Goal: Task Accomplishment & Management: Use online tool/utility

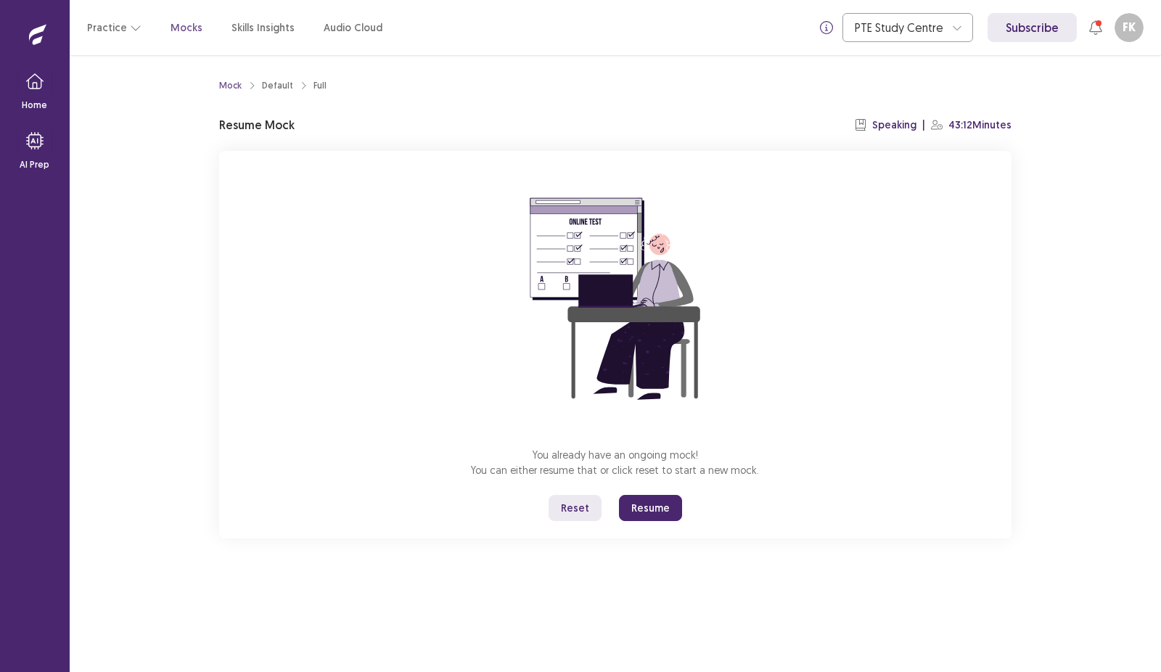
click at [641, 504] on button "Resume" at bounding box center [650, 508] width 63 height 26
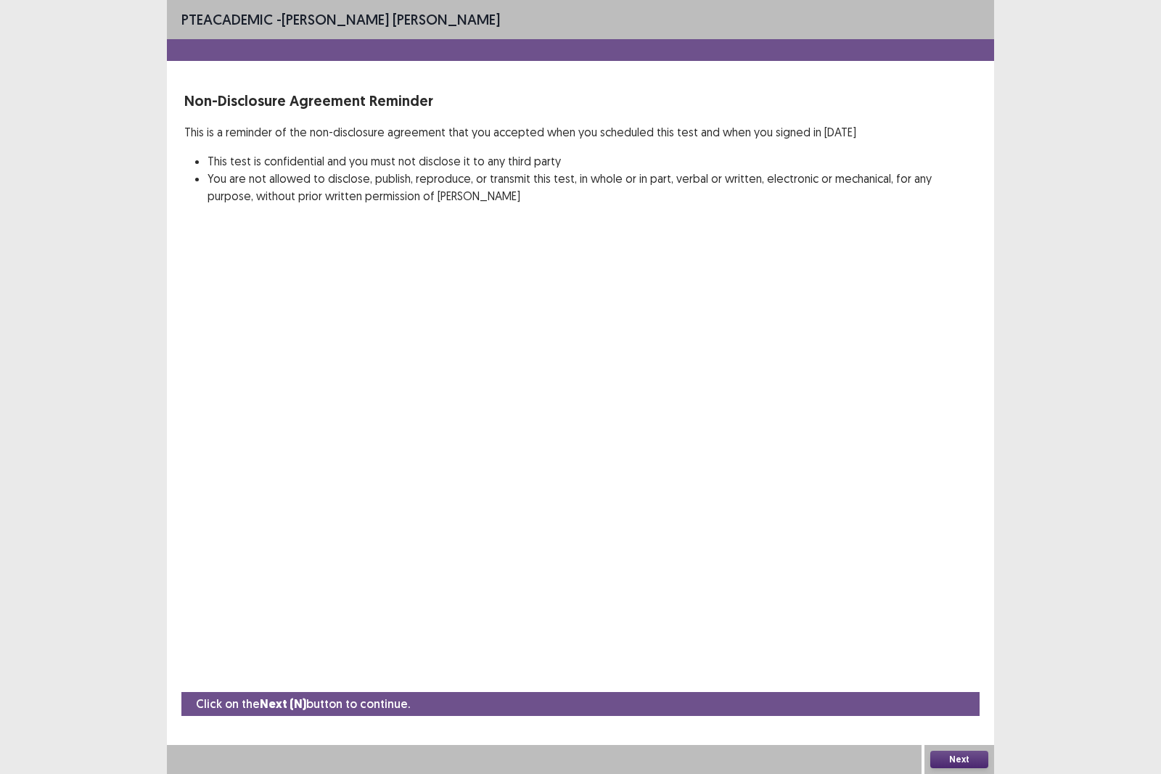
click at [962, 671] on button "Next" at bounding box center [960, 759] width 58 height 17
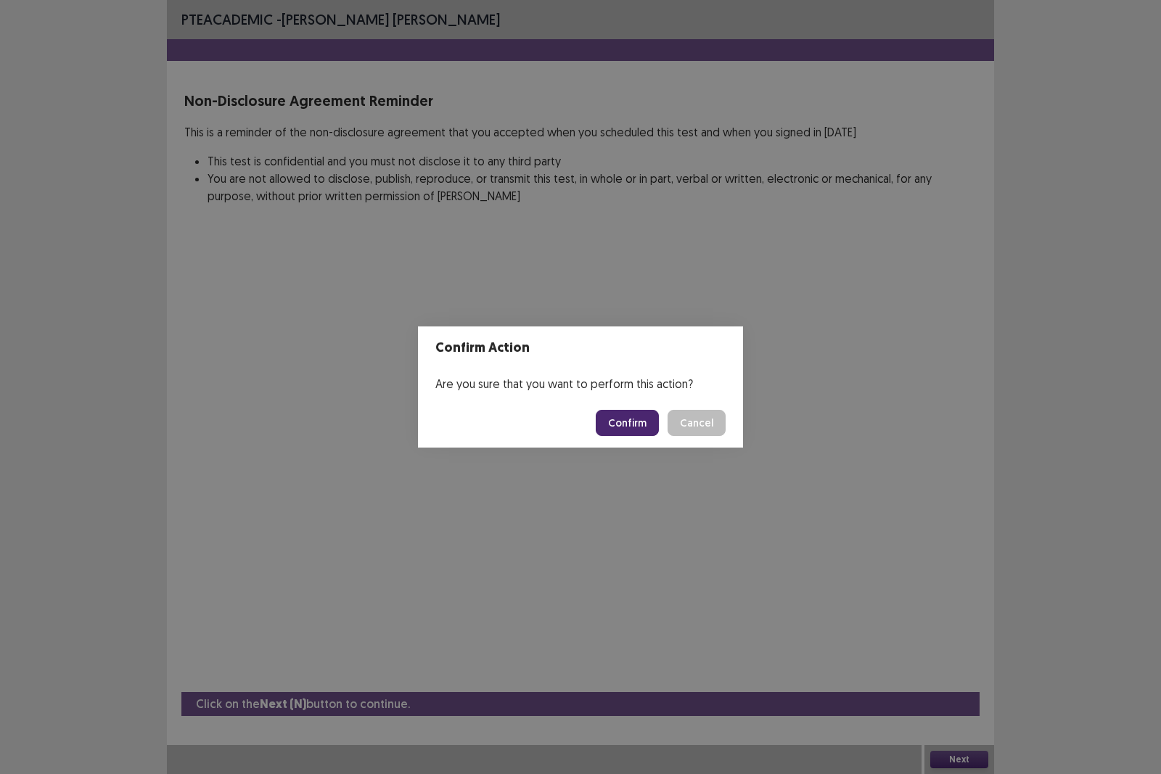
click at [634, 420] on button "Confirm" at bounding box center [627, 423] width 63 height 26
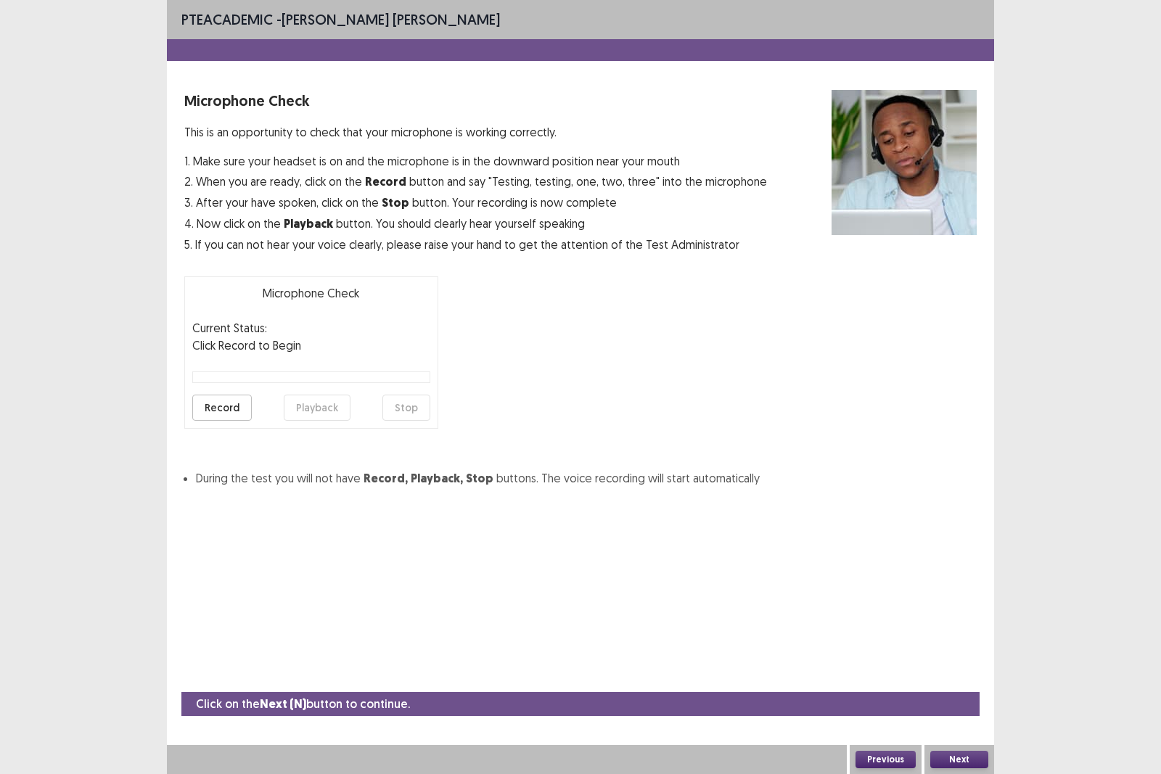
click at [213, 413] on button "Record" at bounding box center [222, 408] width 60 height 26
click at [978, 671] on button "Next" at bounding box center [960, 759] width 58 height 17
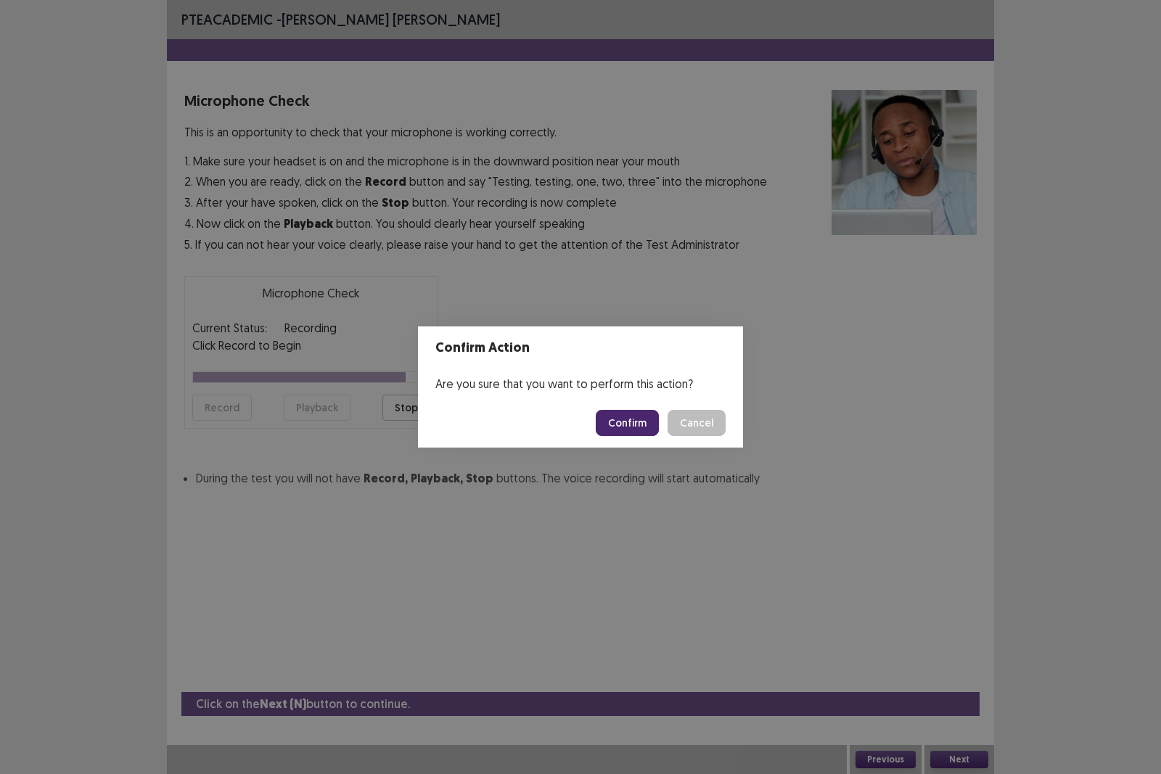
click at [639, 424] on button "Confirm" at bounding box center [627, 423] width 63 height 26
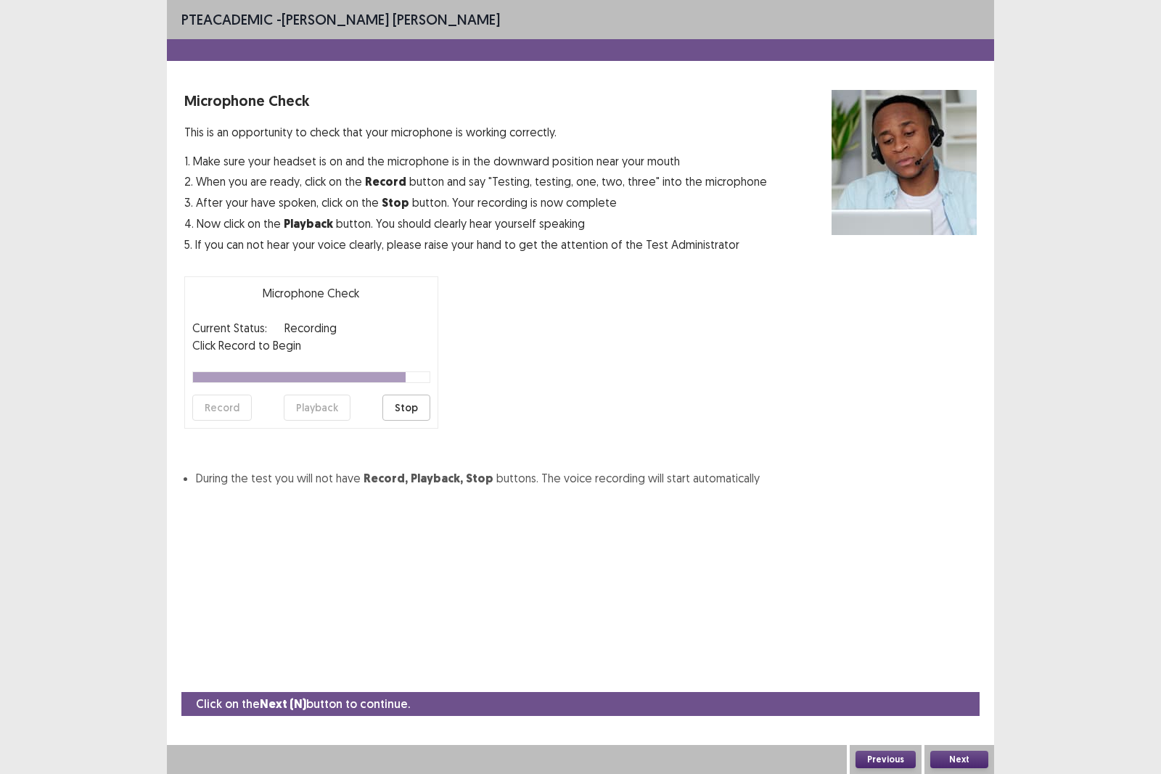
click at [639, 424] on button "Confirm" at bounding box center [627, 423] width 63 height 26
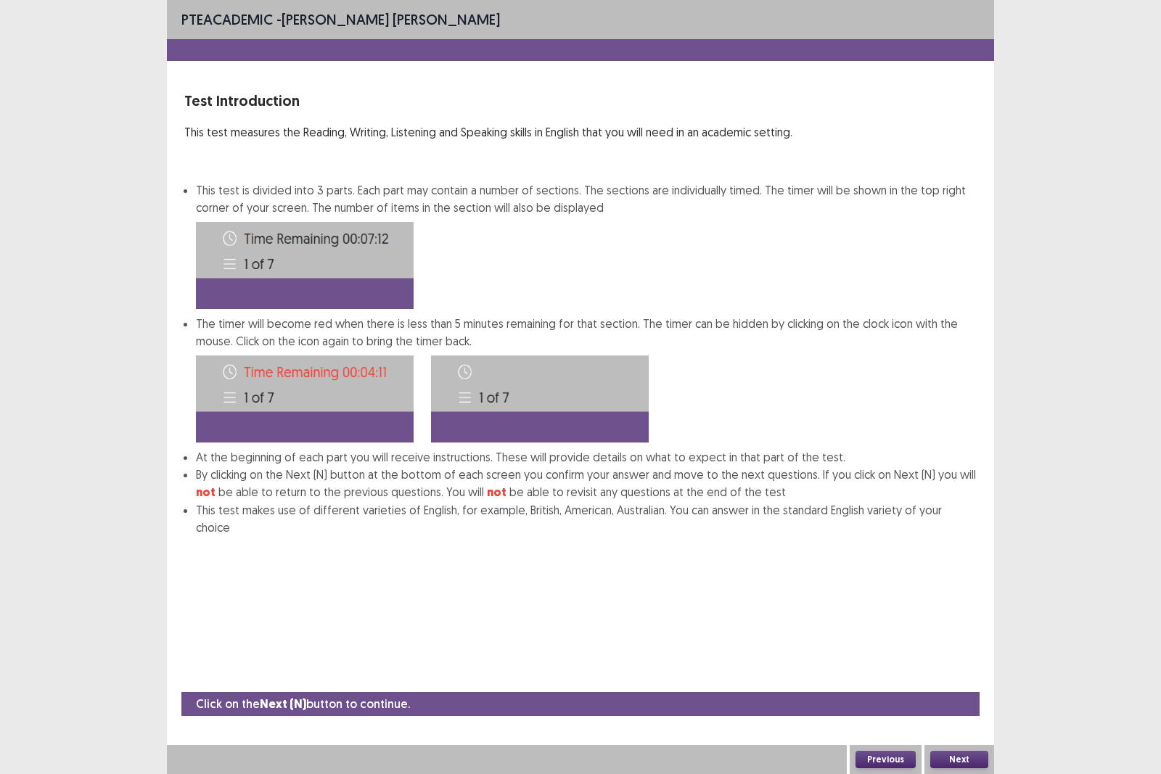
click at [947, 671] on button "Next" at bounding box center [960, 759] width 58 height 17
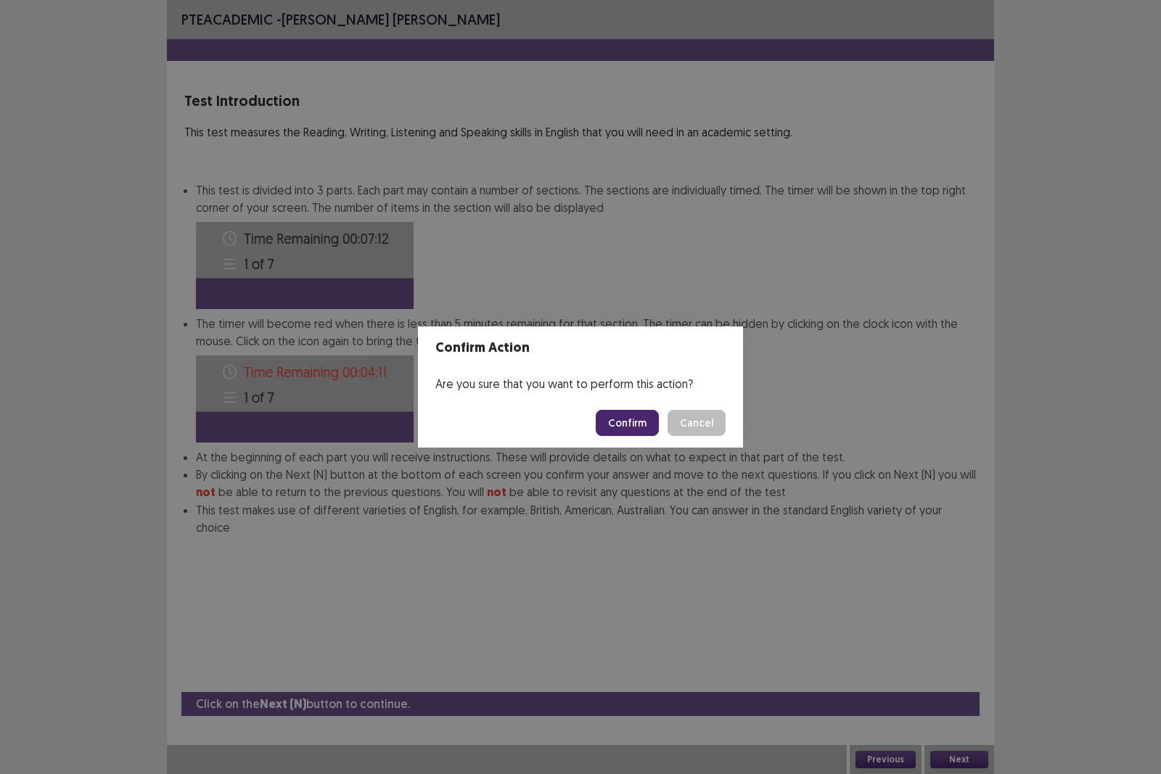
click at [623, 428] on button "Confirm" at bounding box center [627, 423] width 63 height 26
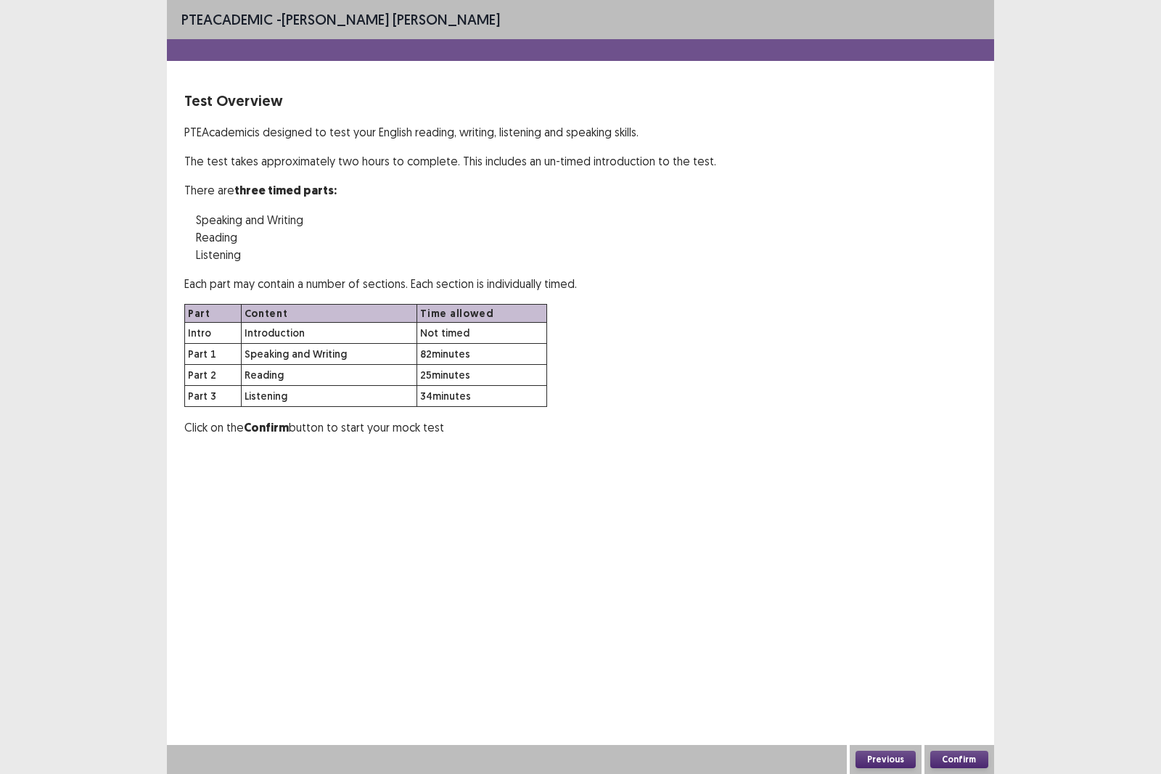
click at [941, 671] on button "Confirm" at bounding box center [960, 759] width 58 height 17
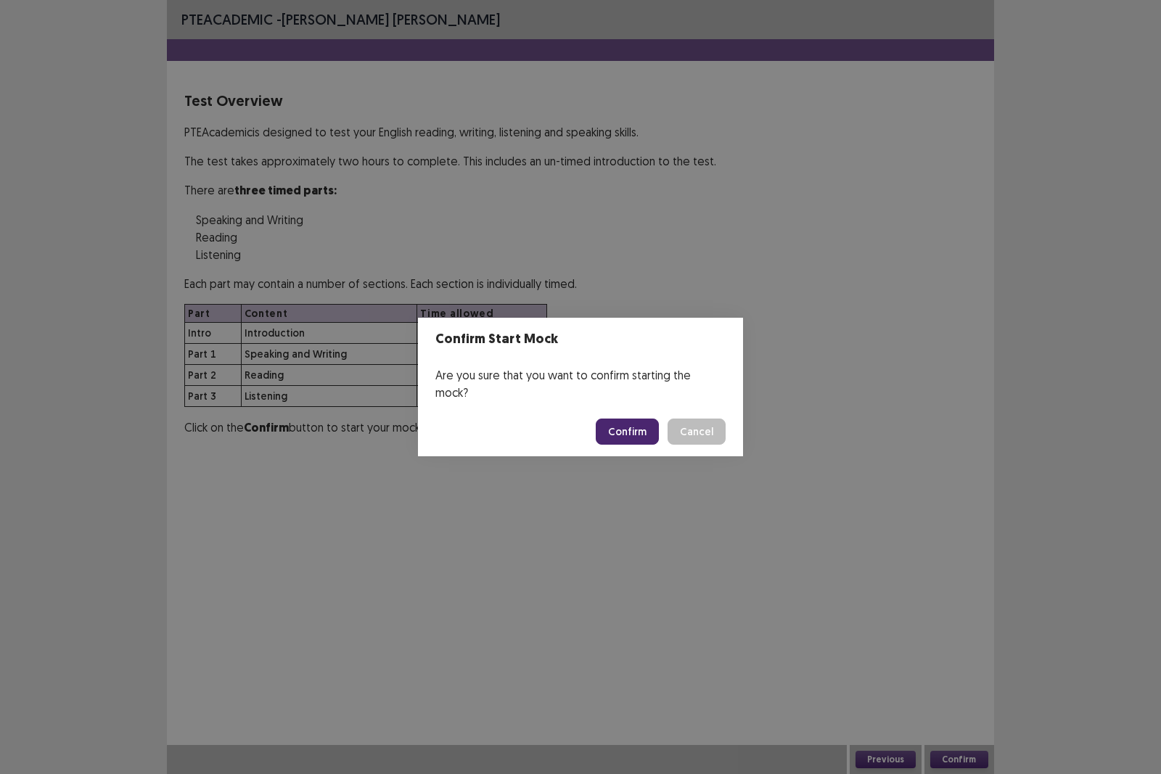
click at [634, 420] on button "Confirm" at bounding box center [627, 432] width 63 height 26
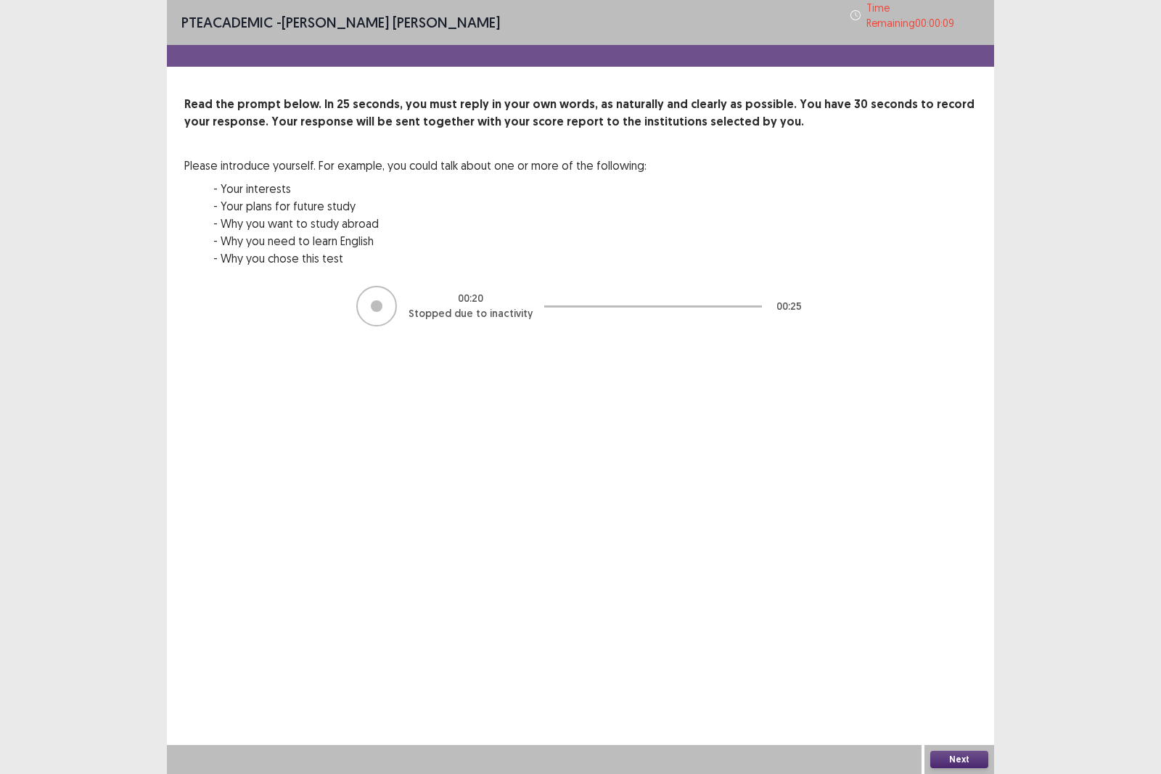
click at [968, 671] on button "Next" at bounding box center [960, 759] width 58 height 17
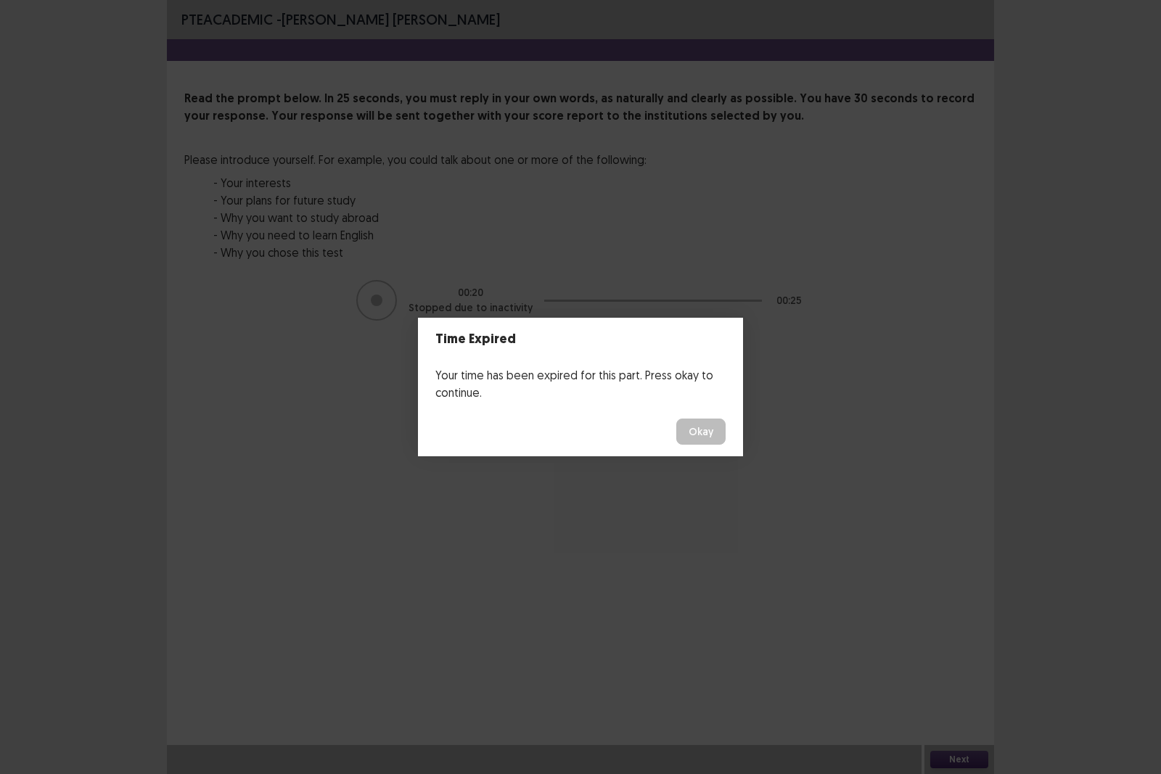
click at [696, 425] on button "Okay" at bounding box center [700, 432] width 49 height 26
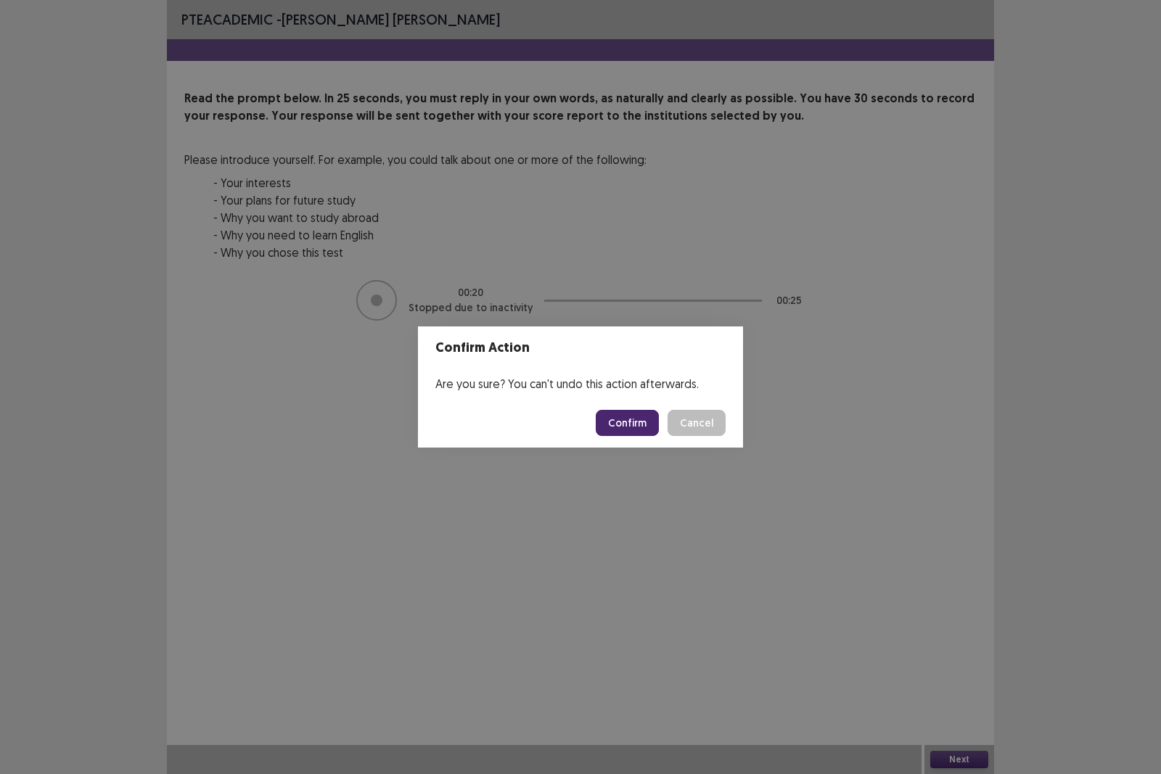
click at [608, 424] on button "Confirm" at bounding box center [627, 423] width 63 height 26
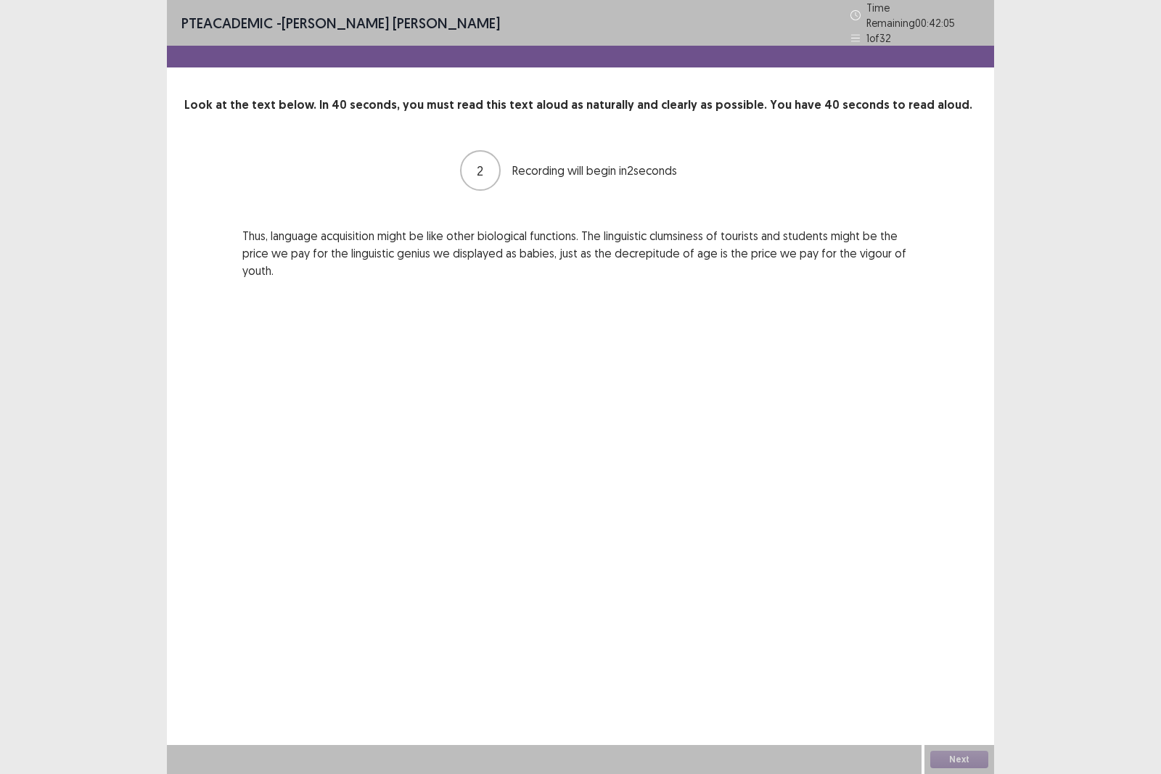
drag, startPoint x: 643, startPoint y: 91, endPoint x: 637, endPoint y: 84, distance: 9.8
click at [642, 97] on p "Look at the text below. In 40 seconds, you must read this text aloud as natural…" at bounding box center [580, 105] width 793 height 17
click at [495, 131] on div "Look at the text below. In 40 seconds, you must read this text aloud as natural…" at bounding box center [580, 188] width 827 height 183
click at [494, 174] on div "1" at bounding box center [480, 170] width 41 height 41
drag, startPoint x: 498, startPoint y: 167, endPoint x: 526, endPoint y: 205, distance: 46.7
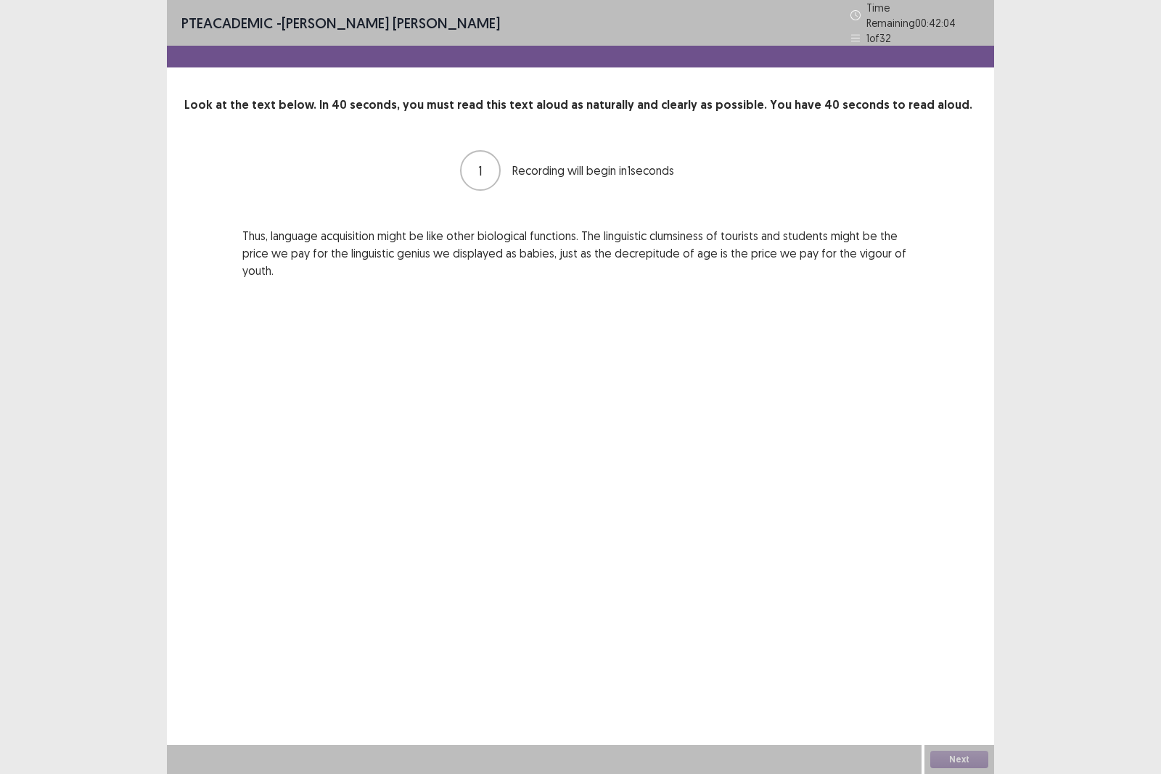
click at [507, 182] on div "1 Recording will begin in 1 seconds" at bounding box center [580, 170] width 241 height 41
drag, startPoint x: 526, startPoint y: 205, endPoint x: 653, endPoint y: 404, distance: 236.4
click at [629, 385] on div "PTE academic - Fung kei Chan Time Remaining 00 : 42 : 04 1 of 32 Look at the te…" at bounding box center [580, 387] width 827 height 774
drag, startPoint x: 662, startPoint y: 400, endPoint x: 655, endPoint y: 358, distance: 42.7
click at [657, 364] on div "PTE academic - Fung kei Chan Time Remaining 00 : 42 : 03 1 of 32 Look at the te…" at bounding box center [580, 387] width 827 height 774
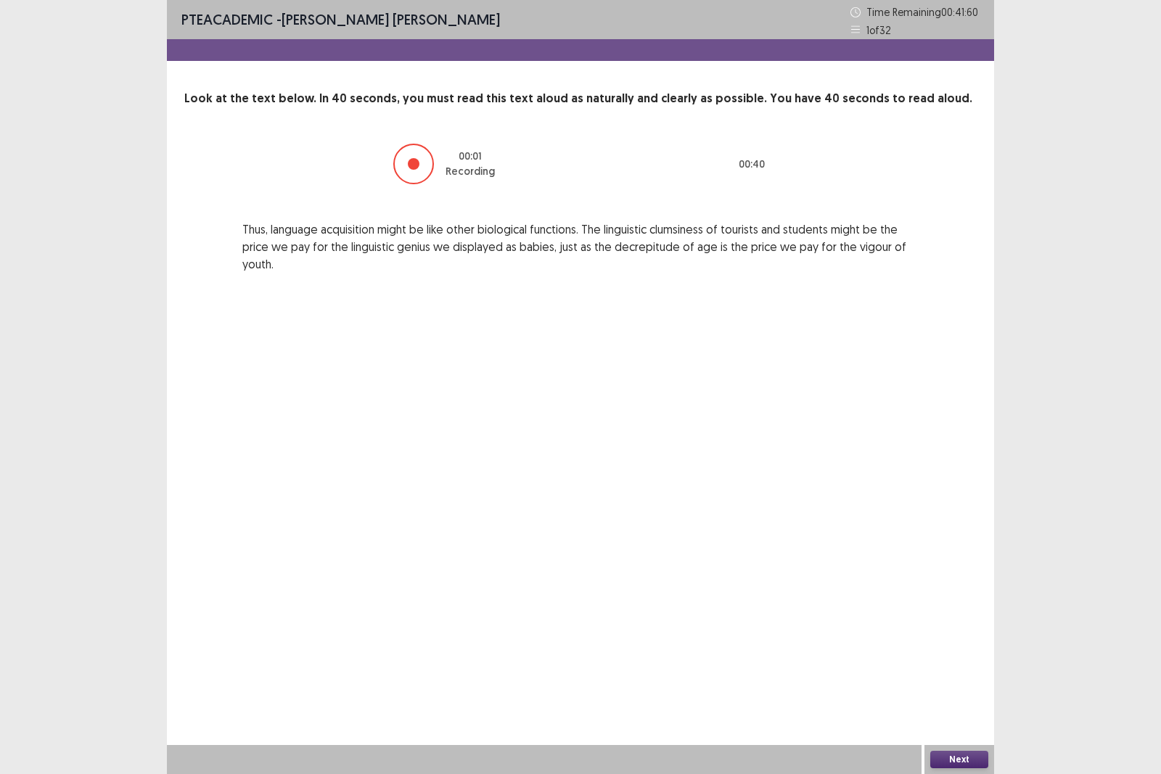
drag, startPoint x: 684, startPoint y: 383, endPoint x: 421, endPoint y: 417, distance: 264.9
click at [421, 417] on div "PTE academic - Fung kei Chan Time Remaining 00 : 41 : 60 1 of 32 Look at the te…" at bounding box center [580, 387] width 827 height 774
click at [968, 671] on button "Next" at bounding box center [960, 759] width 58 height 17
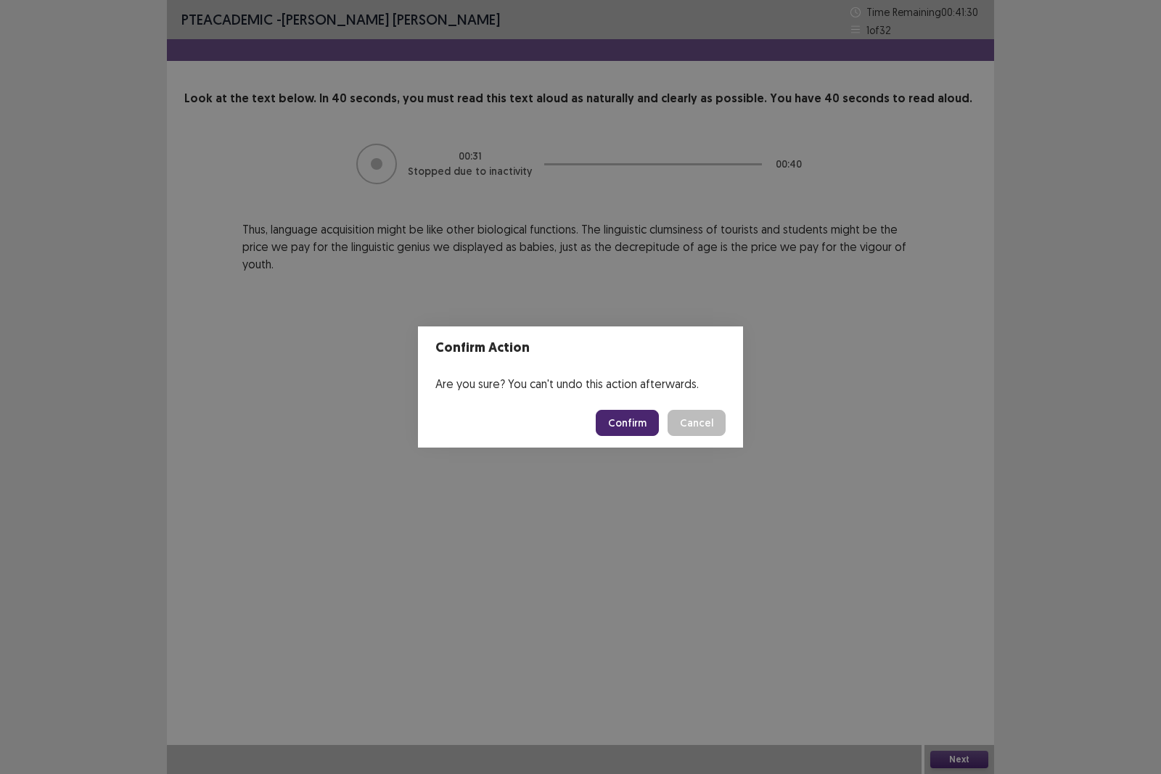
click at [649, 422] on button "Confirm" at bounding box center [627, 423] width 63 height 26
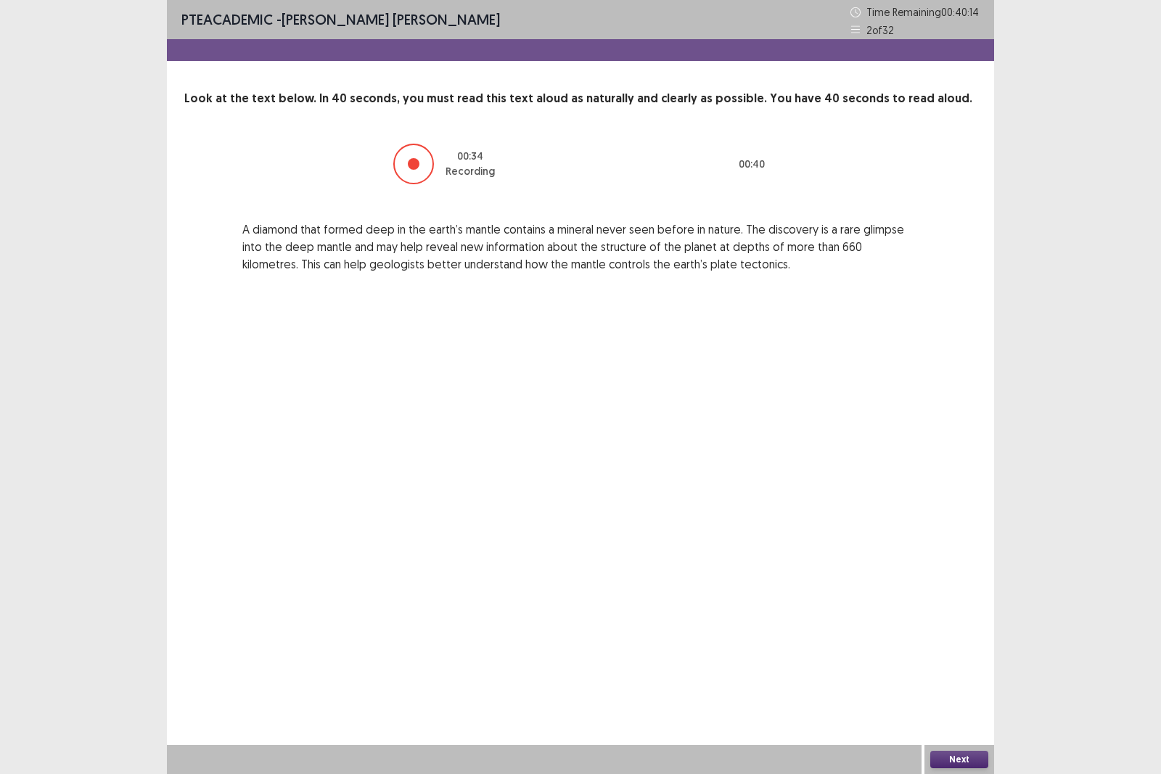
click at [947, 671] on button "Next" at bounding box center [960, 759] width 58 height 17
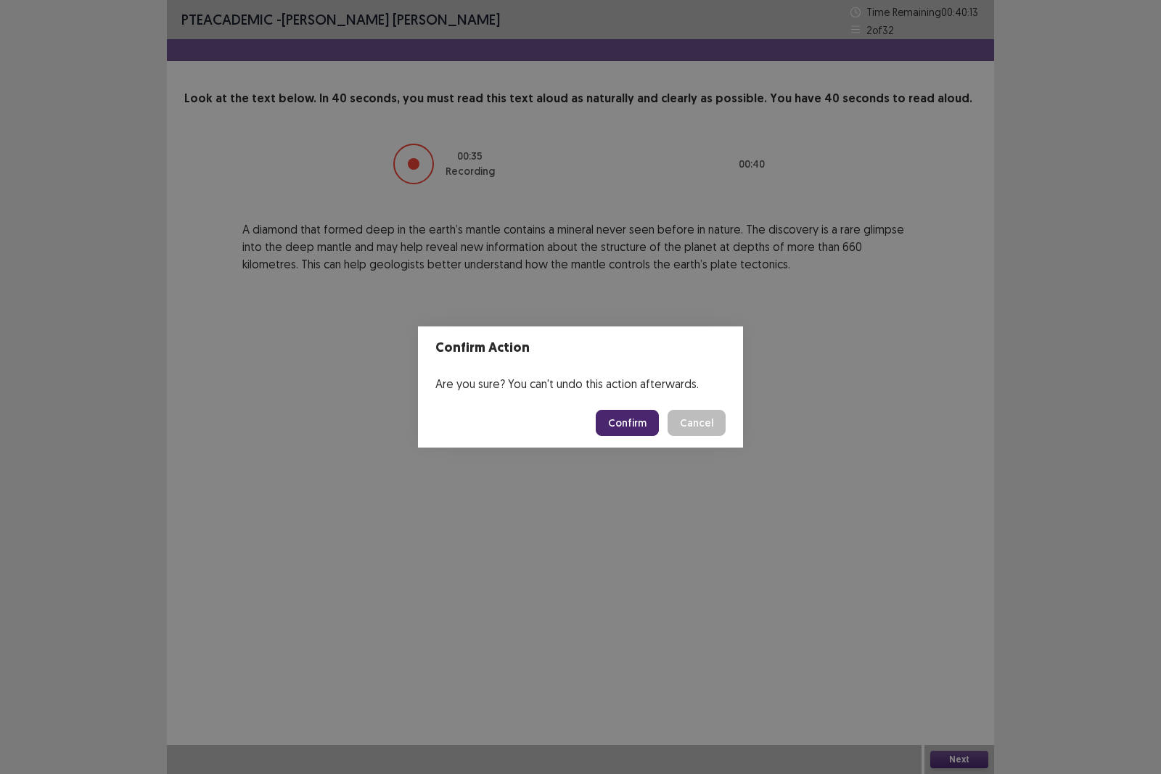
click at [642, 416] on button "Confirm" at bounding box center [627, 423] width 63 height 26
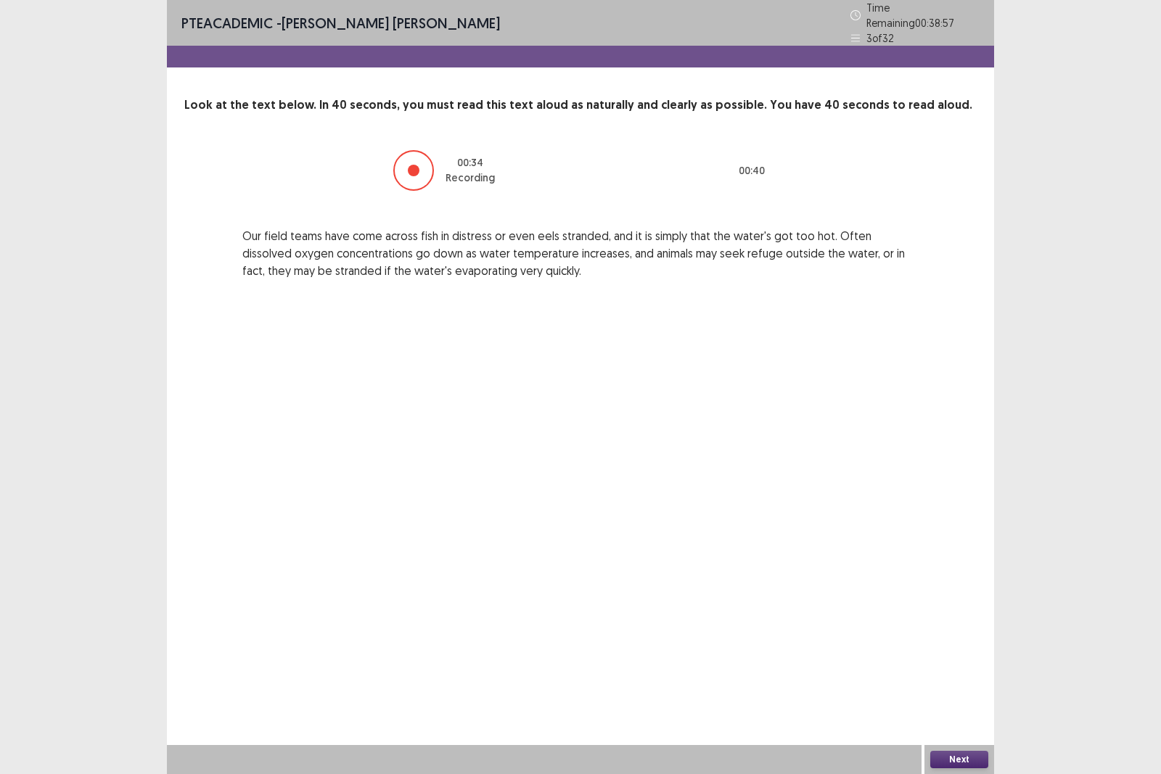
click at [940, 671] on button "Next" at bounding box center [960, 759] width 58 height 17
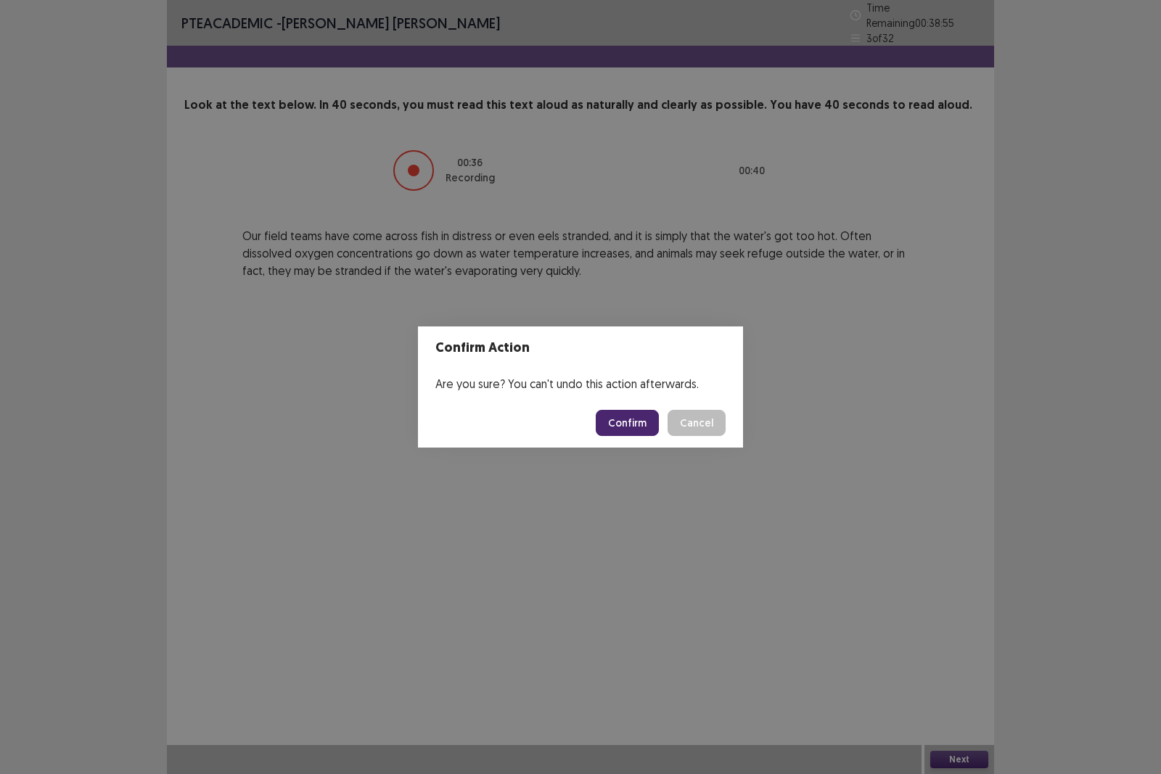
click at [644, 416] on button "Confirm" at bounding box center [627, 423] width 63 height 26
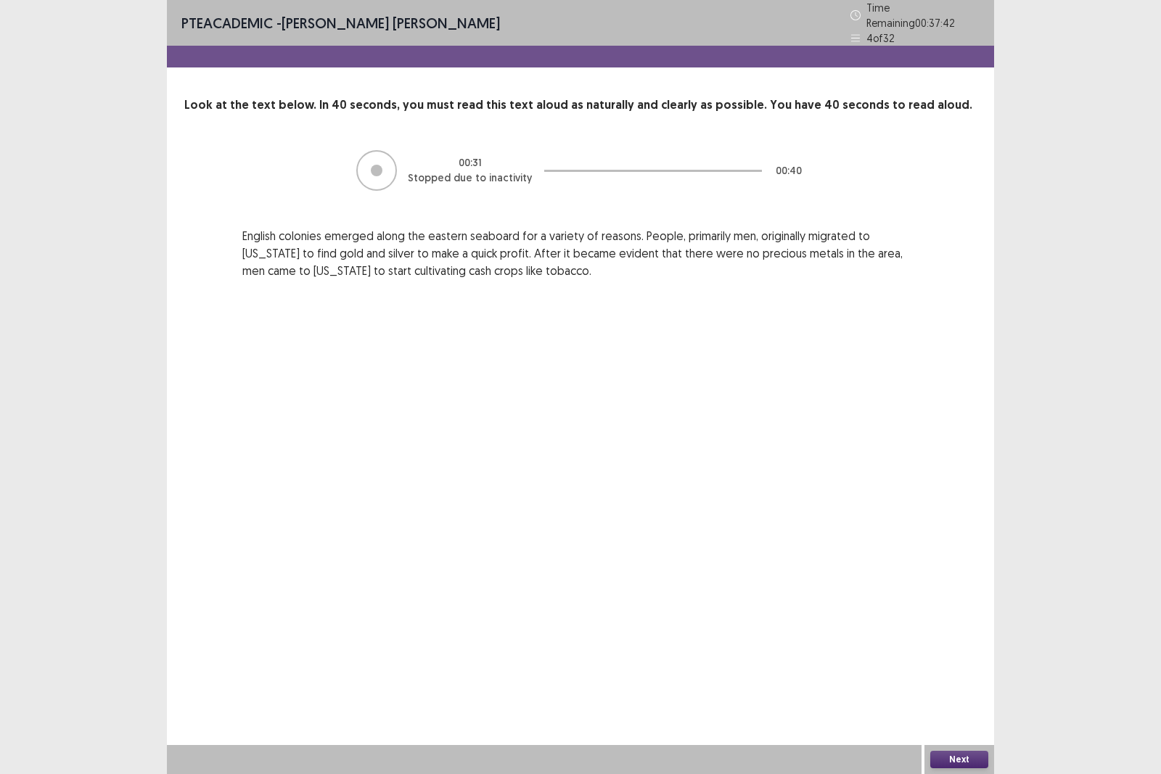
click at [962, 671] on button "Next" at bounding box center [960, 759] width 58 height 17
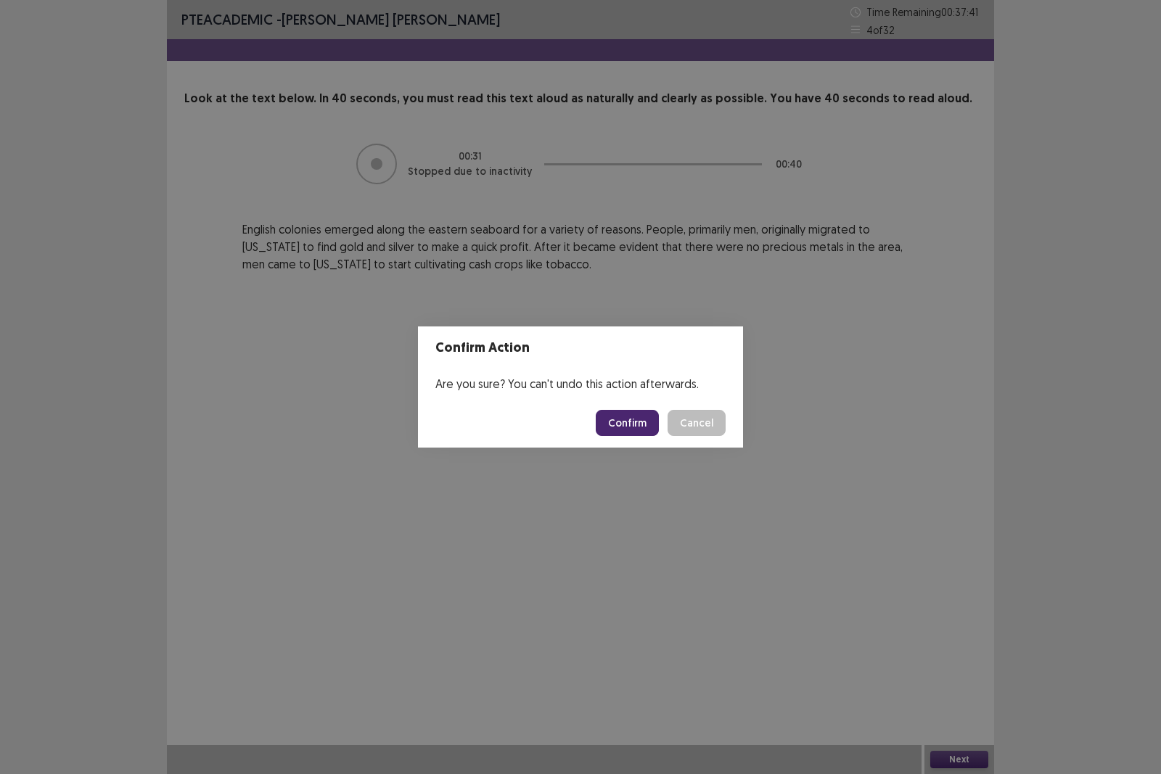
click at [600, 419] on footer "Confirm Cancel" at bounding box center [580, 422] width 325 height 49
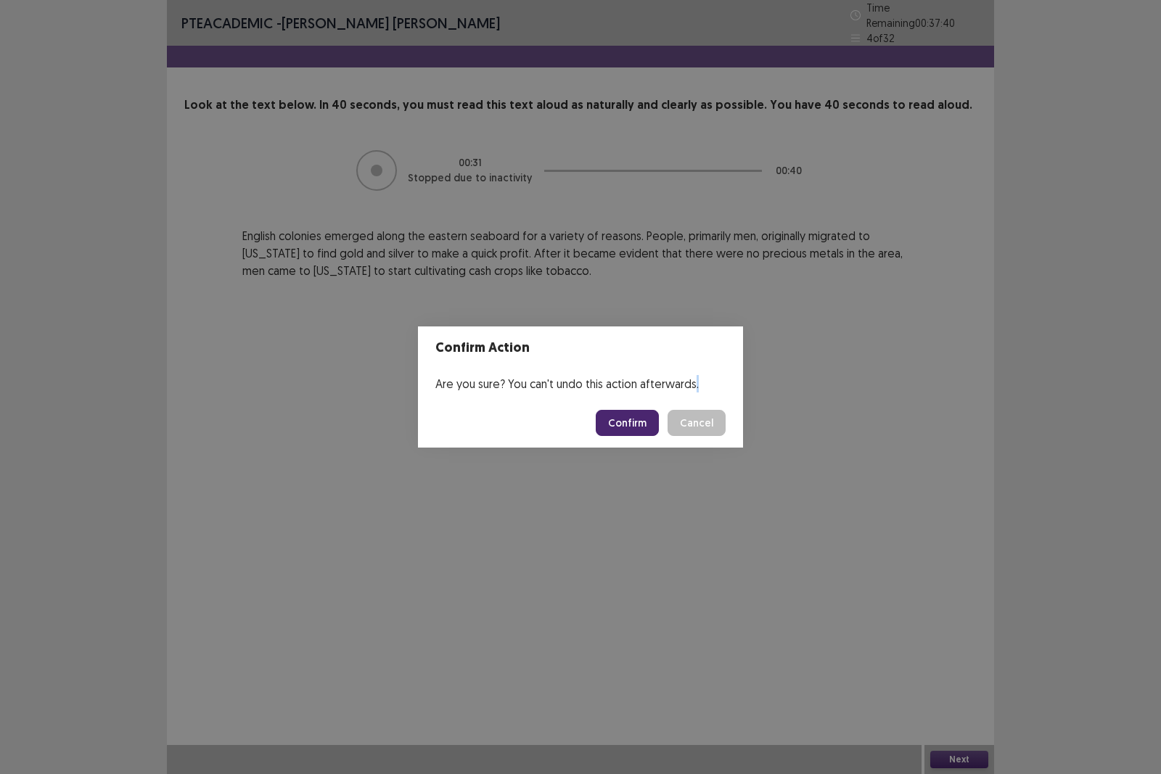
click at [600, 419] on footer "Confirm Cancel" at bounding box center [580, 422] width 325 height 49
click at [614, 422] on button "Confirm" at bounding box center [627, 423] width 63 height 26
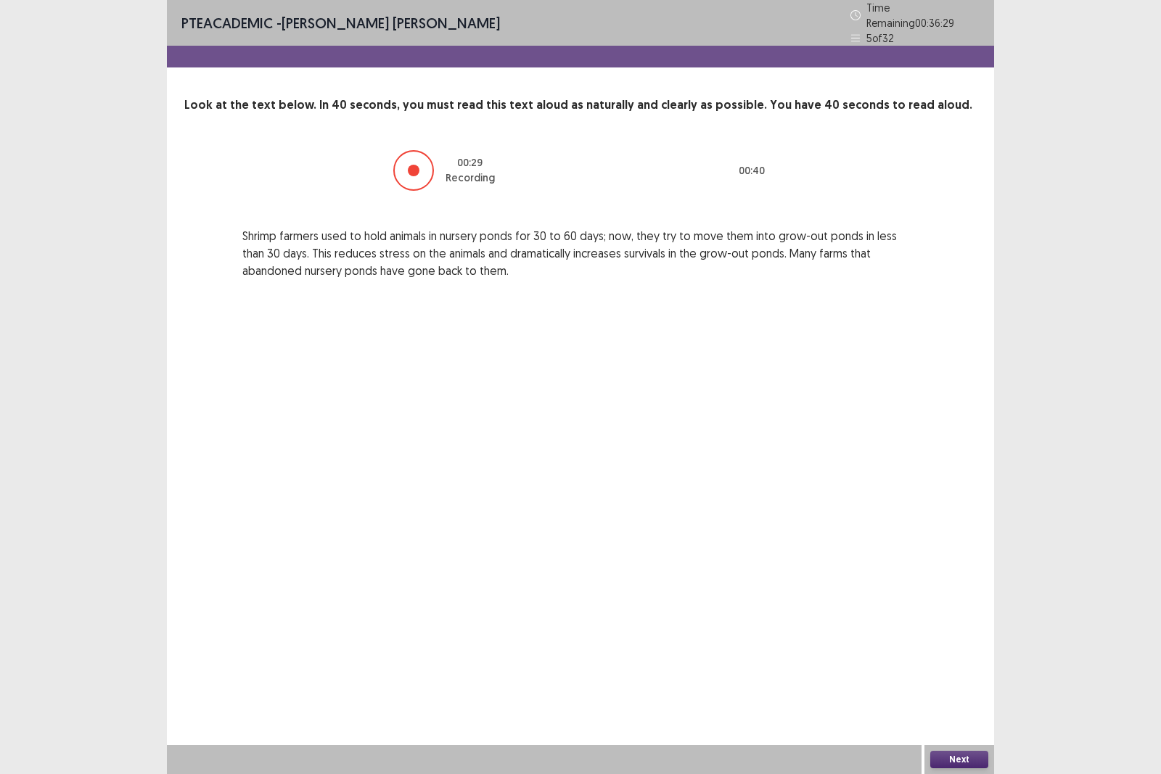
click at [954, 671] on button "Next" at bounding box center [960, 759] width 58 height 17
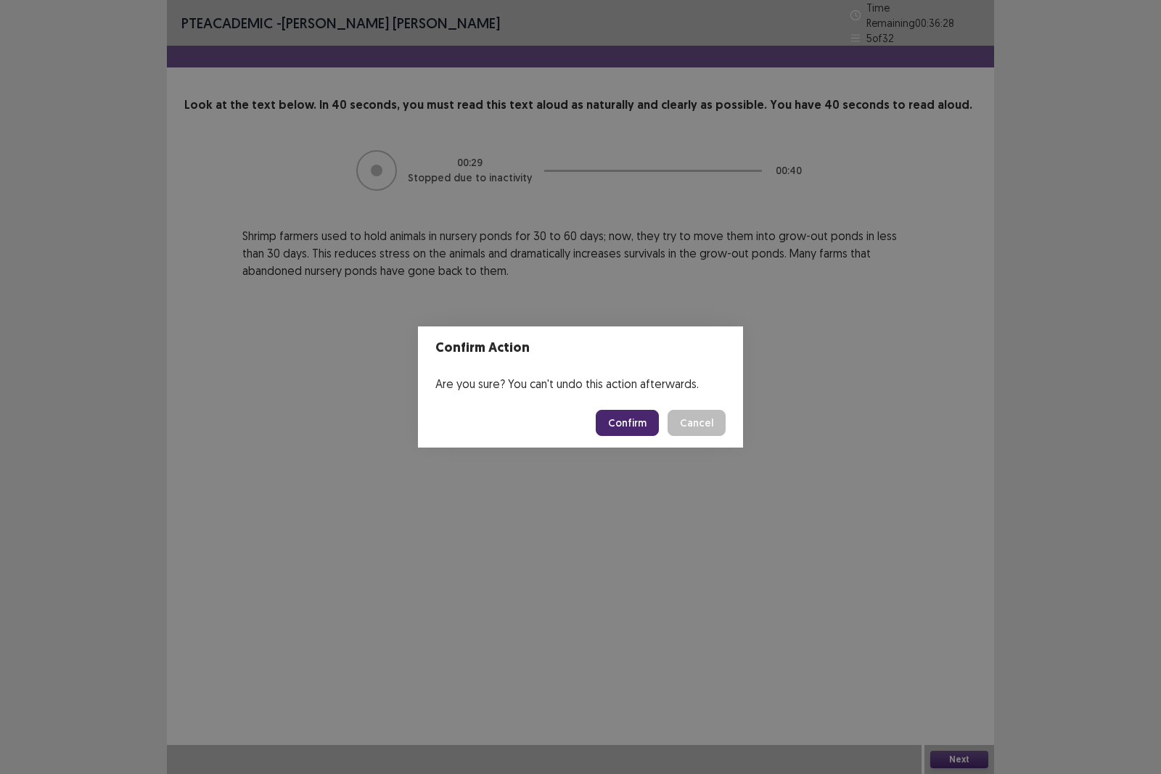
click at [645, 423] on button "Confirm" at bounding box center [627, 423] width 63 height 26
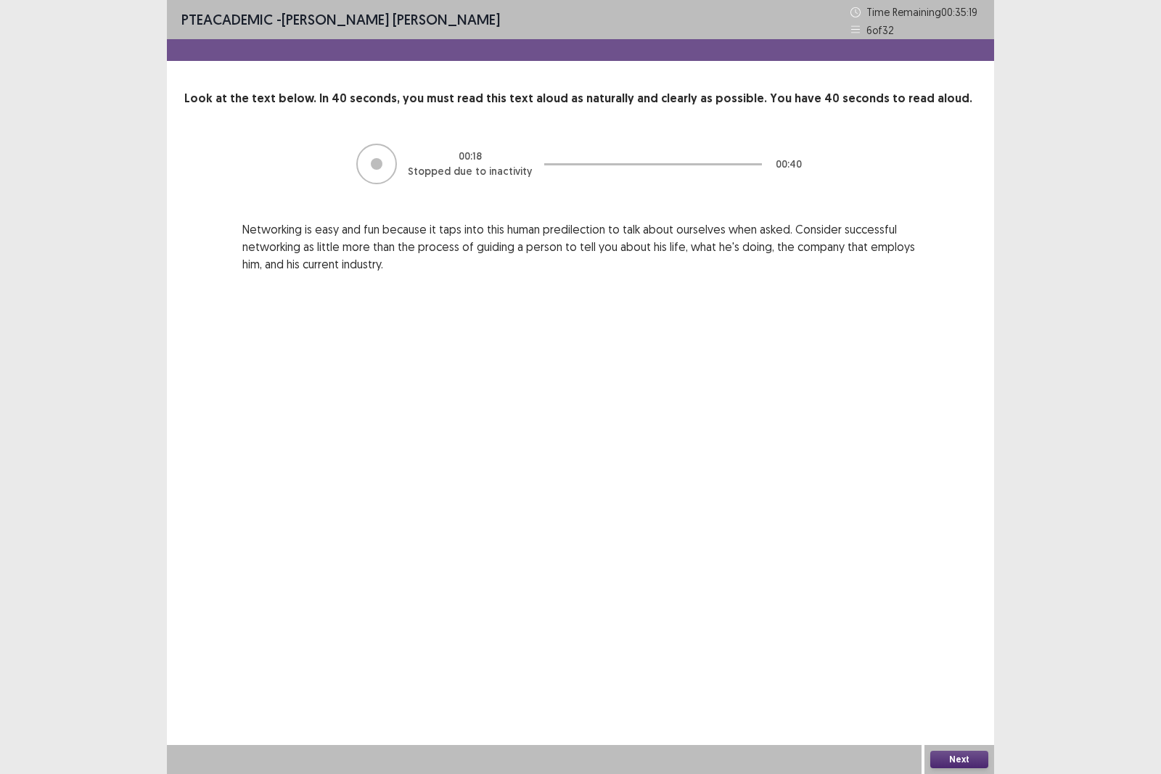
click at [960, 671] on button "Next" at bounding box center [960, 759] width 58 height 17
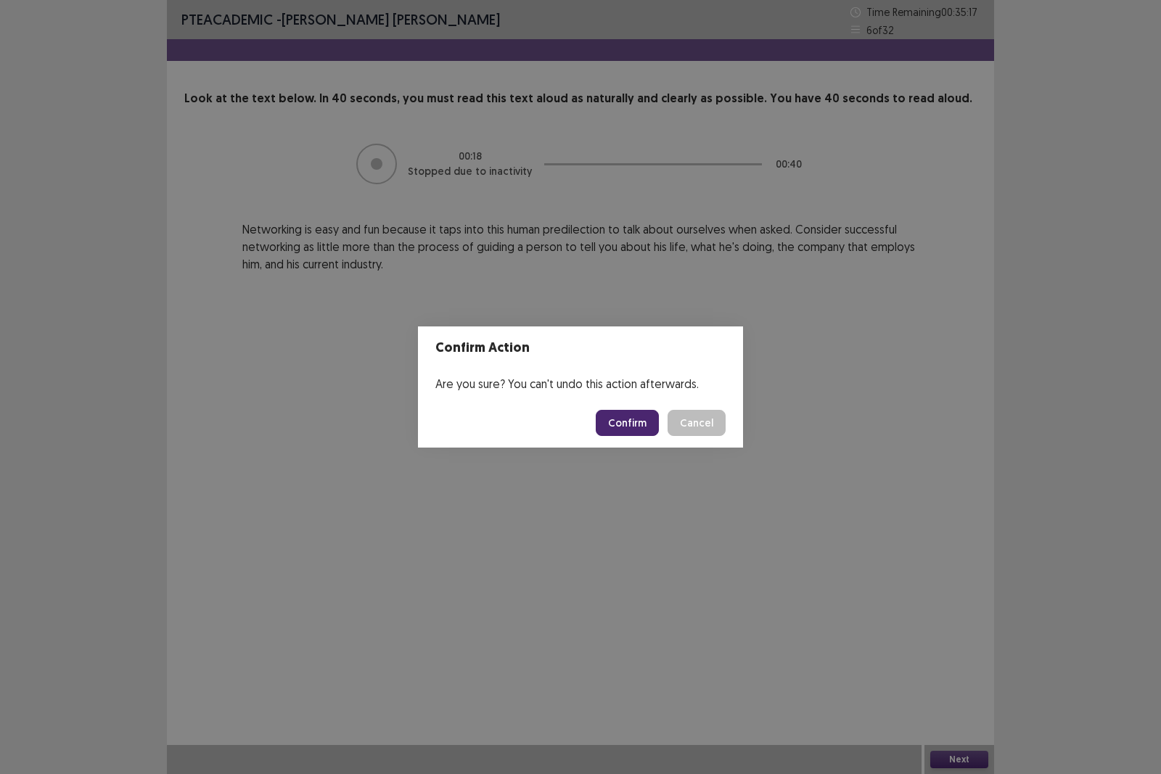
click at [647, 424] on button "Confirm" at bounding box center [627, 423] width 63 height 26
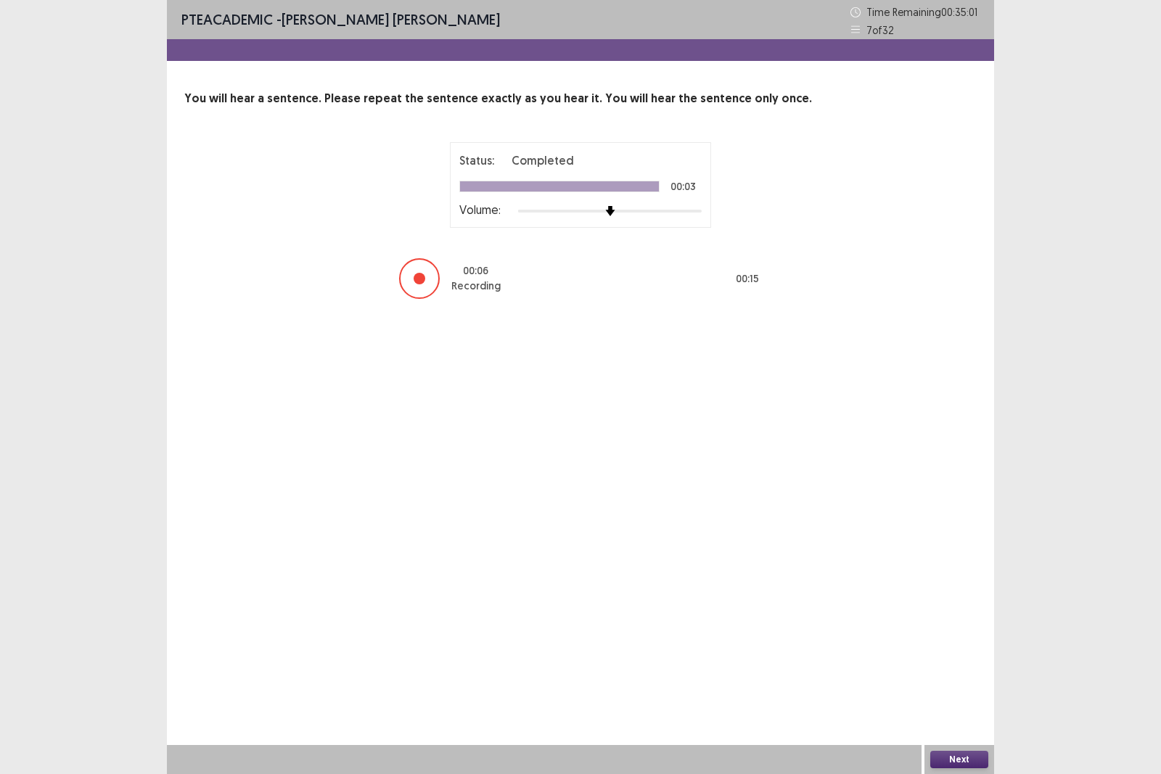
click at [976, 671] on button "Next" at bounding box center [960, 759] width 58 height 17
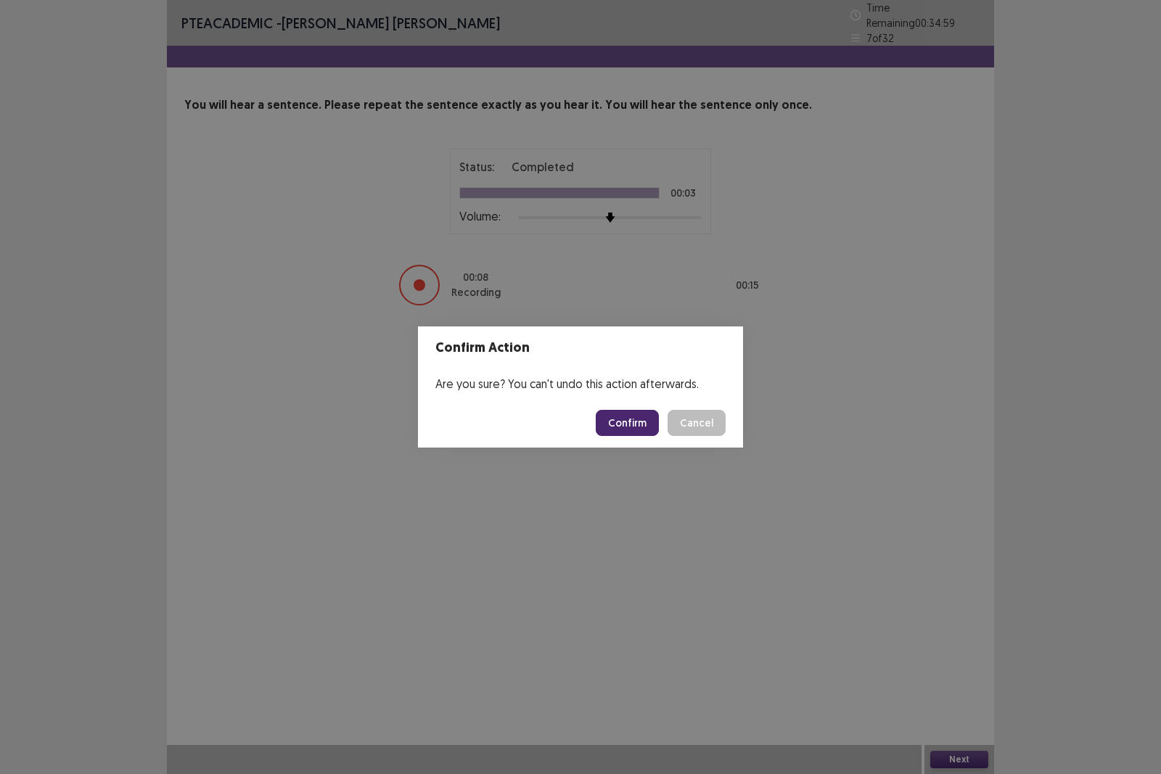
click at [616, 426] on button "Confirm" at bounding box center [627, 423] width 63 height 26
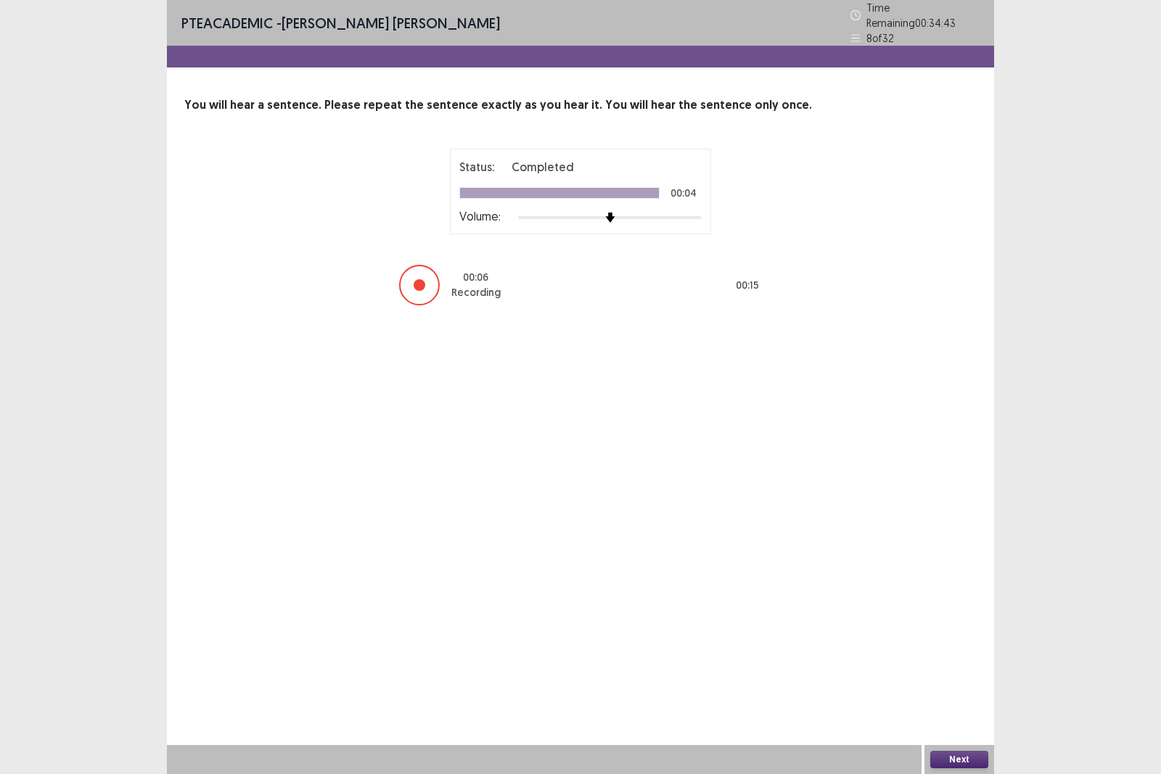
click at [1161, 671] on div "PTE academic - Fung kei Chan Time Remaining 00 : 34 : 43 8 of 32 You will hear …" at bounding box center [580, 387] width 1161 height 774
click at [956, 671] on button "Next" at bounding box center [960, 759] width 58 height 17
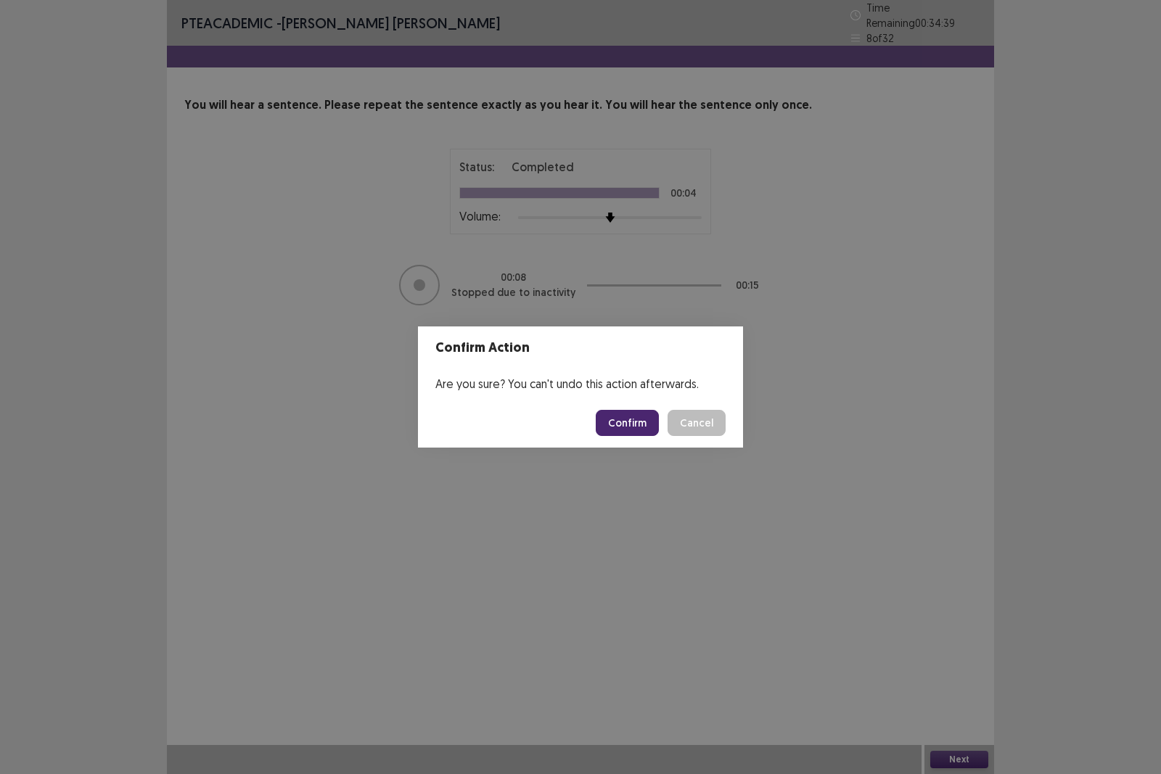
click at [628, 422] on button "Confirm" at bounding box center [627, 423] width 63 height 26
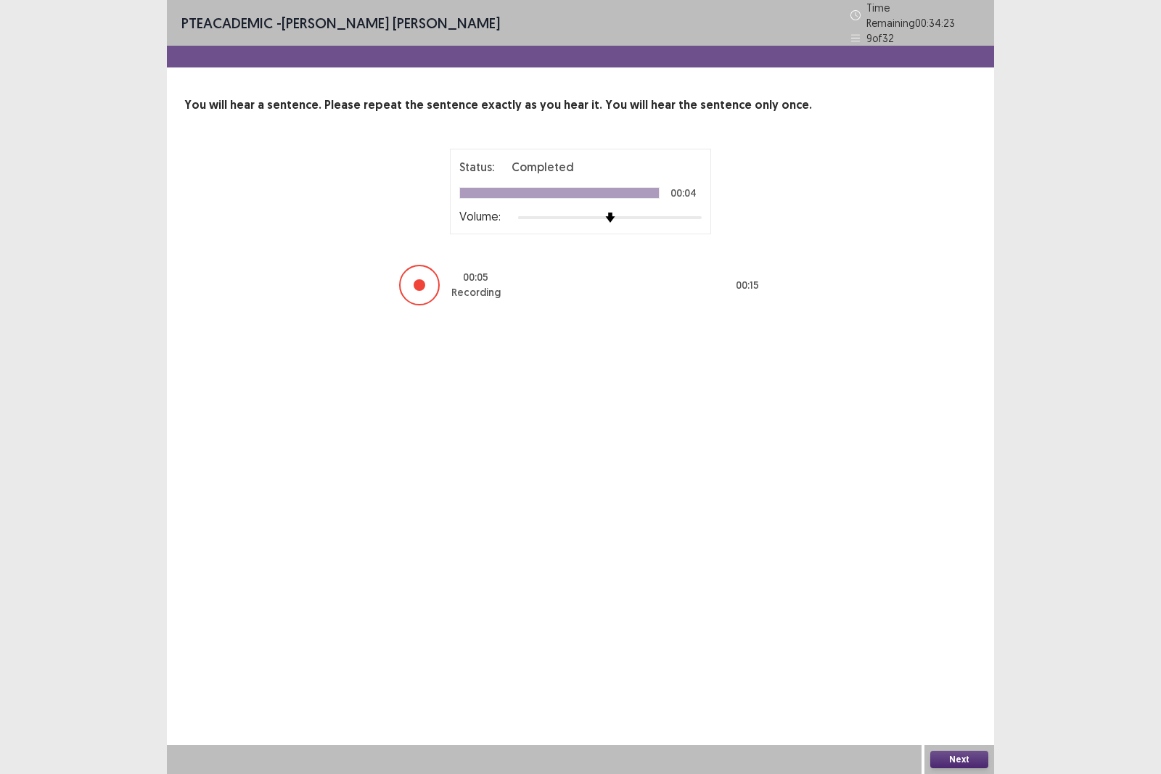
click at [968, 671] on button "Next" at bounding box center [960, 759] width 58 height 17
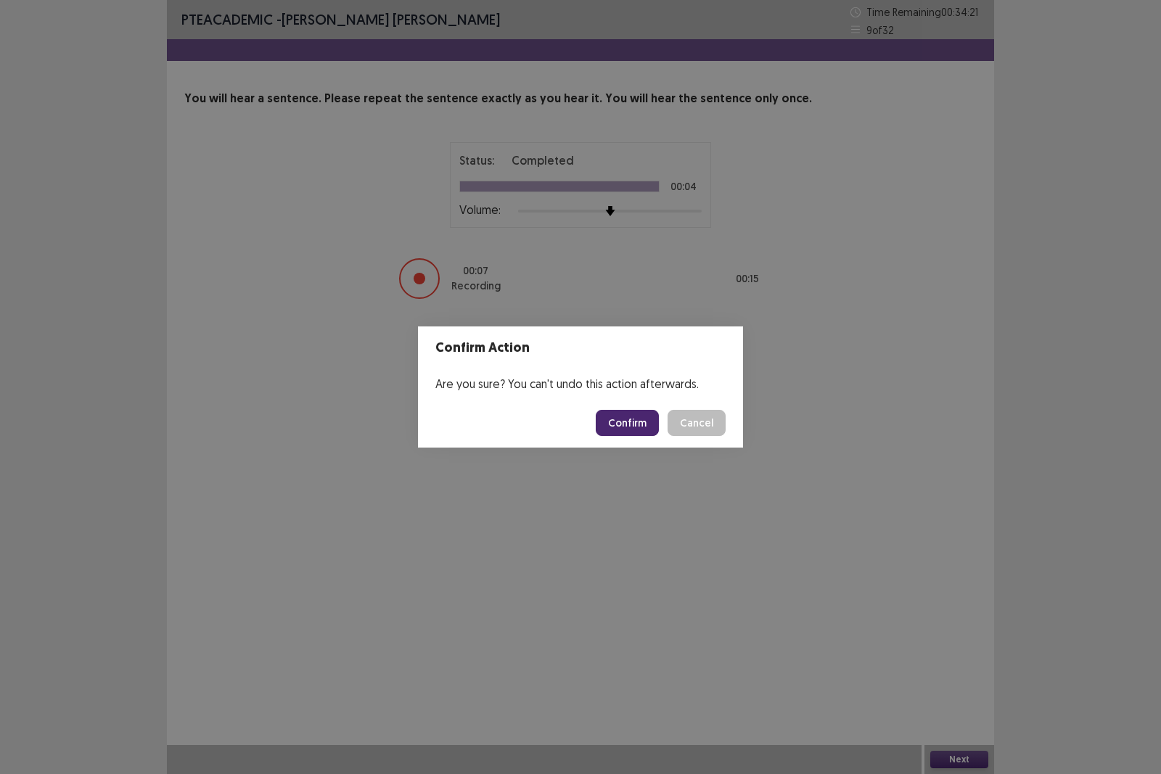
click at [622, 431] on button "Confirm" at bounding box center [627, 423] width 63 height 26
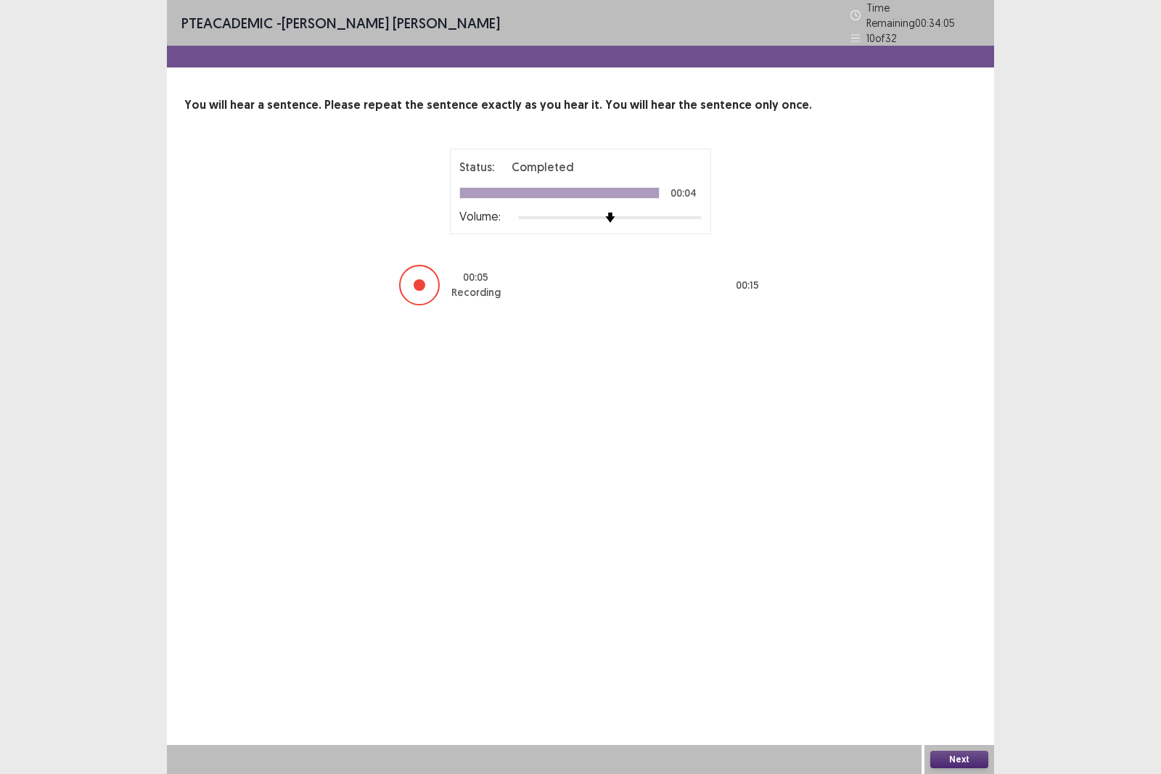
click at [945, 671] on button "Next" at bounding box center [960, 759] width 58 height 17
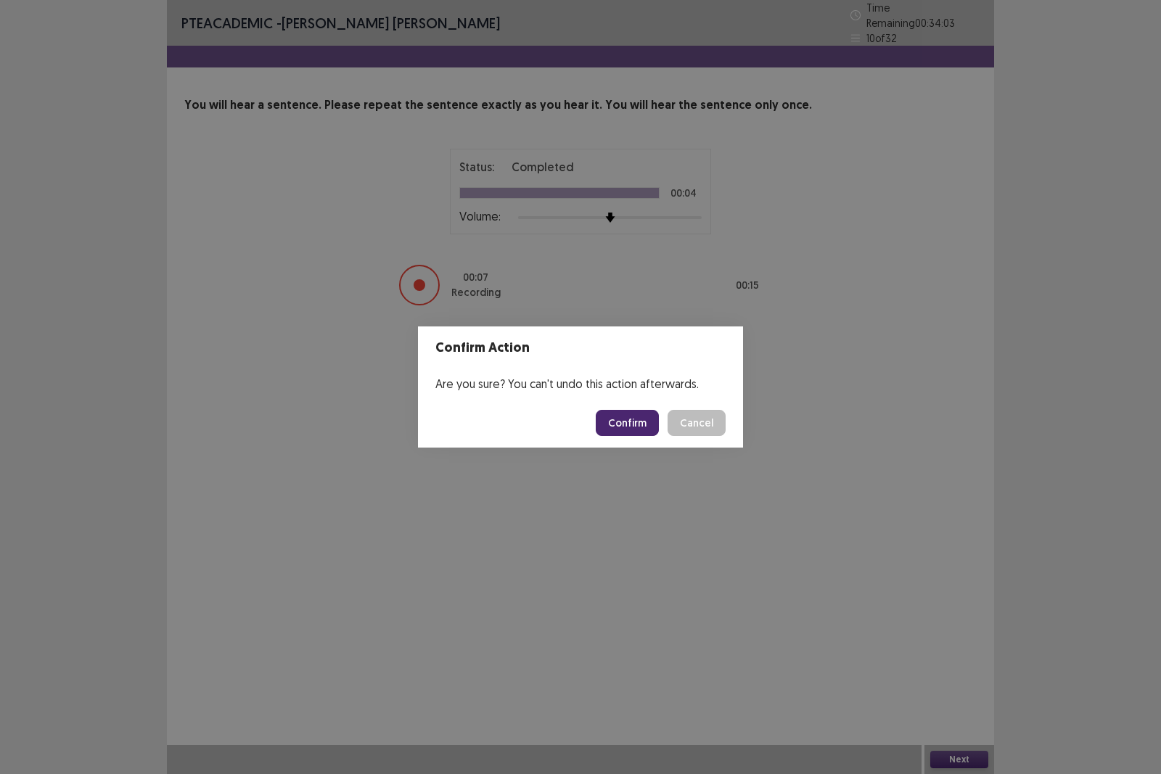
click at [637, 423] on button "Confirm" at bounding box center [627, 423] width 63 height 26
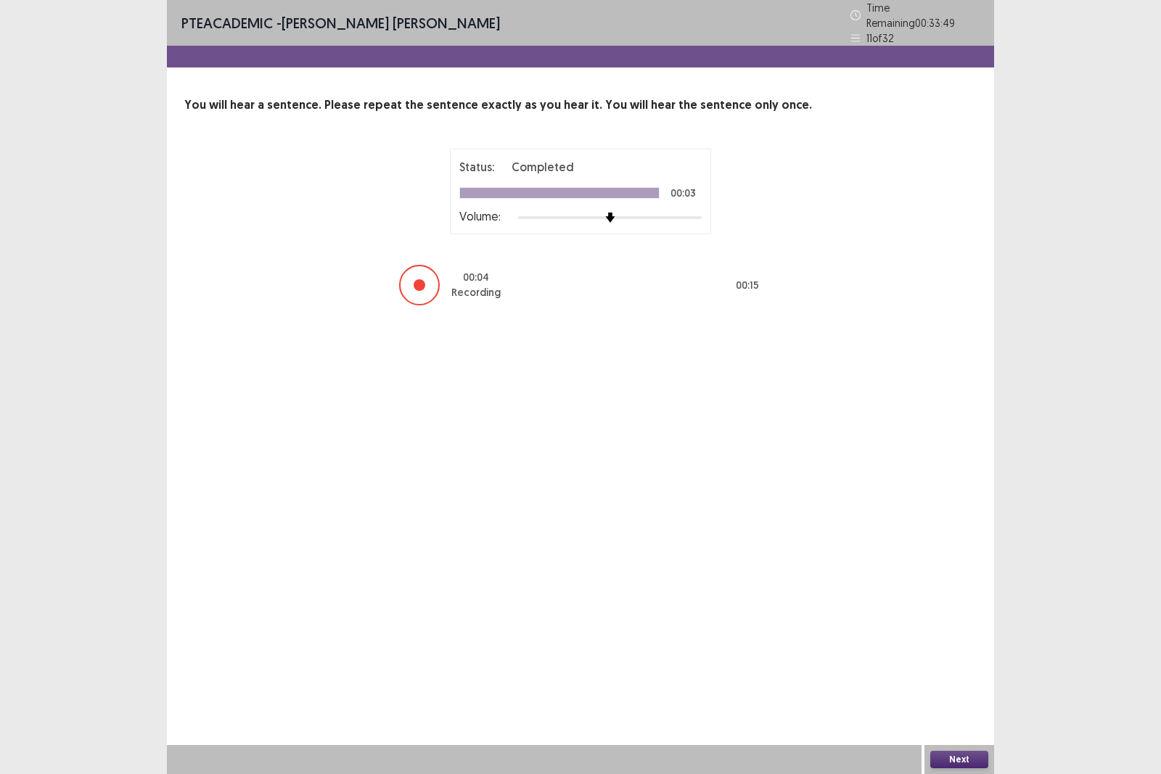
click at [957, 671] on button "Next" at bounding box center [960, 759] width 58 height 17
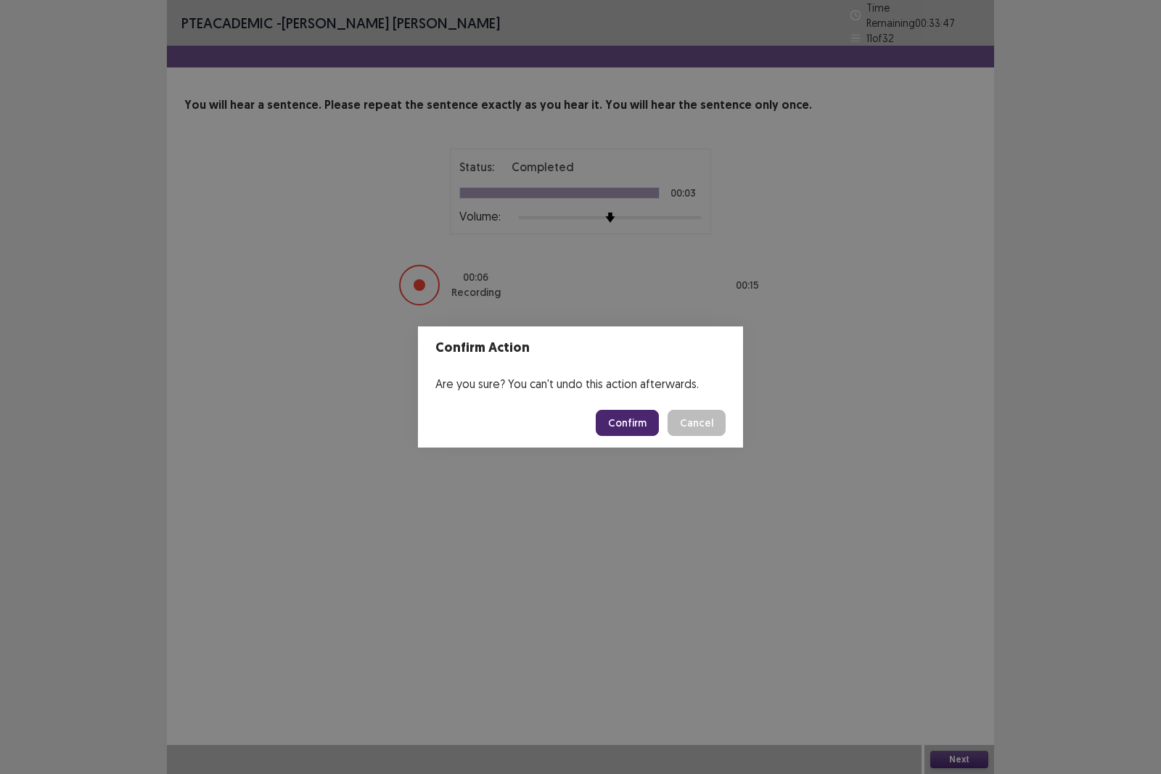
click at [653, 422] on button "Confirm" at bounding box center [627, 423] width 63 height 26
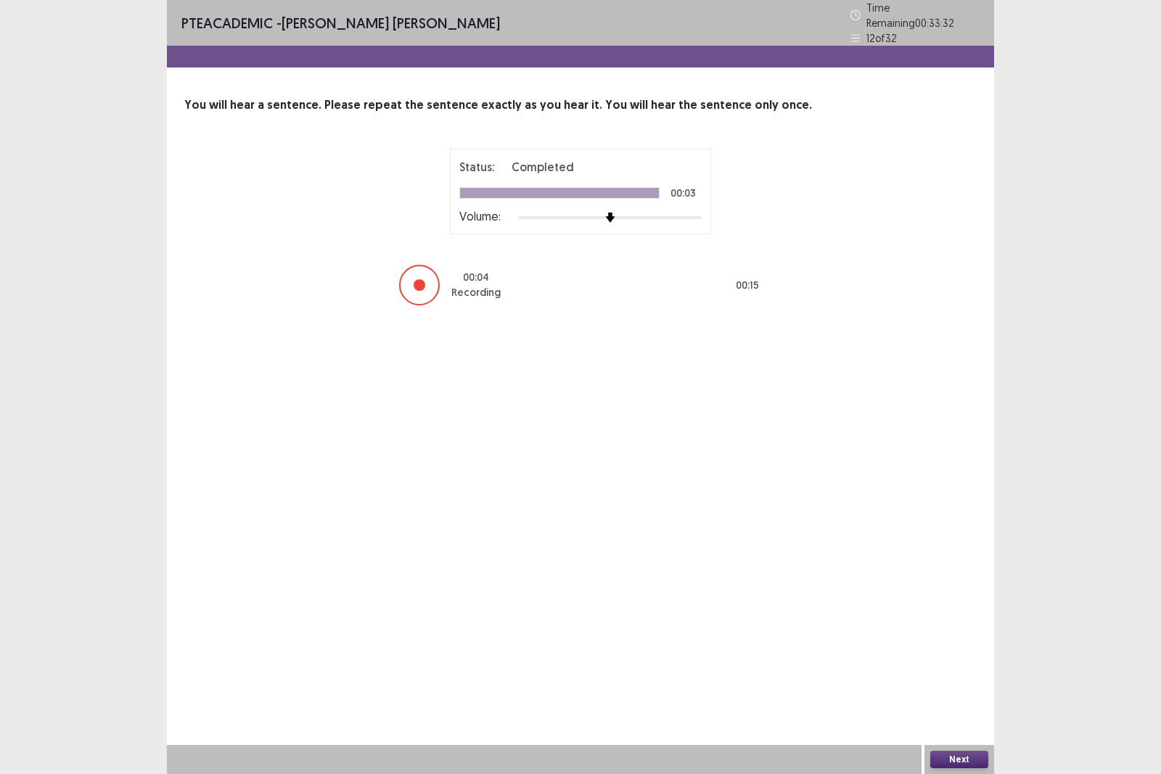
click at [954, 671] on button "Next" at bounding box center [960, 759] width 58 height 17
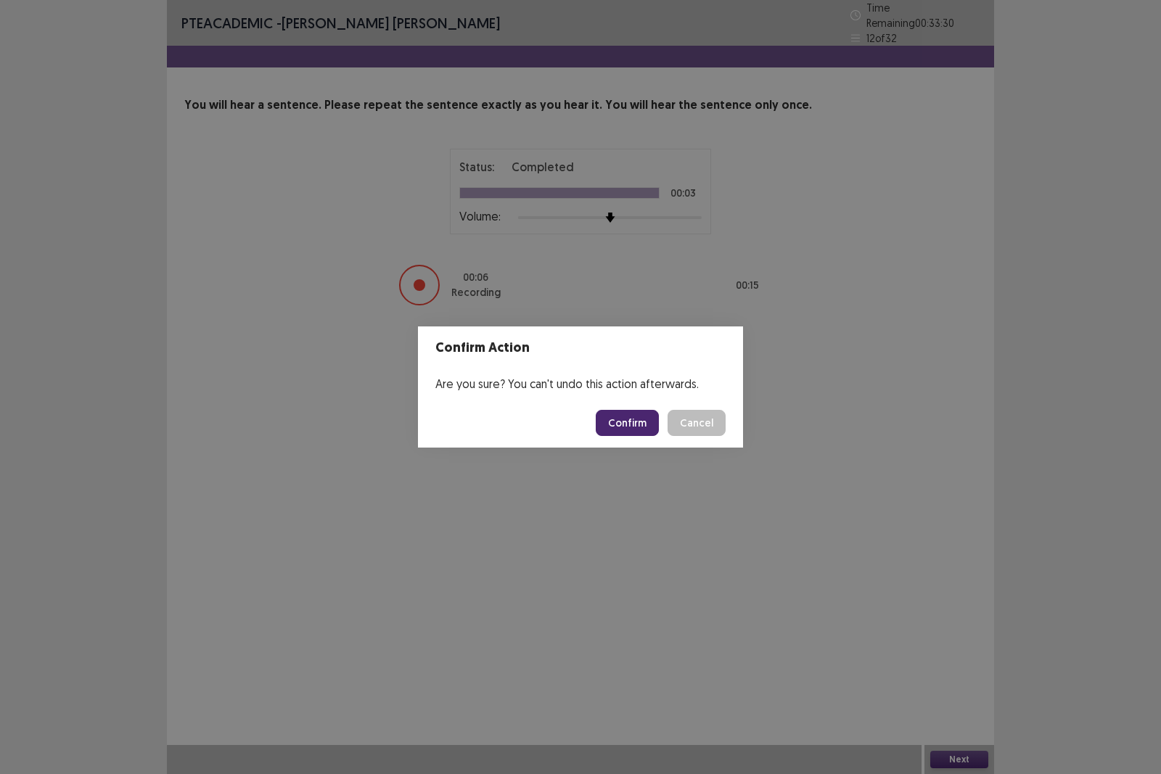
click at [628, 427] on button "Confirm" at bounding box center [627, 423] width 63 height 26
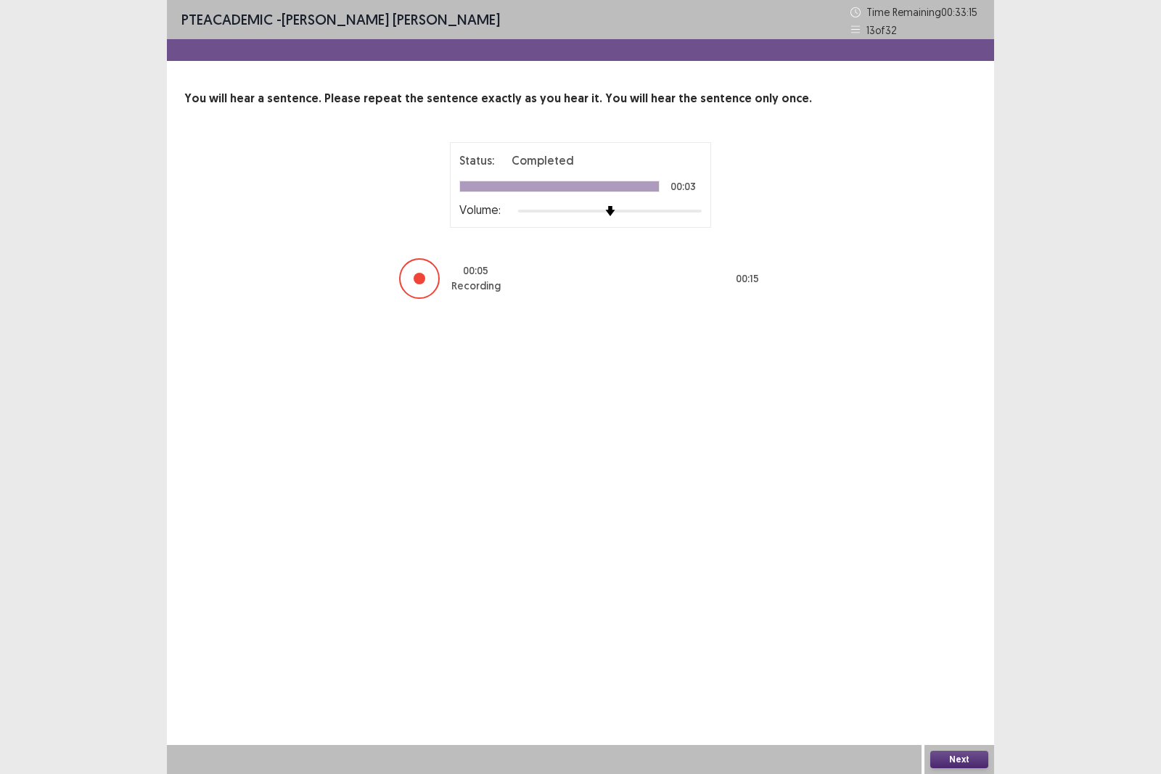
drag, startPoint x: 966, startPoint y: 765, endPoint x: 866, endPoint y: 564, distance: 224.6
click at [866, 564] on div "PTE academic - Fung kei Chan Time Remaining 00 : 33 : 15 13 of 32 You will hear…" at bounding box center [580, 387] width 827 height 774
click at [944, 671] on button "Next" at bounding box center [960, 759] width 58 height 17
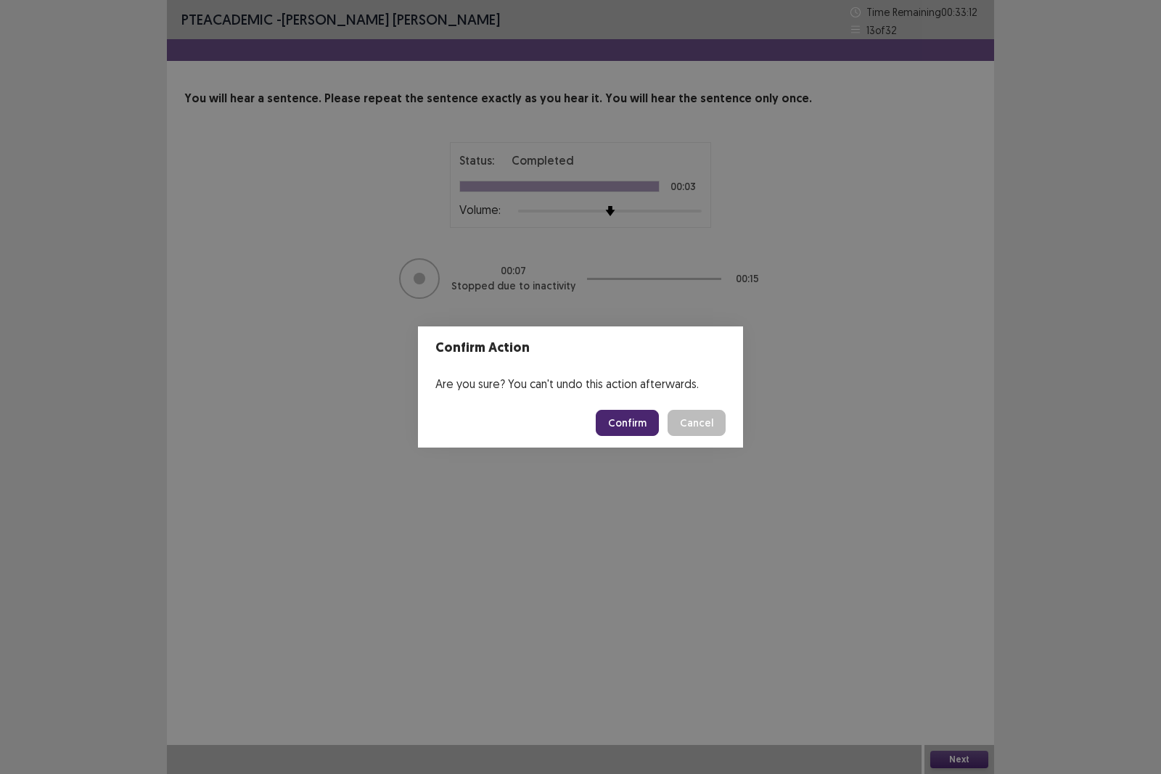
click at [622, 423] on button "Confirm" at bounding box center [627, 423] width 63 height 26
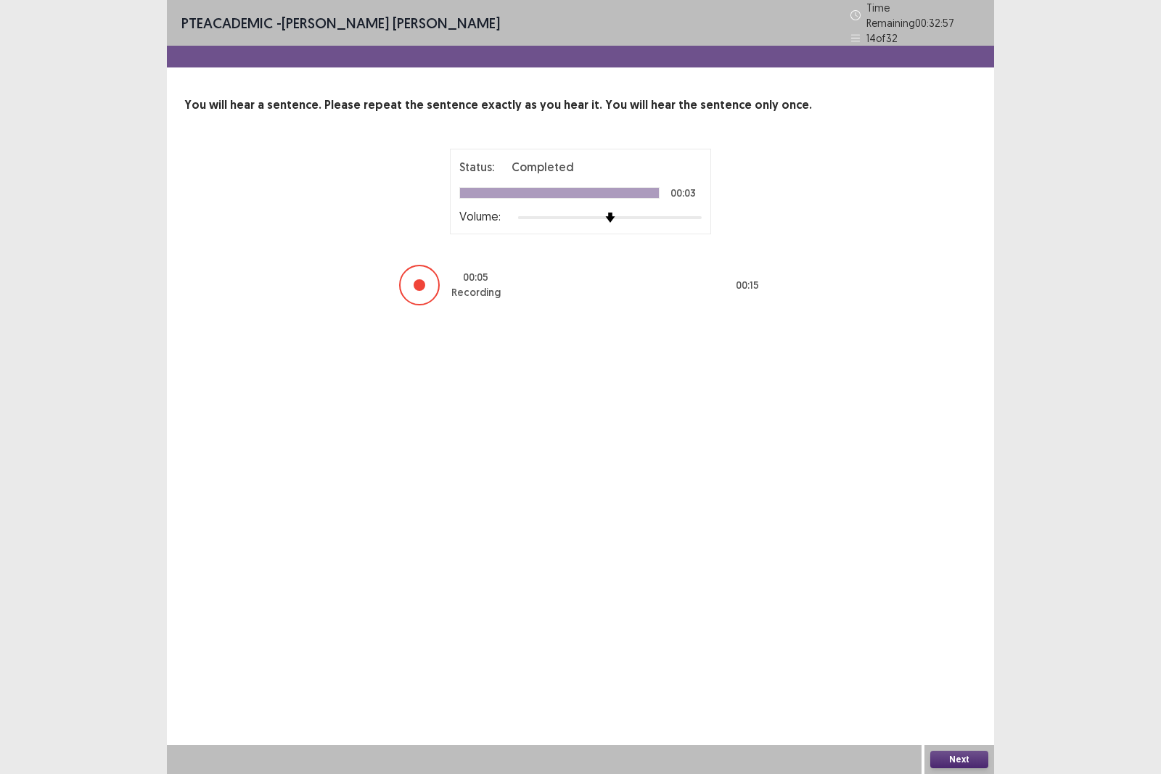
click at [956, 671] on button "Next" at bounding box center [960, 759] width 58 height 17
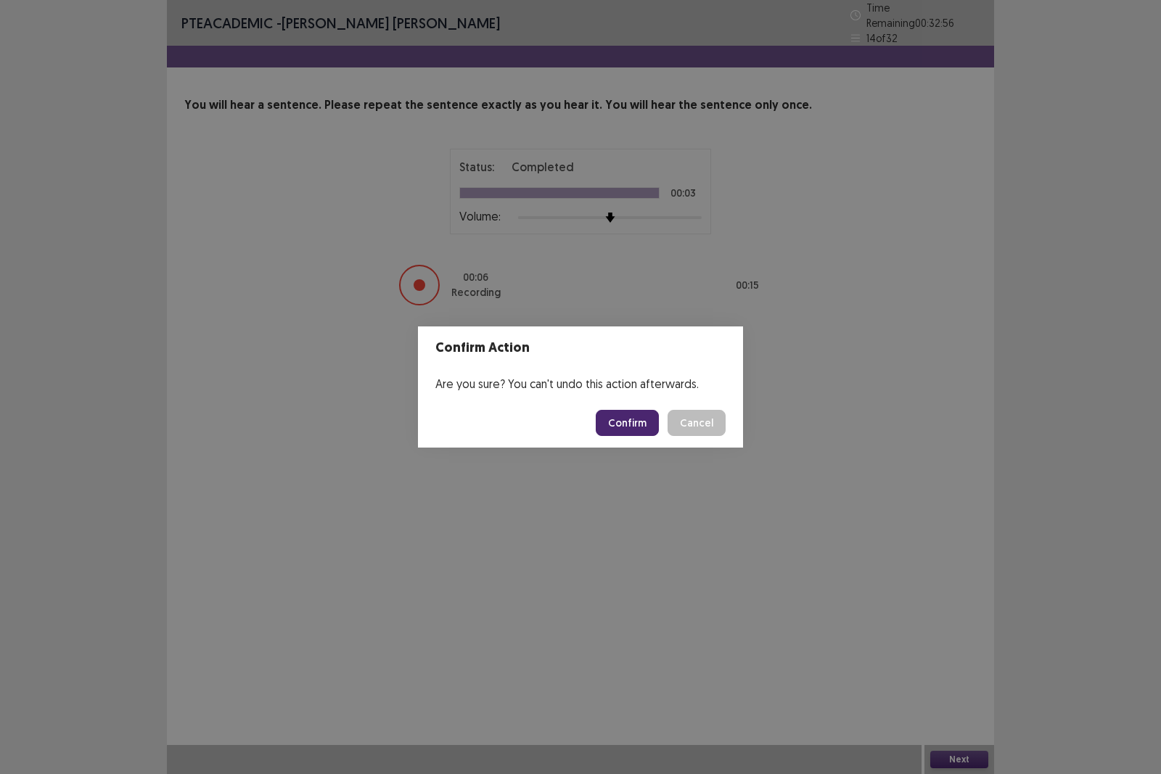
click at [639, 410] on button "Confirm" at bounding box center [627, 423] width 63 height 26
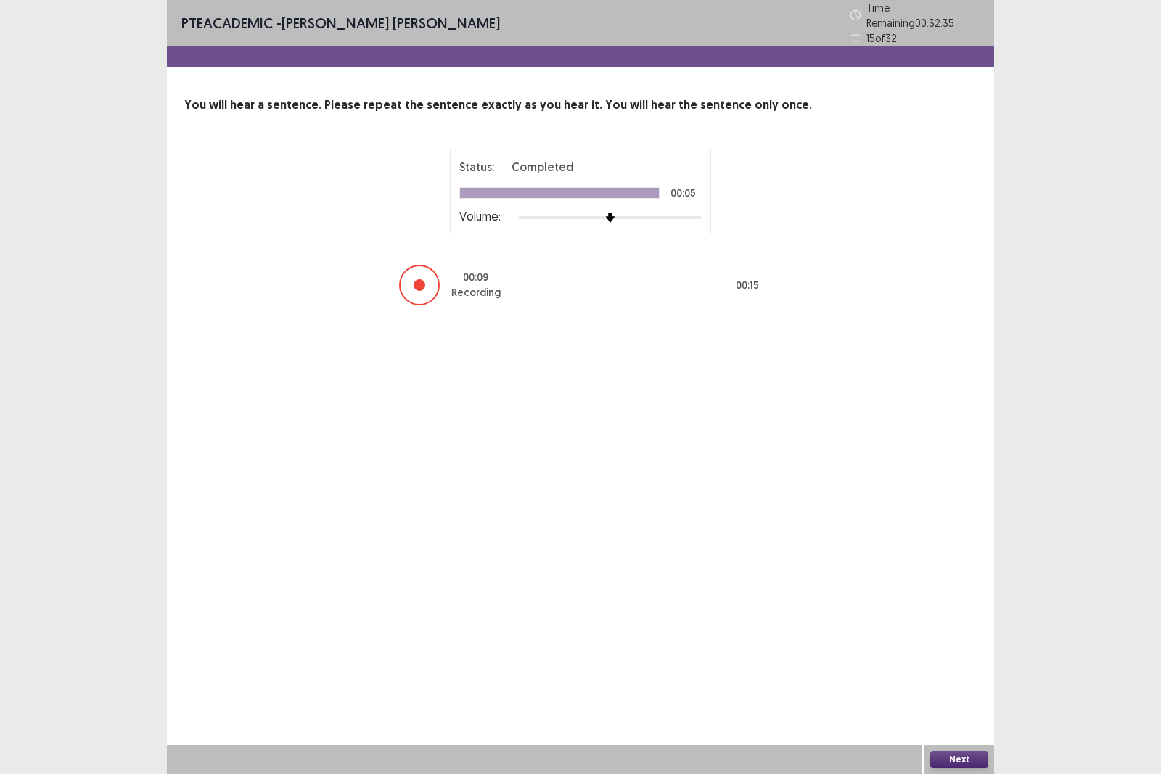
click at [941, 671] on button "Next" at bounding box center [960, 759] width 58 height 17
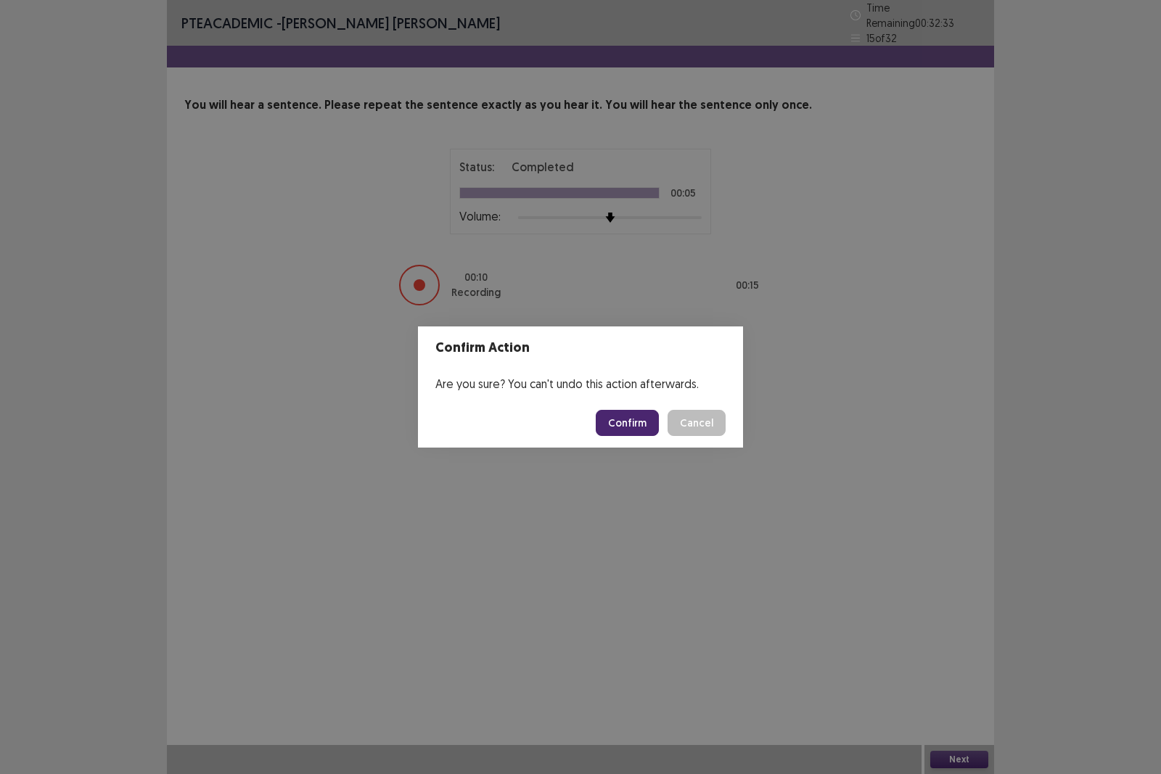
click at [634, 414] on button "Confirm" at bounding box center [627, 423] width 63 height 26
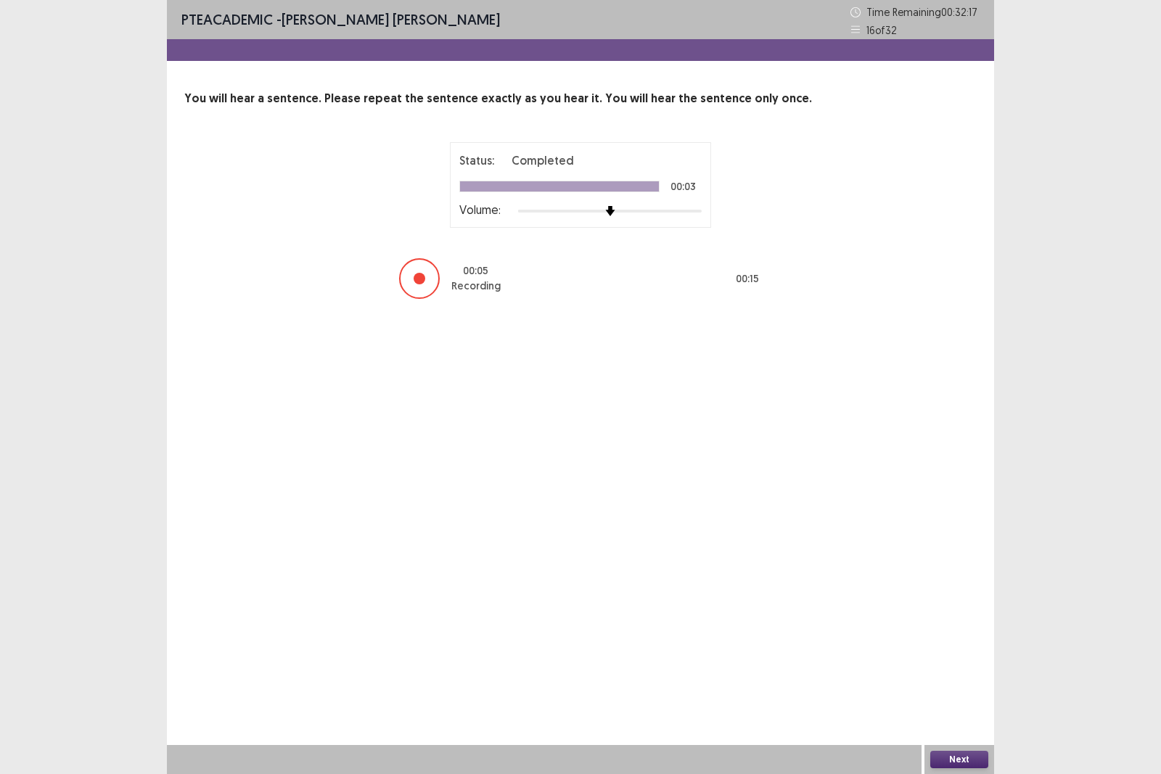
click at [970, 671] on button "Next" at bounding box center [960, 759] width 58 height 17
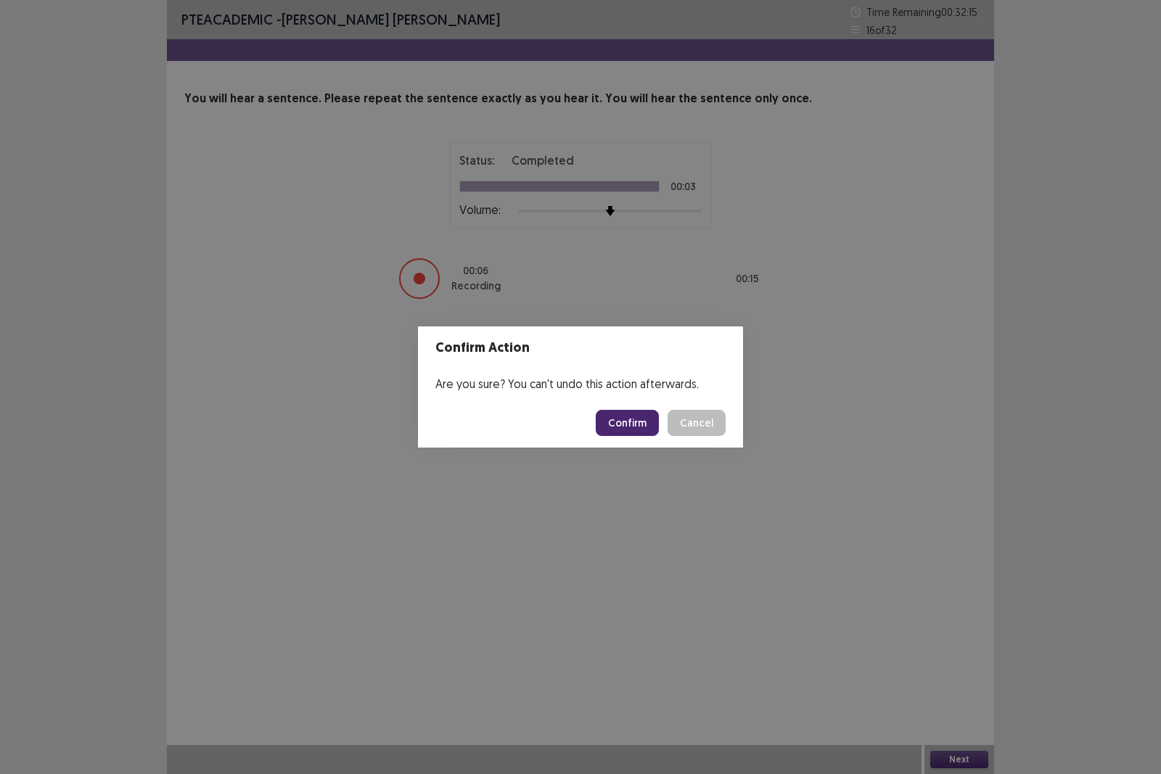
click at [647, 419] on button "Confirm" at bounding box center [627, 423] width 63 height 26
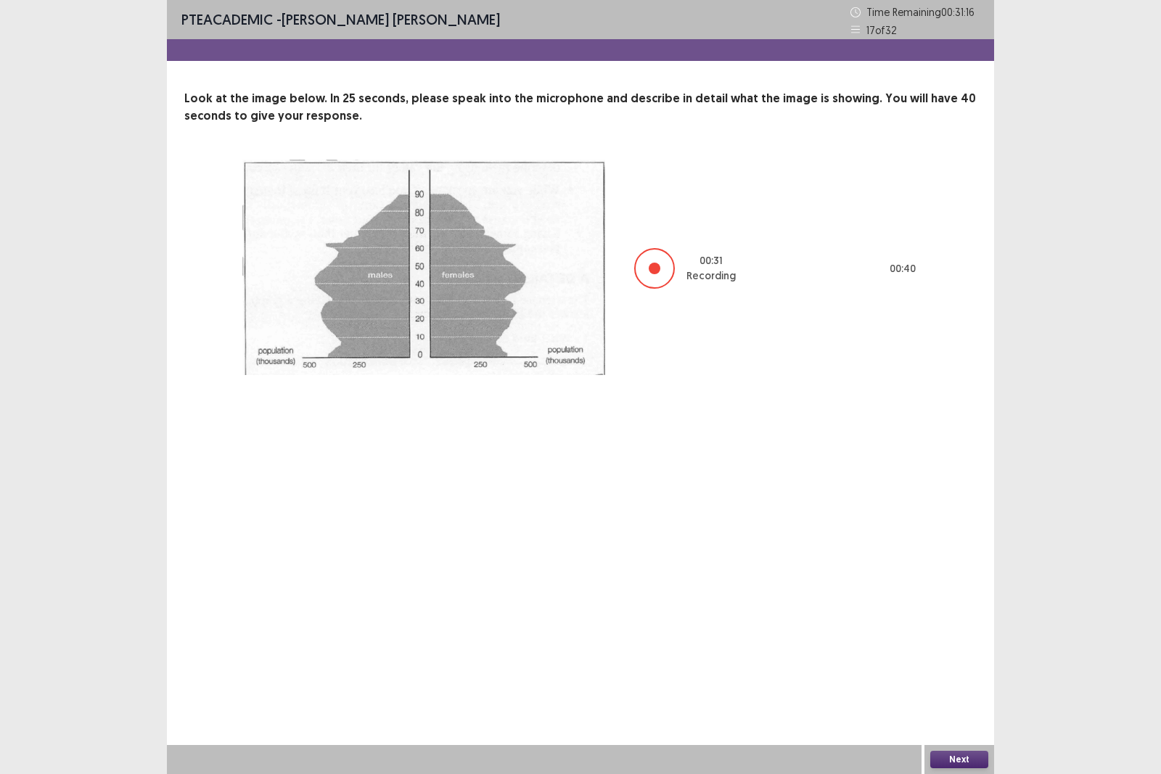
click at [946, 671] on button "Next" at bounding box center [960, 759] width 58 height 17
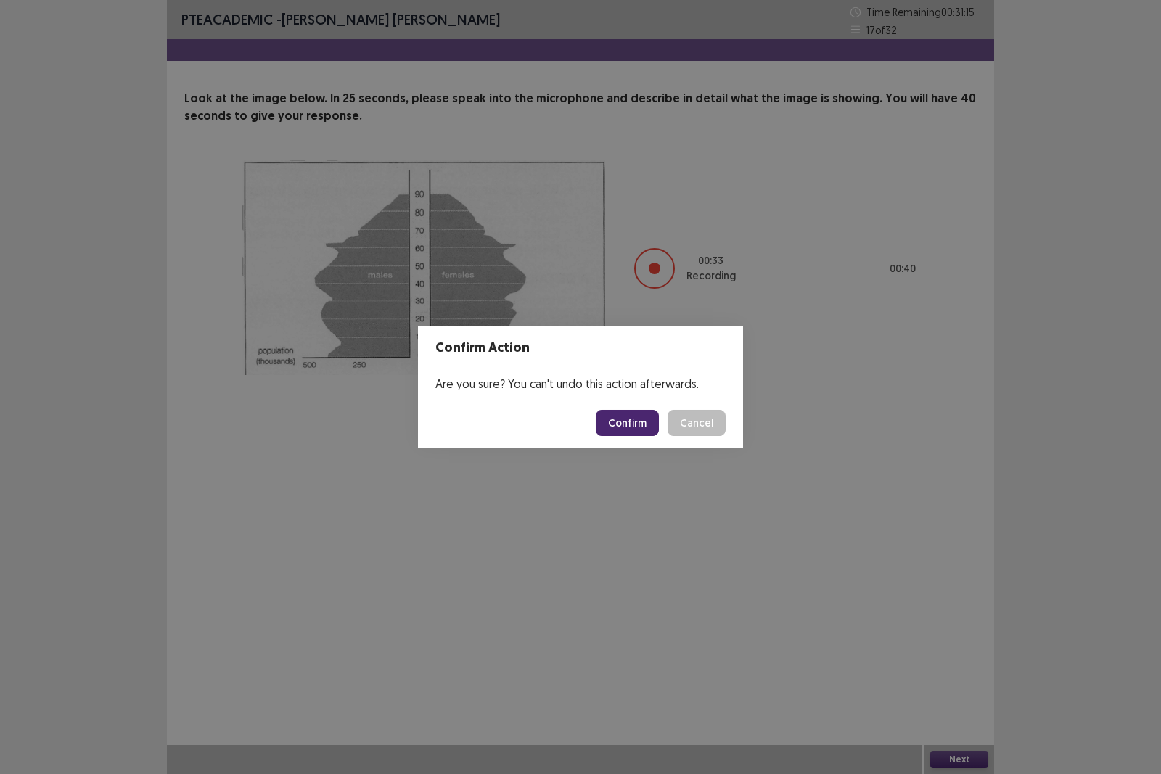
click at [616, 414] on button "Confirm" at bounding box center [627, 423] width 63 height 26
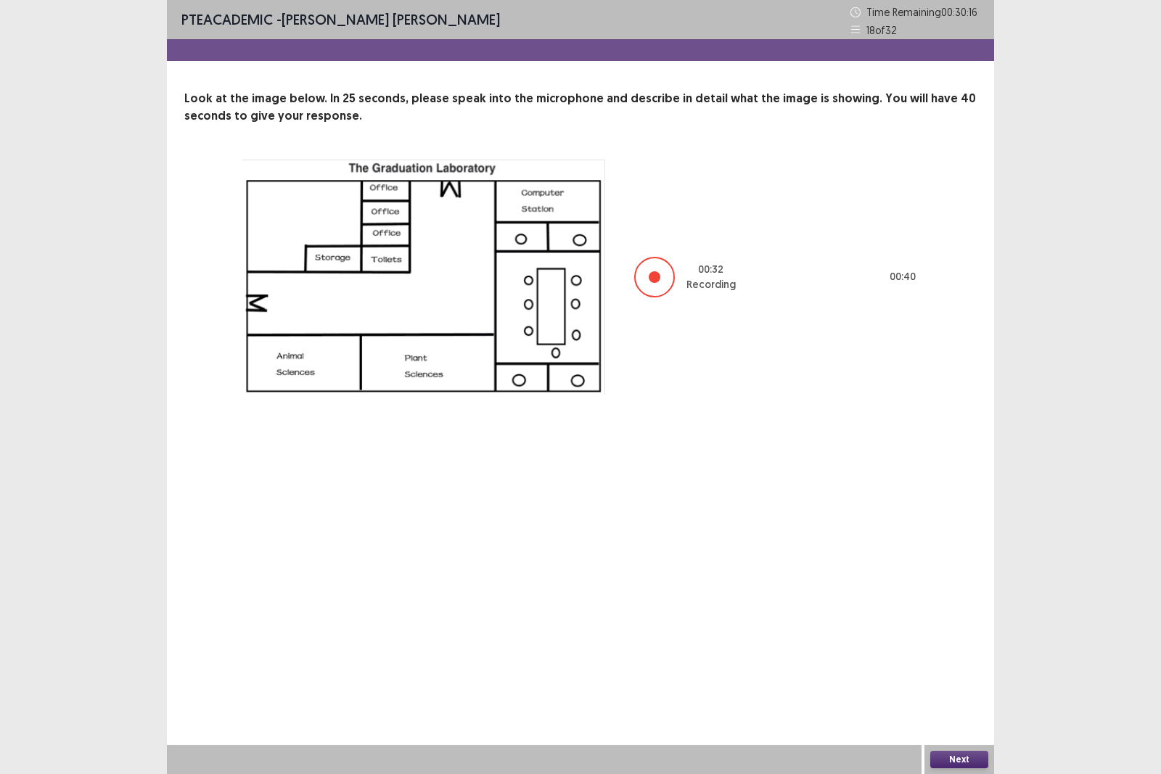
click at [946, 671] on button "Next" at bounding box center [960, 759] width 58 height 17
click at [945, 671] on button "Next" at bounding box center [960, 759] width 58 height 17
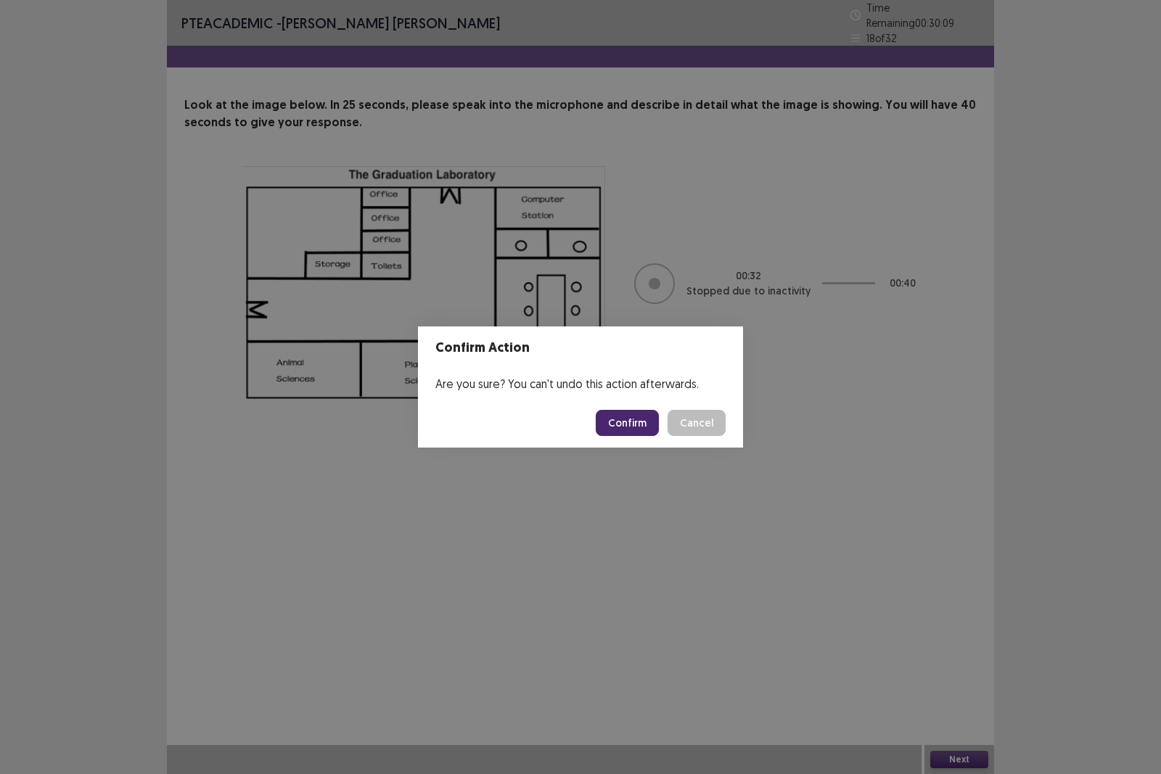
click at [629, 406] on footer "Confirm Cancel" at bounding box center [580, 422] width 325 height 49
click at [629, 417] on button "Confirm" at bounding box center [627, 423] width 63 height 26
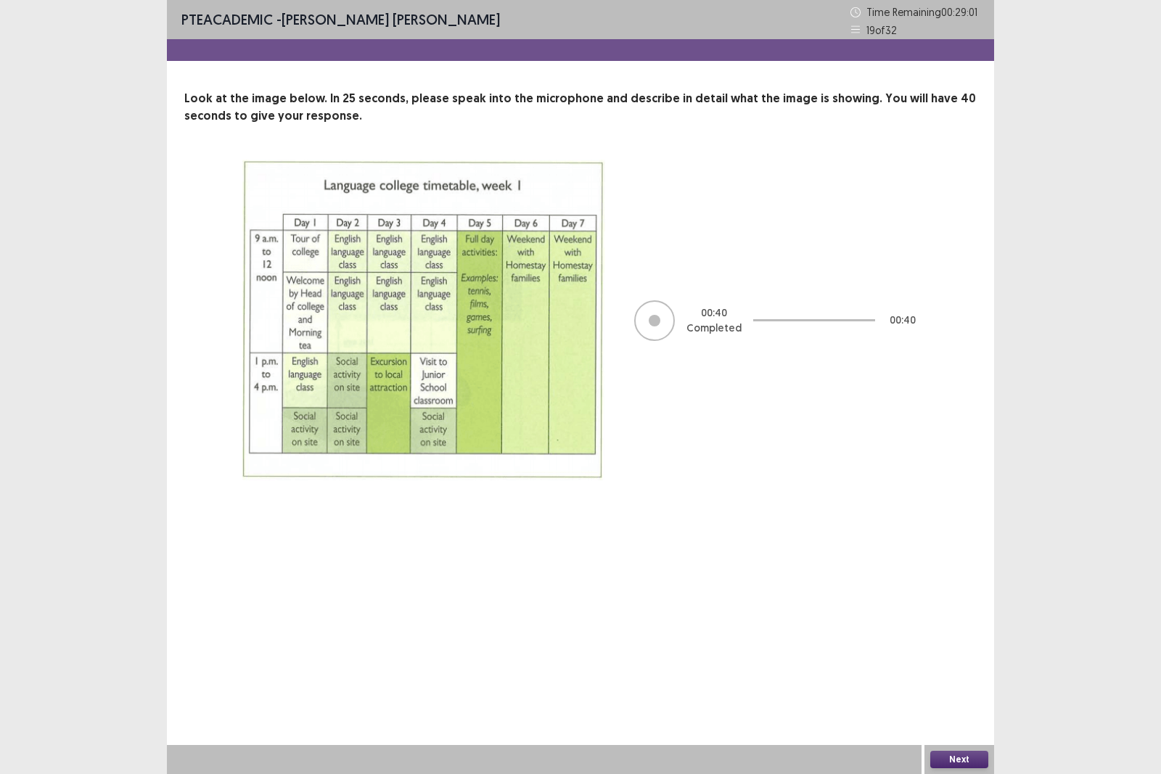
click at [949, 671] on button "Next" at bounding box center [960, 759] width 58 height 17
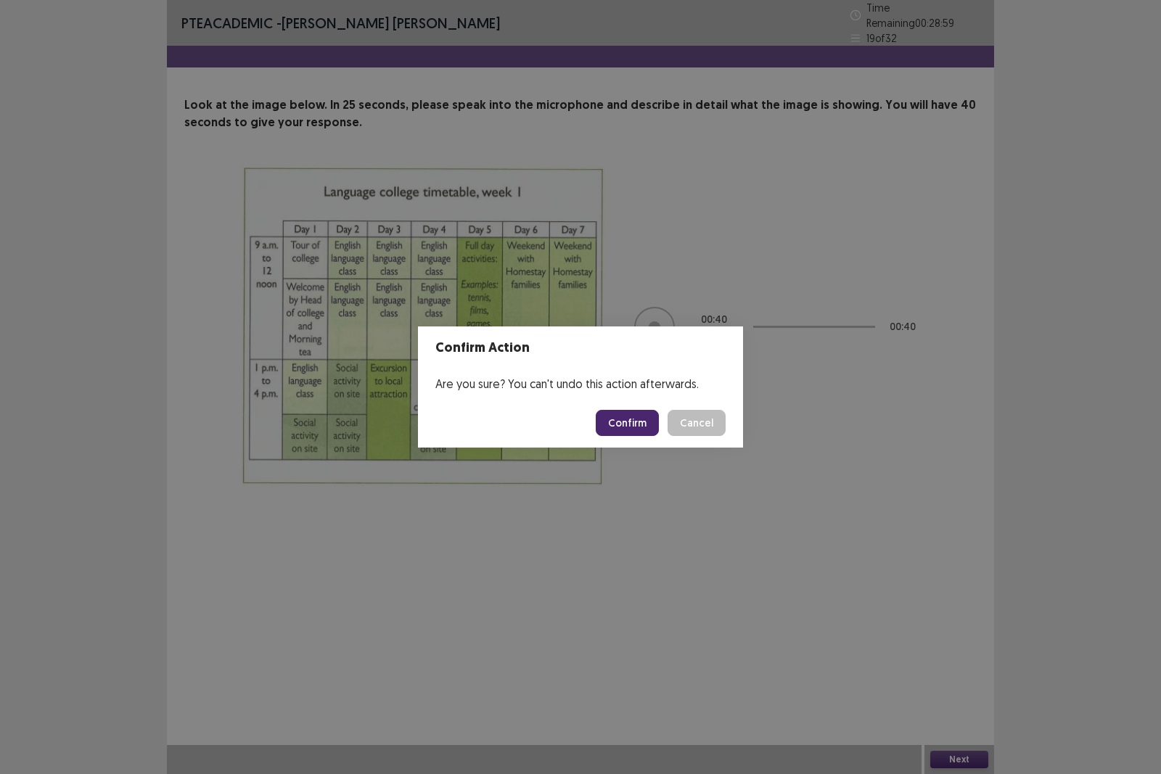
click at [634, 422] on button "Confirm" at bounding box center [627, 423] width 63 height 26
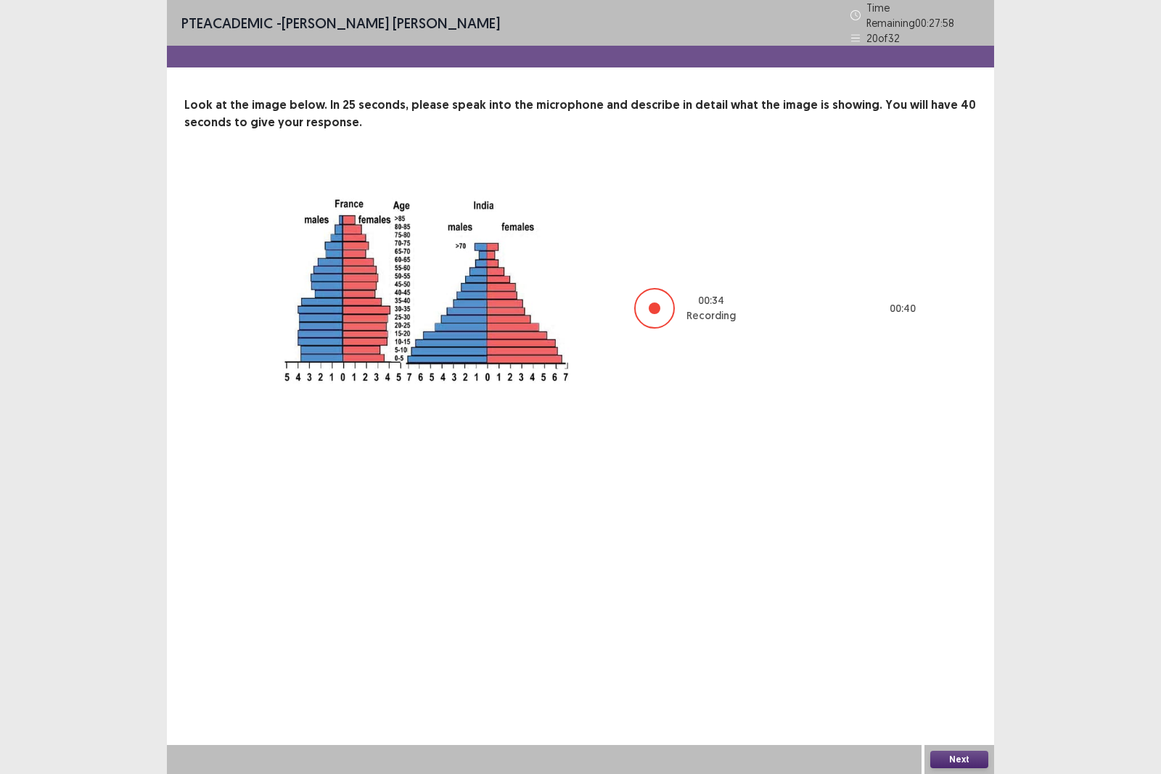
click at [981, 671] on button "Next" at bounding box center [960, 759] width 58 height 17
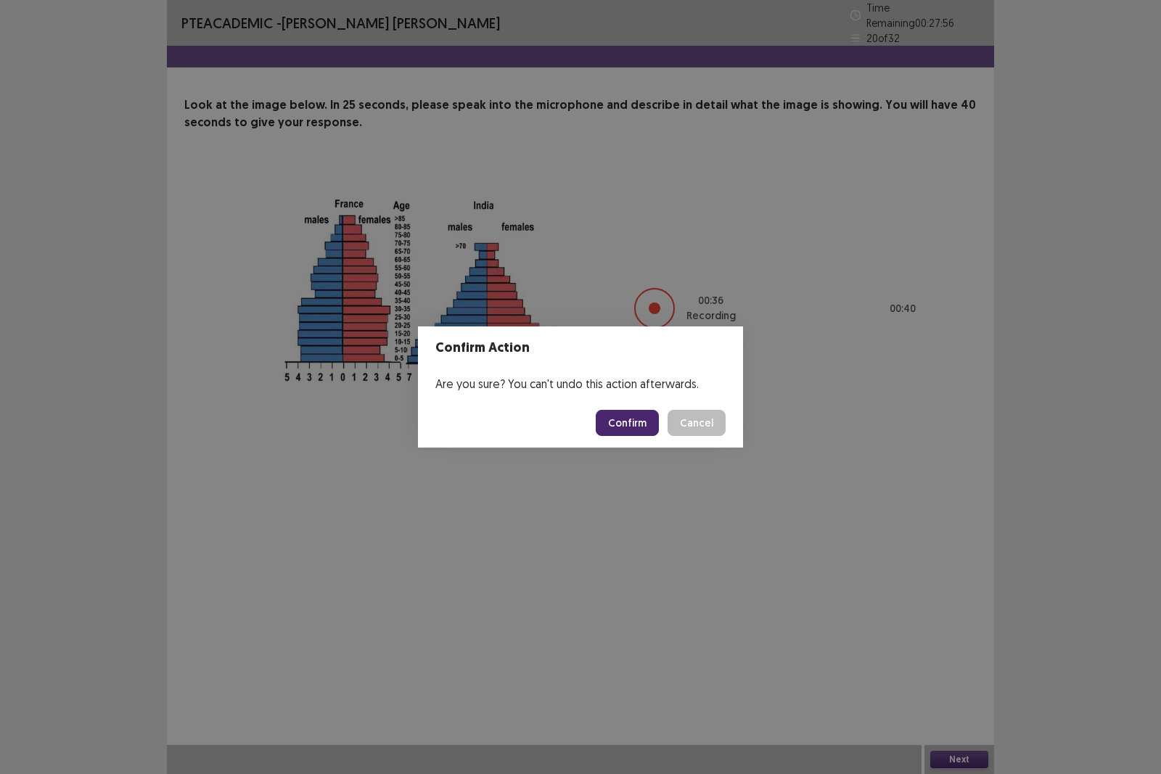
click at [655, 422] on button "Confirm" at bounding box center [627, 423] width 63 height 26
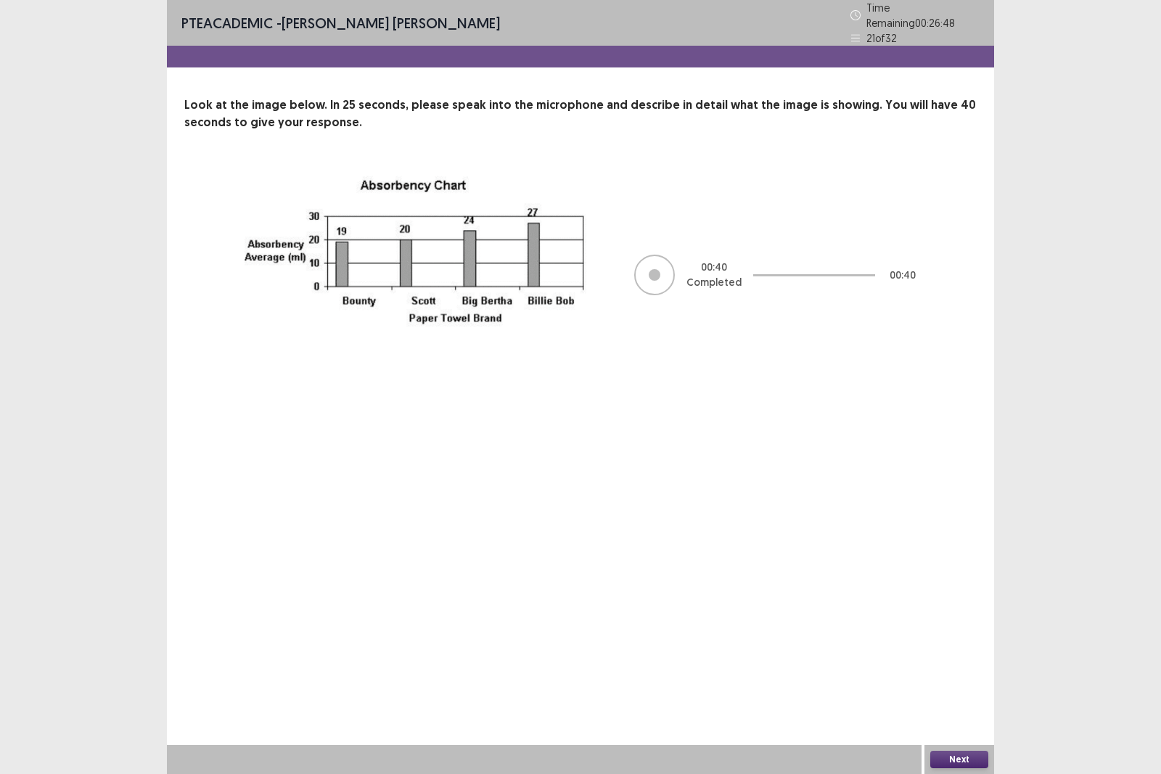
click at [970, 671] on button "Next" at bounding box center [960, 759] width 58 height 17
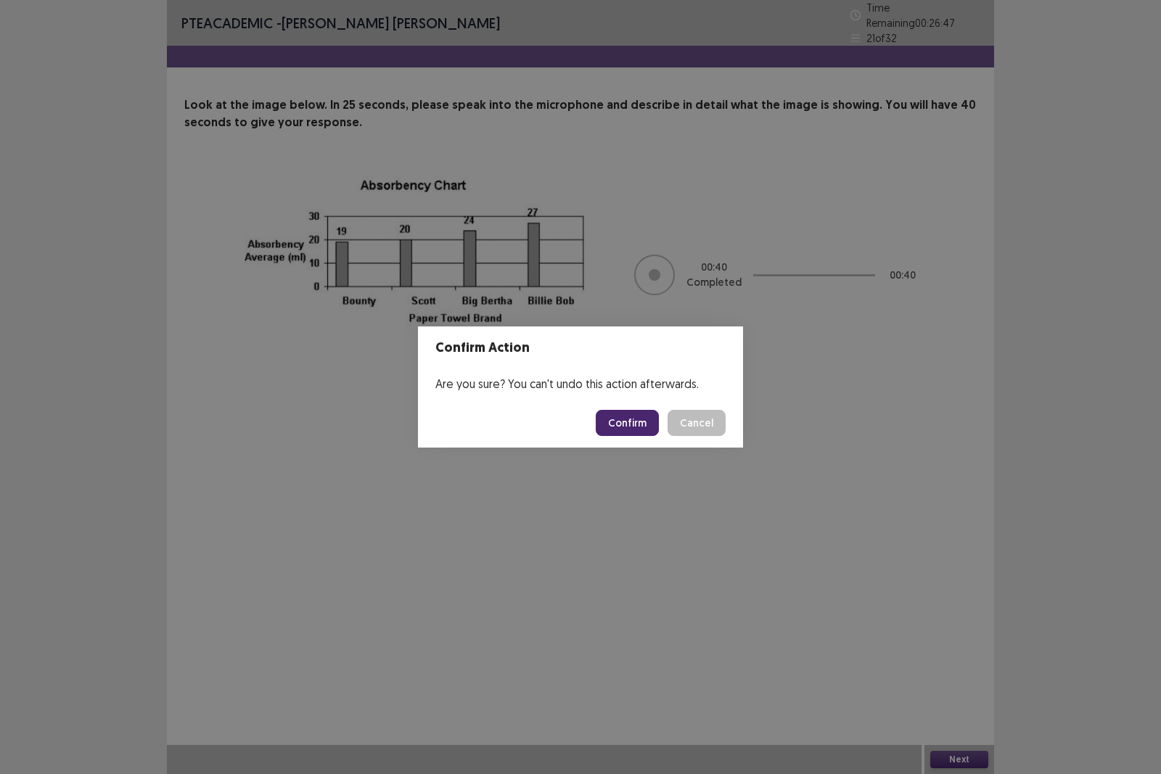
click at [637, 427] on button "Confirm" at bounding box center [627, 423] width 63 height 26
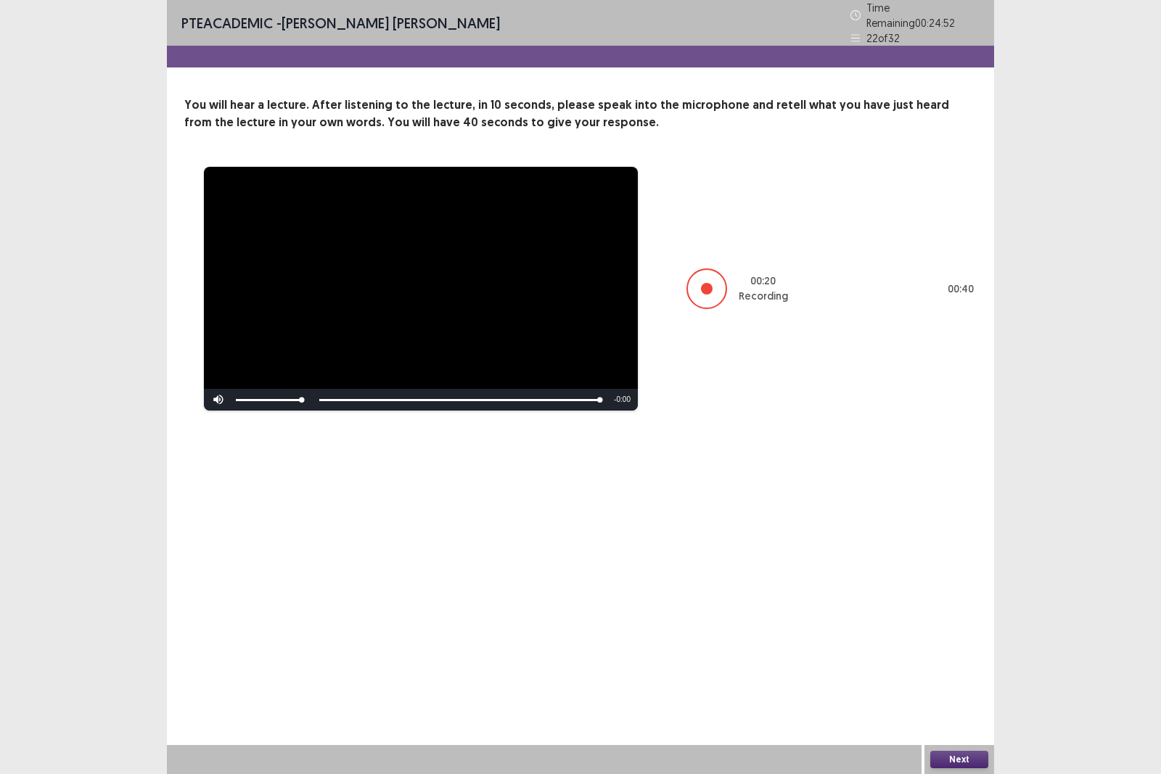
click at [938, 671] on button "Next" at bounding box center [960, 759] width 58 height 17
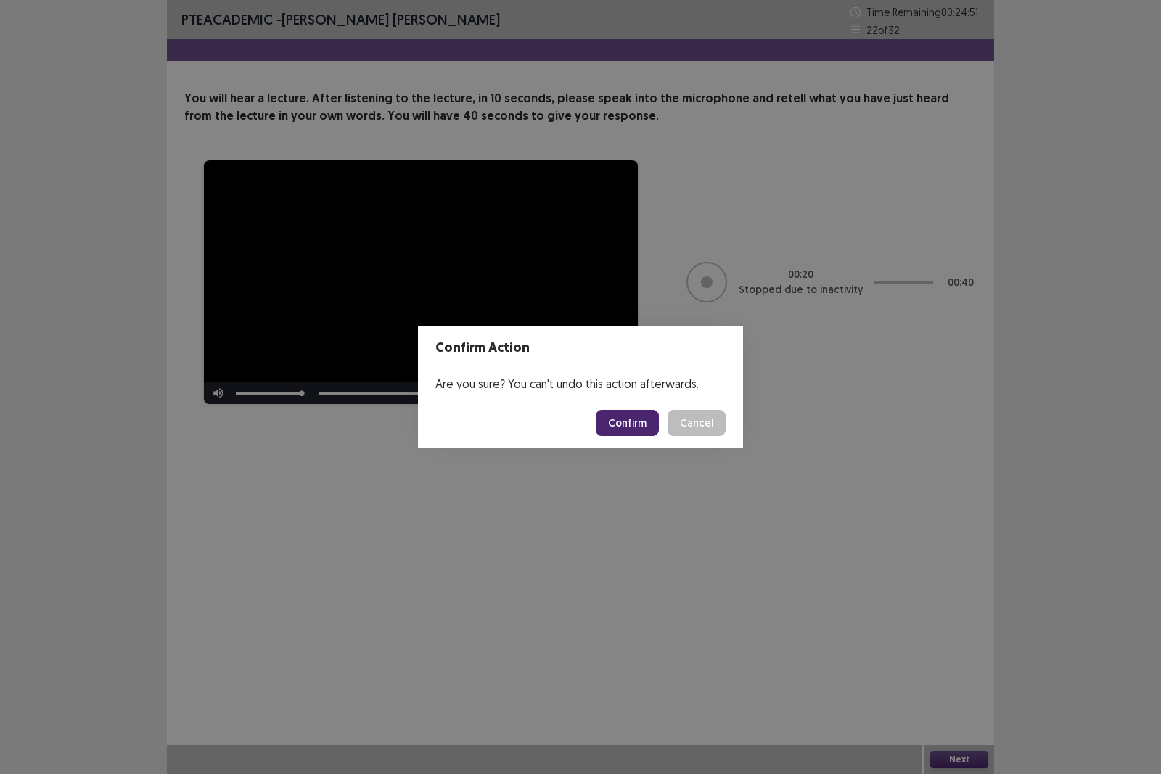
click at [624, 428] on button "Confirm" at bounding box center [627, 423] width 63 height 26
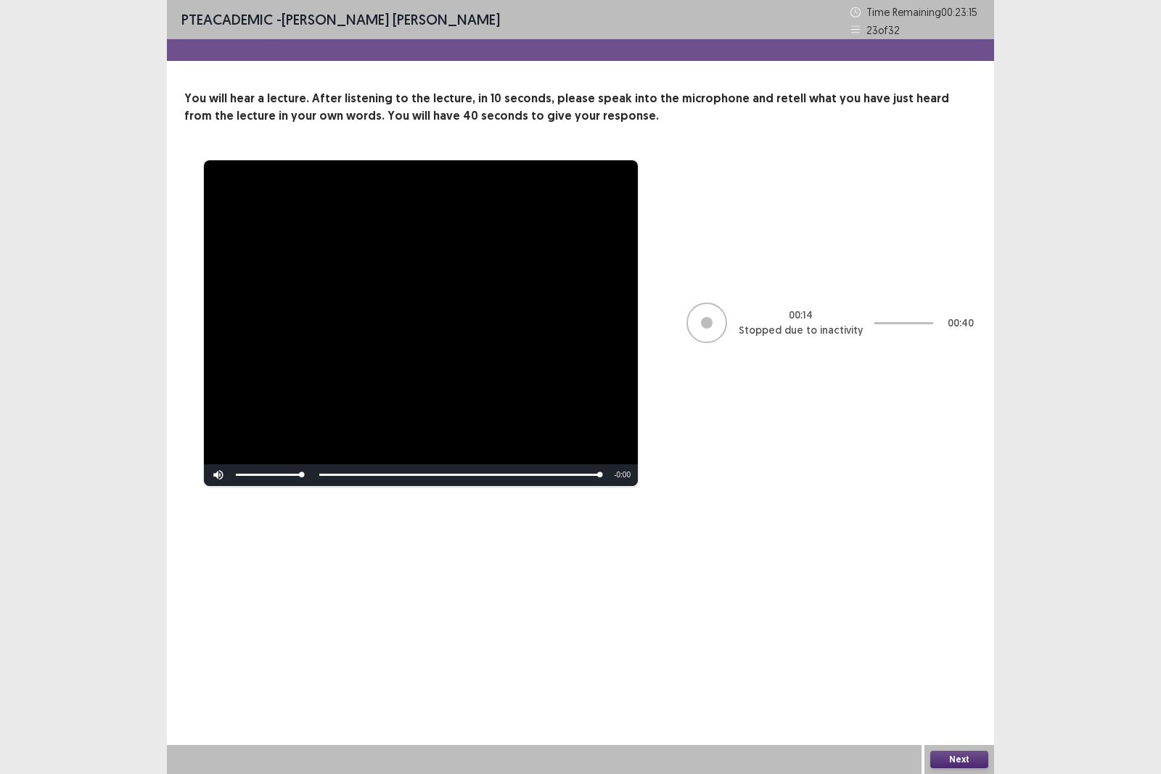
click at [960, 671] on button "Next" at bounding box center [960, 759] width 58 height 17
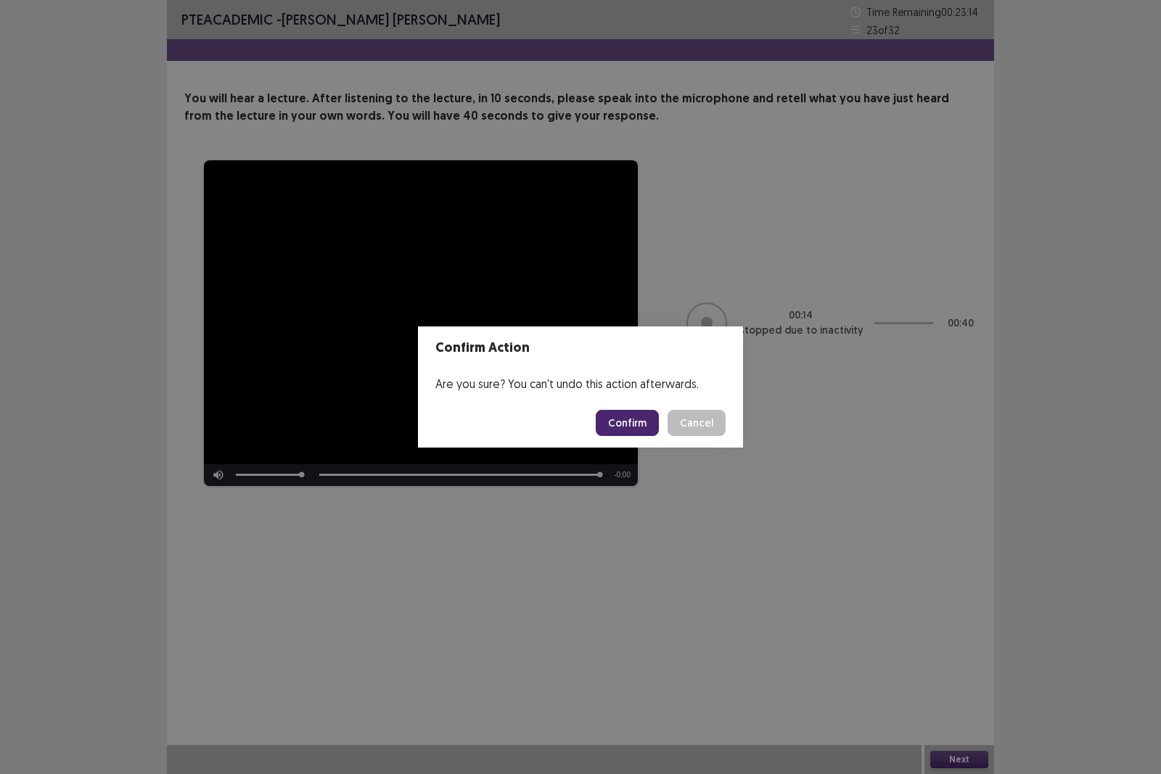
click at [634, 425] on button "Confirm" at bounding box center [627, 423] width 63 height 26
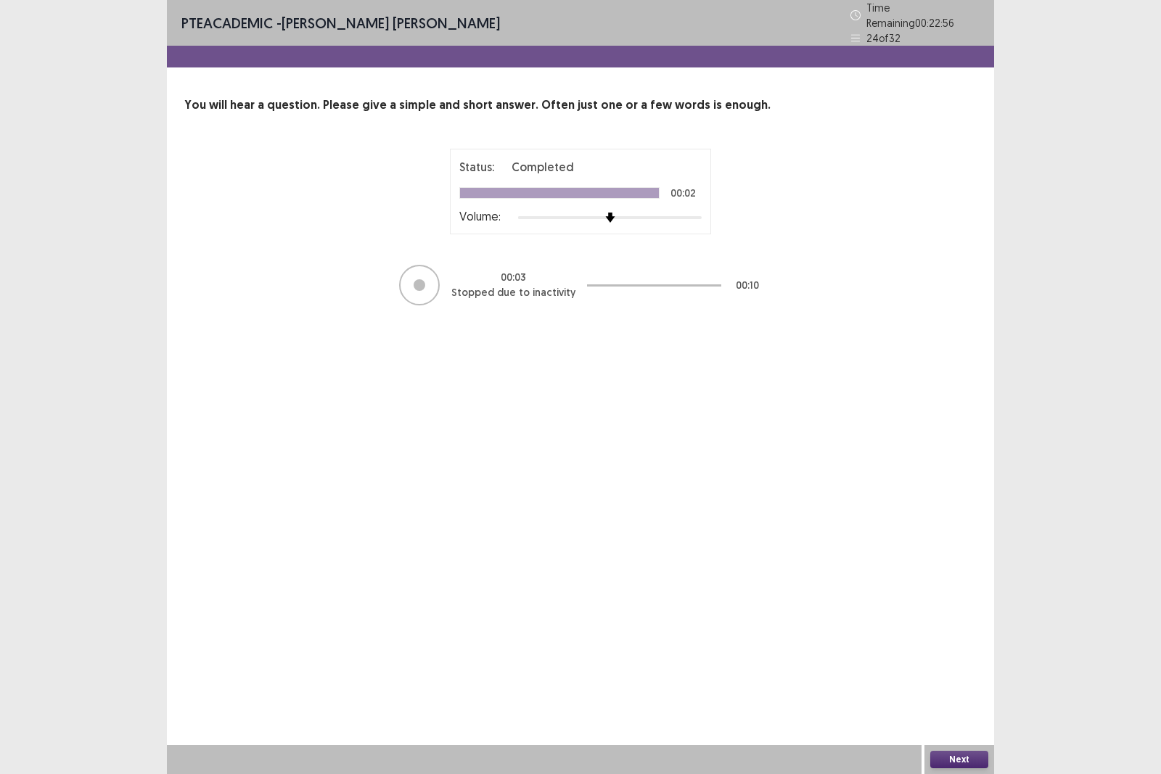
click at [963, 671] on button "Next" at bounding box center [960, 759] width 58 height 17
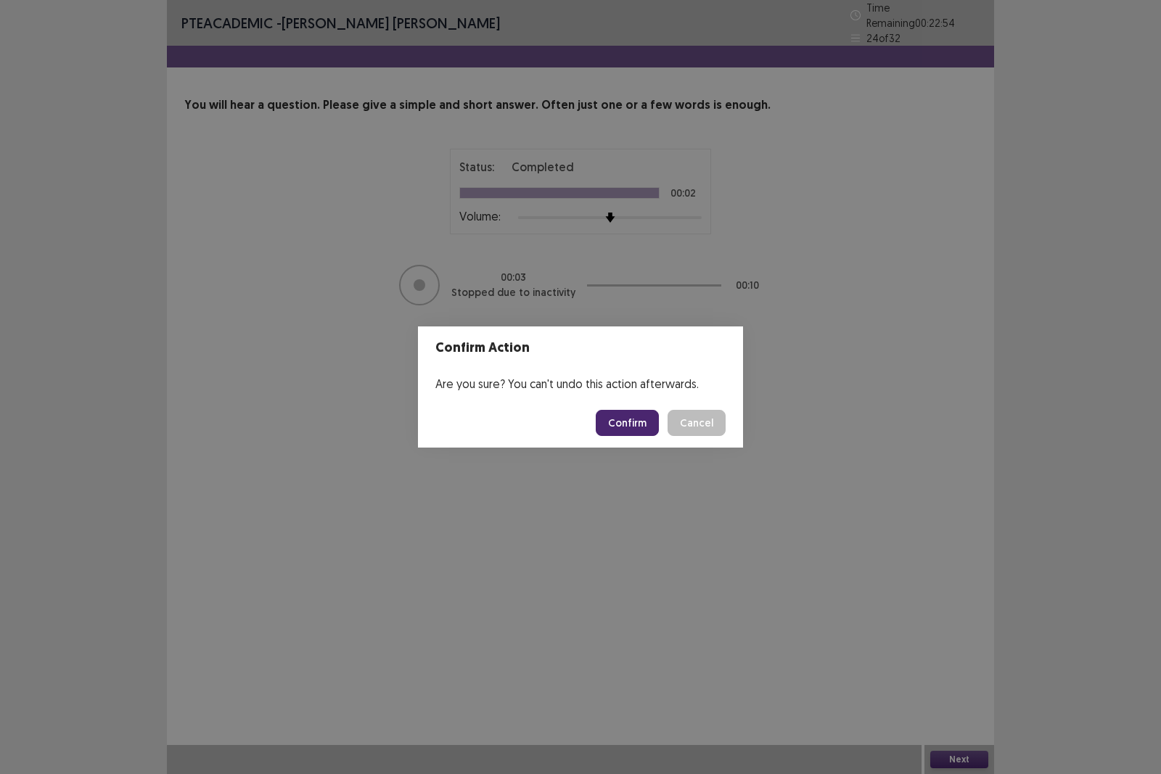
click at [628, 425] on button "Confirm" at bounding box center [627, 423] width 63 height 26
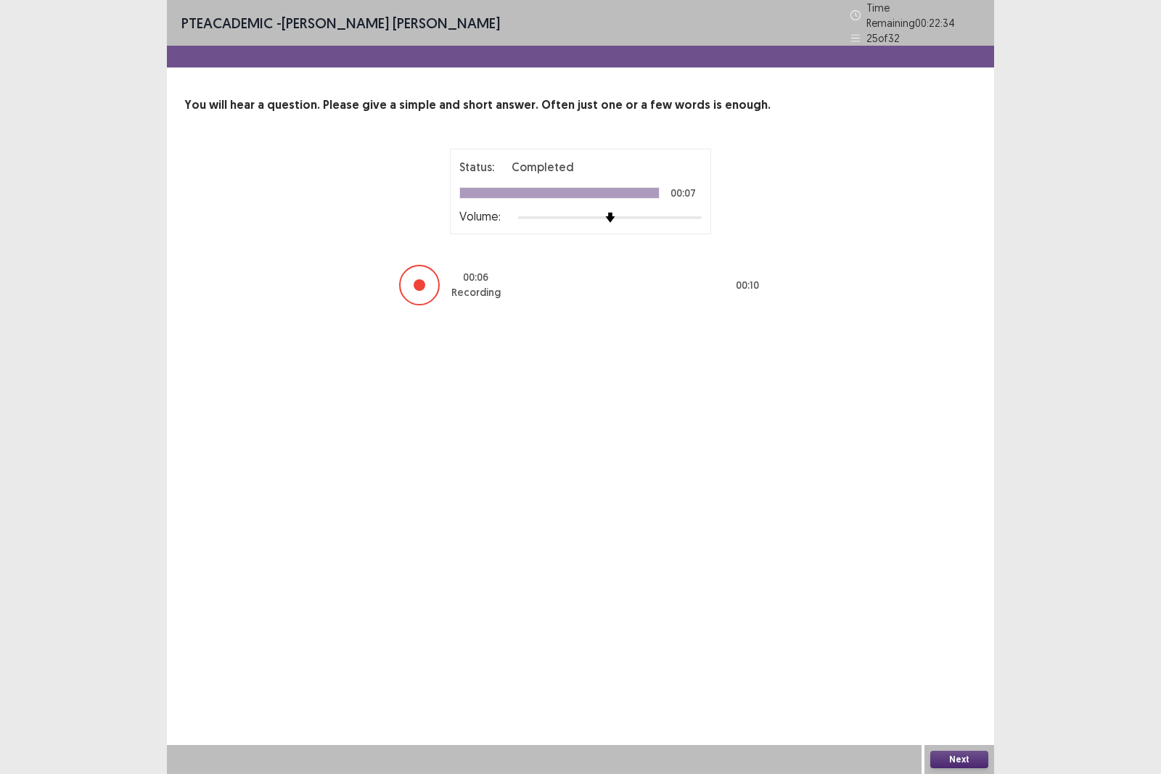
click at [976, 671] on button "Next" at bounding box center [960, 759] width 58 height 17
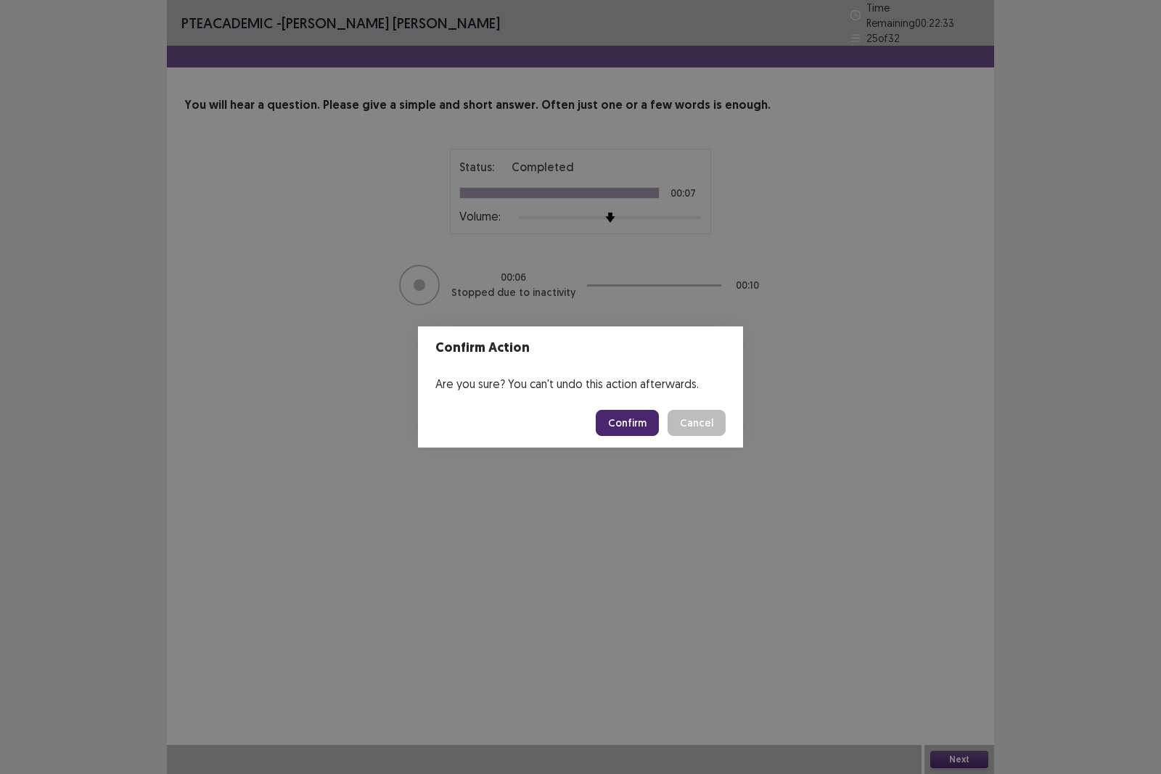
click at [630, 426] on button "Confirm" at bounding box center [627, 423] width 63 height 26
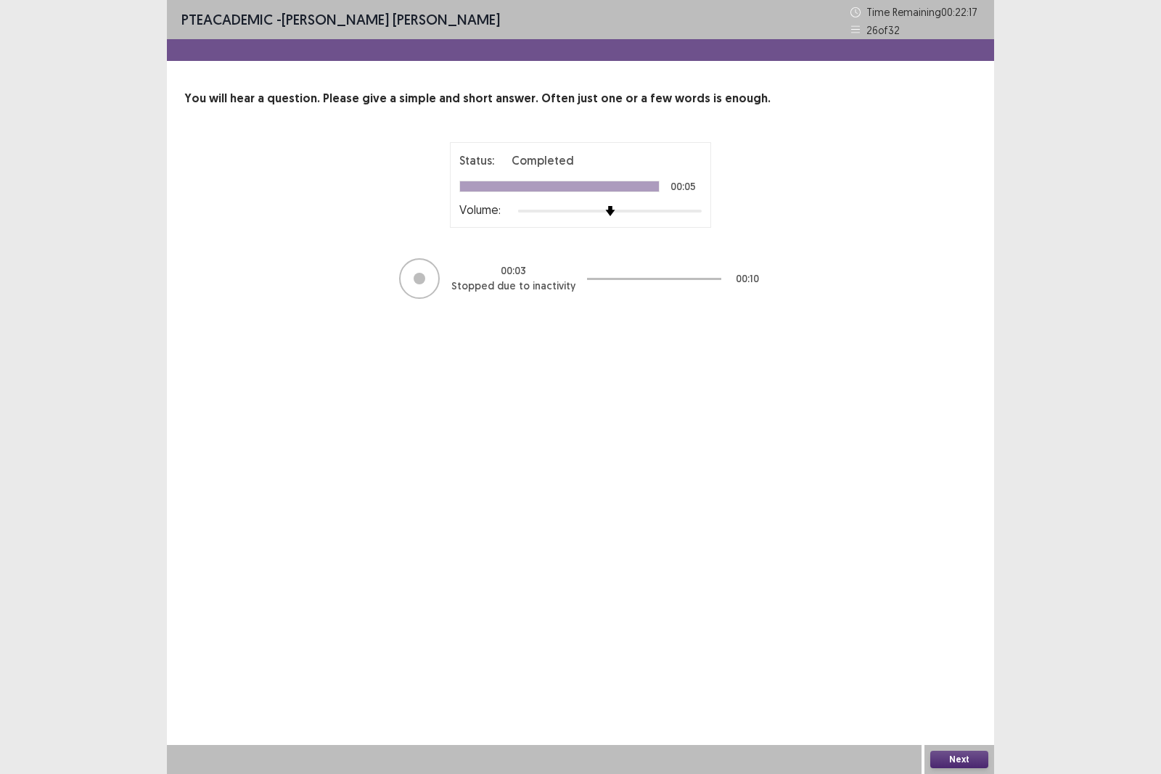
click at [957, 671] on button "Next" at bounding box center [960, 759] width 58 height 17
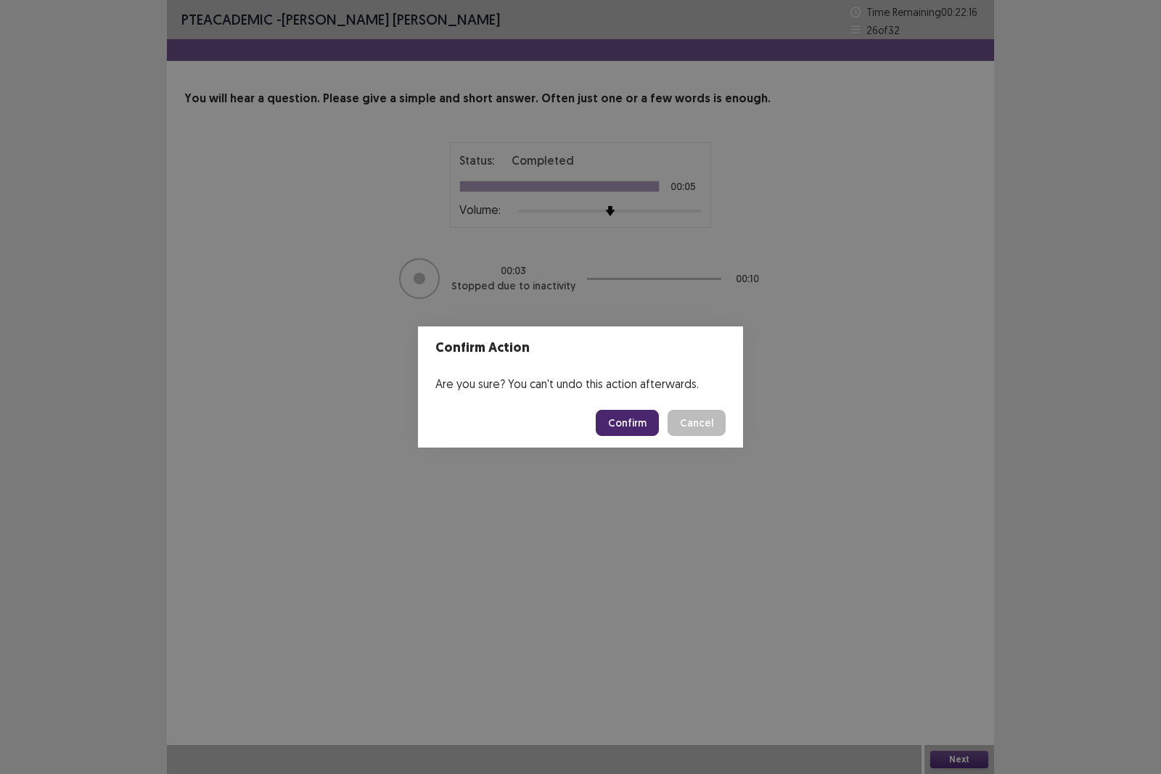
click at [635, 423] on button "Confirm" at bounding box center [627, 423] width 63 height 26
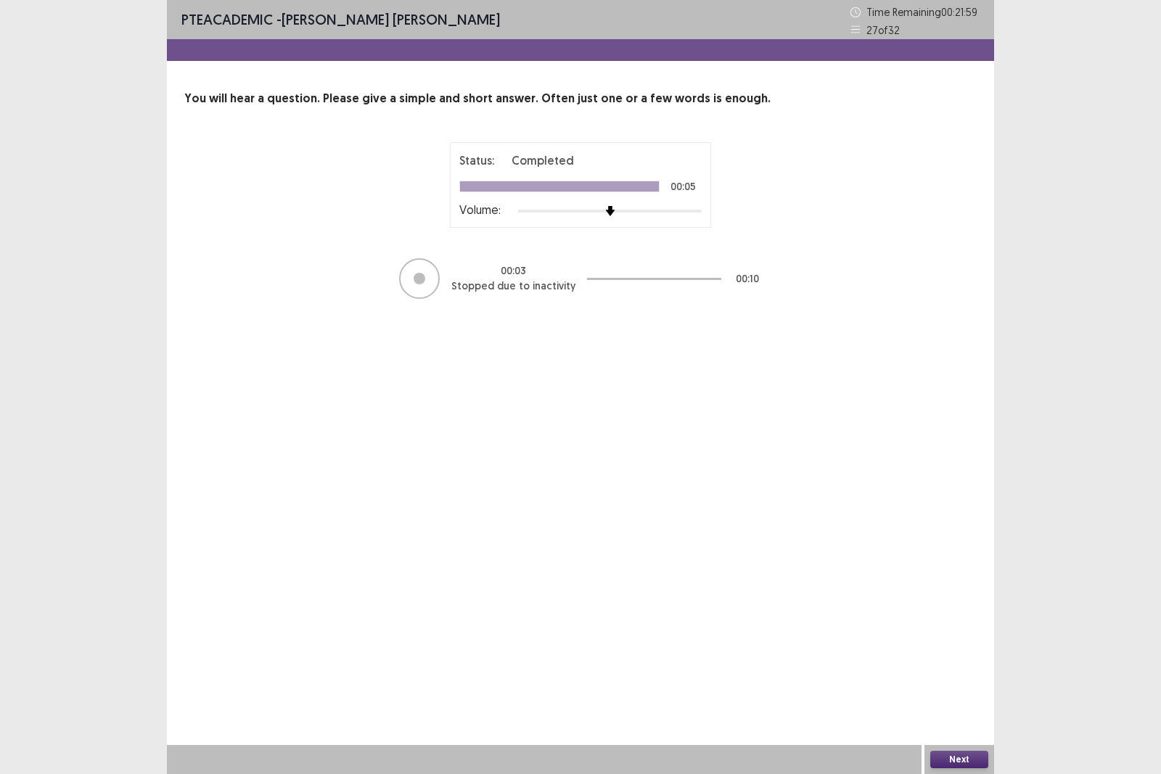
click at [939, 671] on button "Next" at bounding box center [960, 759] width 58 height 17
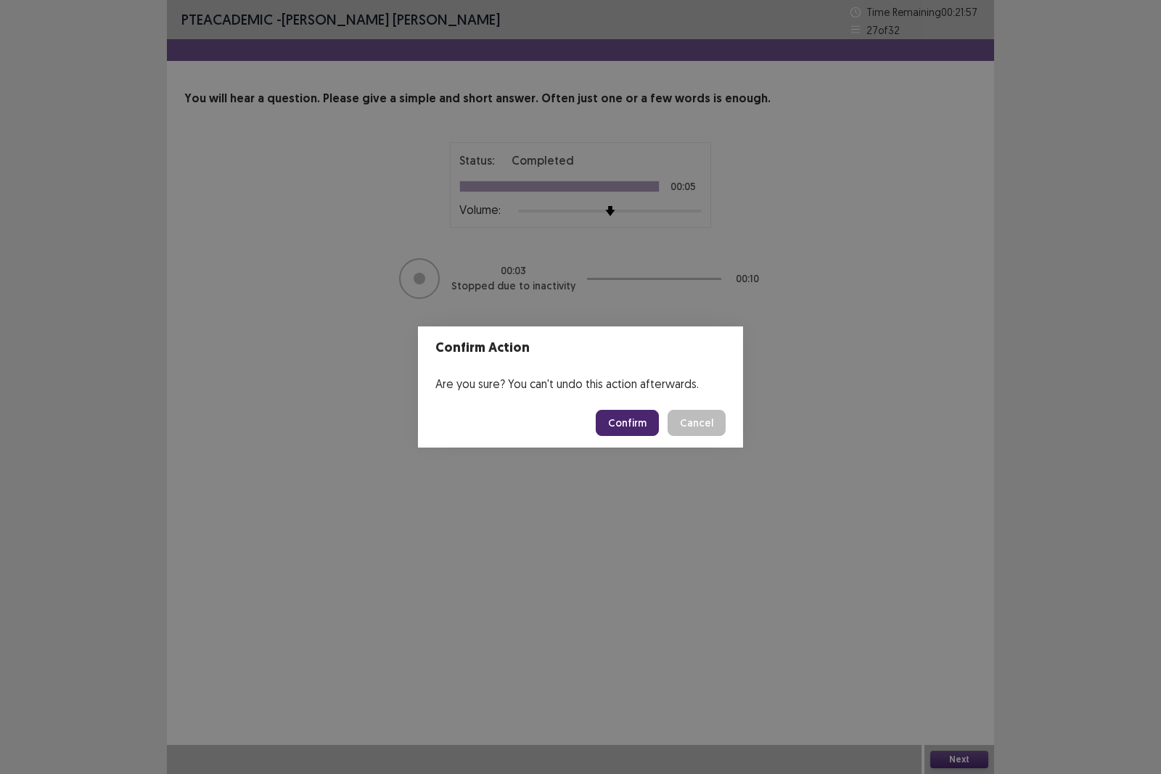
click at [626, 429] on button "Confirm" at bounding box center [627, 423] width 63 height 26
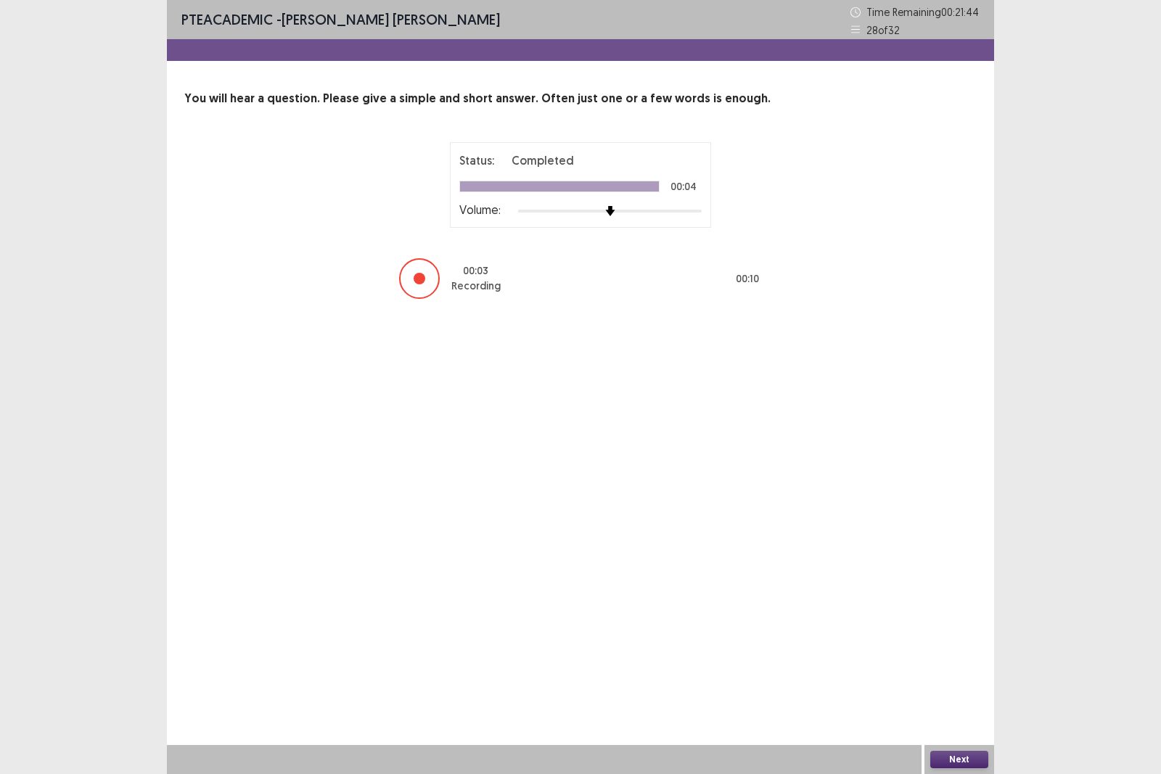
click at [945, 671] on button "Next" at bounding box center [960, 759] width 58 height 17
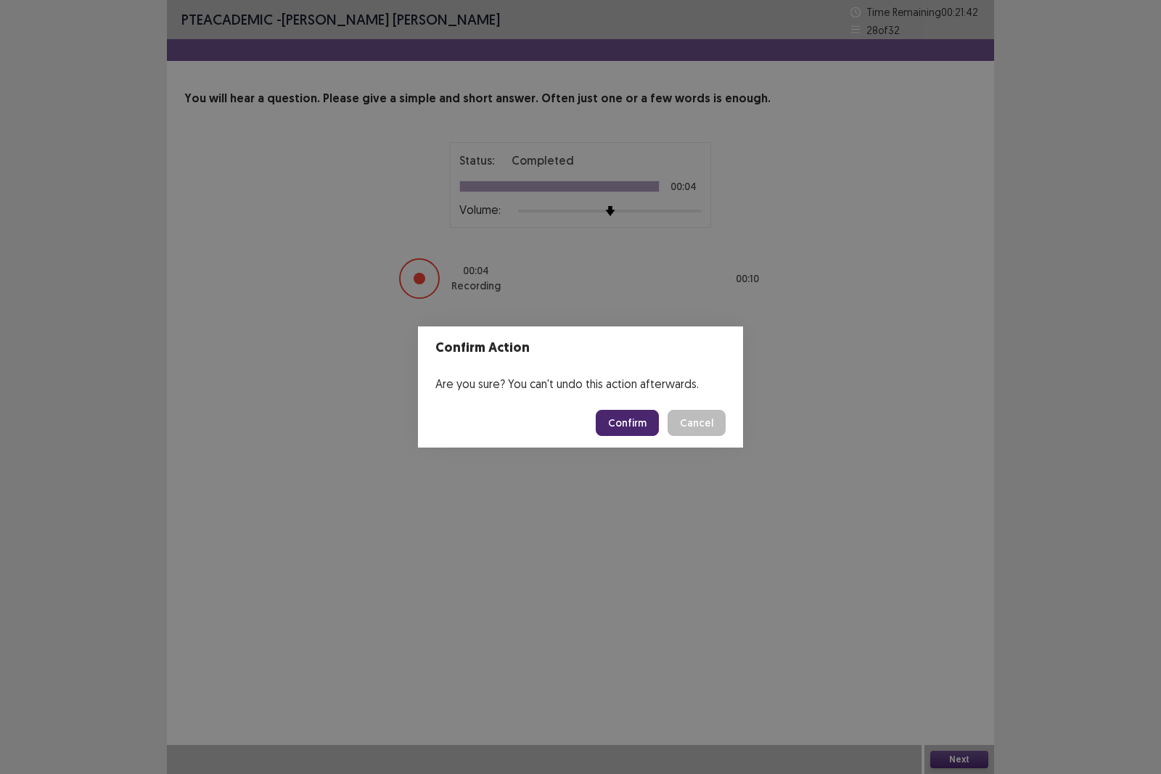
click at [616, 421] on button "Confirm" at bounding box center [627, 423] width 63 height 26
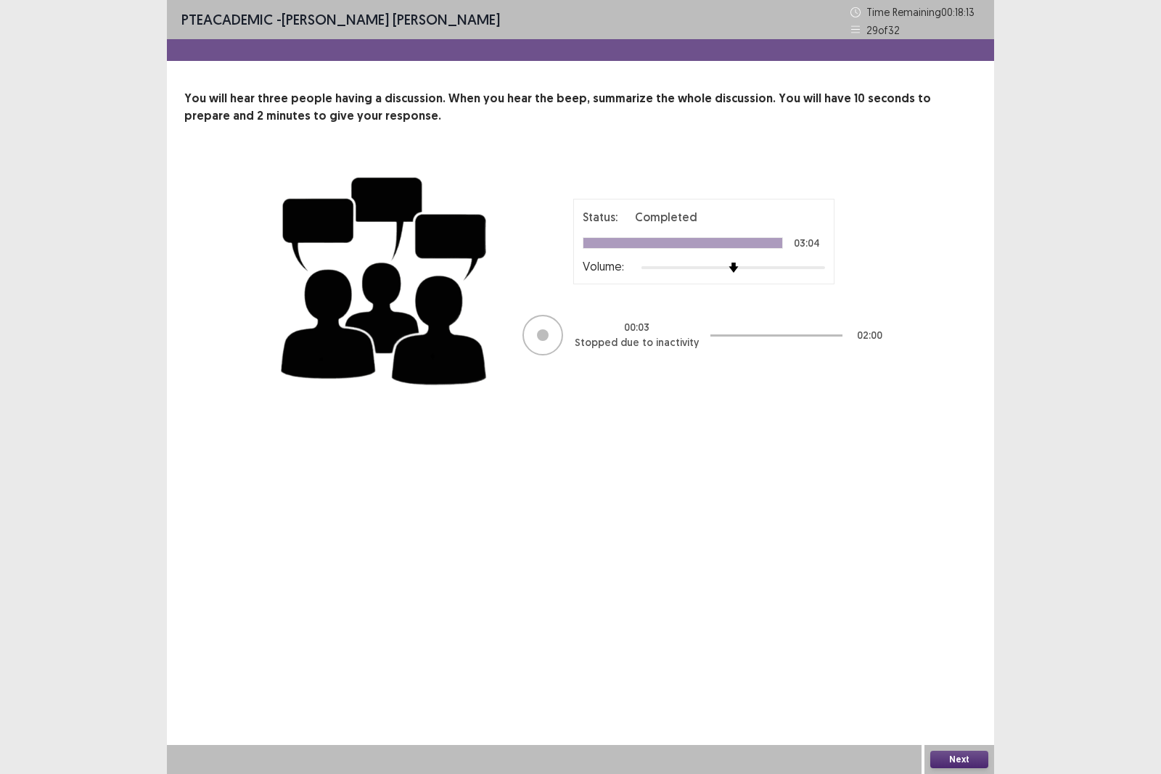
click at [978, 671] on button "Next" at bounding box center [960, 759] width 58 height 17
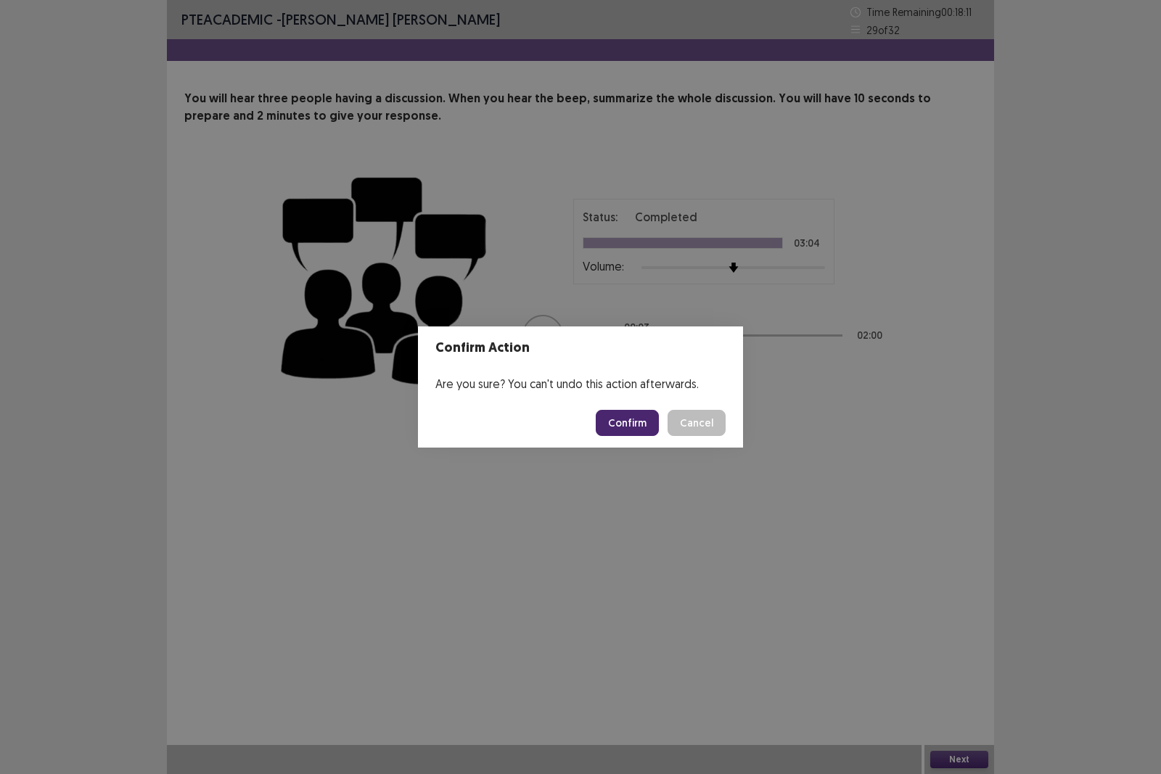
click at [633, 422] on button "Confirm" at bounding box center [627, 423] width 63 height 26
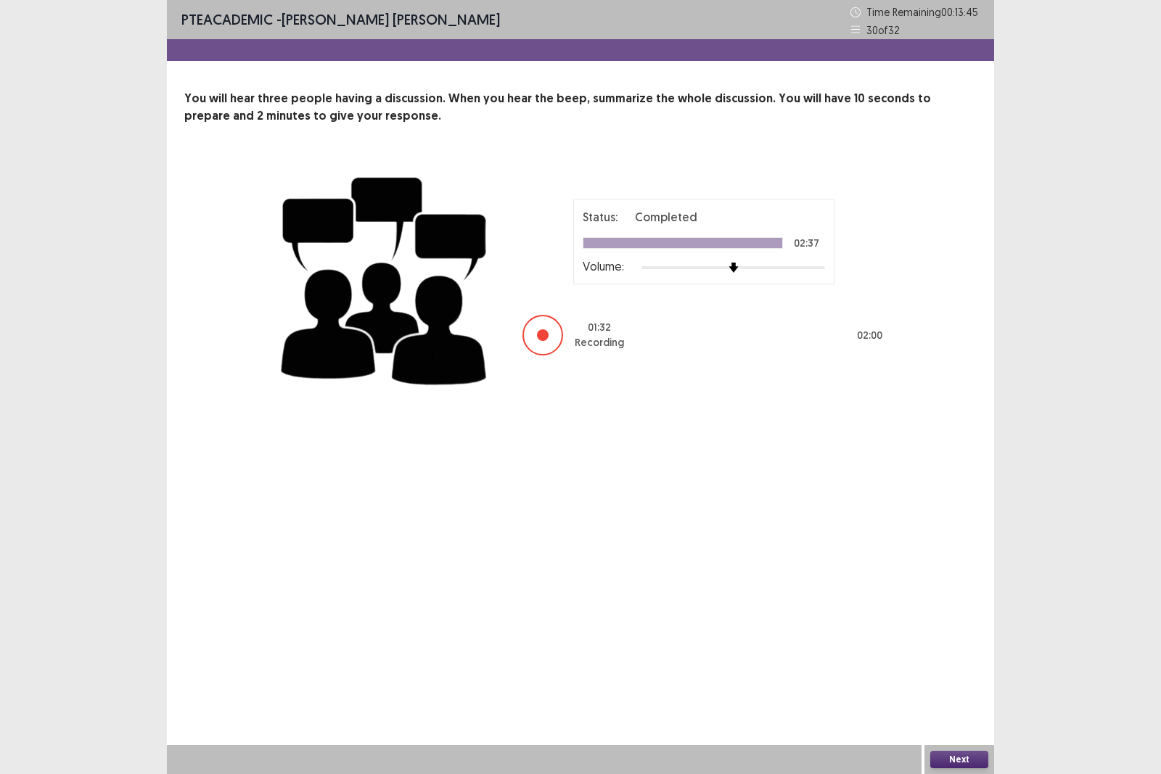
click at [977, 671] on button "Next" at bounding box center [960, 759] width 58 height 17
click at [931, 671] on button "Next" at bounding box center [960, 759] width 58 height 17
click at [947, 671] on button "Next" at bounding box center [960, 759] width 58 height 17
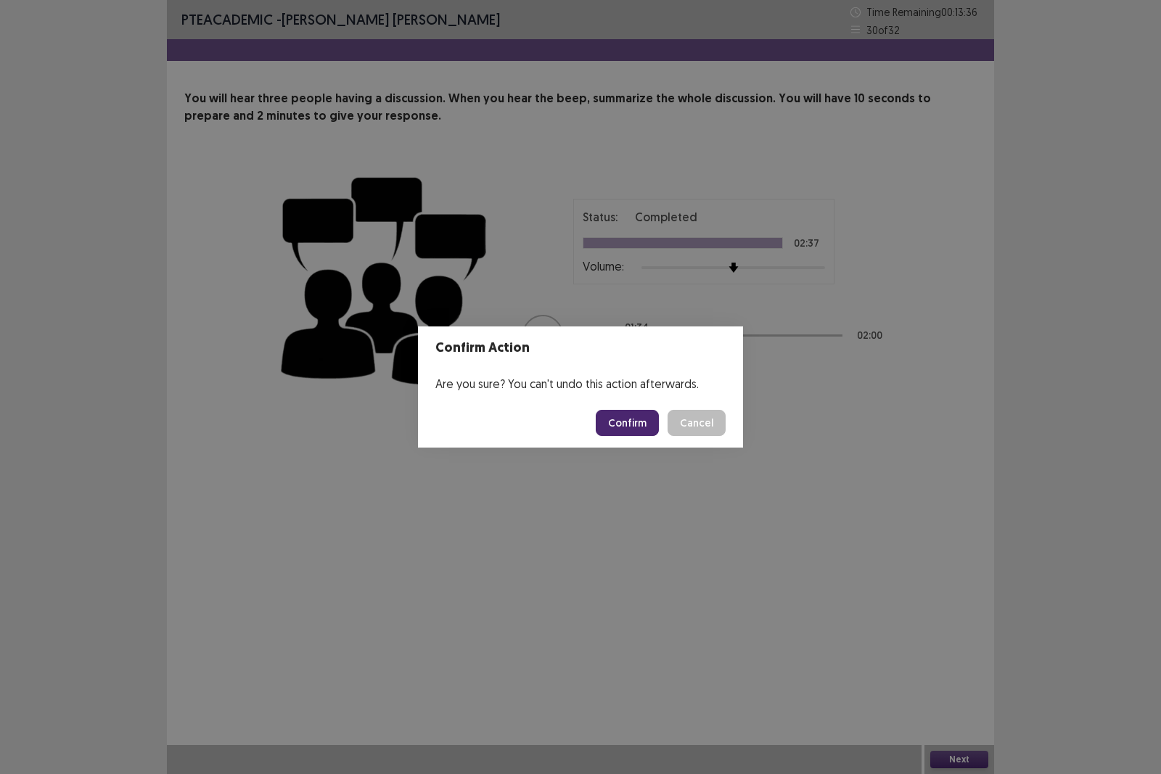
click at [637, 427] on button "Confirm" at bounding box center [627, 423] width 63 height 26
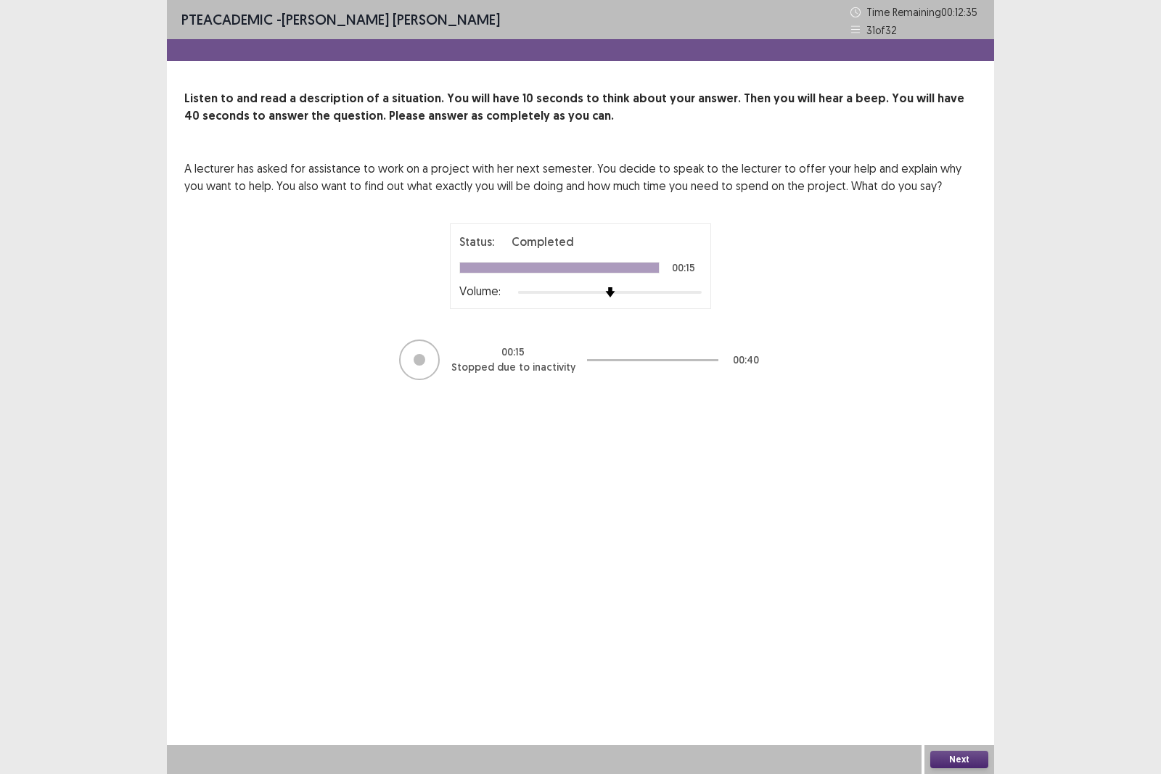
click at [408, 358] on div at bounding box center [419, 360] width 41 height 41
click at [948, 671] on button "Next" at bounding box center [960, 759] width 58 height 17
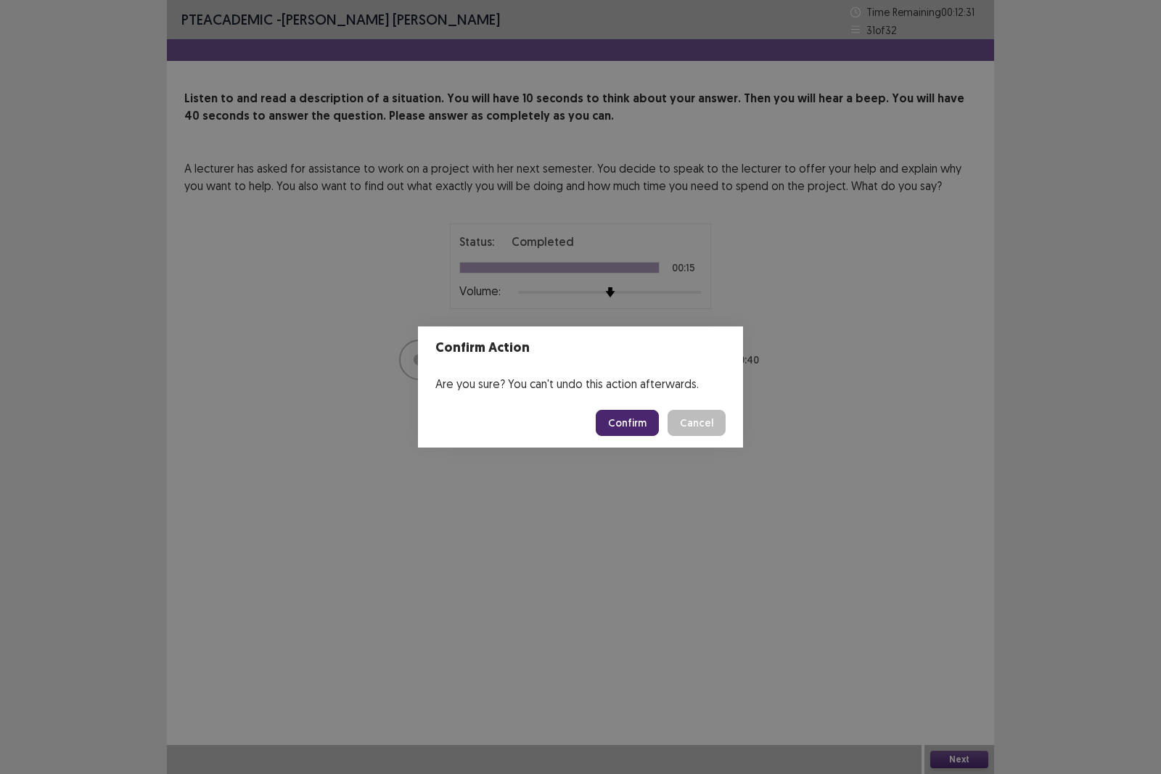
click at [638, 428] on button "Confirm" at bounding box center [627, 423] width 63 height 26
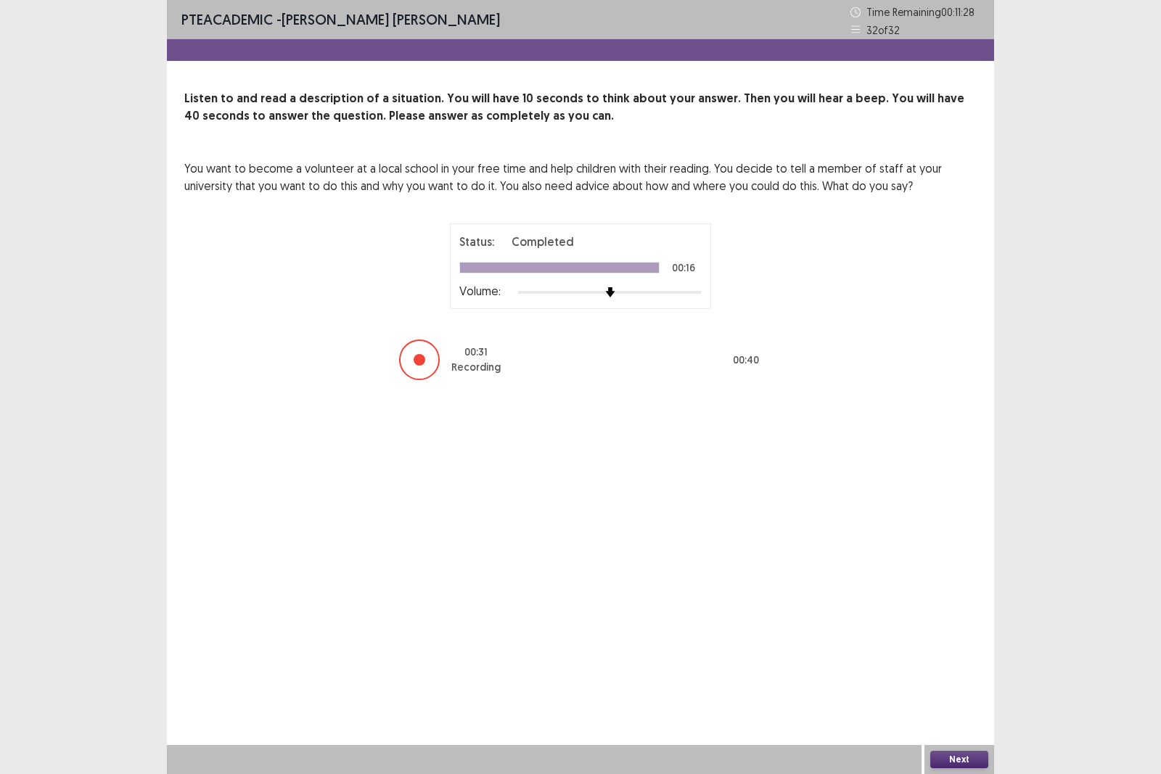
click at [941, 671] on button "Next" at bounding box center [960, 759] width 58 height 17
click at [967, 671] on button "Next" at bounding box center [960, 759] width 58 height 17
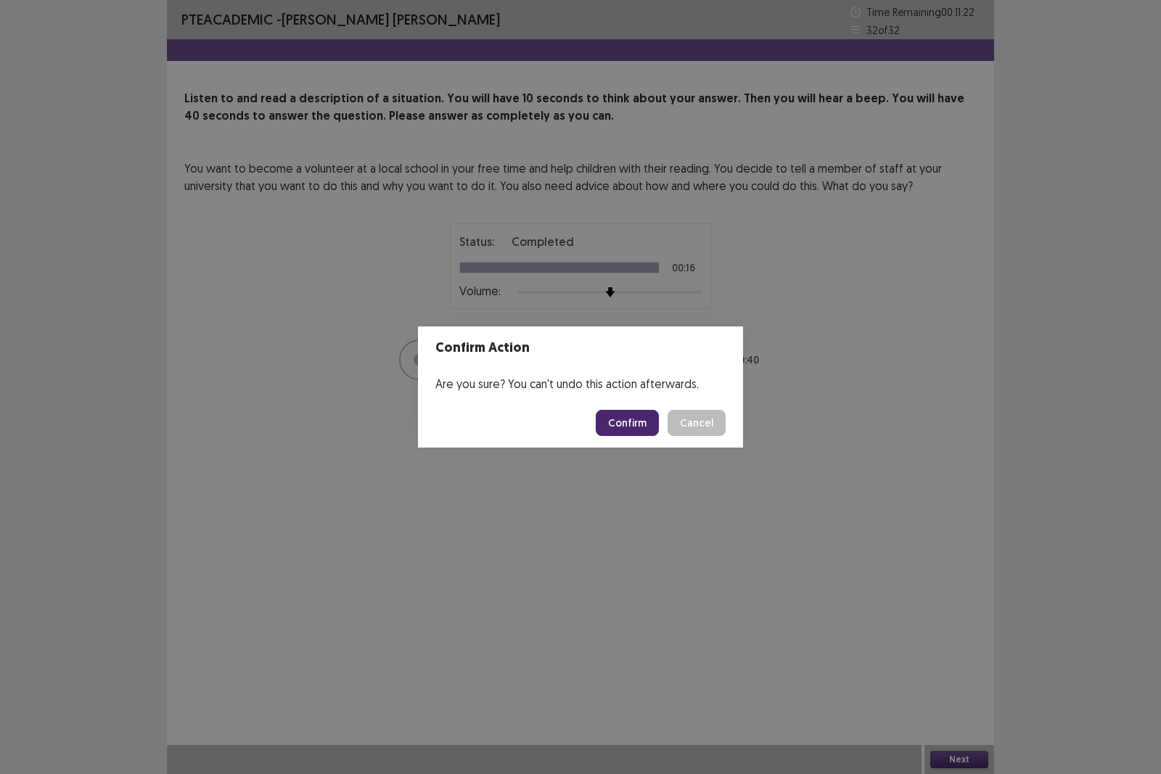
click at [605, 428] on button "Confirm" at bounding box center [627, 423] width 63 height 26
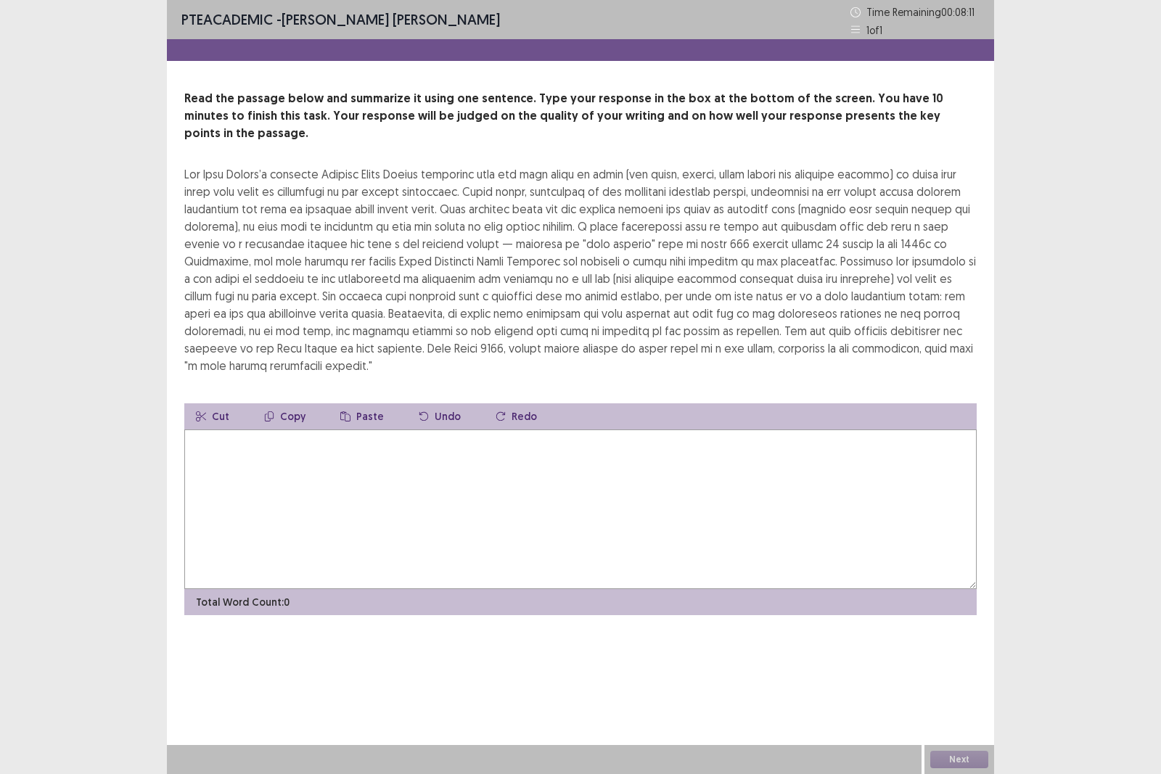
click at [726, 518] on textarea at bounding box center [580, 510] width 793 height 160
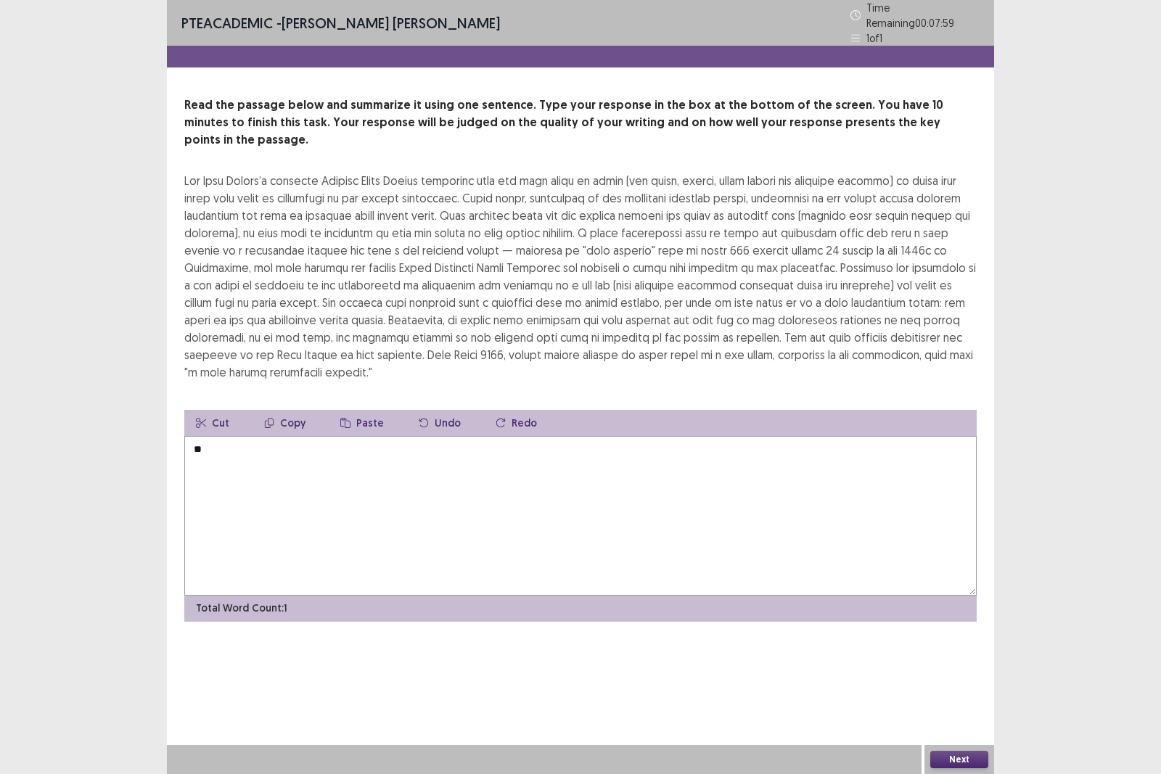
type textarea "*"
drag, startPoint x: 390, startPoint y: 520, endPoint x: 599, endPoint y: 727, distance: 294.6
click at [599, 671] on div "PTE academic - Fung kei Chan Time Remaining 00 : 07 : 26 1 of 1 Read the passag…" at bounding box center [580, 387] width 827 height 774
click at [643, 518] on textarea at bounding box center [580, 516] width 793 height 160
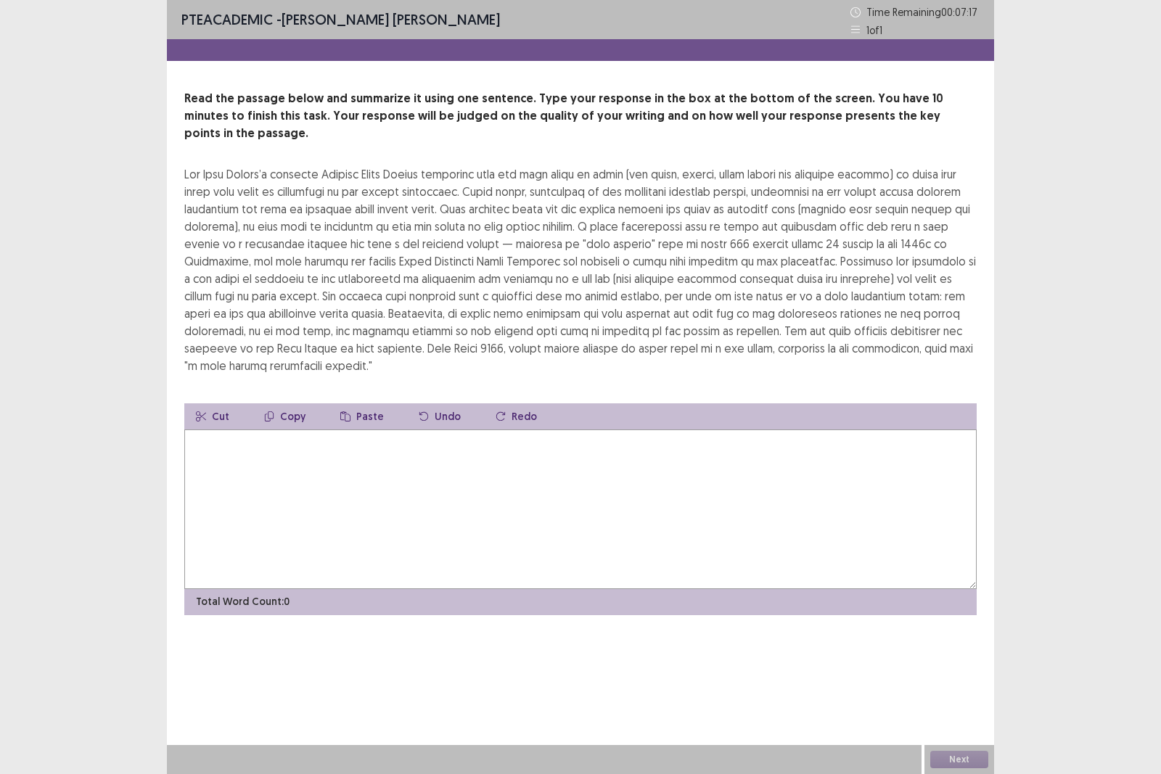
type textarea "*"
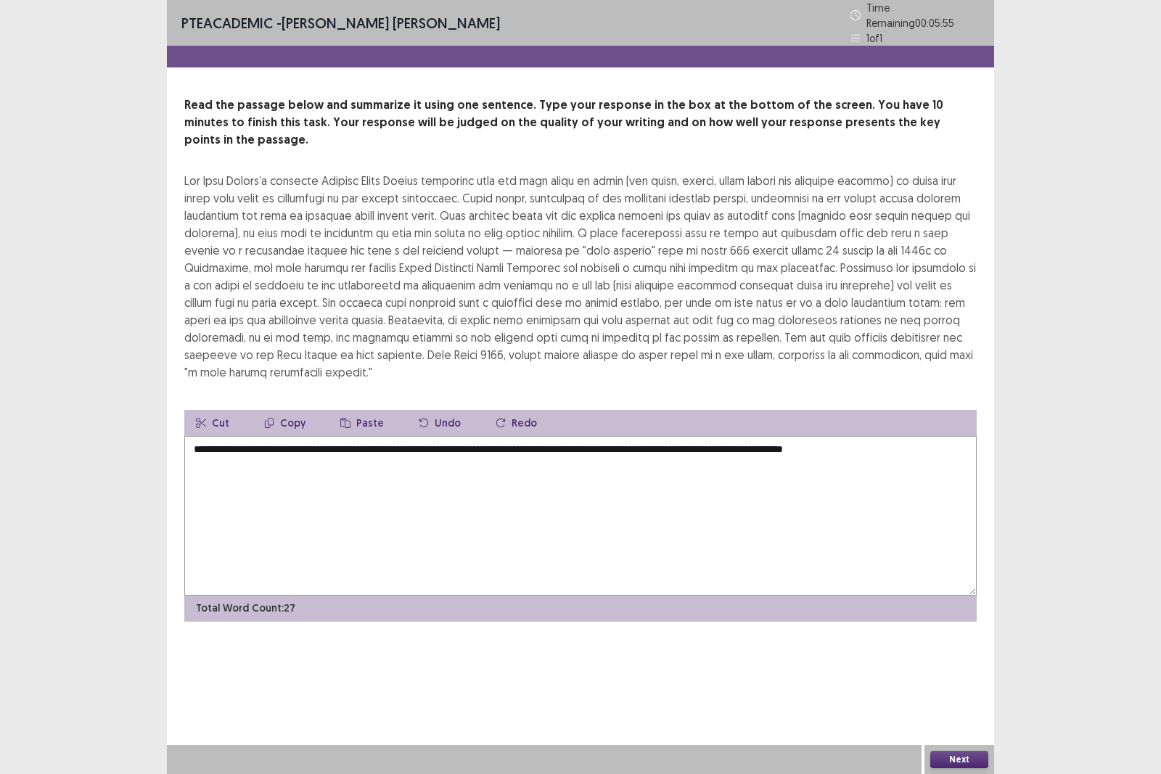
type textarea "**********"
click at [977, 671] on button "Next" at bounding box center [960, 759] width 58 height 17
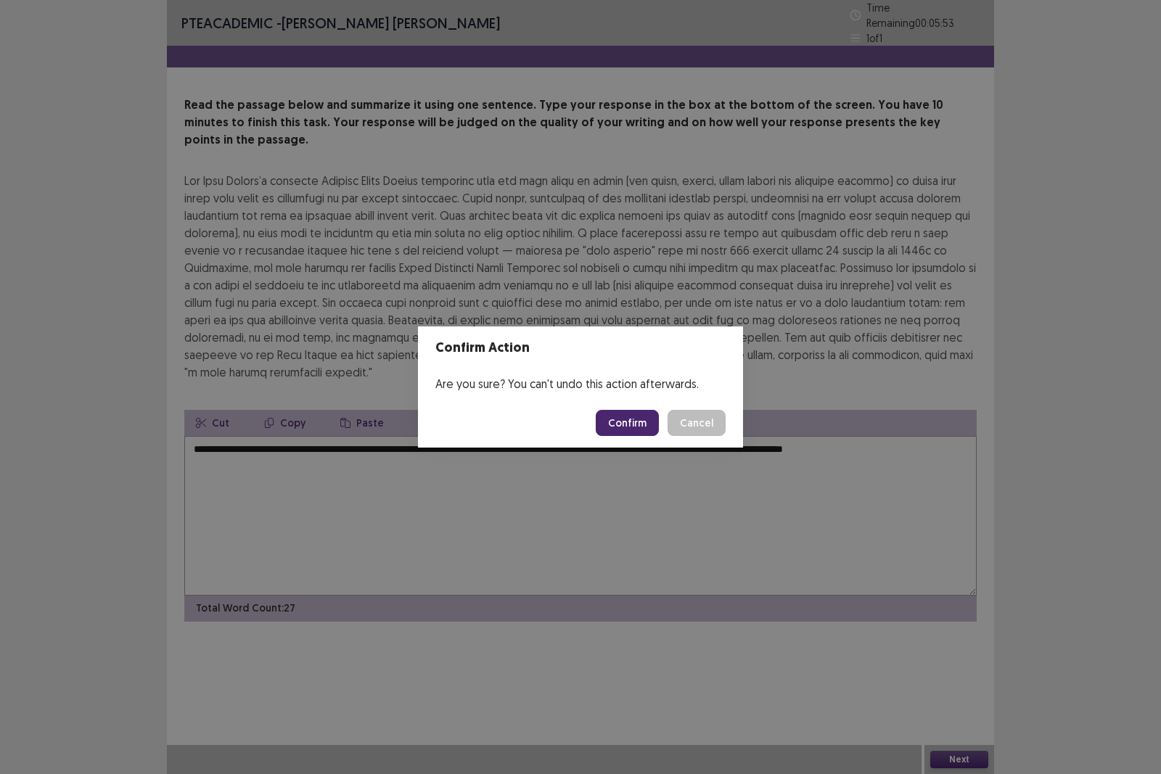
click at [622, 422] on button "Confirm" at bounding box center [627, 423] width 63 height 26
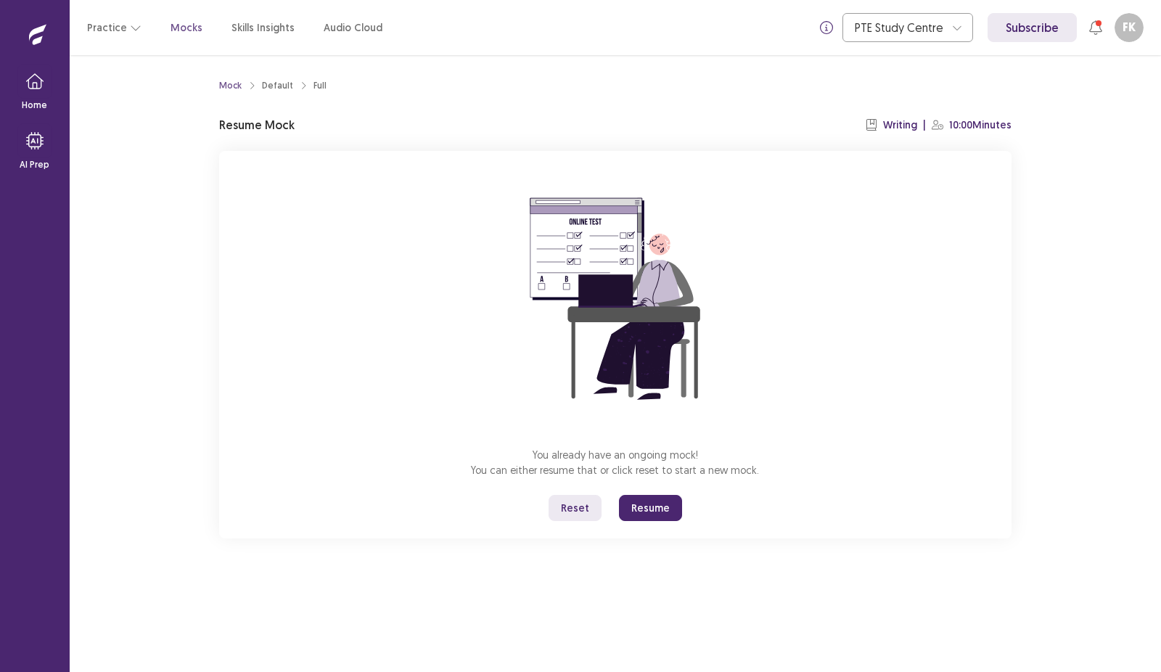
click at [574, 509] on button "Reset" at bounding box center [575, 508] width 53 height 26
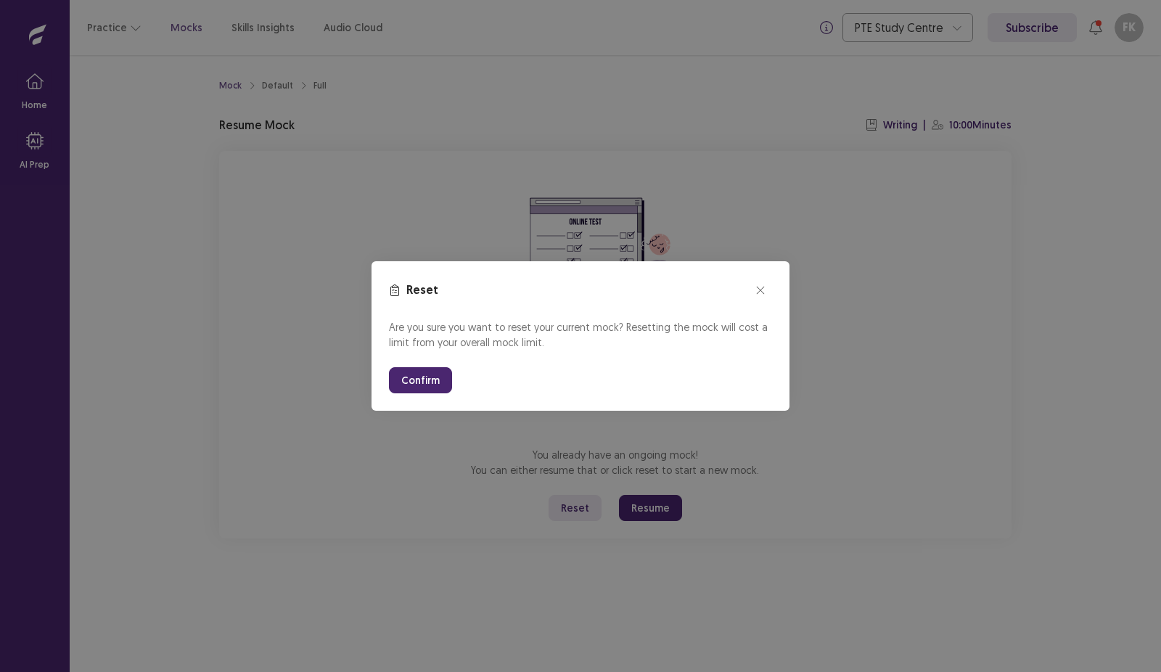
click at [399, 380] on button "Confirm" at bounding box center [420, 380] width 63 height 26
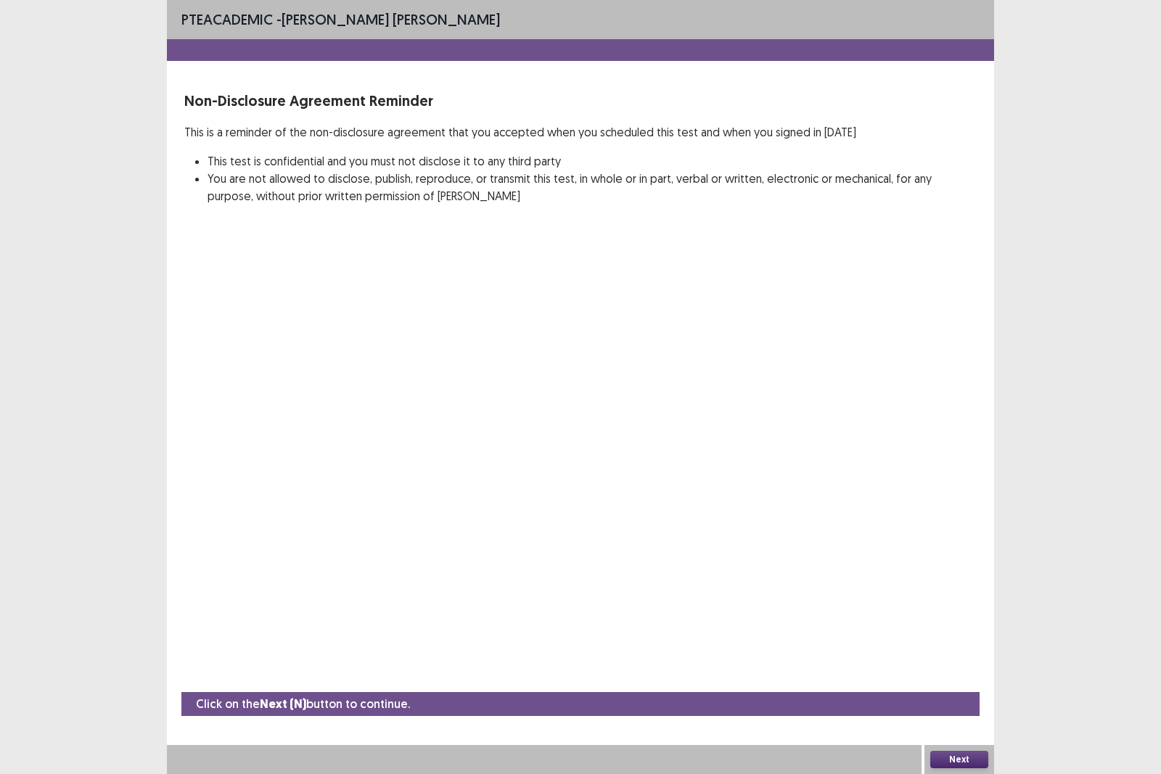
click at [959, 671] on button "Next" at bounding box center [960, 759] width 58 height 17
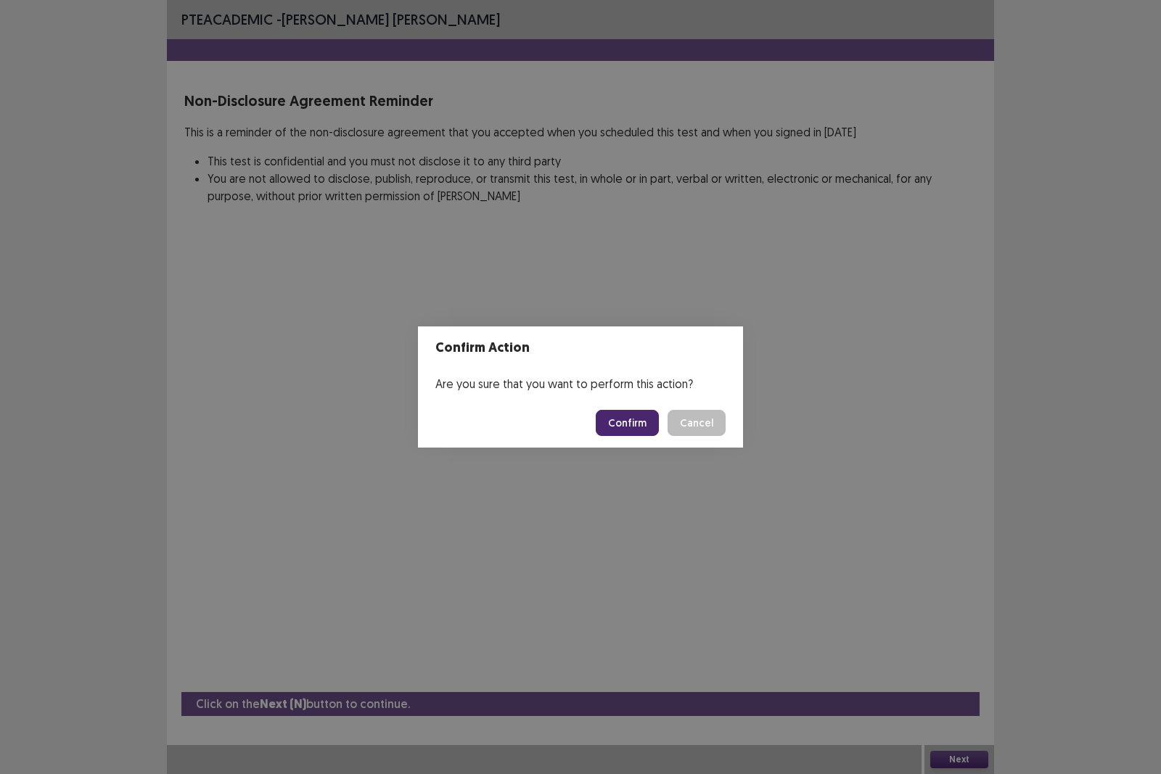
click at [630, 425] on button "Confirm" at bounding box center [627, 423] width 63 height 26
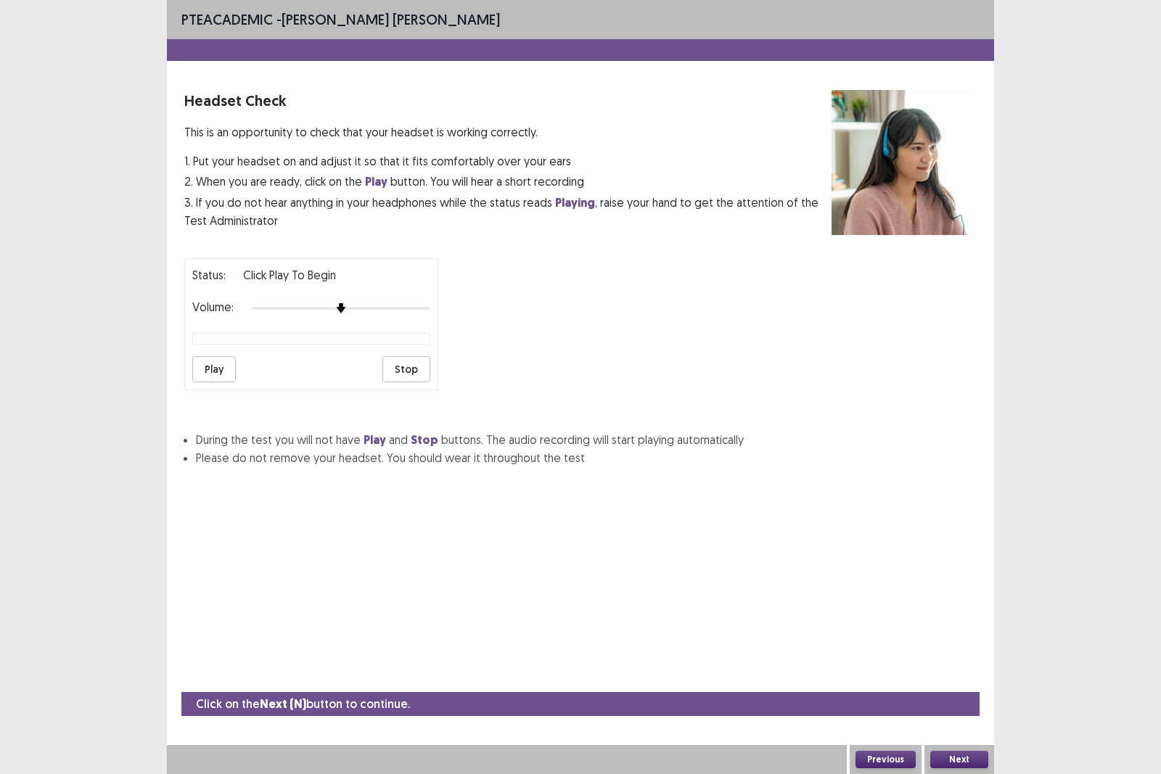
click at [976, 671] on button "Next" at bounding box center [960, 759] width 58 height 17
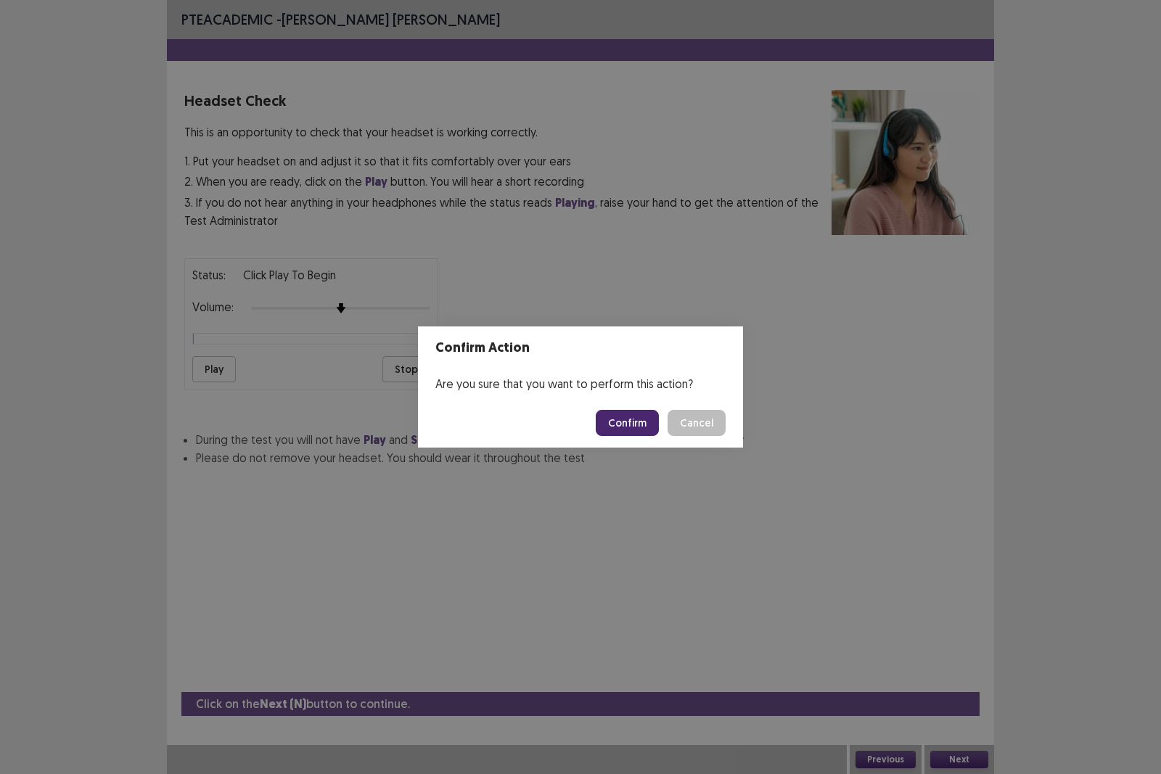
click at [608, 502] on div "Confirm Action Are you sure that you want to perform this action? Confirm Cancel" at bounding box center [580, 387] width 1161 height 774
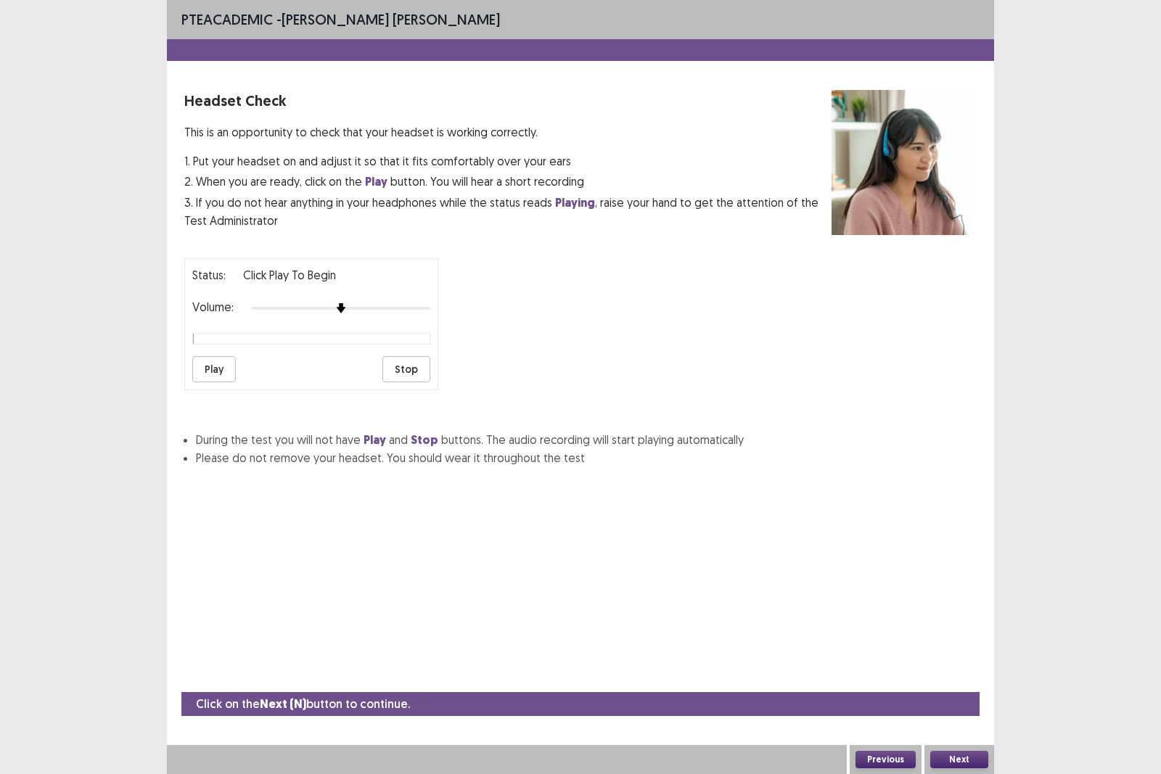
click at [201, 364] on button "Play" at bounding box center [214, 369] width 44 height 26
click at [328, 303] on img at bounding box center [323, 309] width 12 height 12
click at [213, 360] on button "Play" at bounding box center [214, 369] width 44 height 26
click at [311, 303] on img at bounding box center [305, 309] width 12 height 12
click at [962, 671] on button "Next" at bounding box center [960, 759] width 58 height 17
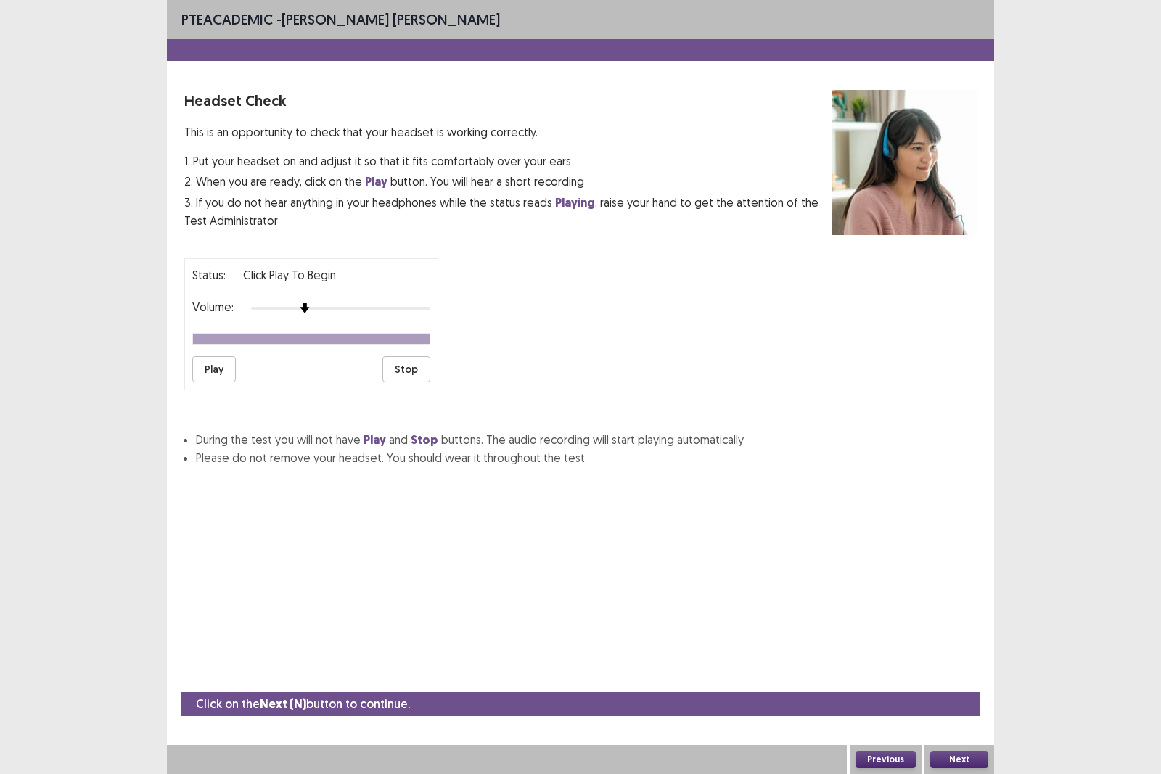
click at [964, 671] on button "Next" at bounding box center [960, 759] width 58 height 17
click at [949, 671] on button "Next" at bounding box center [960, 759] width 58 height 17
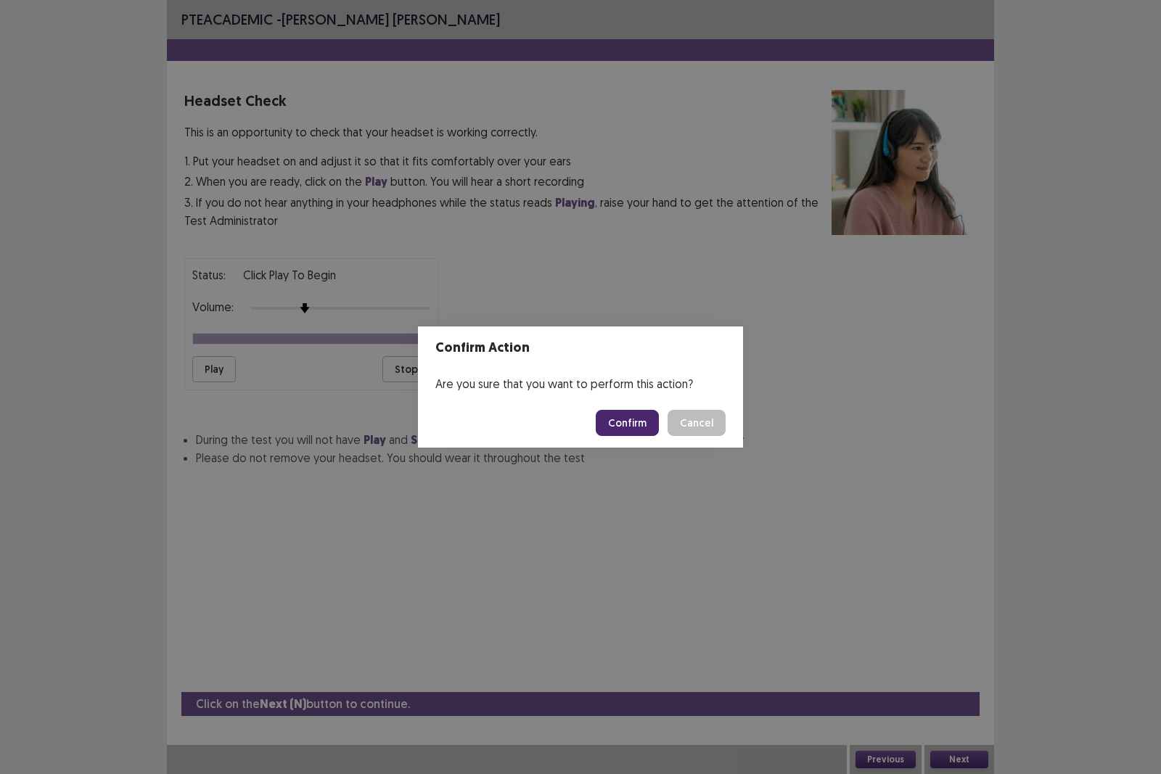
click at [640, 424] on button "Confirm" at bounding box center [627, 423] width 63 height 26
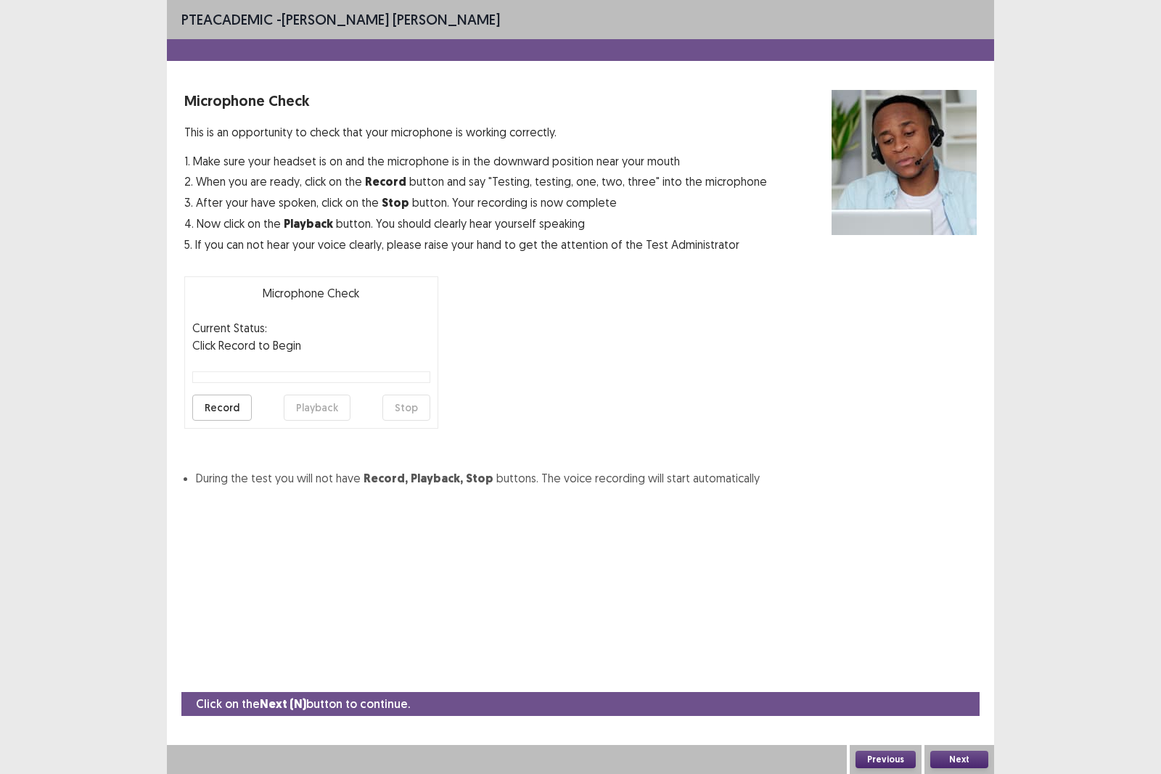
click at [203, 405] on button "Record" at bounding box center [222, 408] width 60 height 26
click at [408, 408] on button "Stop" at bounding box center [407, 408] width 48 height 26
click at [346, 412] on button "Playback" at bounding box center [317, 408] width 67 height 26
click at [955, 671] on button "Next" at bounding box center [960, 759] width 58 height 17
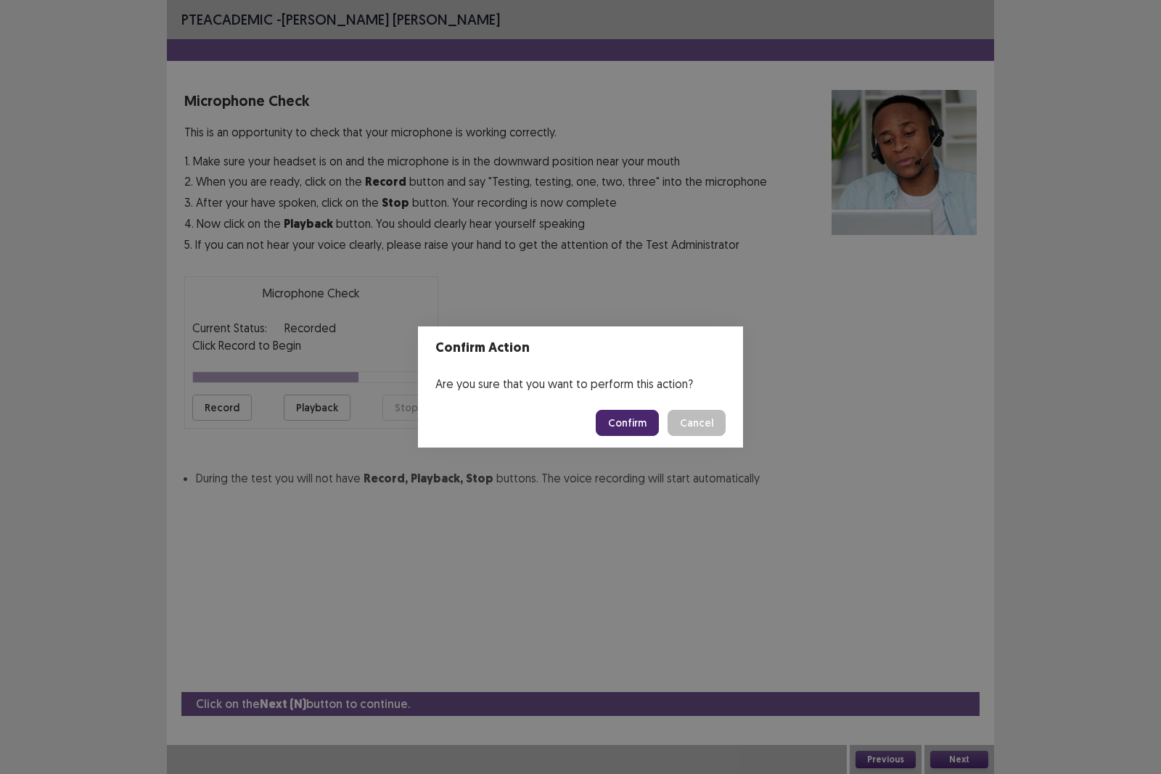
click at [632, 427] on button "Confirm" at bounding box center [627, 423] width 63 height 26
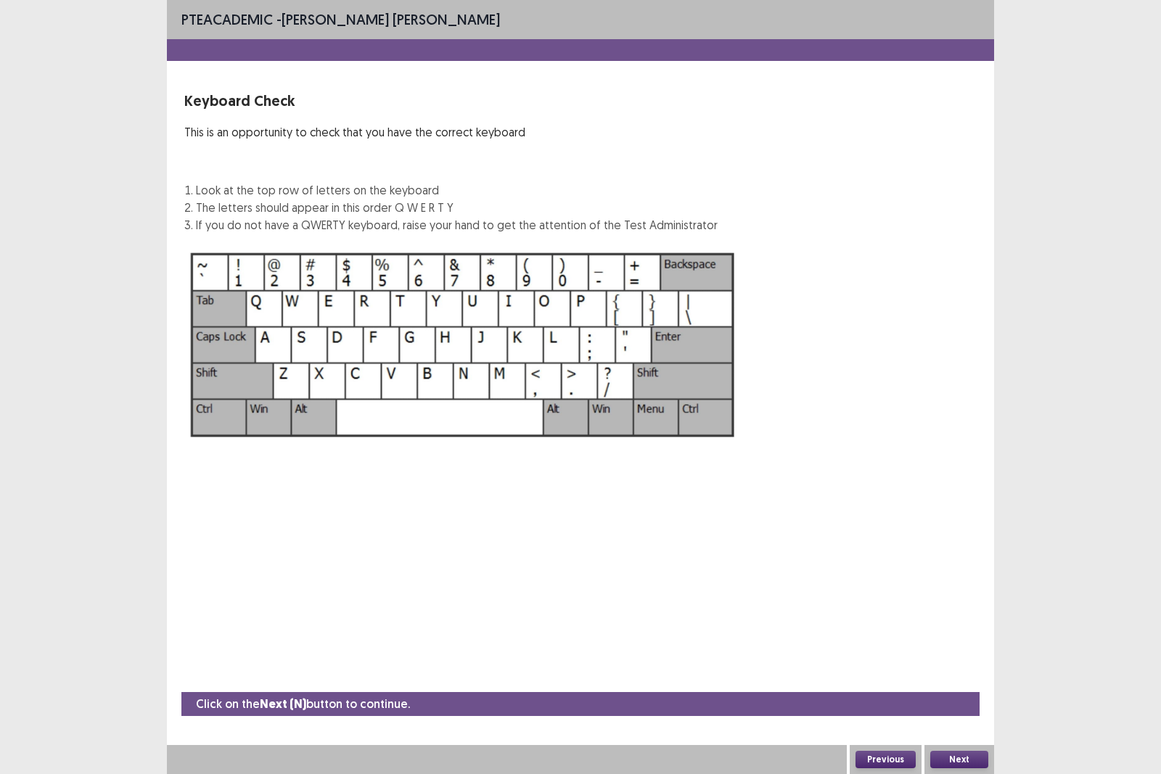
click at [931, 671] on button "Next" at bounding box center [960, 759] width 58 height 17
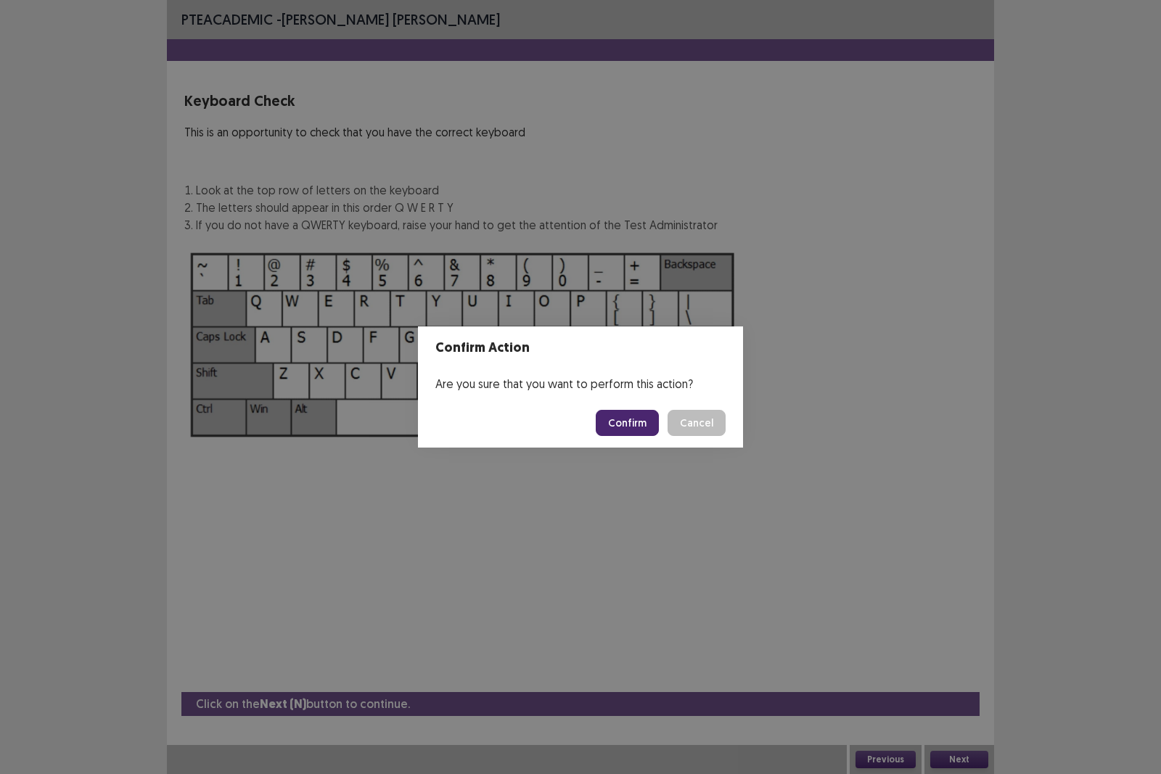
click at [632, 429] on button "Confirm" at bounding box center [627, 423] width 63 height 26
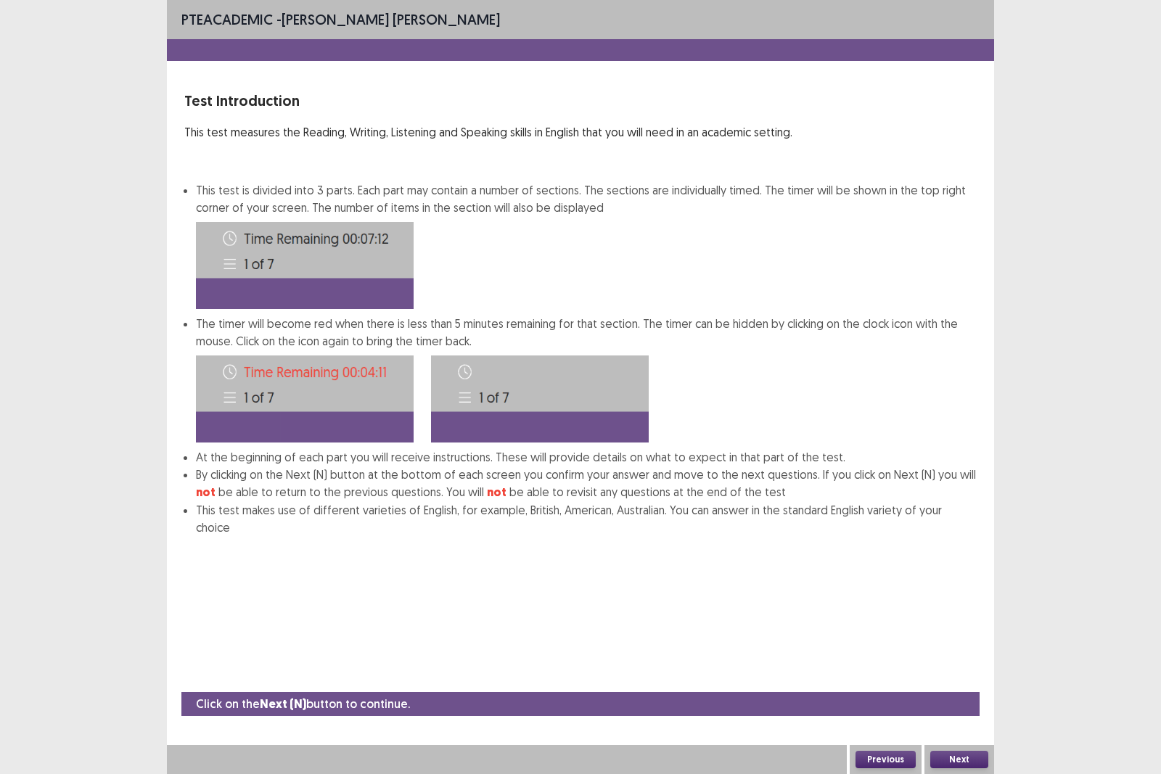
click at [963, 671] on button "Next" at bounding box center [960, 759] width 58 height 17
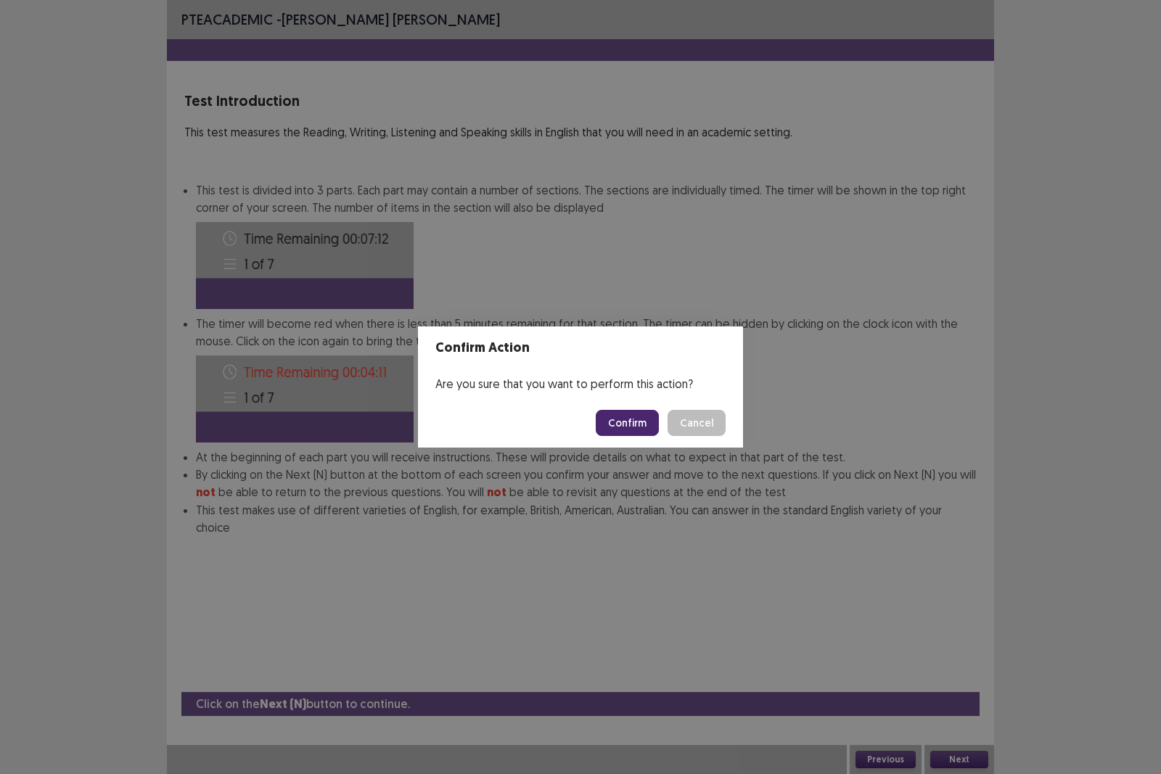
click at [613, 417] on button "Confirm" at bounding box center [627, 423] width 63 height 26
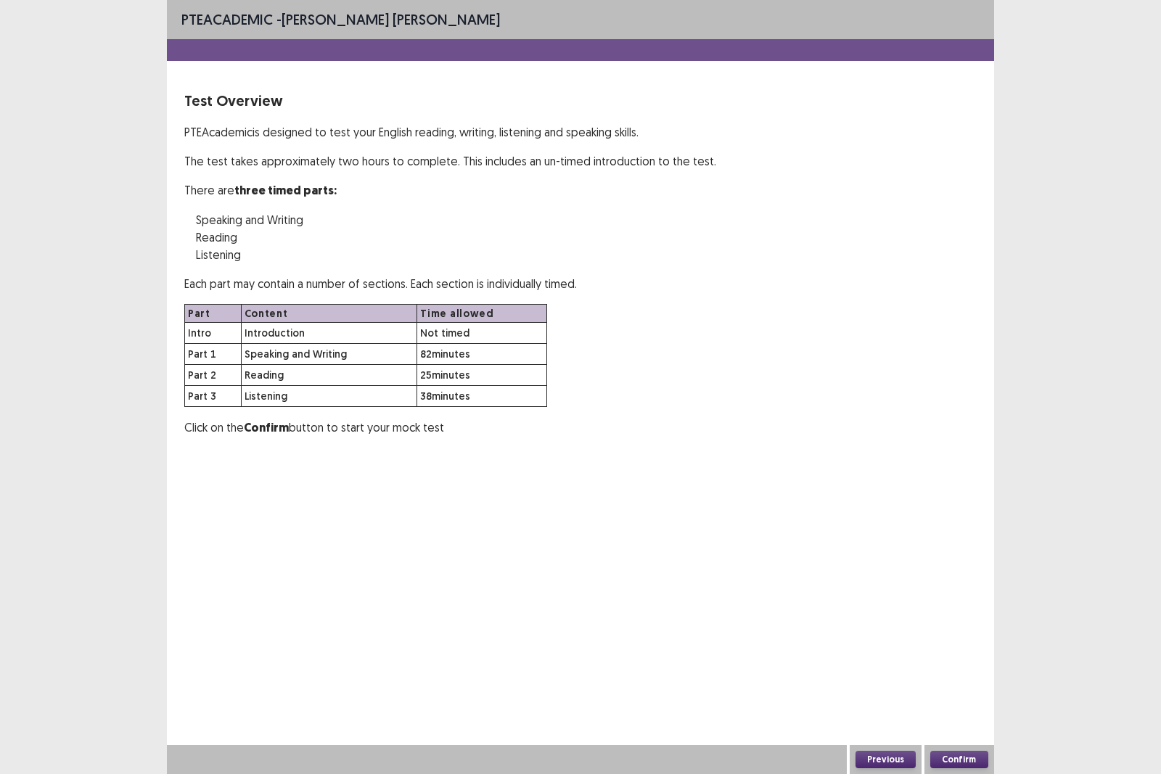
click at [968, 671] on button "Confirm" at bounding box center [960, 759] width 58 height 17
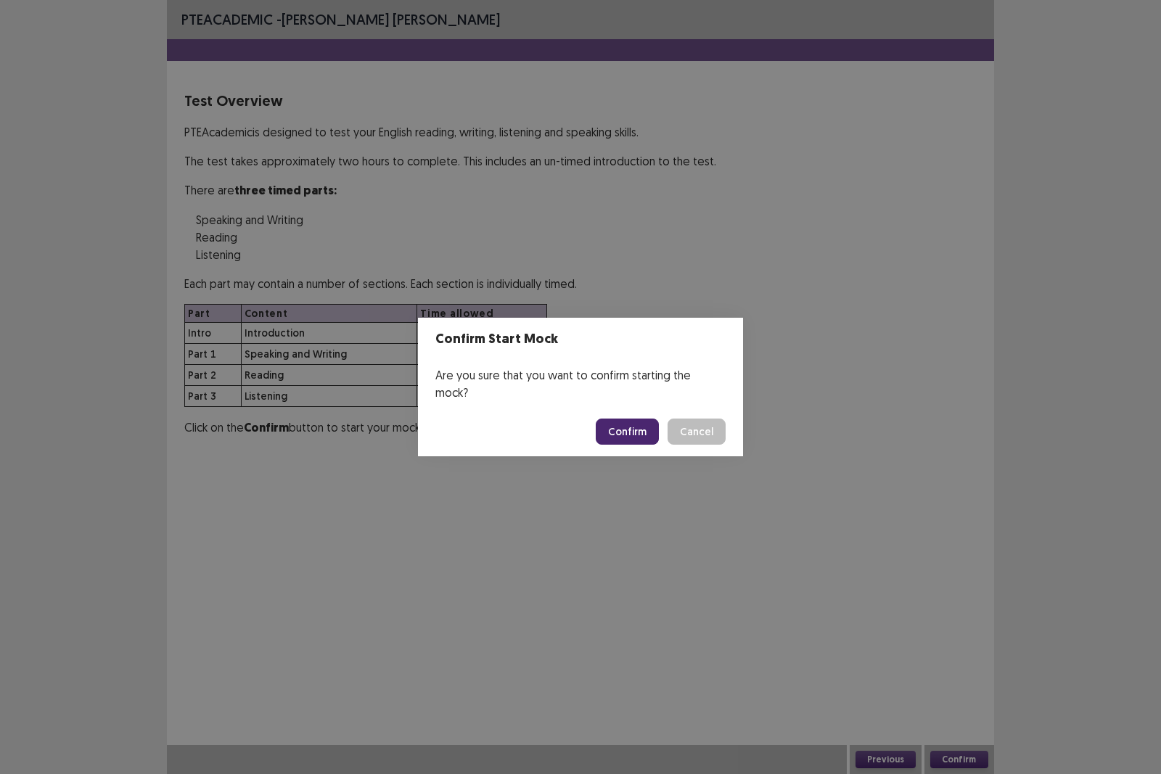
click at [639, 428] on button "Confirm" at bounding box center [627, 432] width 63 height 26
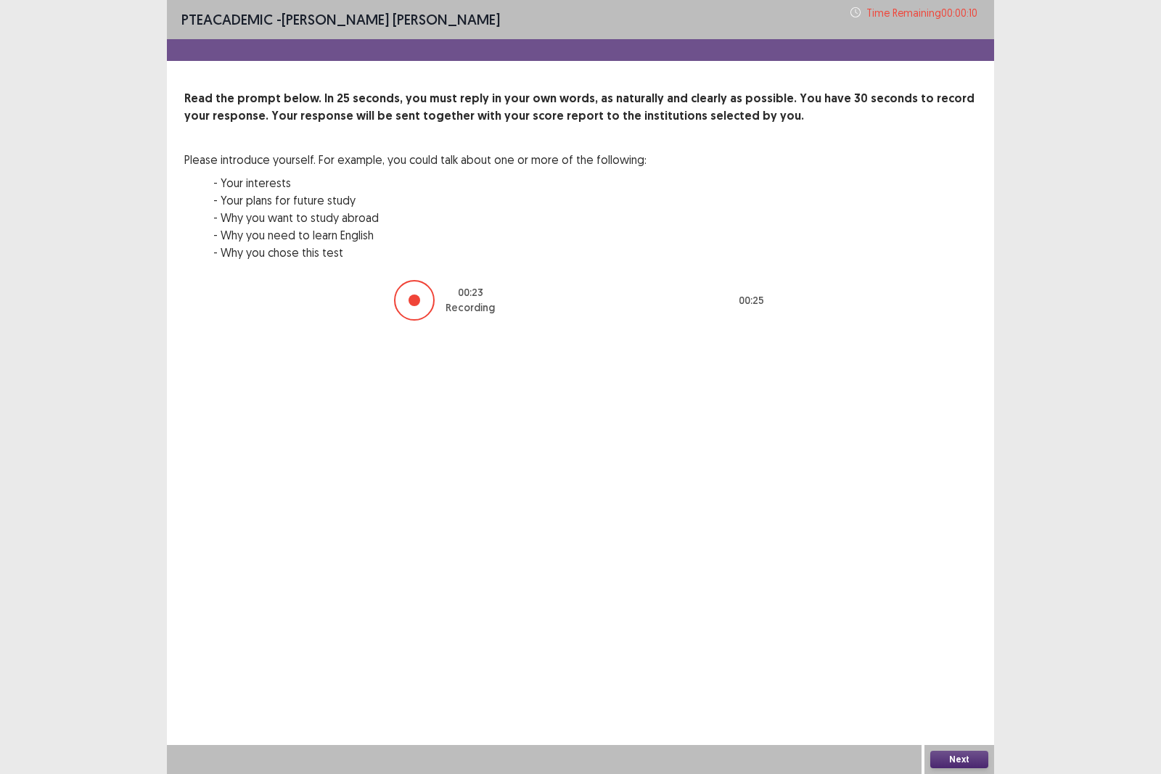
click at [957, 671] on button "Next" at bounding box center [960, 759] width 58 height 17
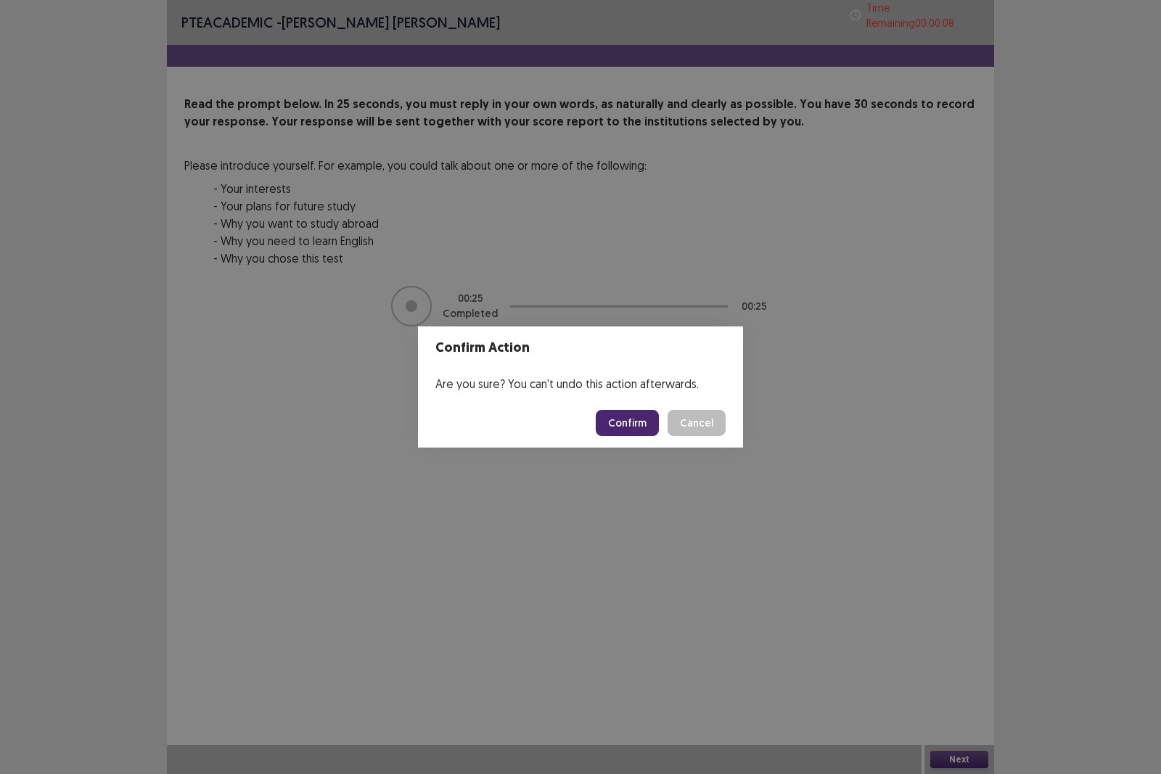
click at [642, 416] on button "Confirm" at bounding box center [627, 423] width 63 height 26
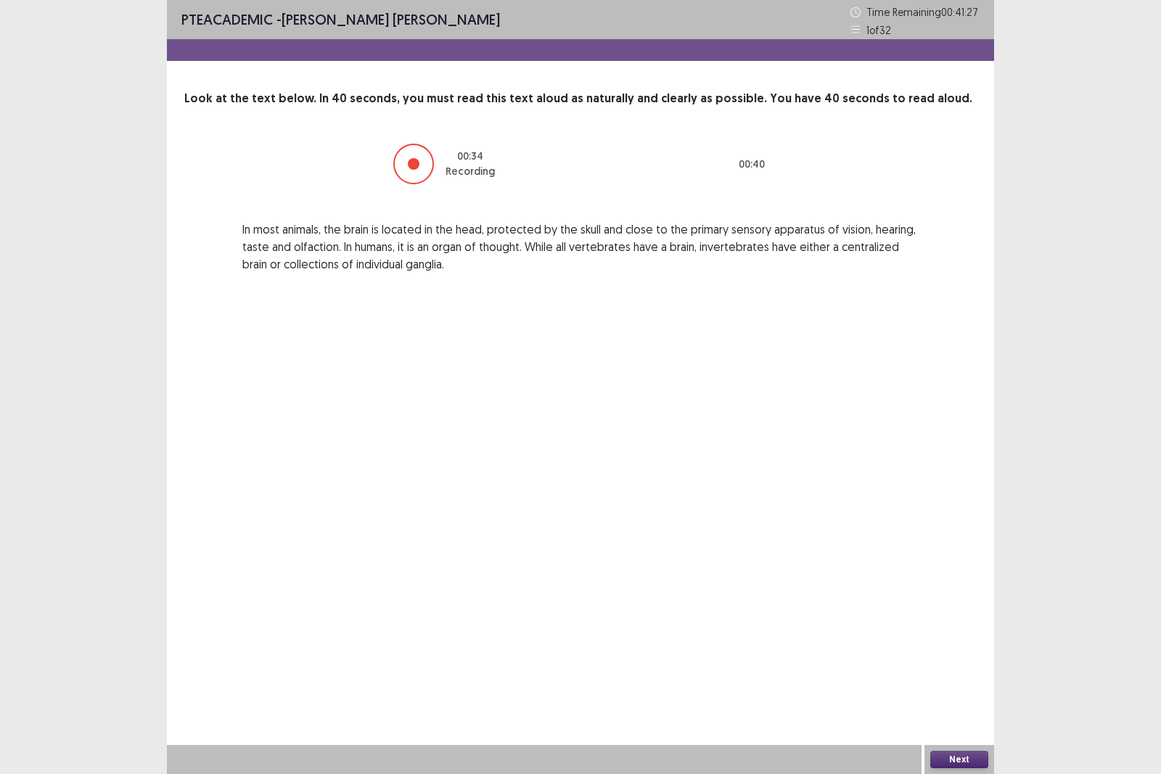
click at [970, 671] on button "Next" at bounding box center [960, 759] width 58 height 17
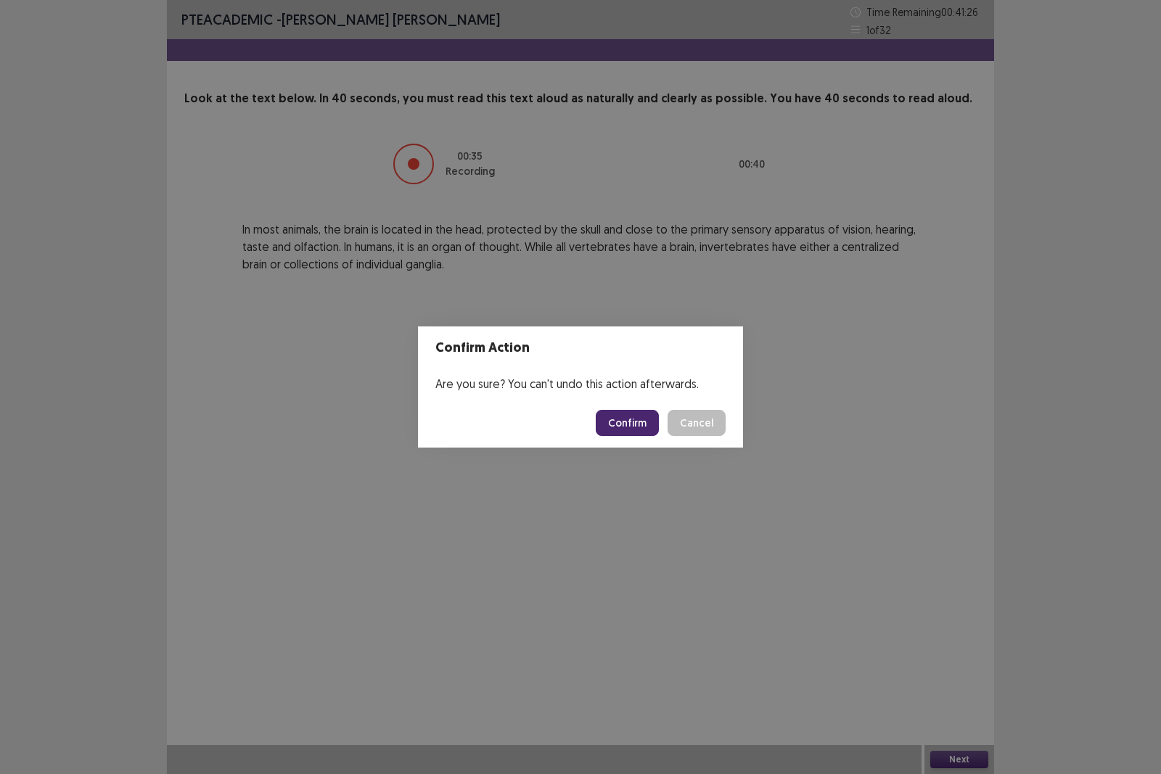
click at [613, 417] on button "Confirm" at bounding box center [627, 423] width 63 height 26
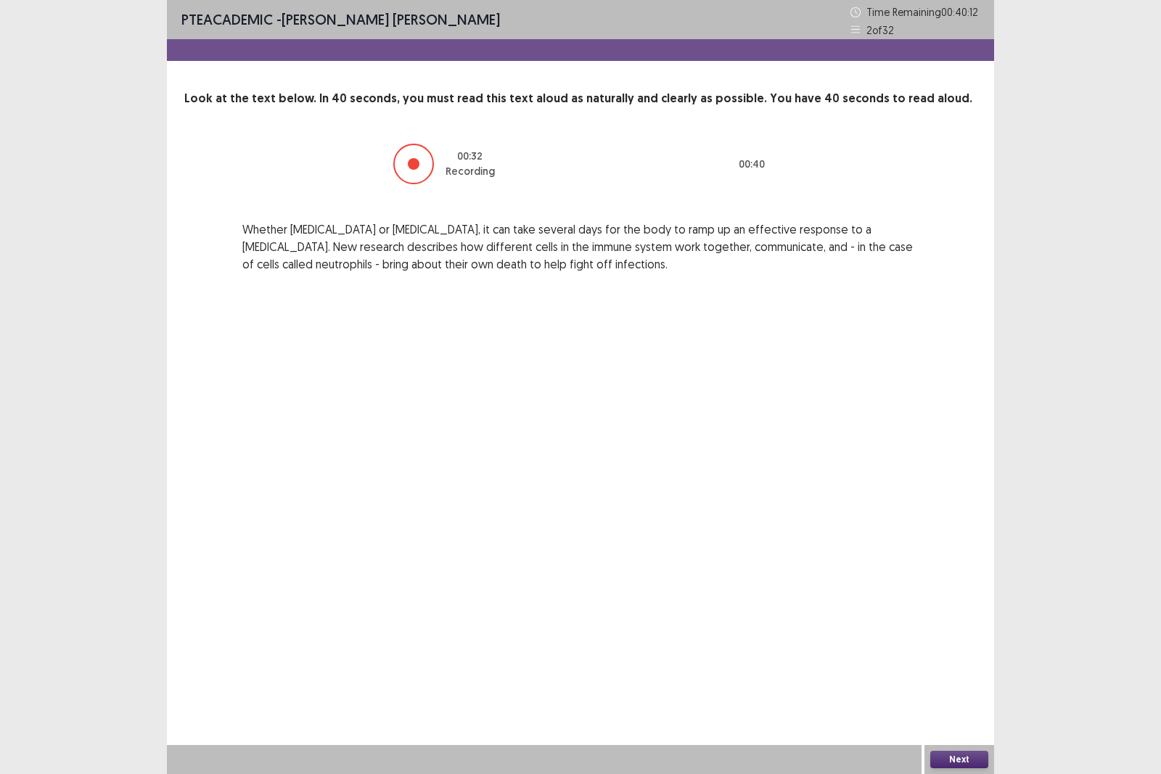
click at [978, 671] on button "Next" at bounding box center [960, 759] width 58 height 17
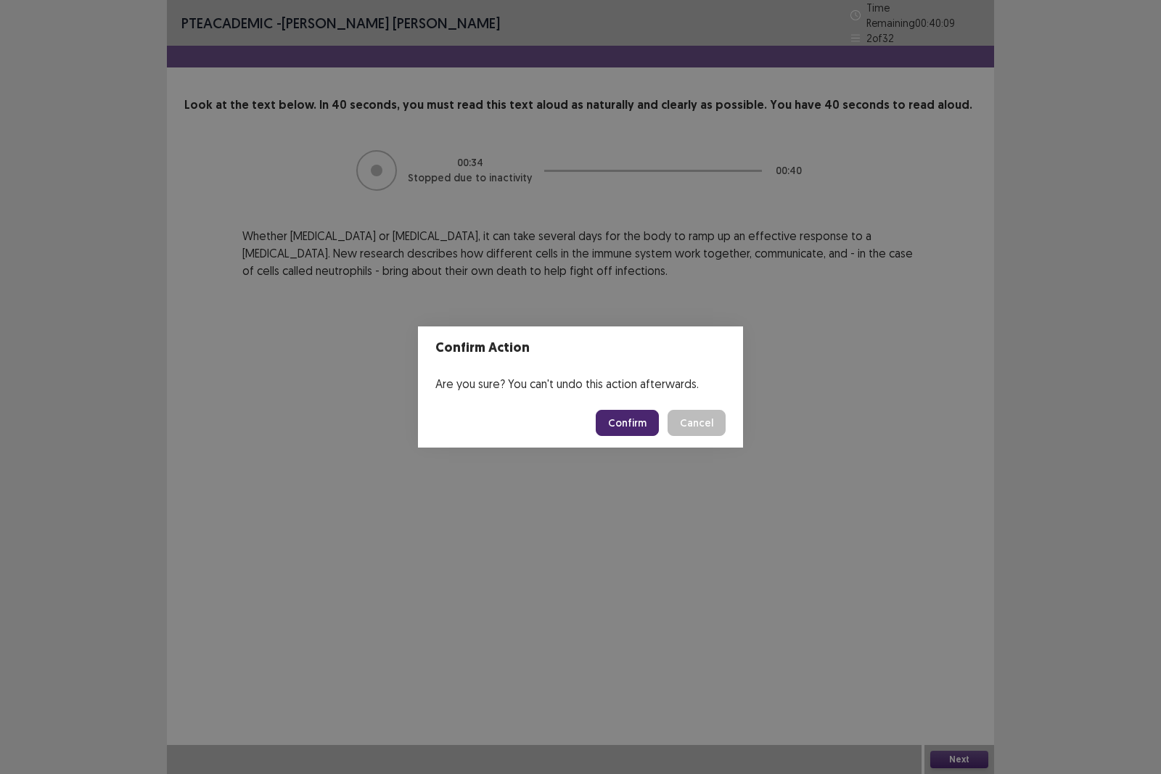
click at [628, 420] on button "Confirm" at bounding box center [627, 423] width 63 height 26
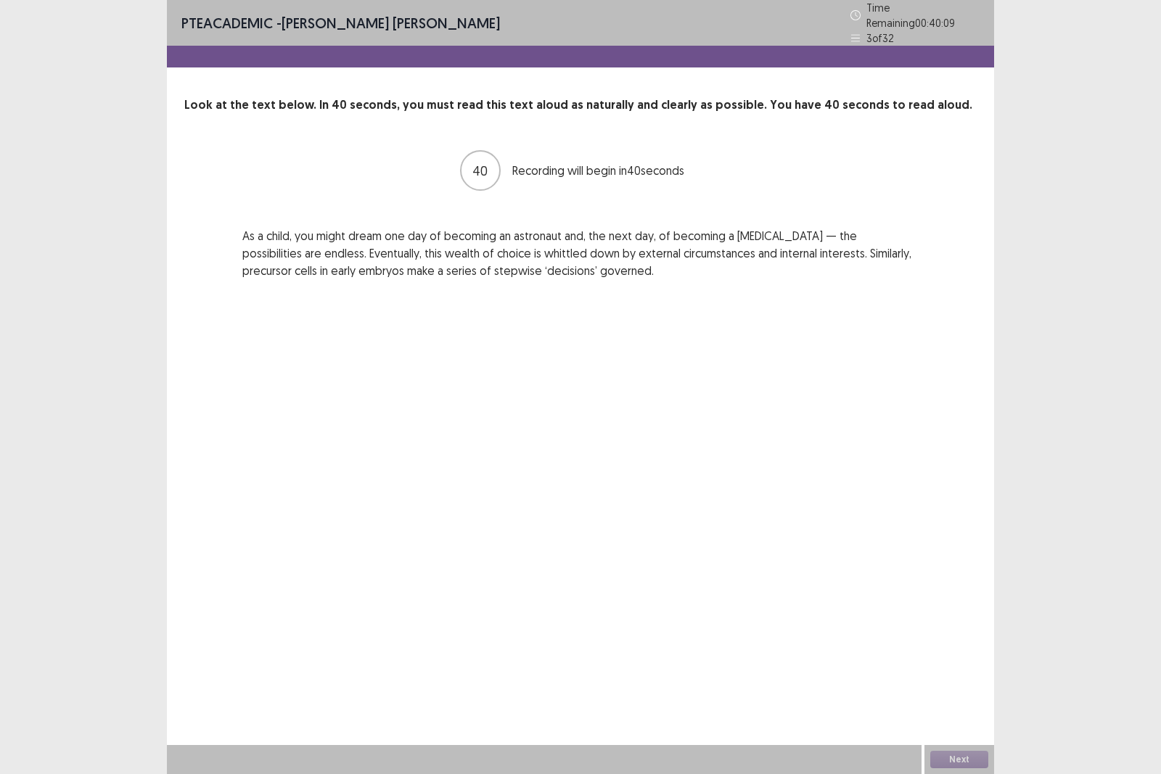
click at [565, 87] on div "PTE academic - Fung kei Chan Time Remaining 00 : 40 : 09 3 of 32 Look at the te…" at bounding box center [580, 154] width 827 height 308
drag, startPoint x: 589, startPoint y: 22, endPoint x: 630, endPoint y: 5, distance: 43.9
click at [597, 22] on div "PTE academic - Fung kei Chan Time Remaining 00 : 40 : 08 3 of 32" at bounding box center [580, 23] width 827 height 46
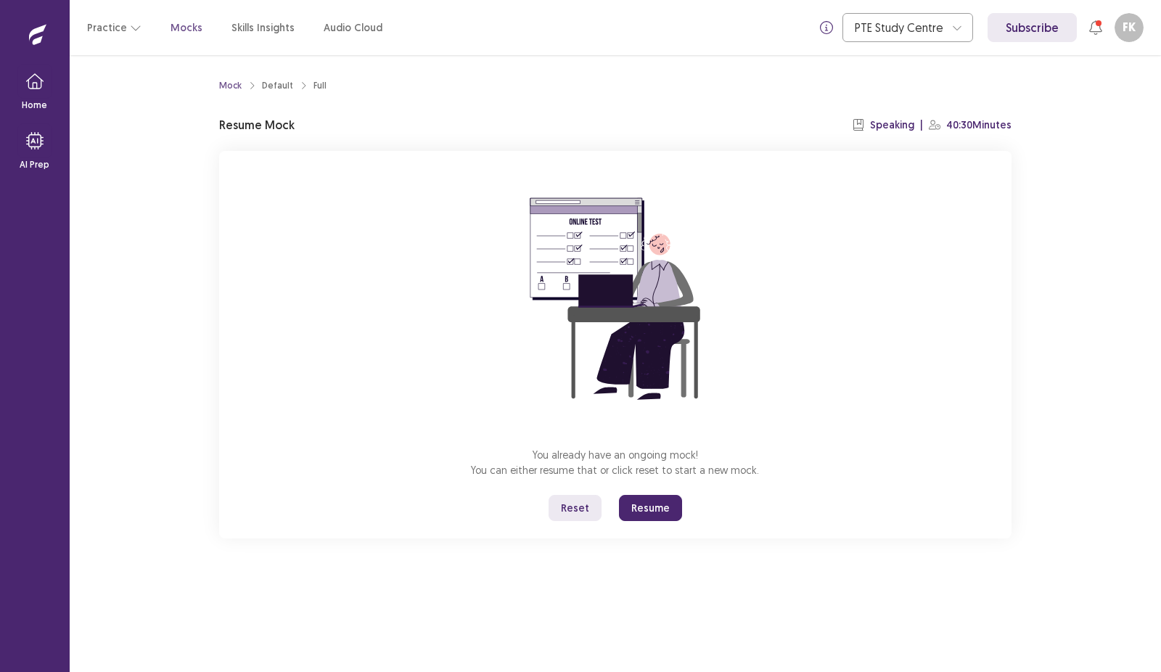
click at [581, 510] on button "Reset" at bounding box center [575, 508] width 53 height 26
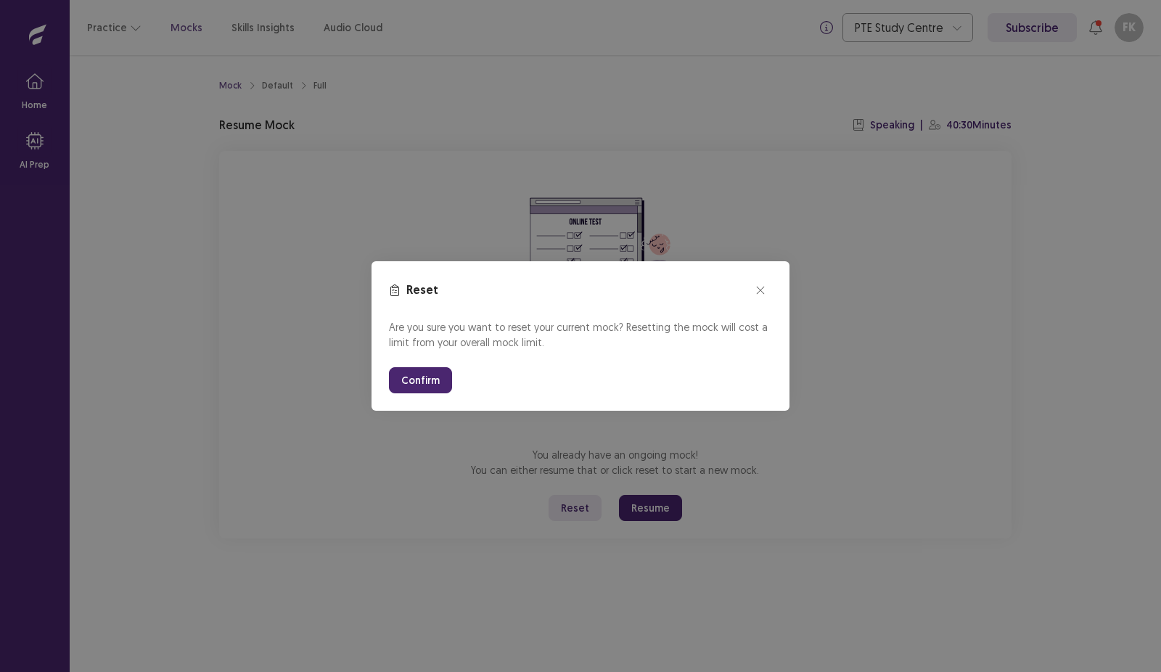
click at [437, 385] on button "Confirm" at bounding box center [420, 380] width 63 height 26
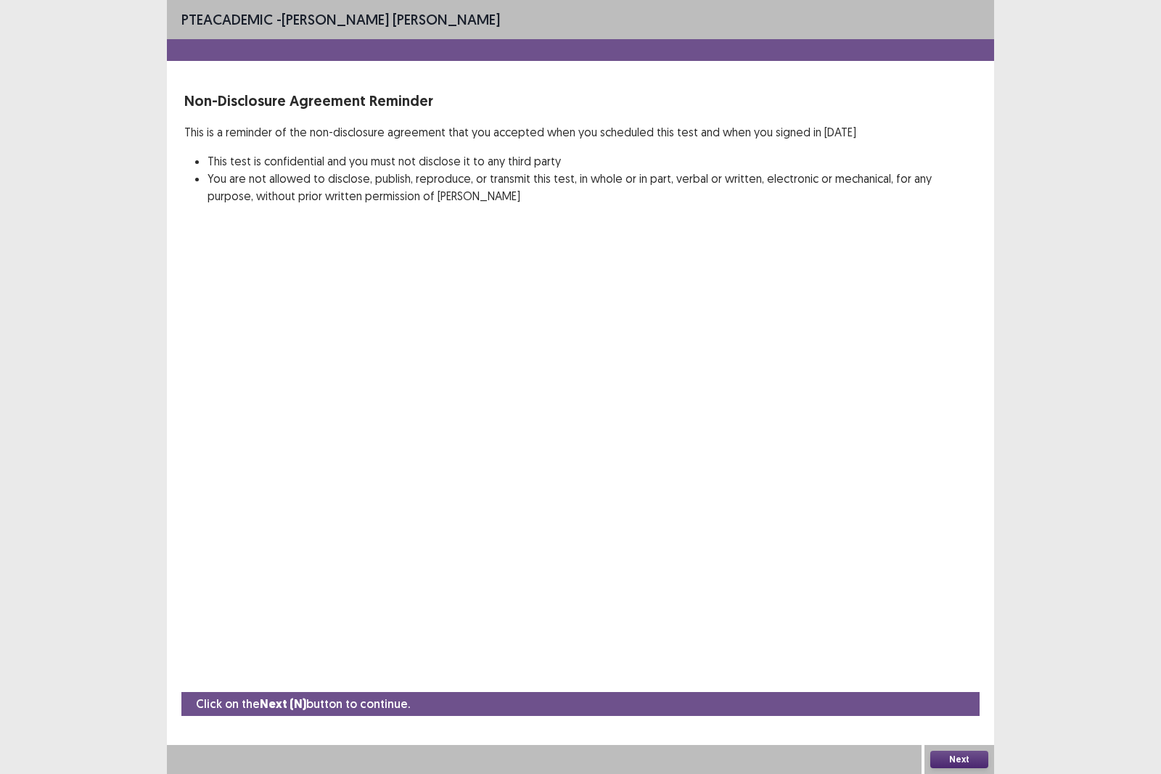
click at [965, 671] on button "Next" at bounding box center [960, 759] width 58 height 17
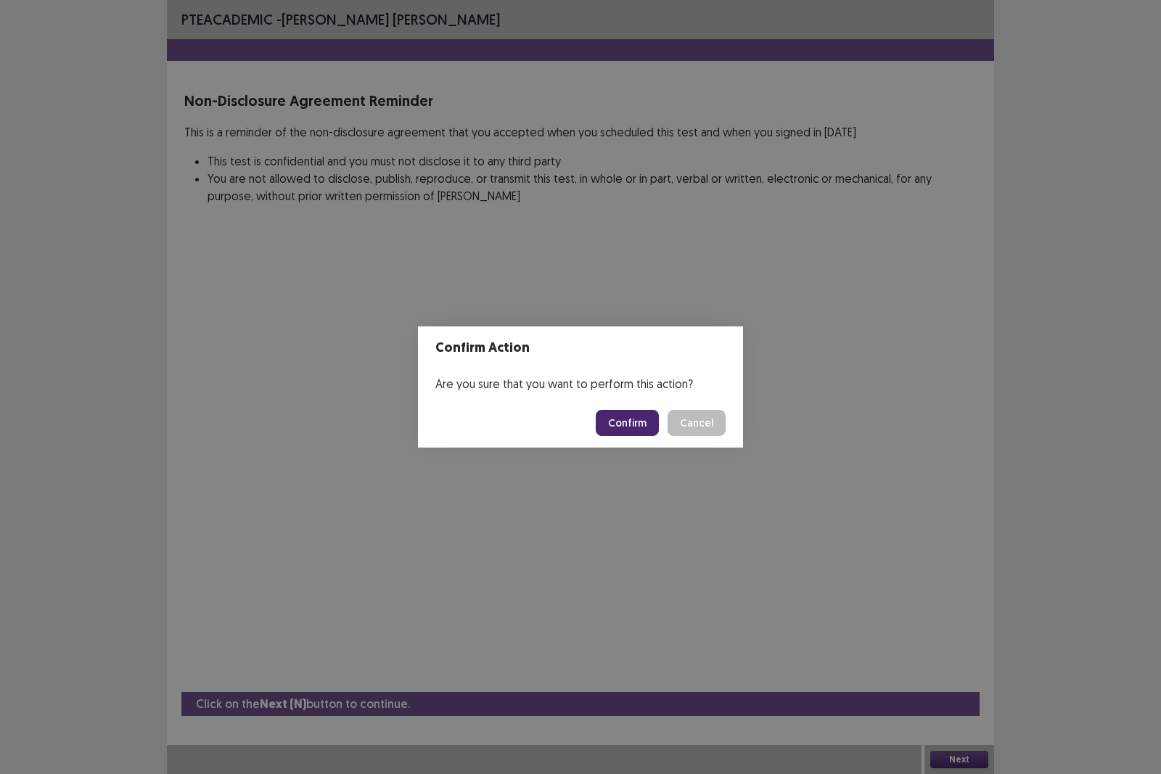
click at [642, 420] on button "Confirm" at bounding box center [627, 423] width 63 height 26
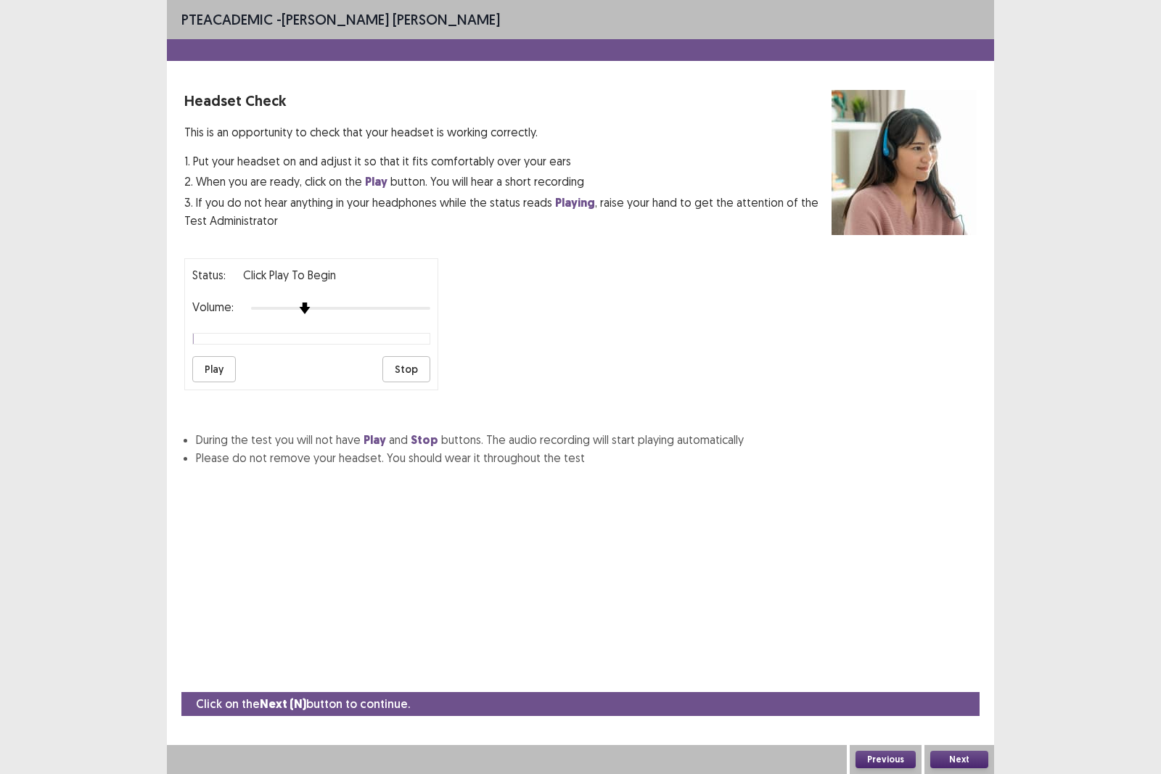
click at [311, 303] on div at bounding box center [340, 309] width 179 height 12
click at [224, 366] on button "Play" at bounding box center [214, 369] width 44 height 26
click at [222, 366] on button "Play" at bounding box center [214, 369] width 44 height 26
click at [409, 361] on button "Stop" at bounding box center [407, 369] width 48 height 26
click at [965, 671] on button "Next" at bounding box center [960, 759] width 58 height 17
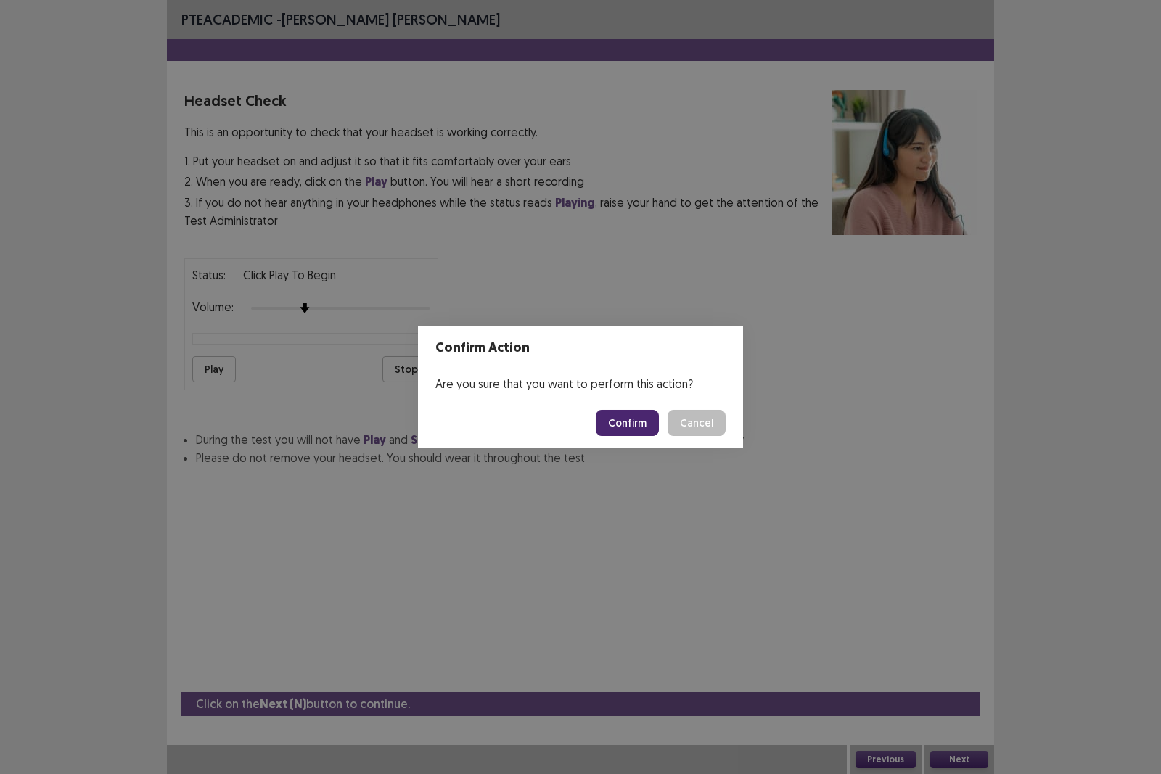
click at [632, 436] on footer "Confirm Cancel" at bounding box center [580, 422] width 325 height 49
click at [627, 424] on button "Confirm" at bounding box center [627, 423] width 63 height 26
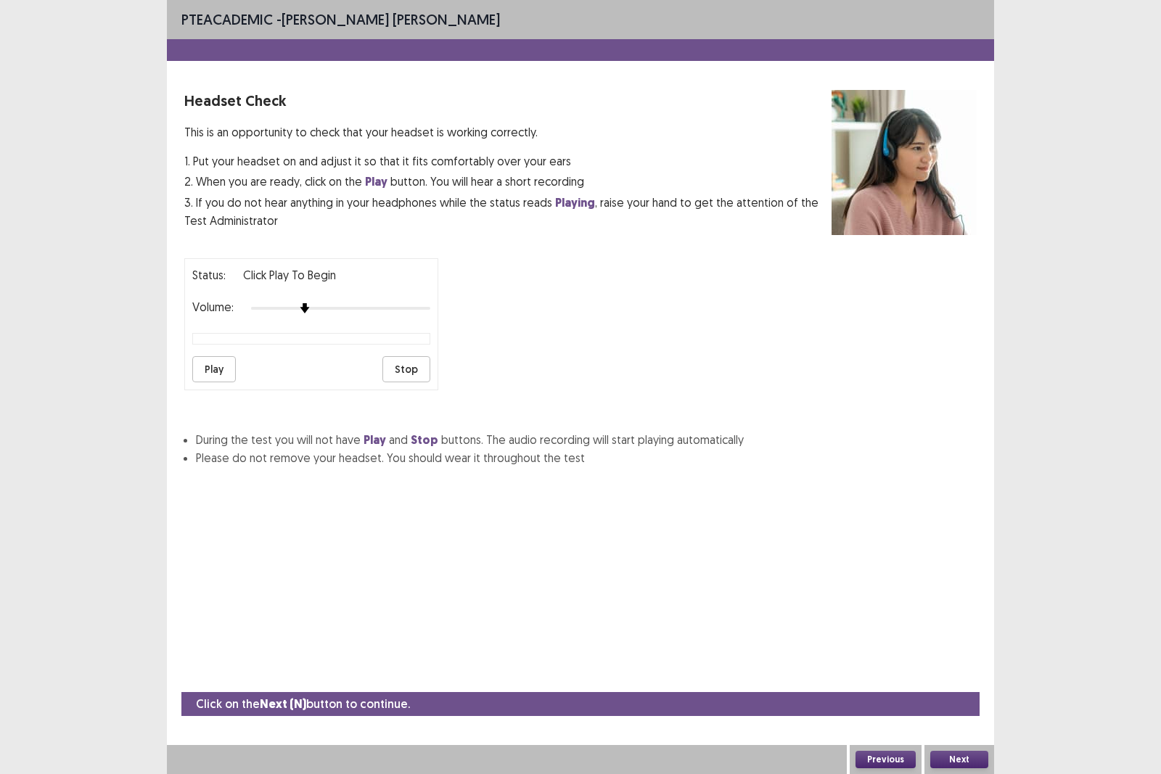
click at [627, 424] on button "Confirm" at bounding box center [627, 423] width 63 height 26
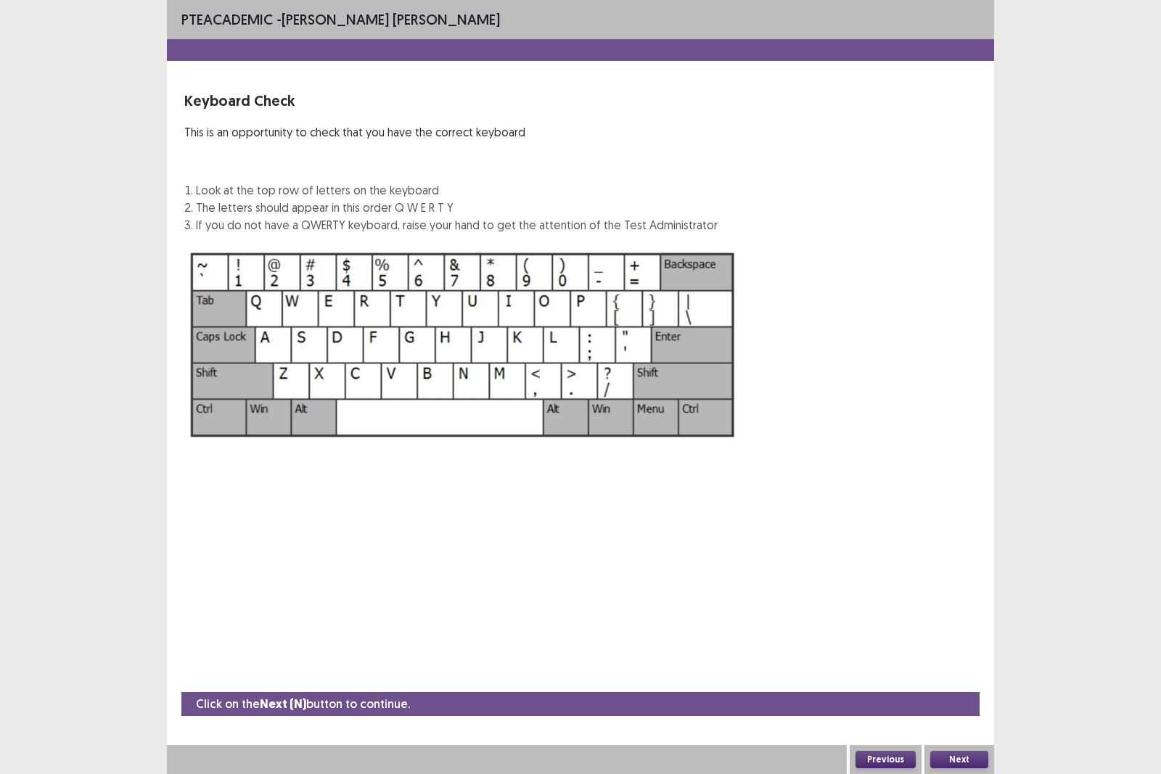
click at [960, 671] on button "Next" at bounding box center [960, 759] width 58 height 17
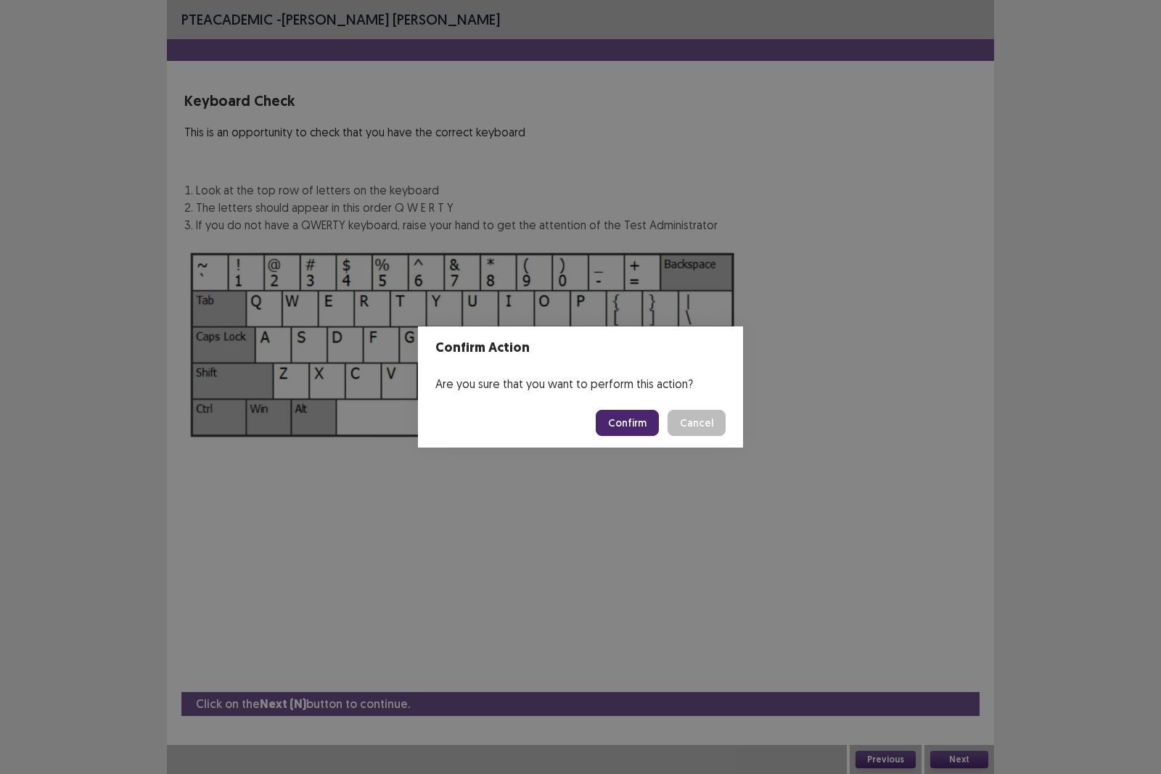
click at [603, 419] on button "Confirm" at bounding box center [627, 423] width 63 height 26
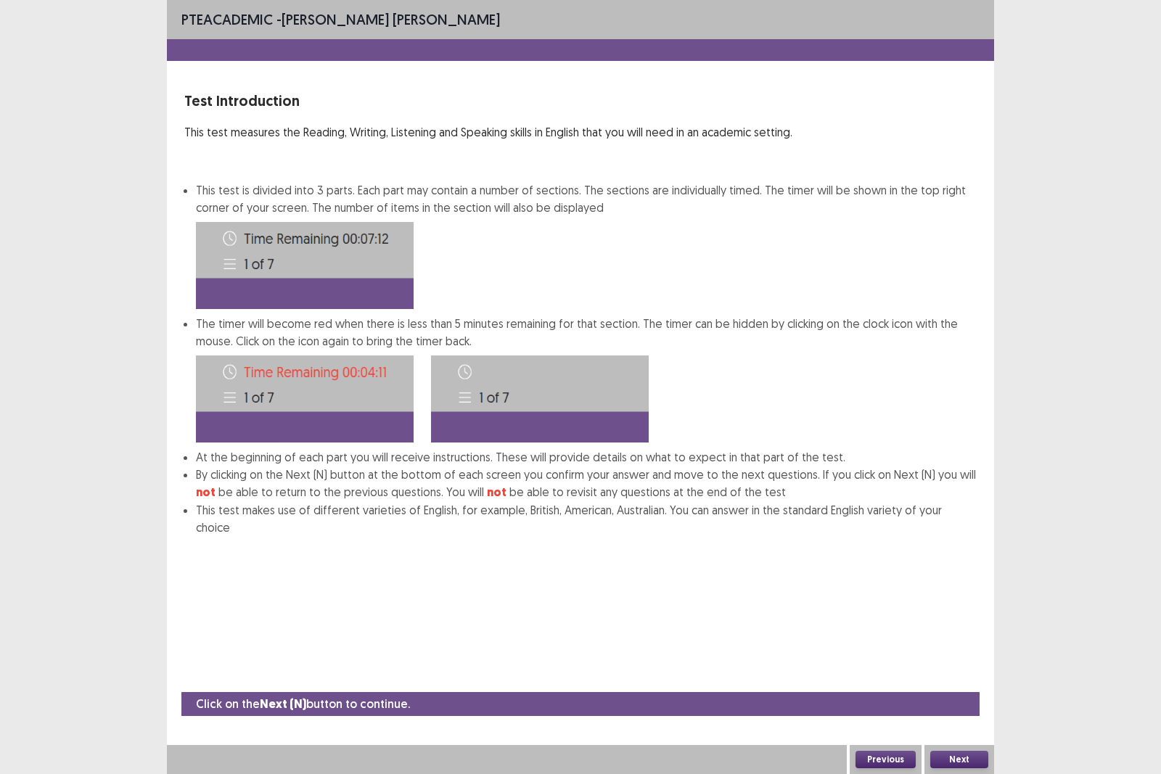
click at [943, 671] on button "Next" at bounding box center [960, 759] width 58 height 17
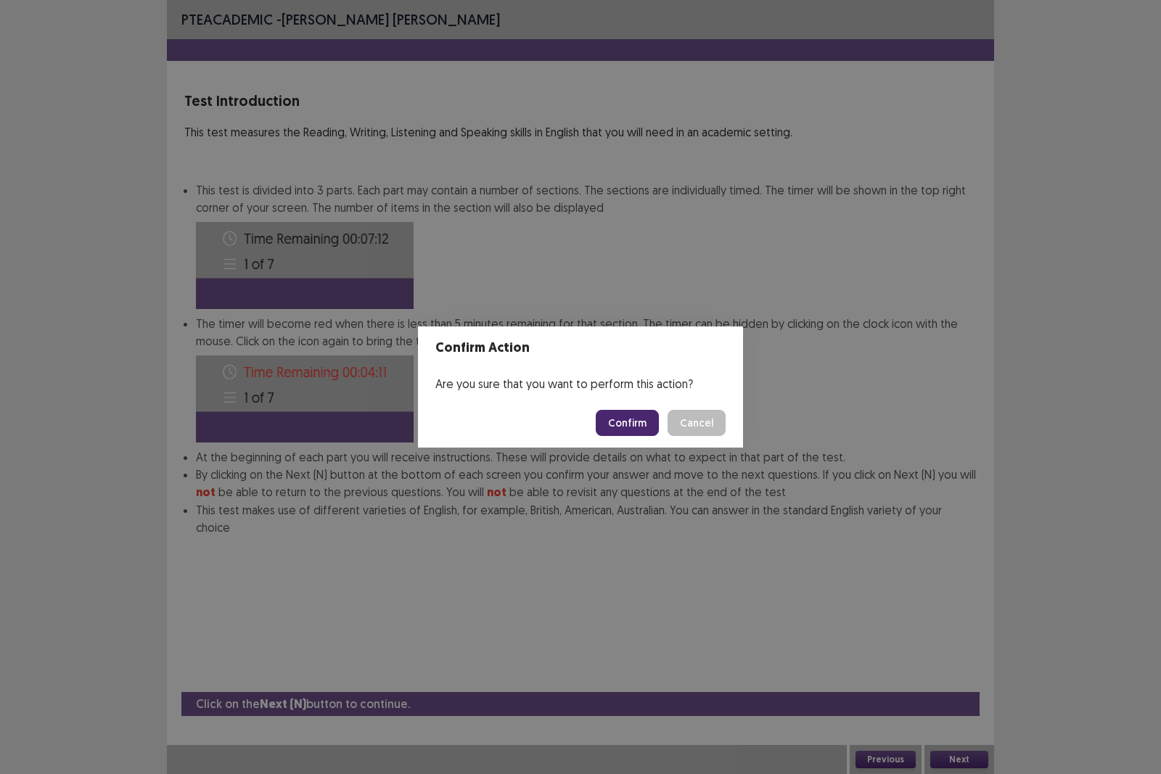
click at [638, 422] on button "Confirm" at bounding box center [627, 423] width 63 height 26
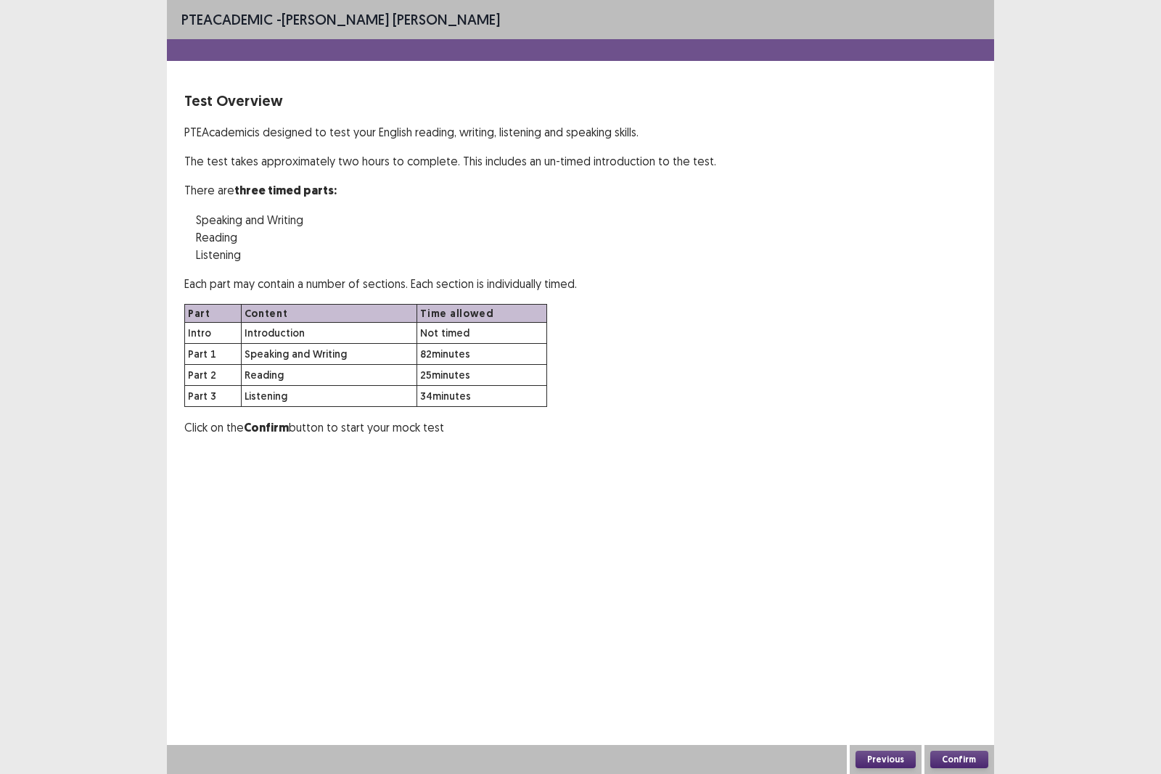
click at [976, 671] on button "Confirm" at bounding box center [960, 759] width 58 height 17
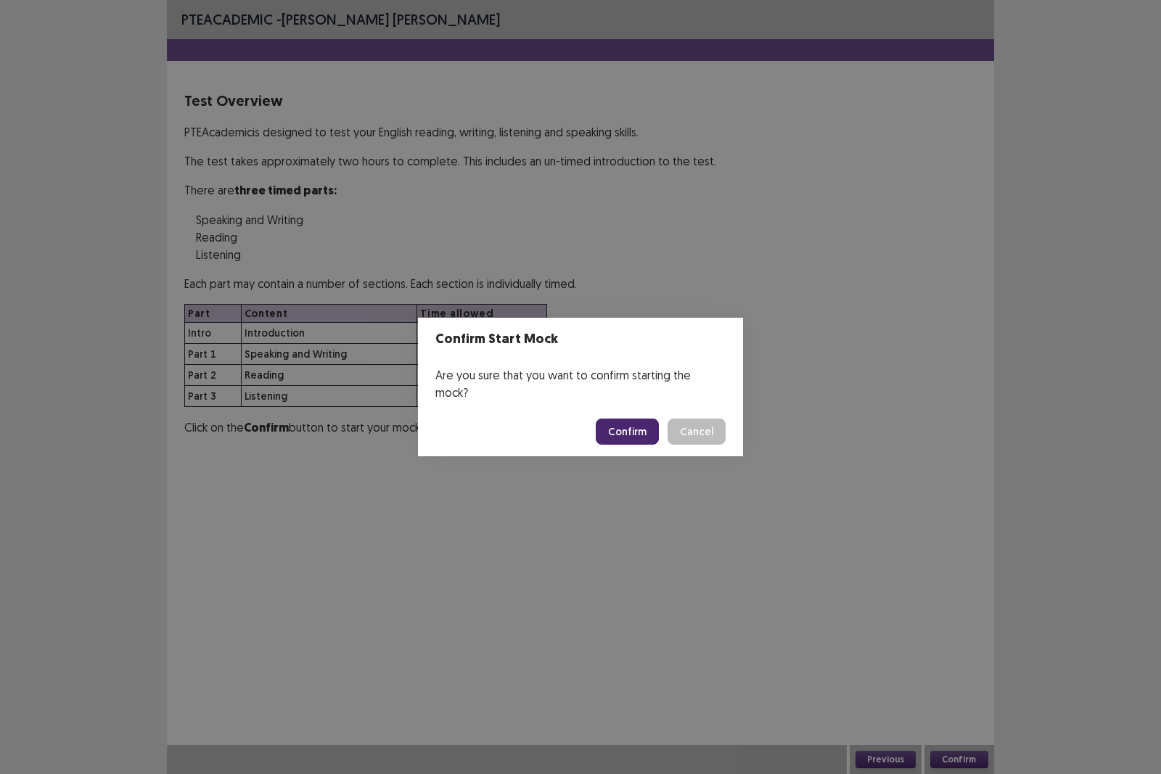
click at [642, 420] on button "Confirm" at bounding box center [627, 432] width 63 height 26
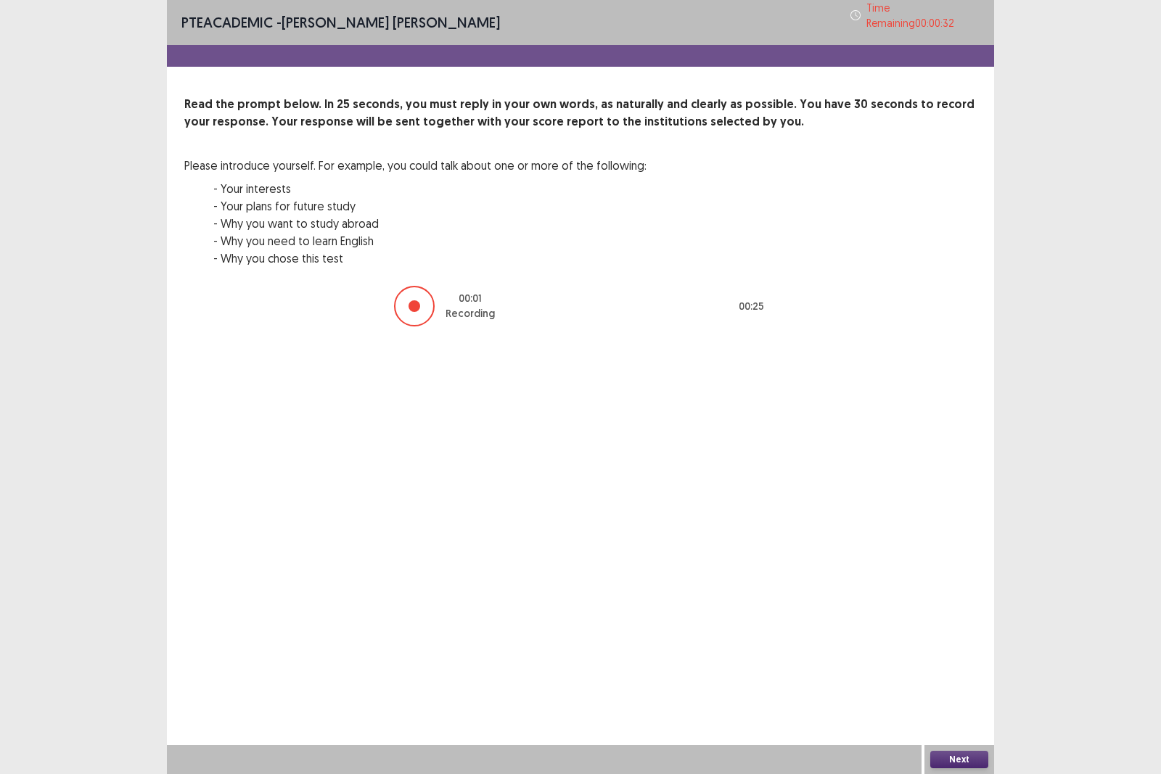
click at [960, 671] on button "Next" at bounding box center [960, 759] width 58 height 17
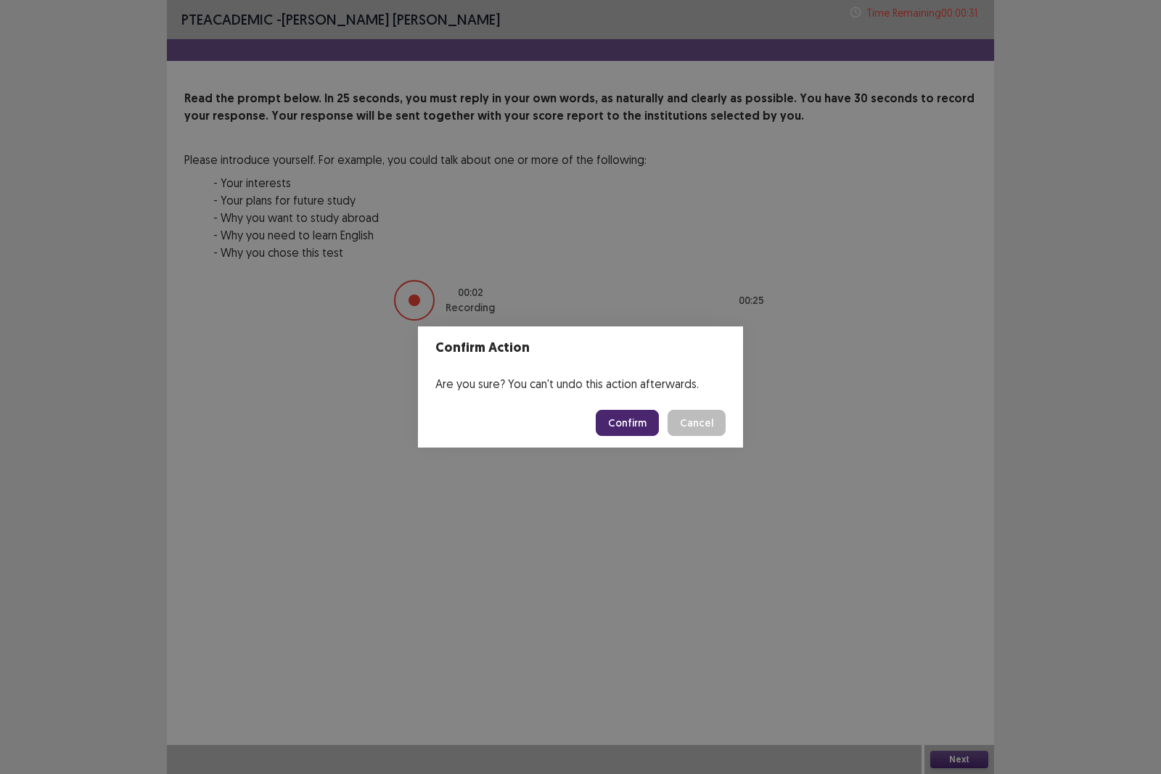
click at [625, 423] on button "Confirm" at bounding box center [627, 423] width 63 height 26
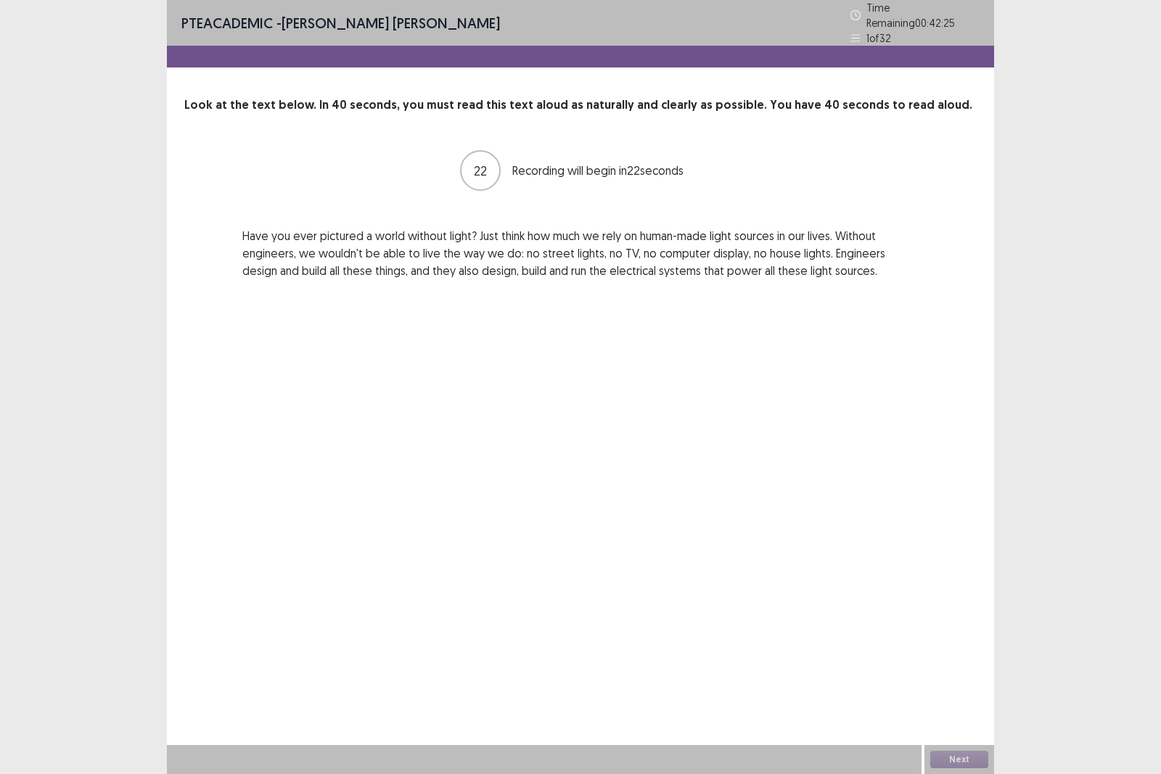
click at [645, 459] on div "PTE academic - Fung kei Chan Time Remaining 00 : 42 : 25 1 of 32 Look at the te…" at bounding box center [580, 387] width 827 height 774
drag, startPoint x: 645, startPoint y: 458, endPoint x: 430, endPoint y: 195, distance: 339.4
click at [402, 356] on div "PTE academic - Fung kei Chan Time Remaining 00 : 42 : 24 1 of 32 Look at the te…" at bounding box center [580, 387] width 827 height 774
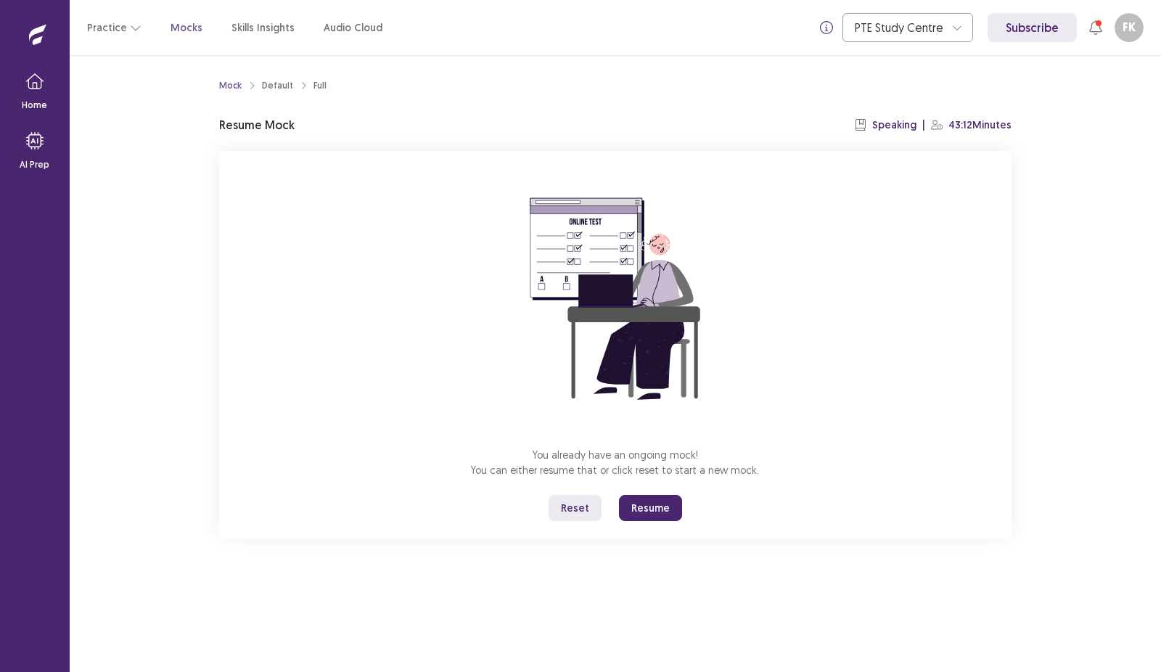
click at [594, 515] on button "Reset" at bounding box center [575, 508] width 53 height 26
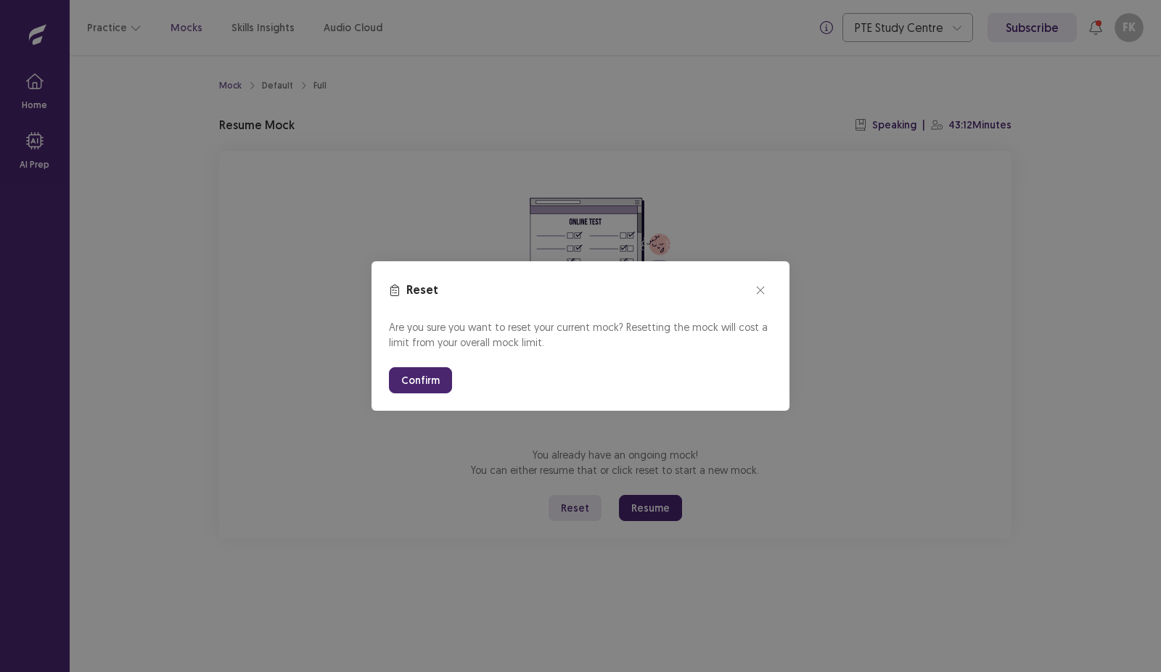
click at [404, 379] on button "Confirm" at bounding box center [420, 380] width 63 height 26
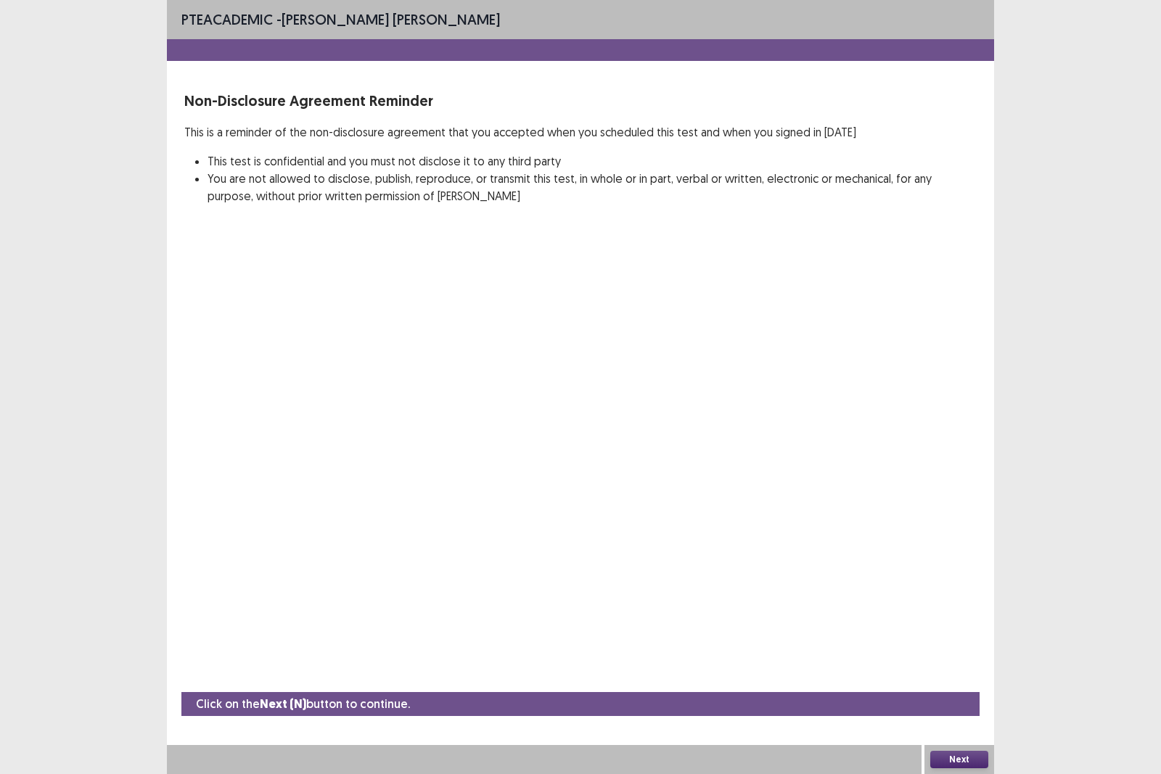
click at [952, 671] on button "Next" at bounding box center [960, 759] width 58 height 17
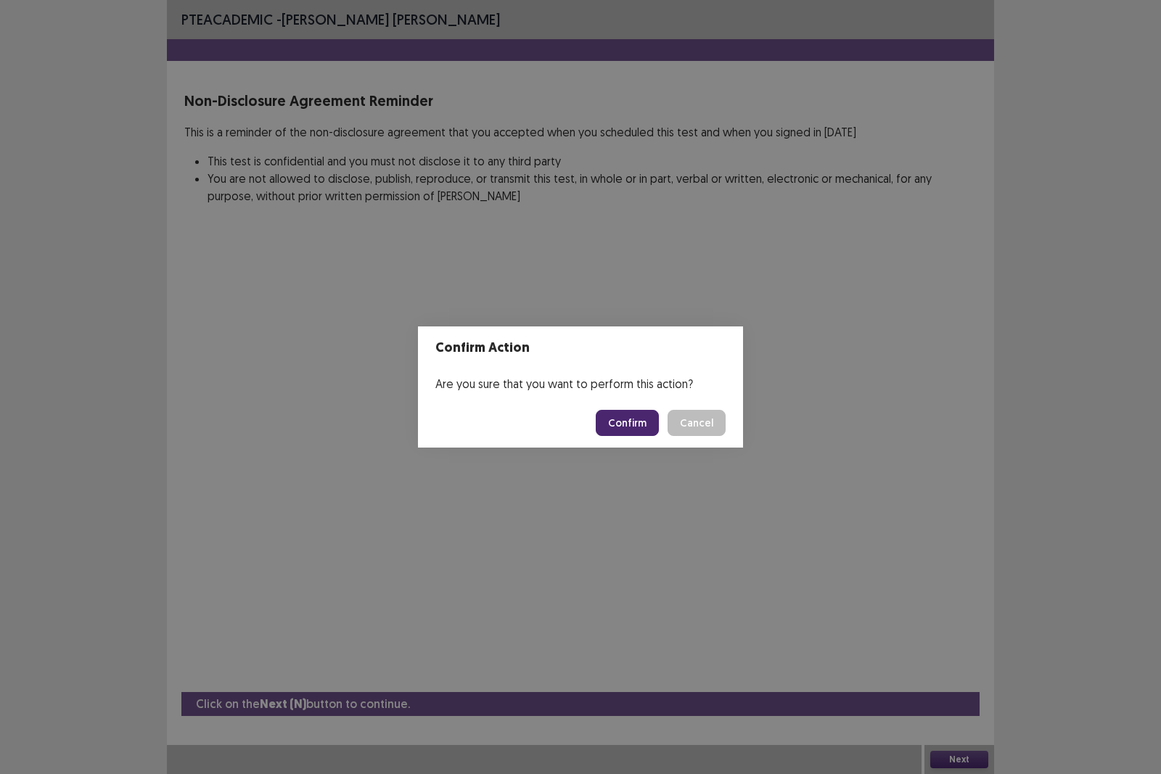
click at [640, 420] on button "Confirm" at bounding box center [627, 423] width 63 height 26
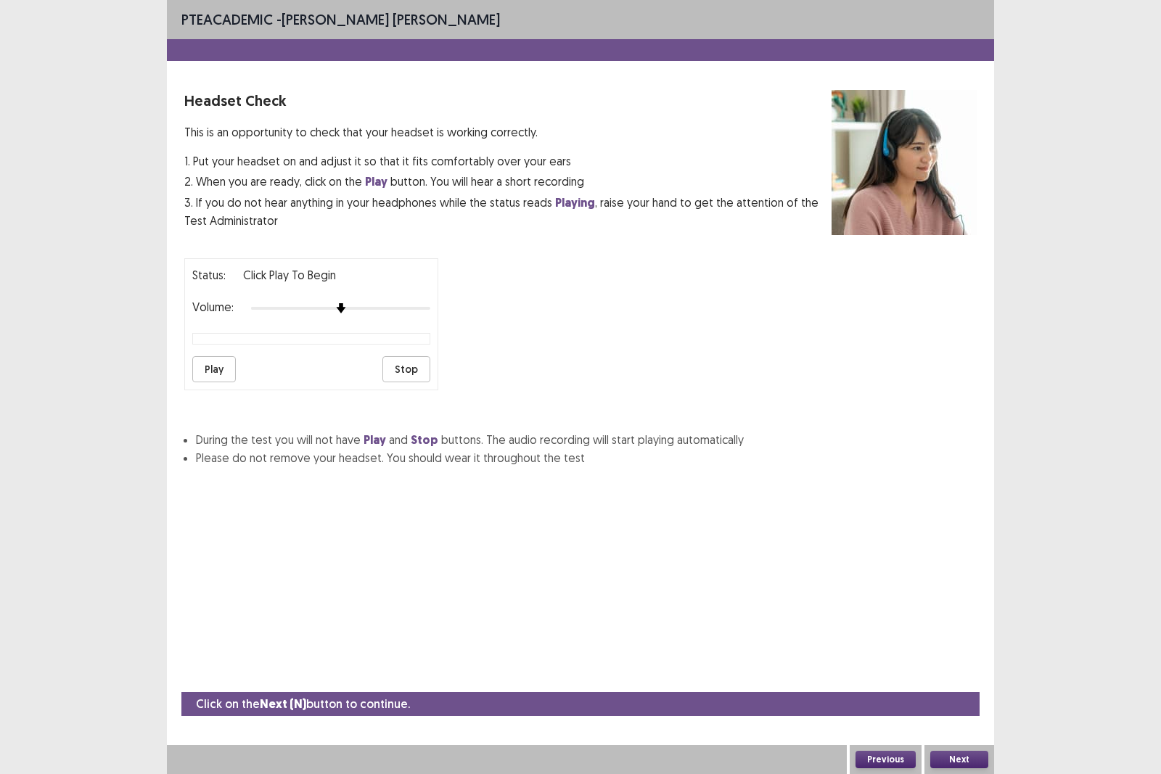
click at [289, 308] on div "Volume:" at bounding box center [311, 308] width 238 height 15
click at [298, 303] on div at bounding box center [340, 309] width 179 height 12
click at [944, 671] on button "Next" at bounding box center [960, 759] width 58 height 17
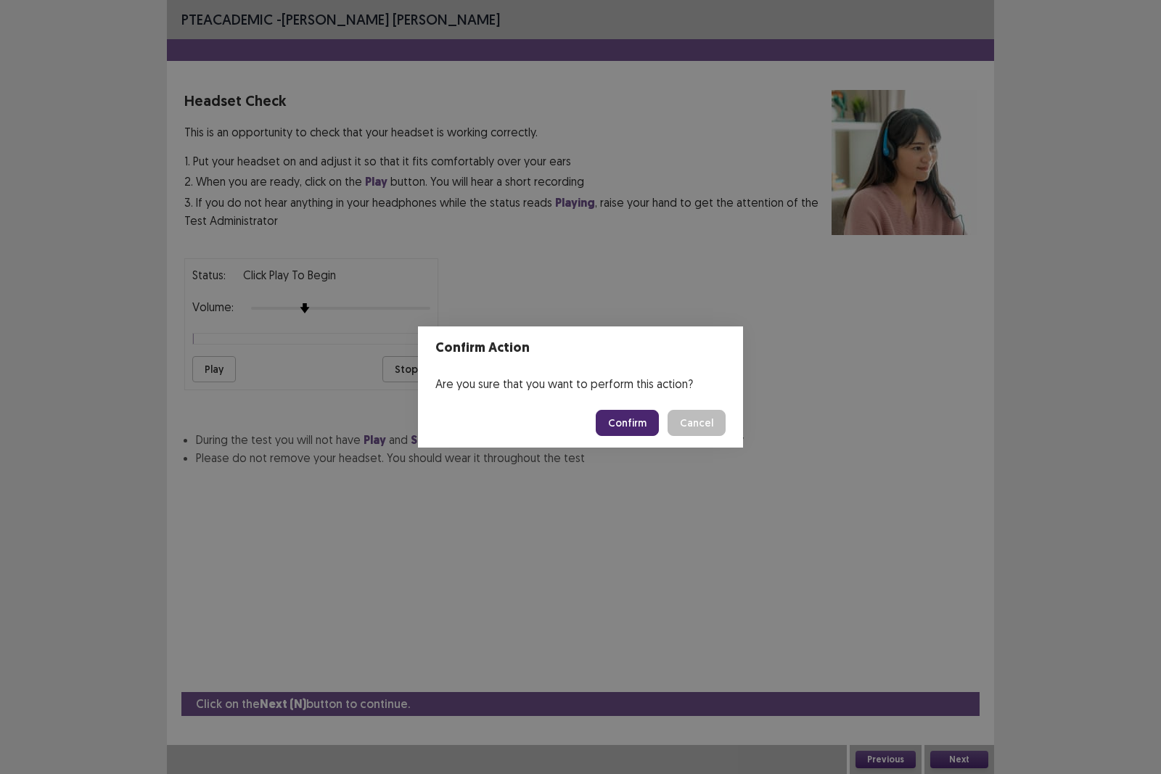
click at [602, 423] on footer "Confirm Cancel" at bounding box center [580, 422] width 325 height 49
click at [613, 423] on button "Confirm" at bounding box center [627, 423] width 63 height 26
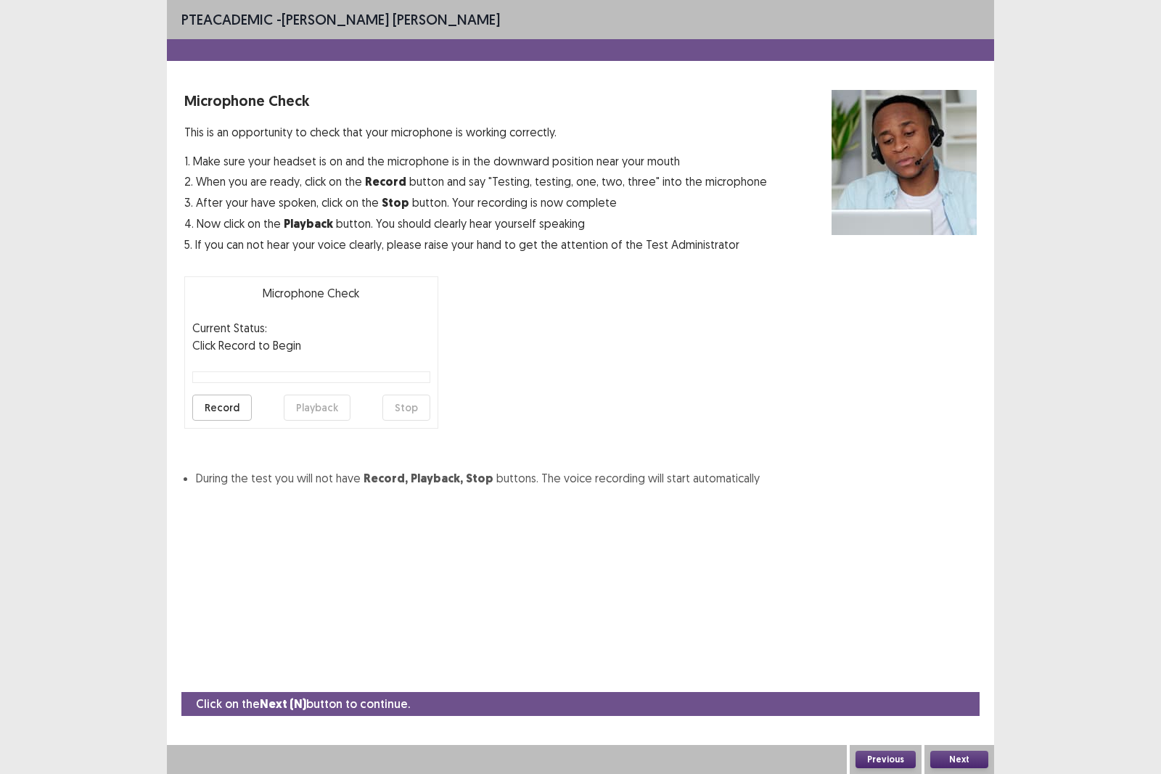
click at [964, 671] on button "Next" at bounding box center [960, 759] width 58 height 17
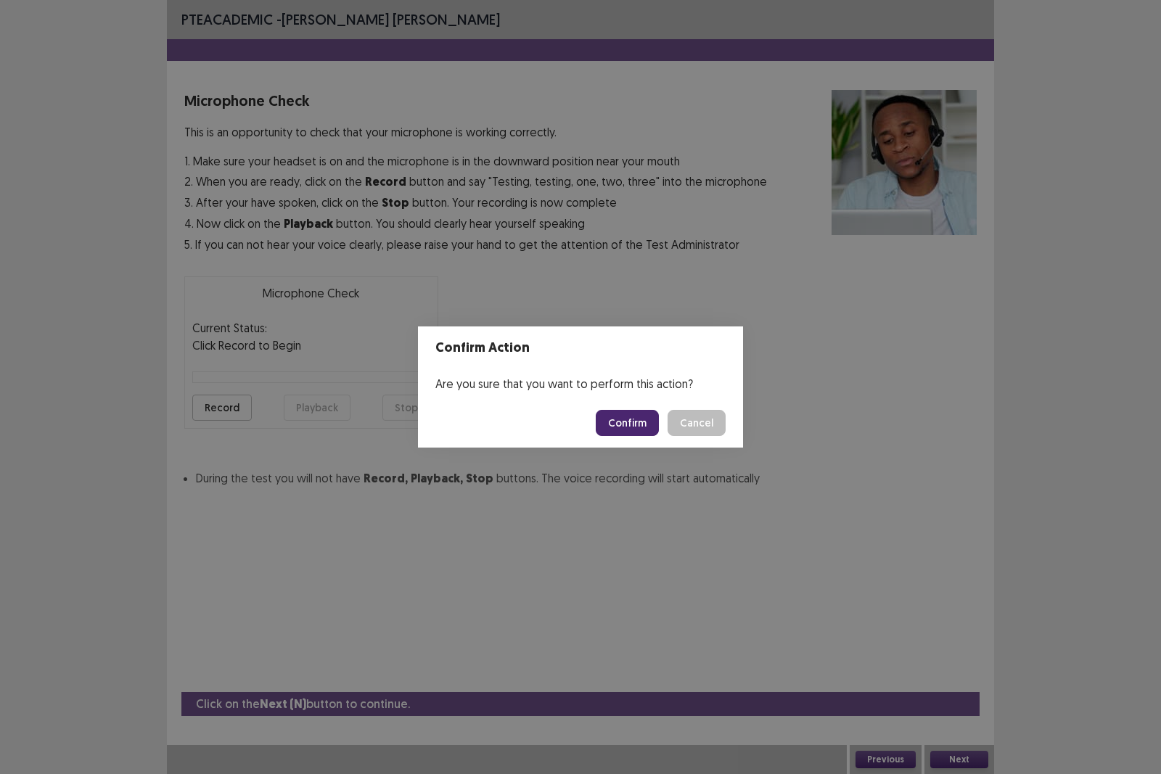
click at [612, 425] on button "Confirm" at bounding box center [627, 423] width 63 height 26
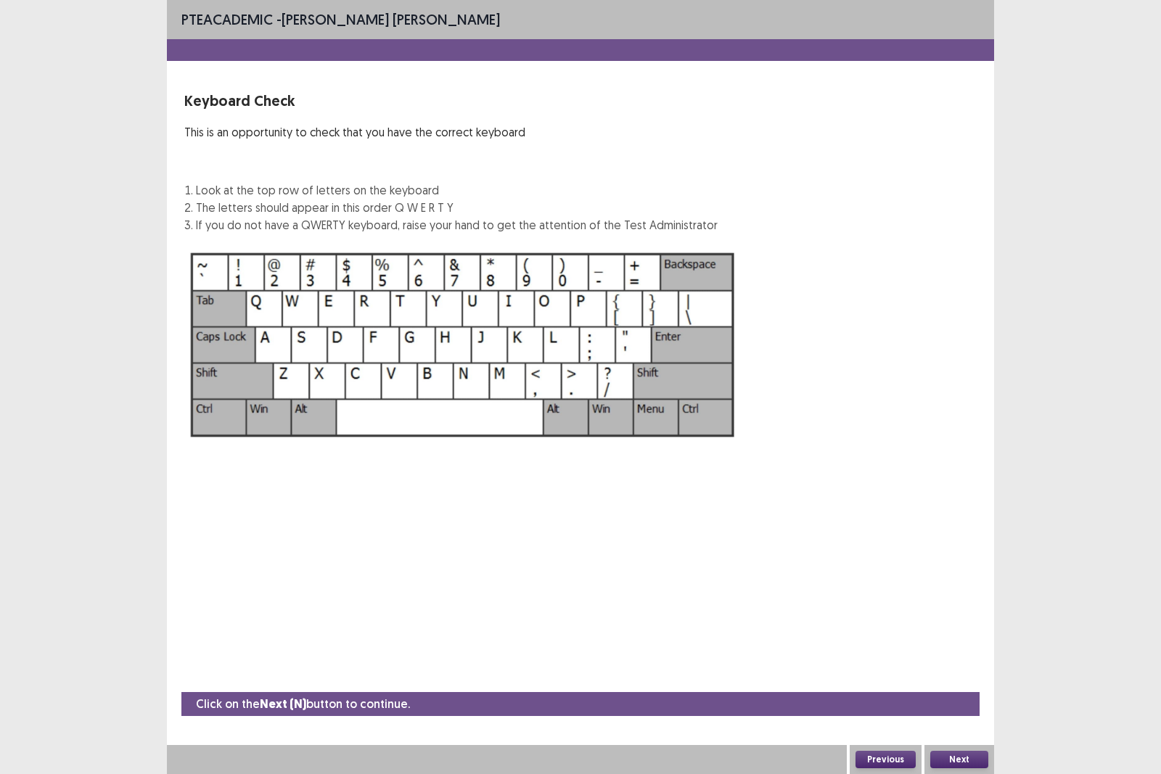
click at [947, 671] on button "Next" at bounding box center [960, 759] width 58 height 17
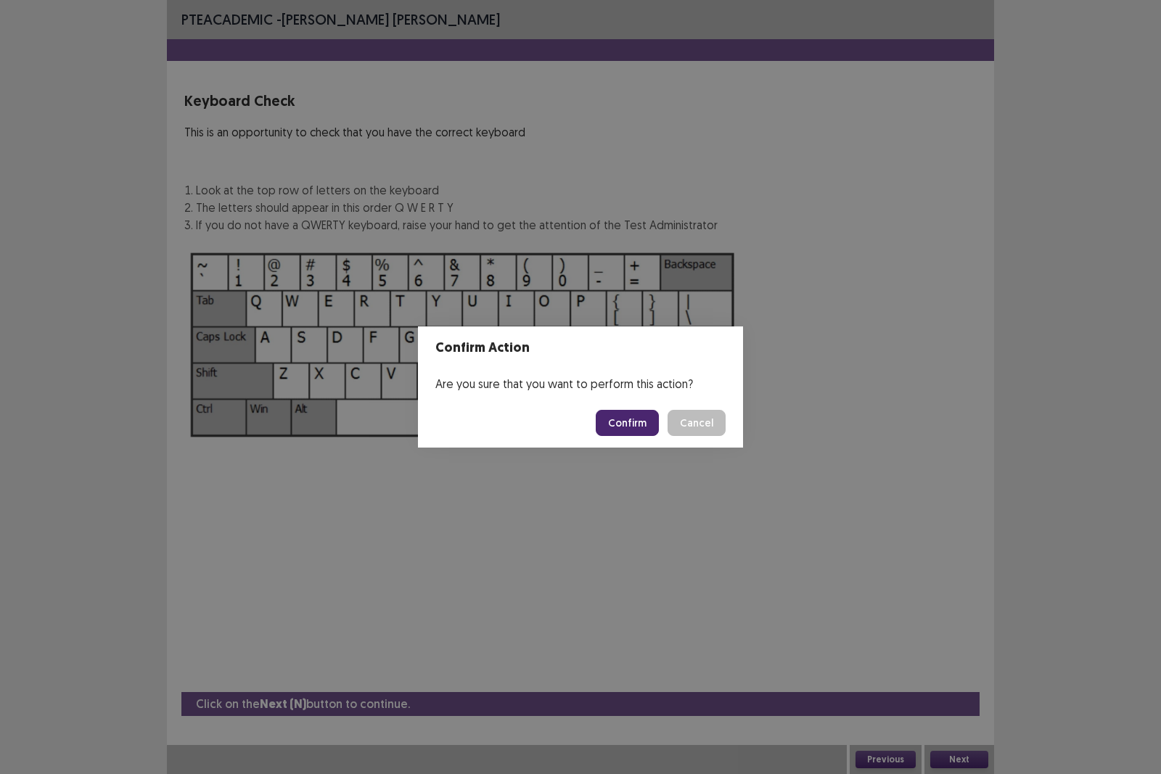
click at [630, 419] on button "Confirm" at bounding box center [627, 423] width 63 height 26
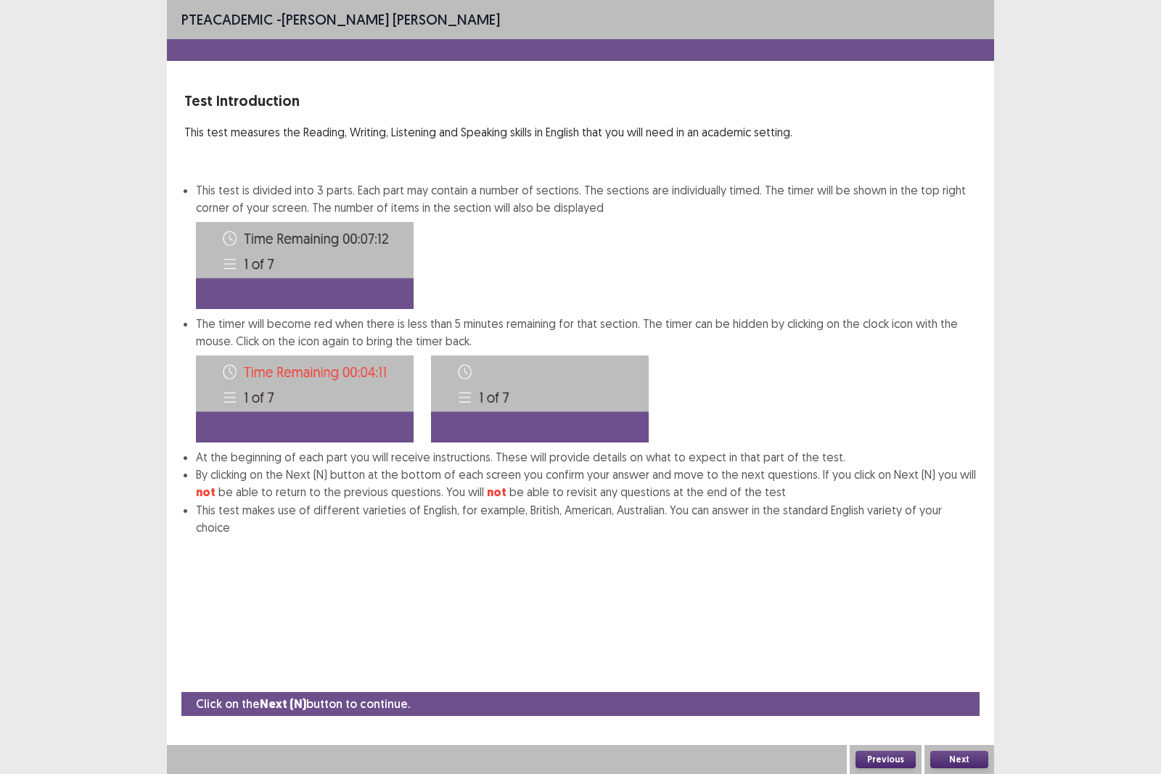
click at [944, 671] on button "Next" at bounding box center [960, 759] width 58 height 17
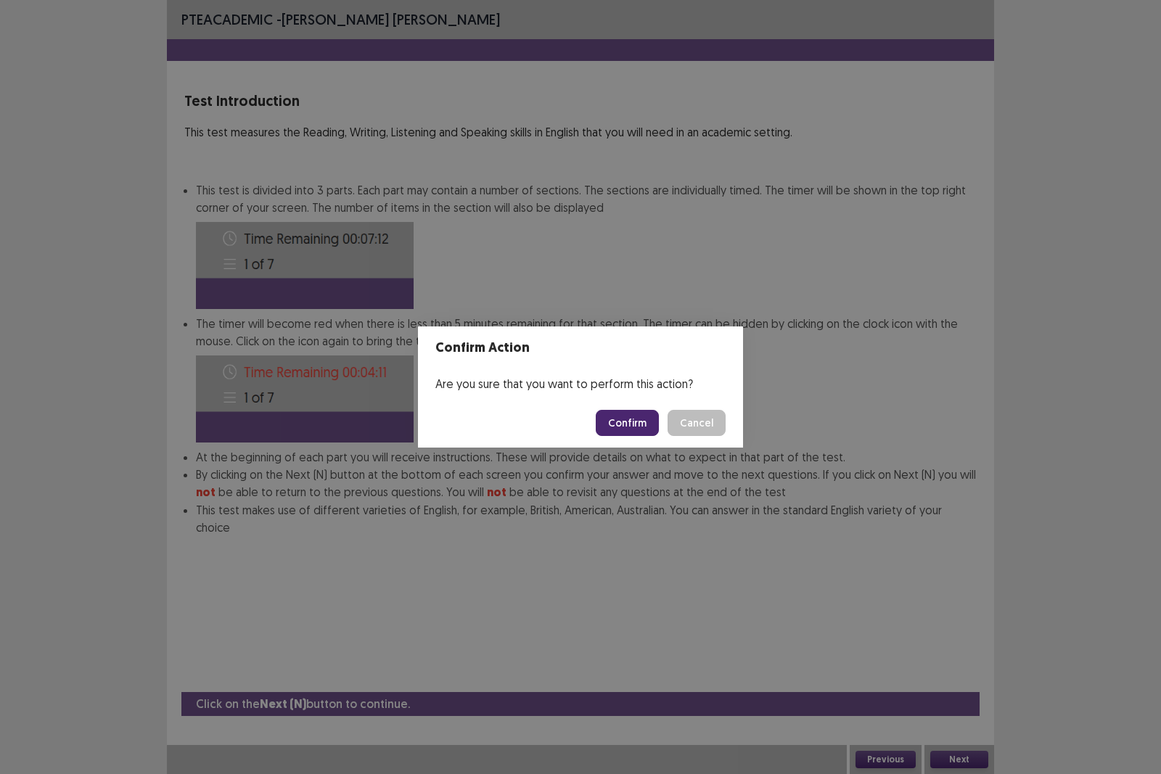
click at [614, 419] on button "Confirm" at bounding box center [627, 423] width 63 height 26
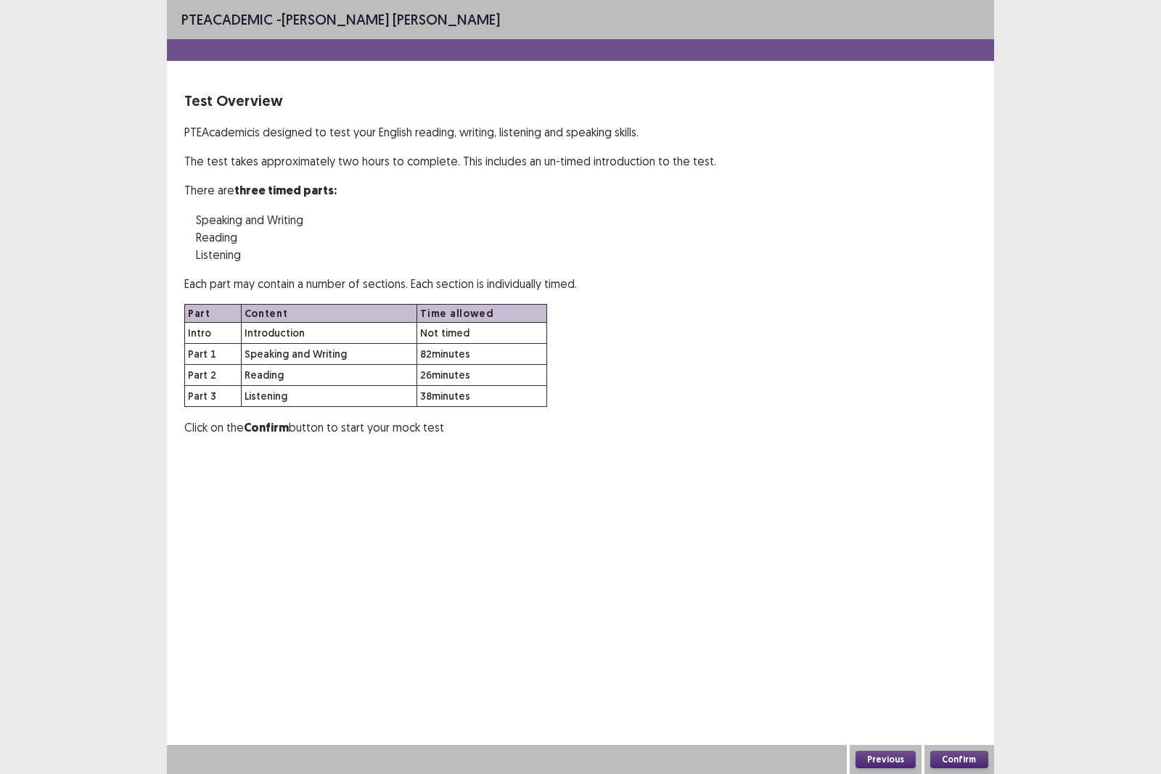
click at [974, 671] on button "Confirm" at bounding box center [960, 759] width 58 height 17
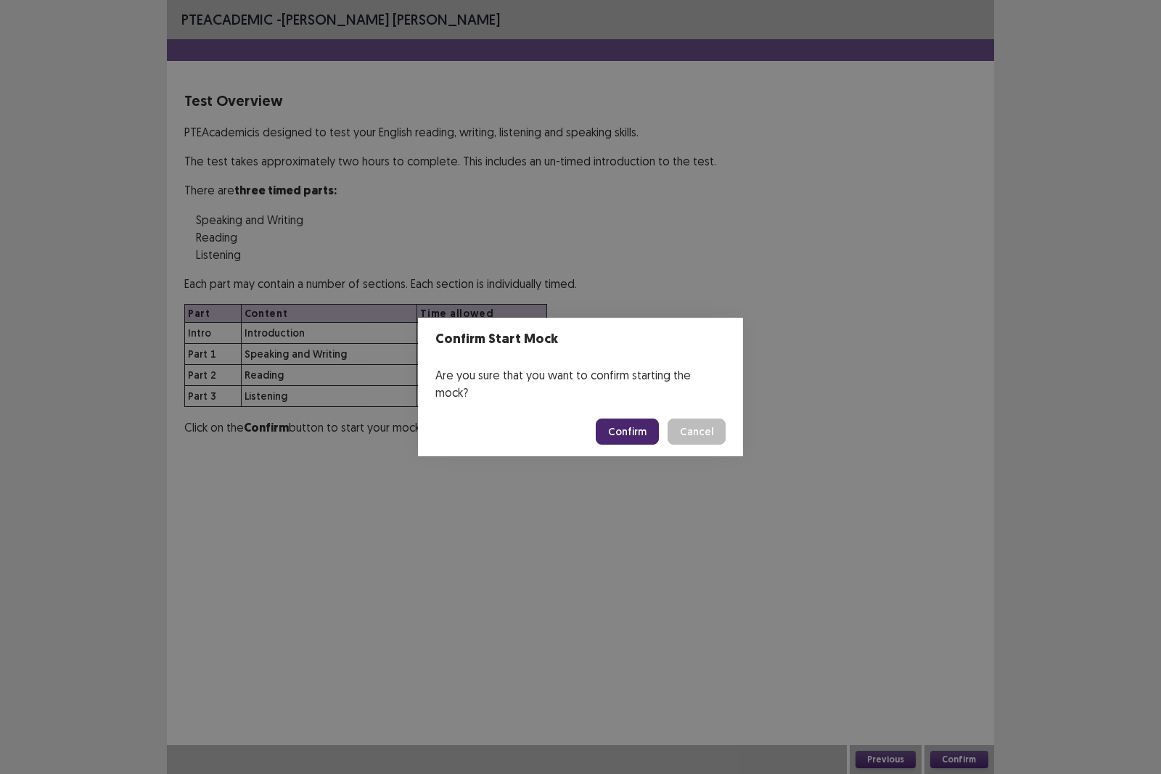
click at [615, 428] on button "Confirm" at bounding box center [627, 432] width 63 height 26
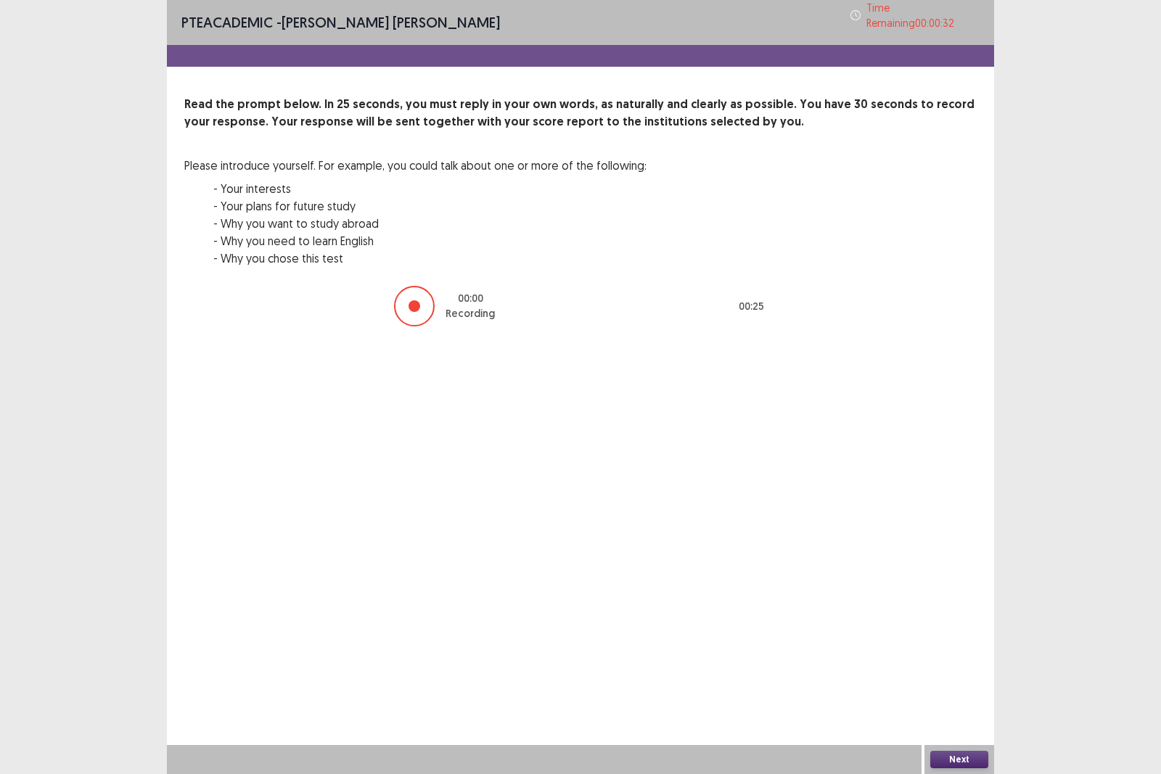
click at [982, 671] on button "Next" at bounding box center [960, 759] width 58 height 17
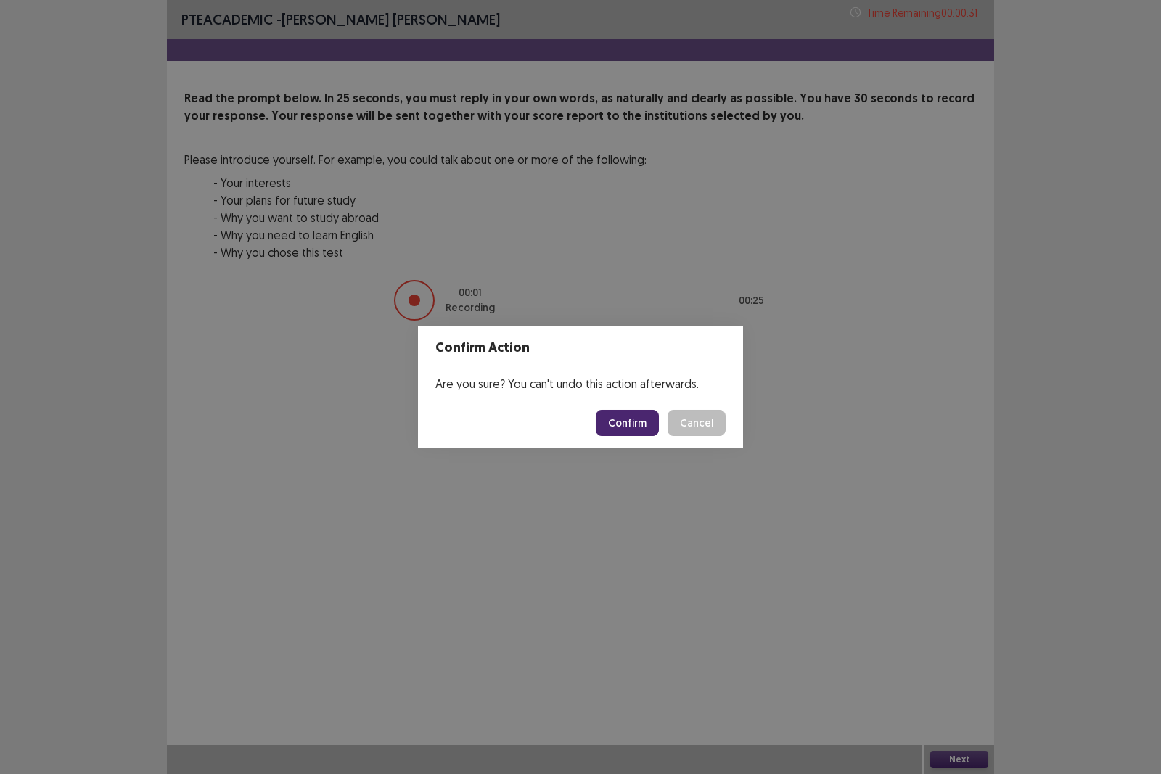
click at [653, 414] on button "Confirm" at bounding box center [627, 423] width 63 height 26
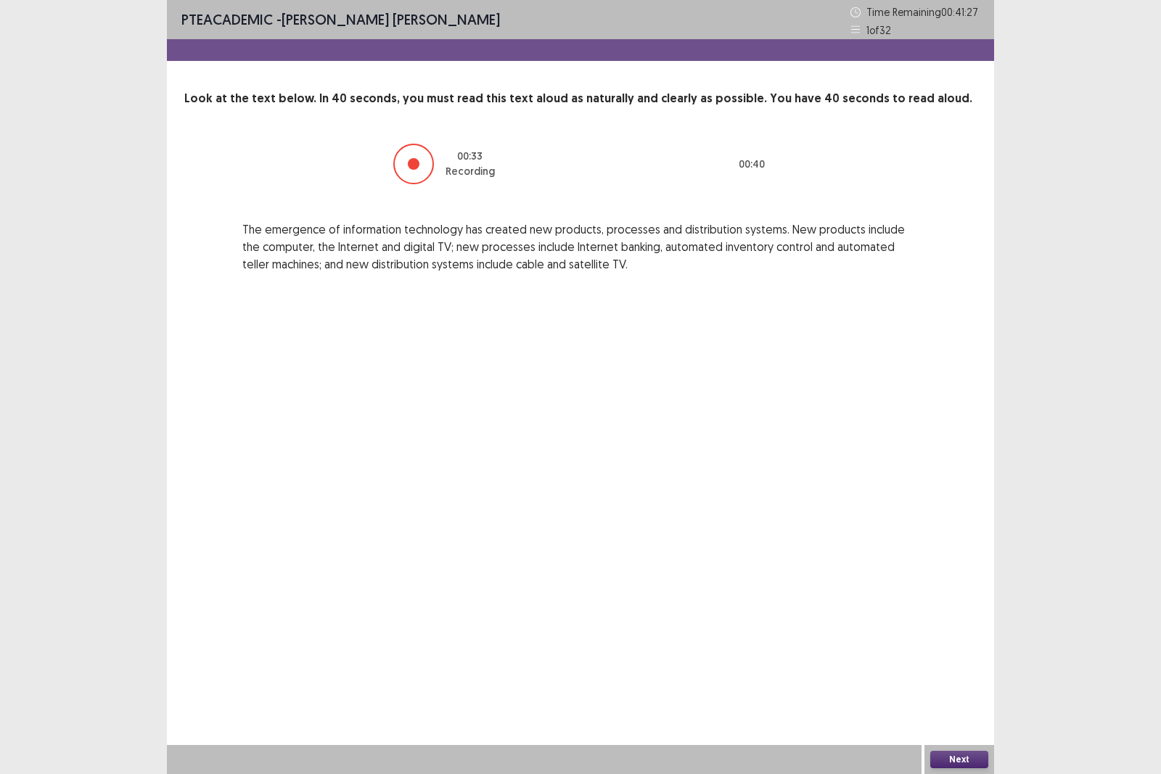
click at [959, 671] on button "Next" at bounding box center [960, 759] width 58 height 17
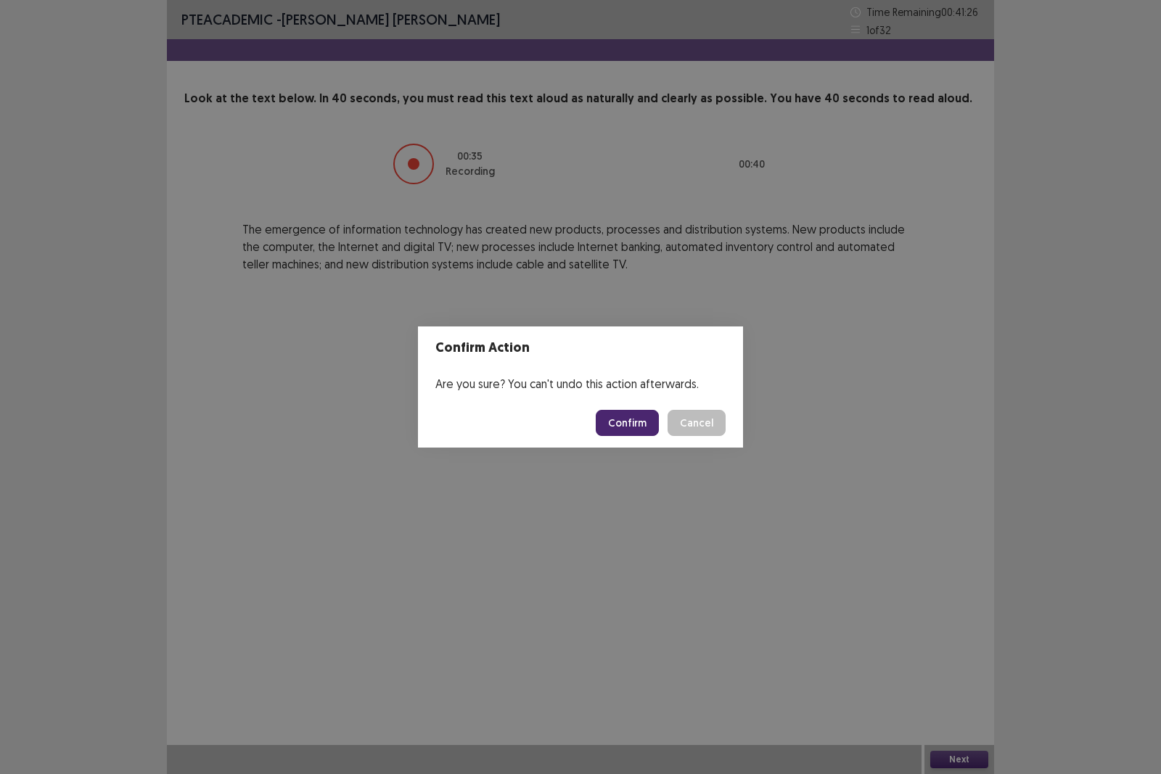
click at [624, 419] on button "Confirm" at bounding box center [627, 423] width 63 height 26
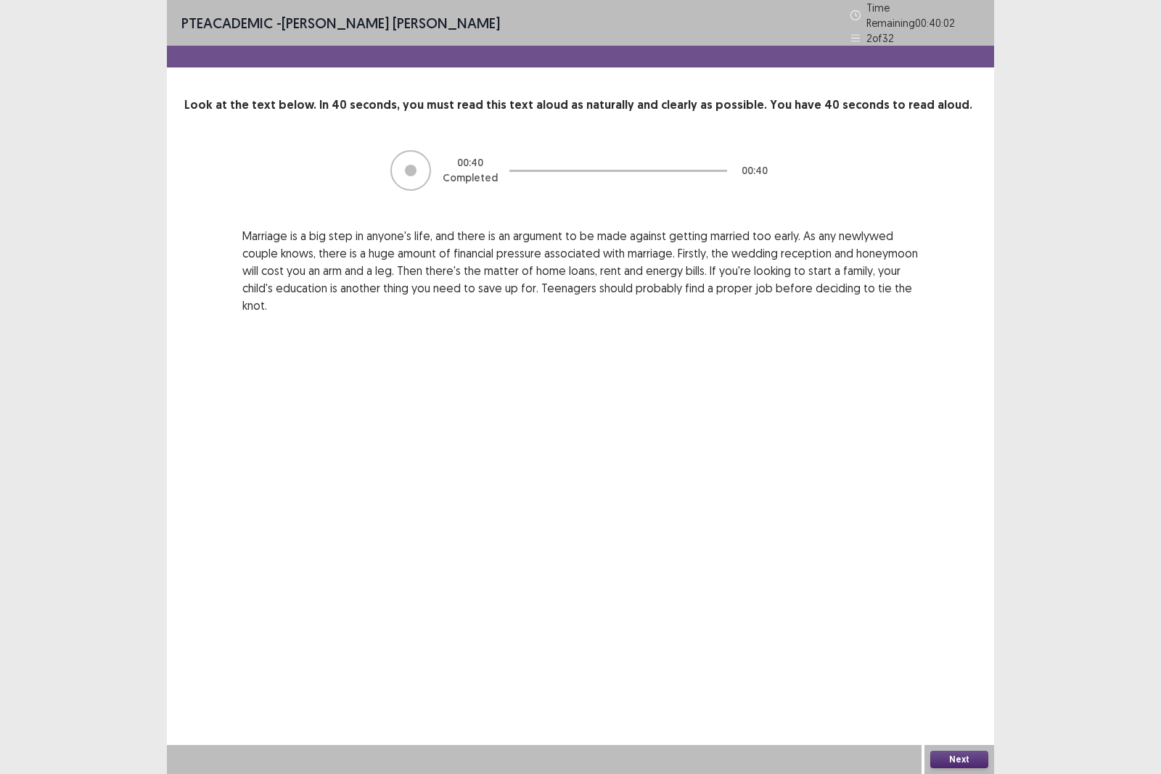
click at [970, 671] on button "Next" at bounding box center [960, 759] width 58 height 17
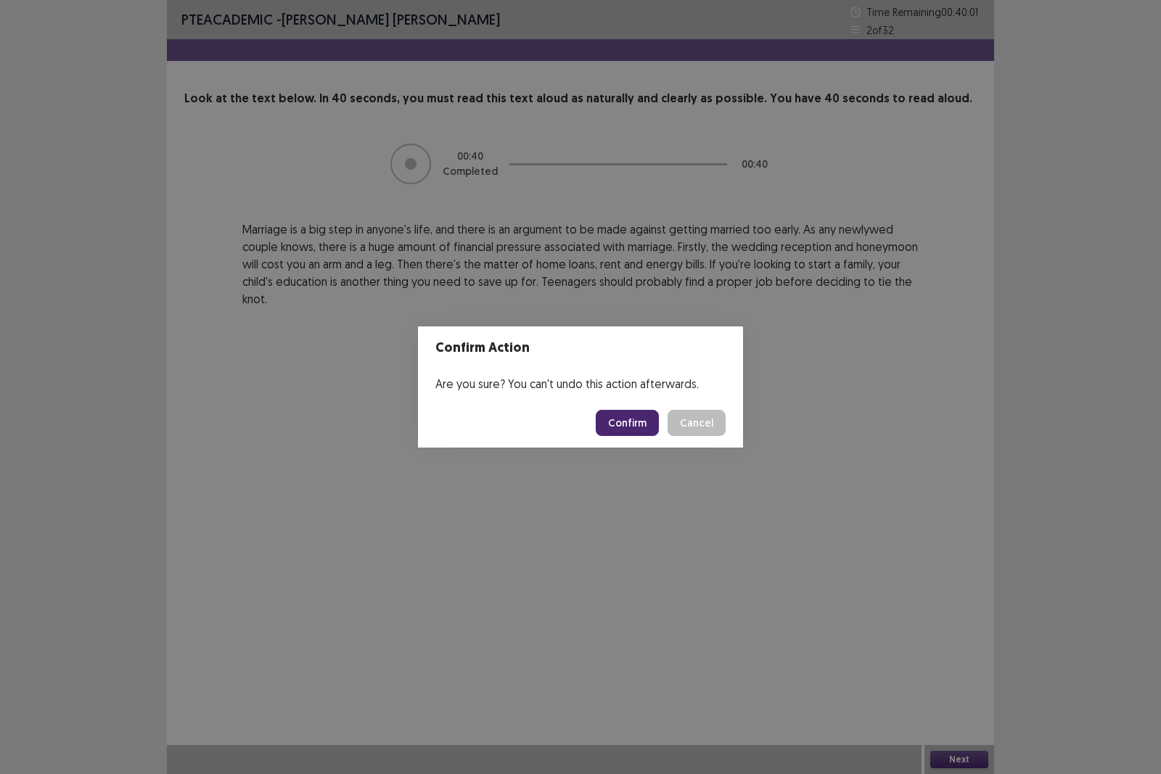
click at [620, 425] on button "Confirm" at bounding box center [627, 423] width 63 height 26
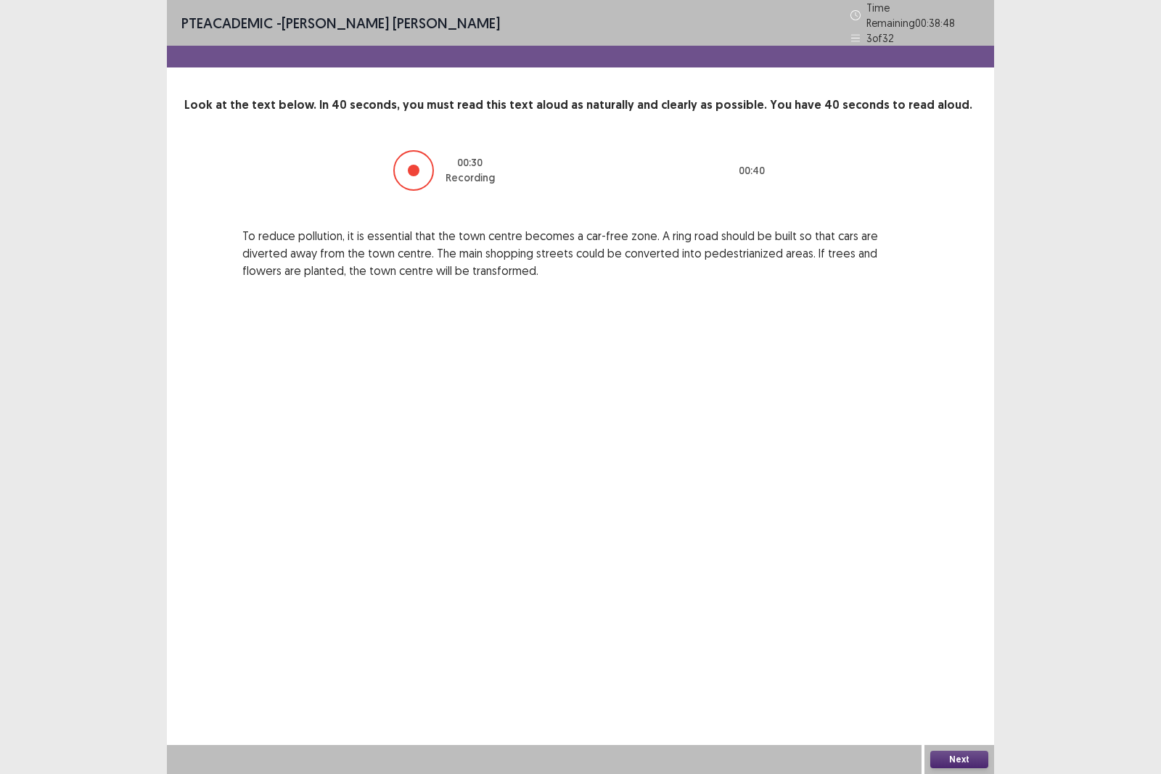
click at [974, 671] on button "Next" at bounding box center [960, 759] width 58 height 17
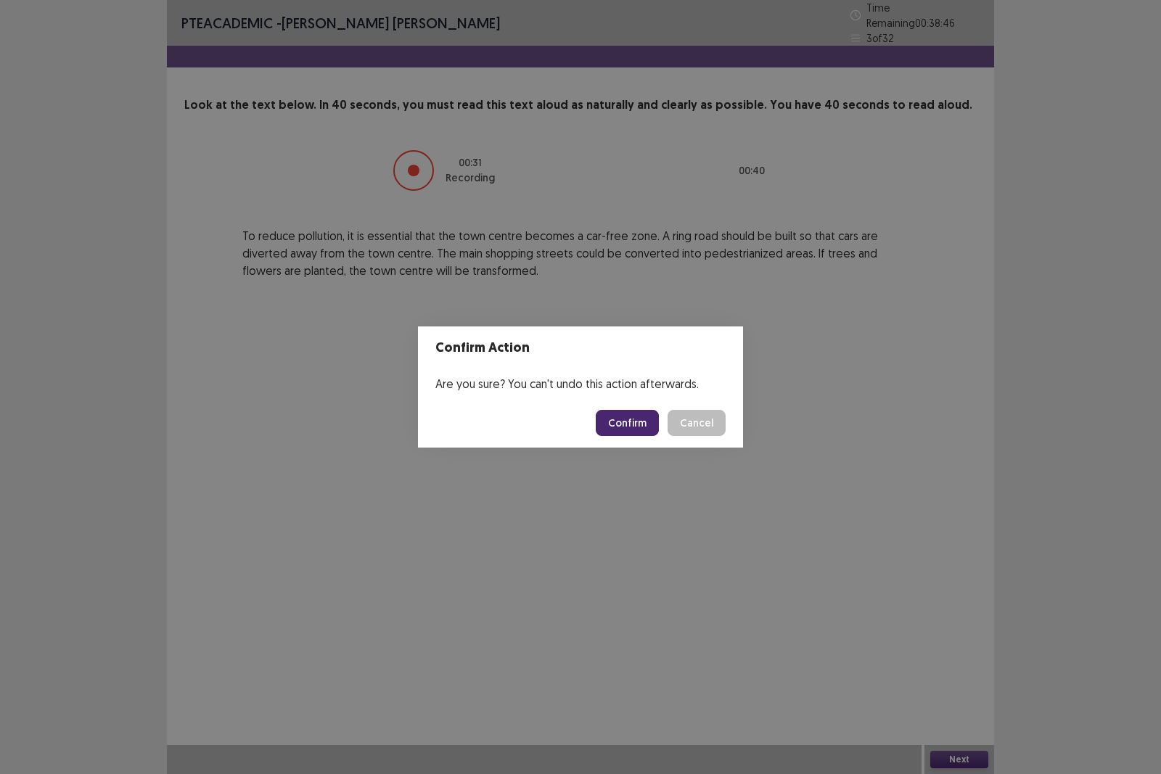
click at [626, 425] on button "Confirm" at bounding box center [627, 423] width 63 height 26
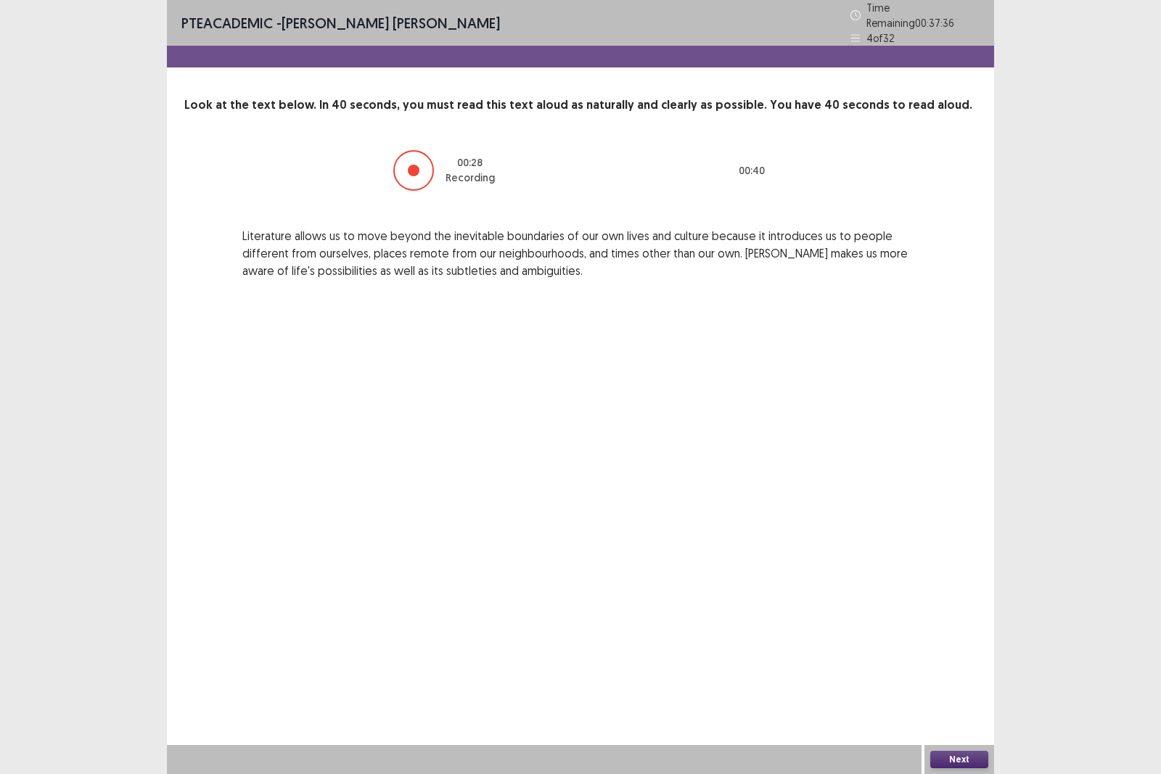
click at [954, 671] on button "Next" at bounding box center [960, 759] width 58 height 17
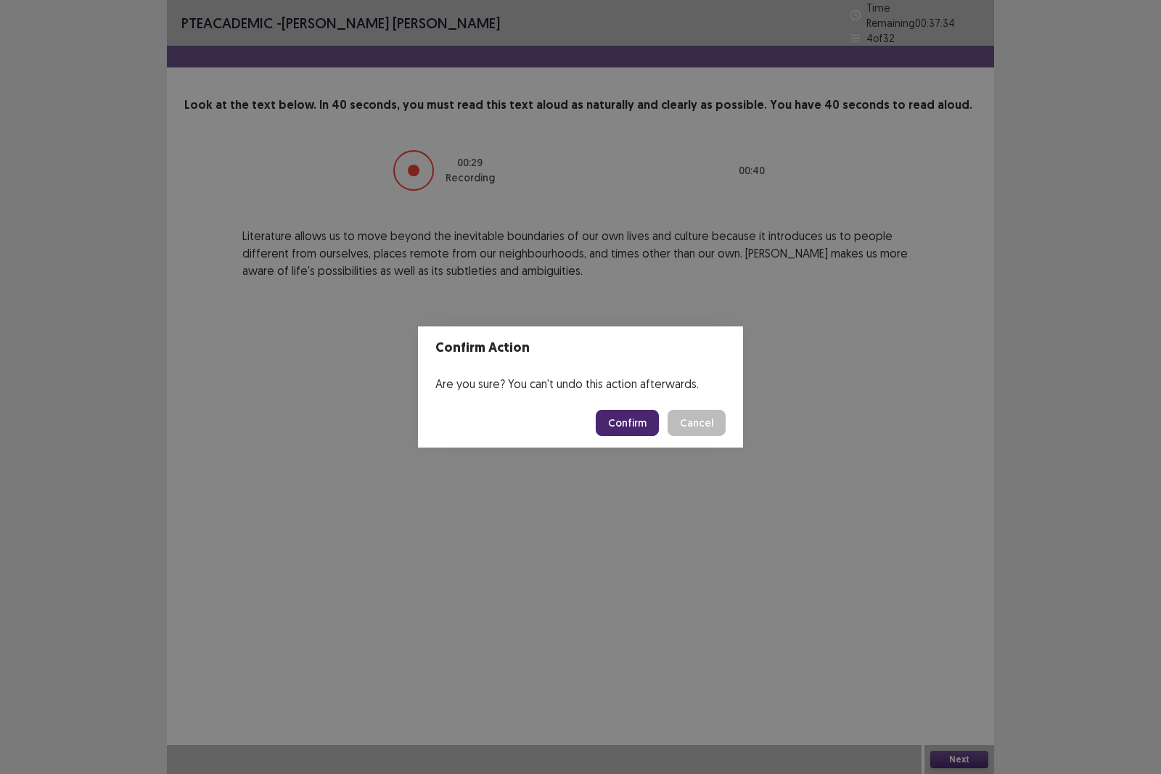
click at [634, 427] on button "Confirm" at bounding box center [627, 423] width 63 height 26
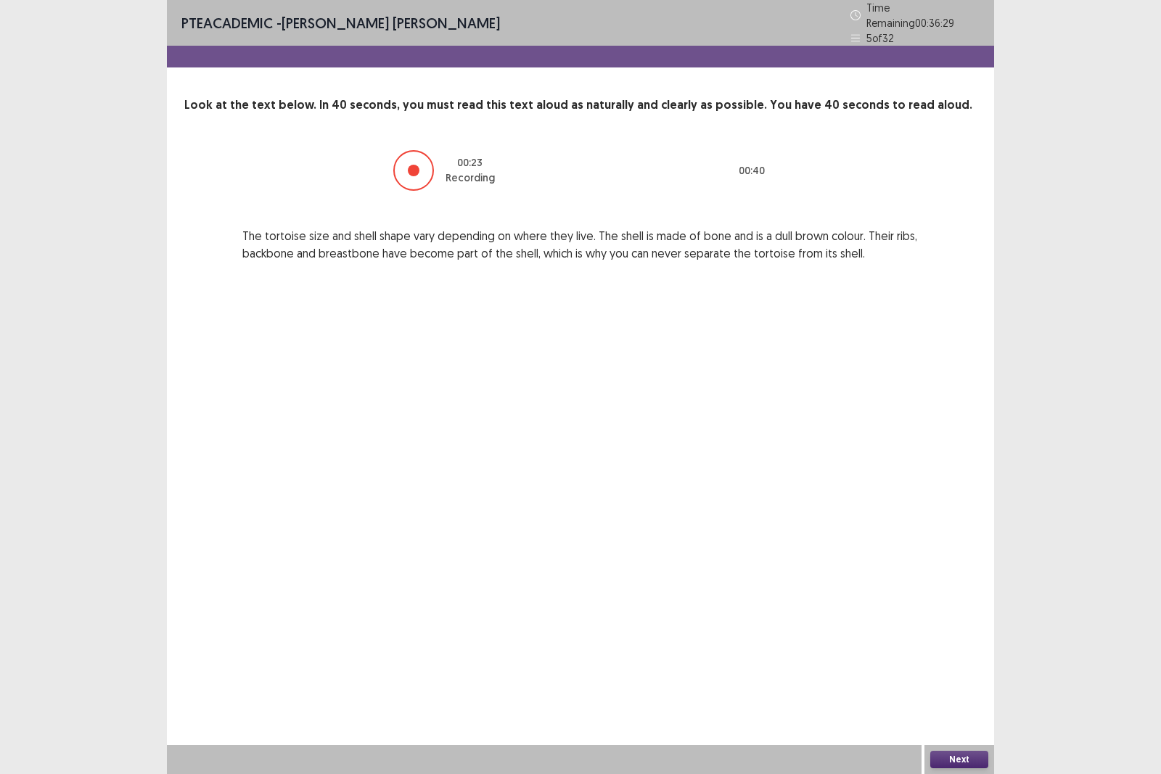
click at [954, 671] on button "Next" at bounding box center [960, 759] width 58 height 17
click at [960, 671] on button "Next" at bounding box center [960, 759] width 58 height 17
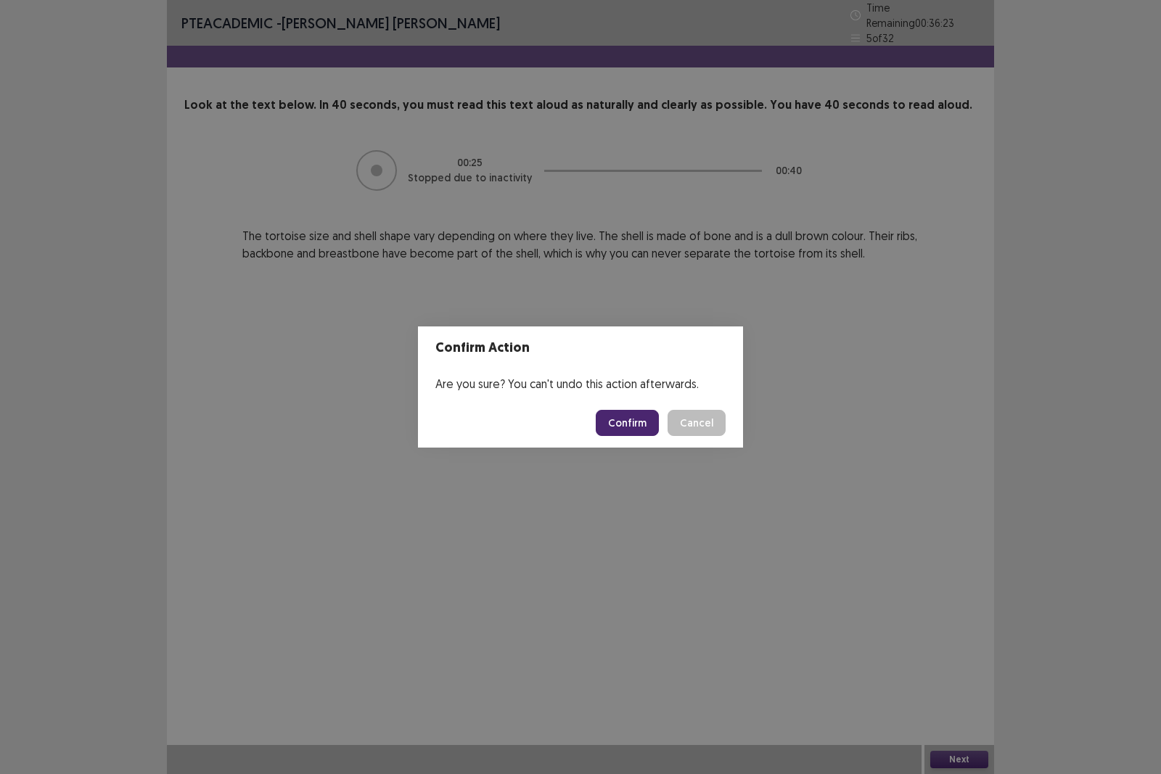
click at [645, 416] on button "Confirm" at bounding box center [627, 423] width 63 height 26
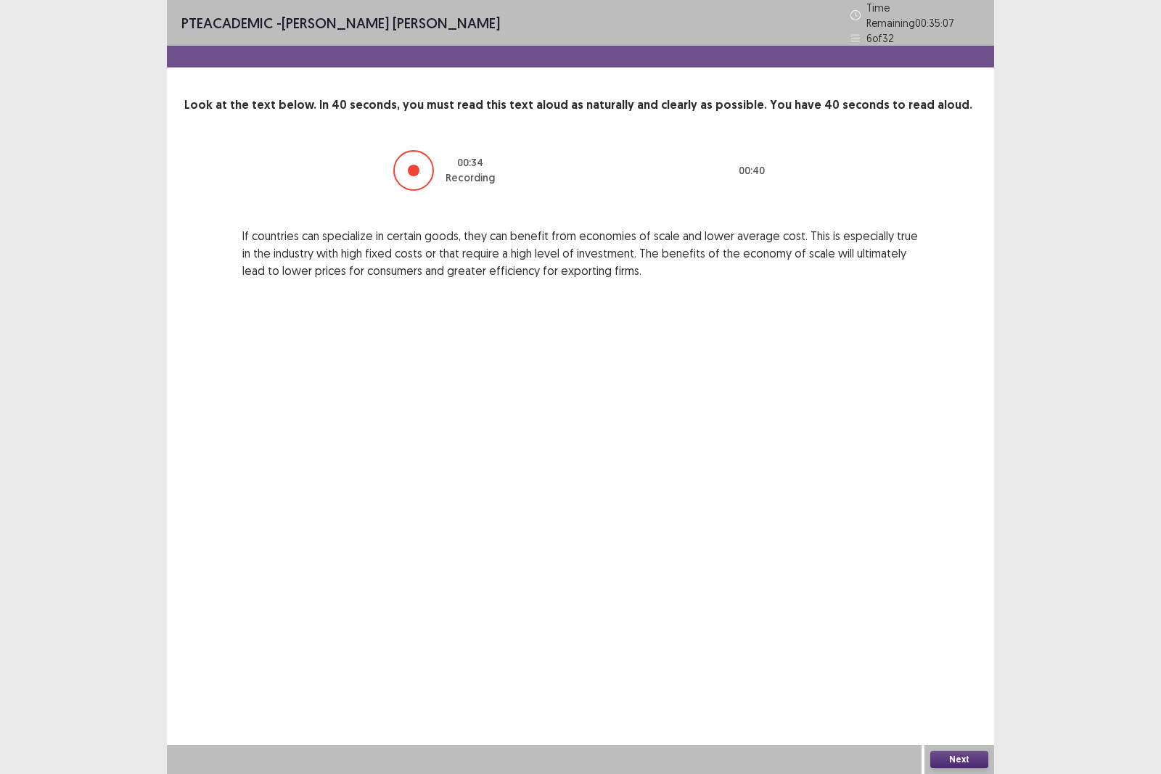
drag, startPoint x: 960, startPoint y: 759, endPoint x: 1152, endPoint y: 736, distance: 193.7
click at [1152, 671] on div "PTE academic - [PERSON_NAME] [PERSON_NAME] Time Remaining 00 : 35 : 07 6 of 32 …" at bounding box center [580, 387] width 1161 height 774
click at [616, 671] on div at bounding box center [544, 759] width 755 height 29
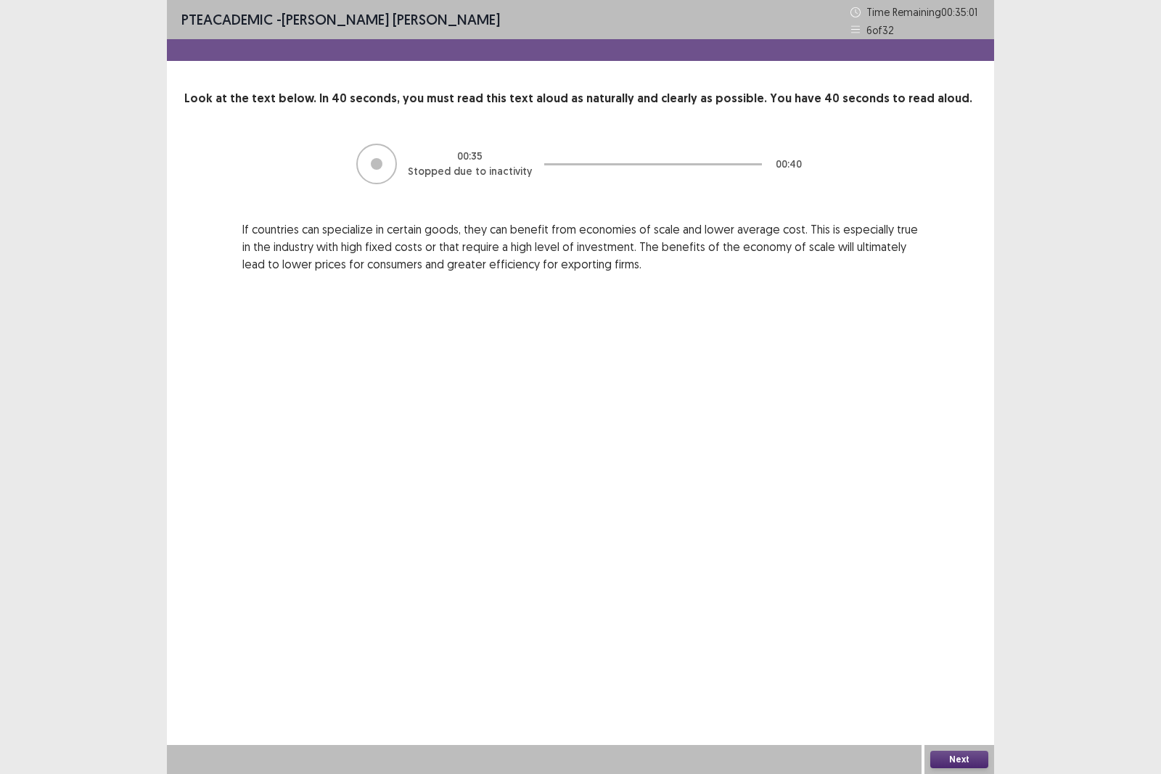
click at [942, 671] on button "Next" at bounding box center [960, 759] width 58 height 17
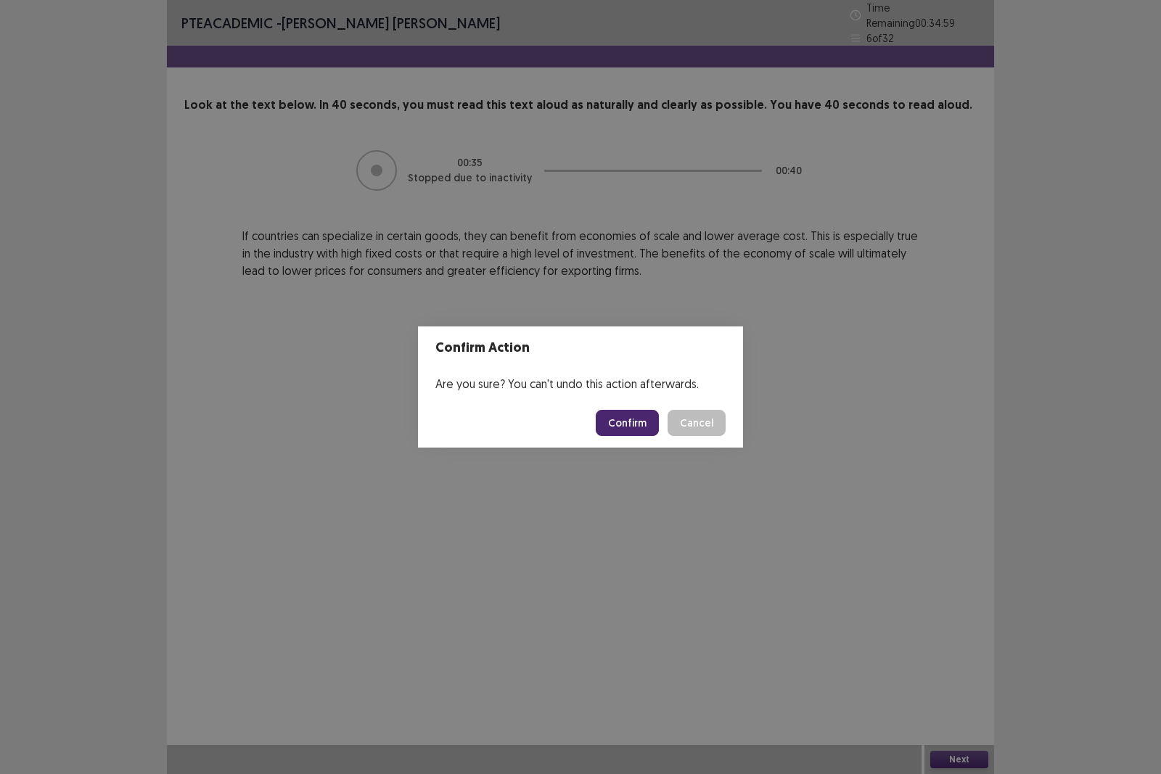
click at [647, 424] on button "Confirm" at bounding box center [627, 423] width 63 height 26
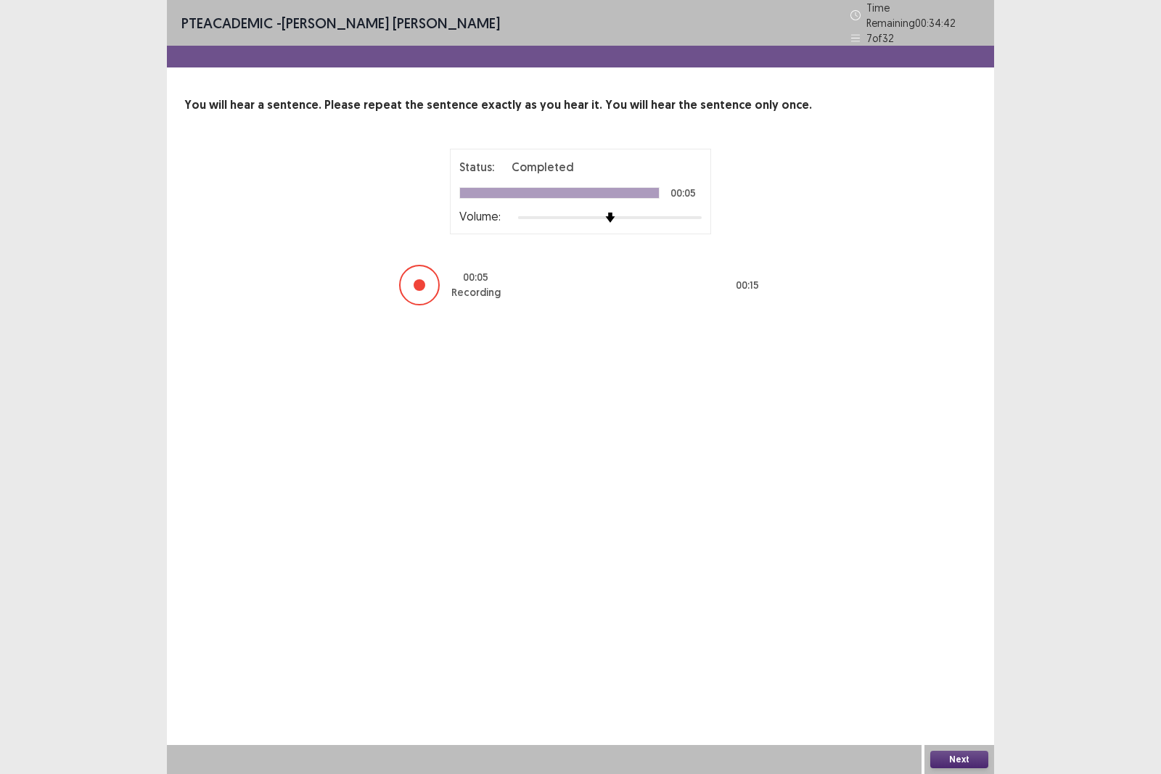
click at [949, 671] on button "Next" at bounding box center [960, 759] width 58 height 17
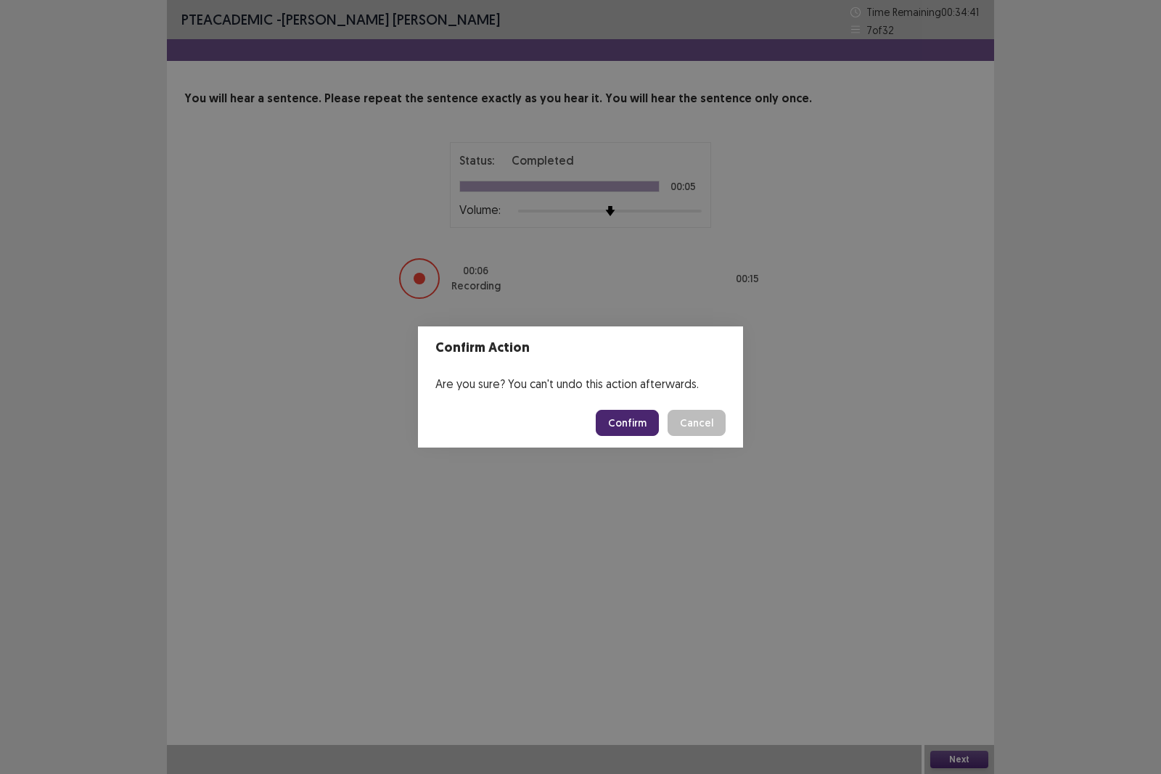
click at [610, 419] on button "Confirm" at bounding box center [627, 423] width 63 height 26
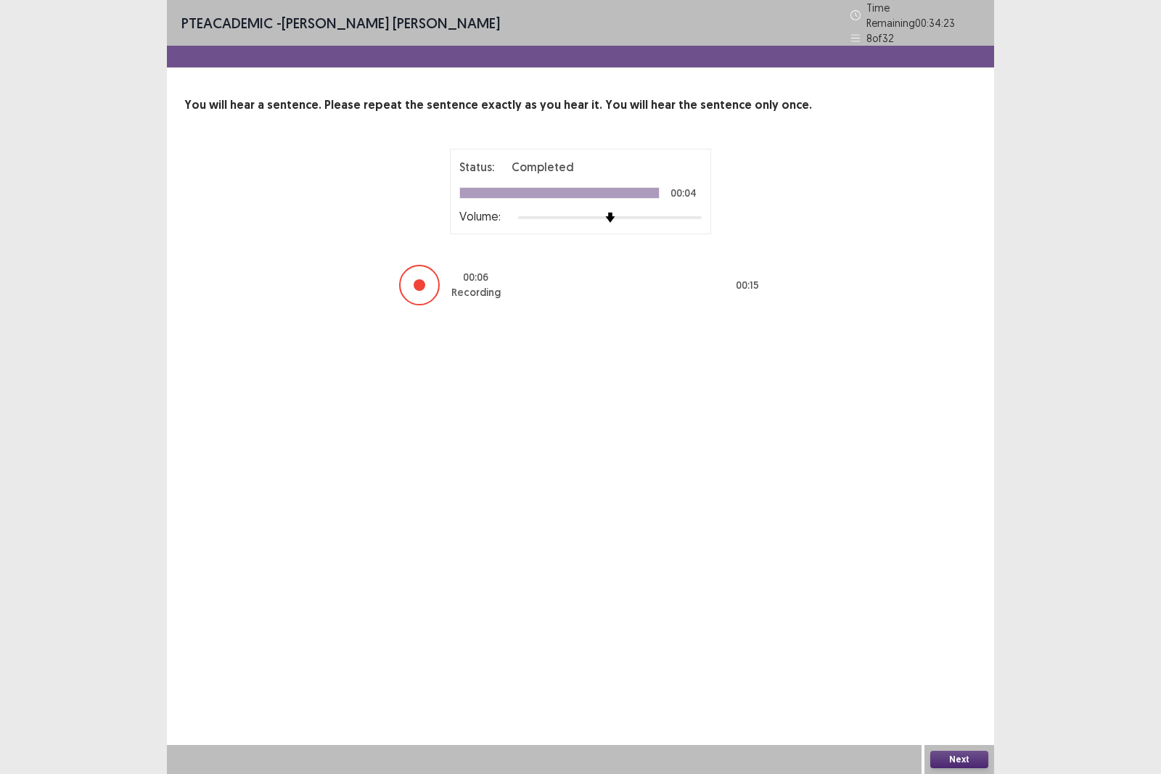
click at [968, 671] on button "Next" at bounding box center [960, 759] width 58 height 17
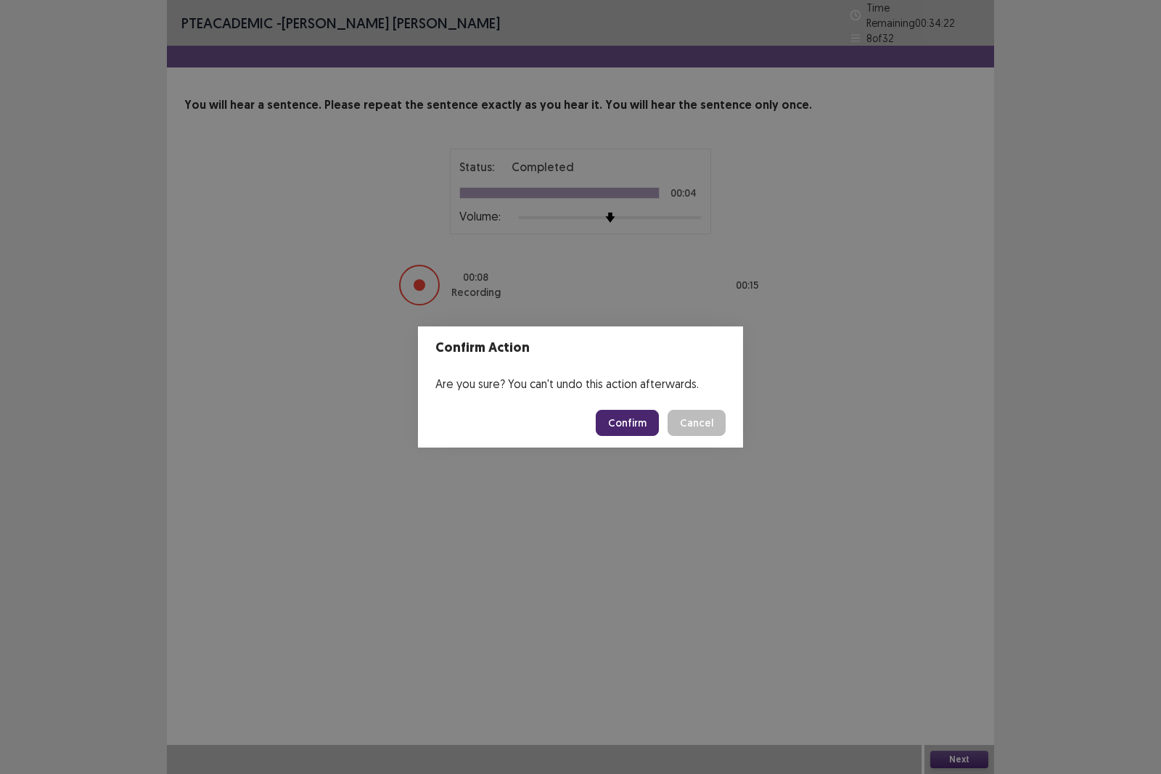
click at [628, 417] on button "Confirm" at bounding box center [627, 423] width 63 height 26
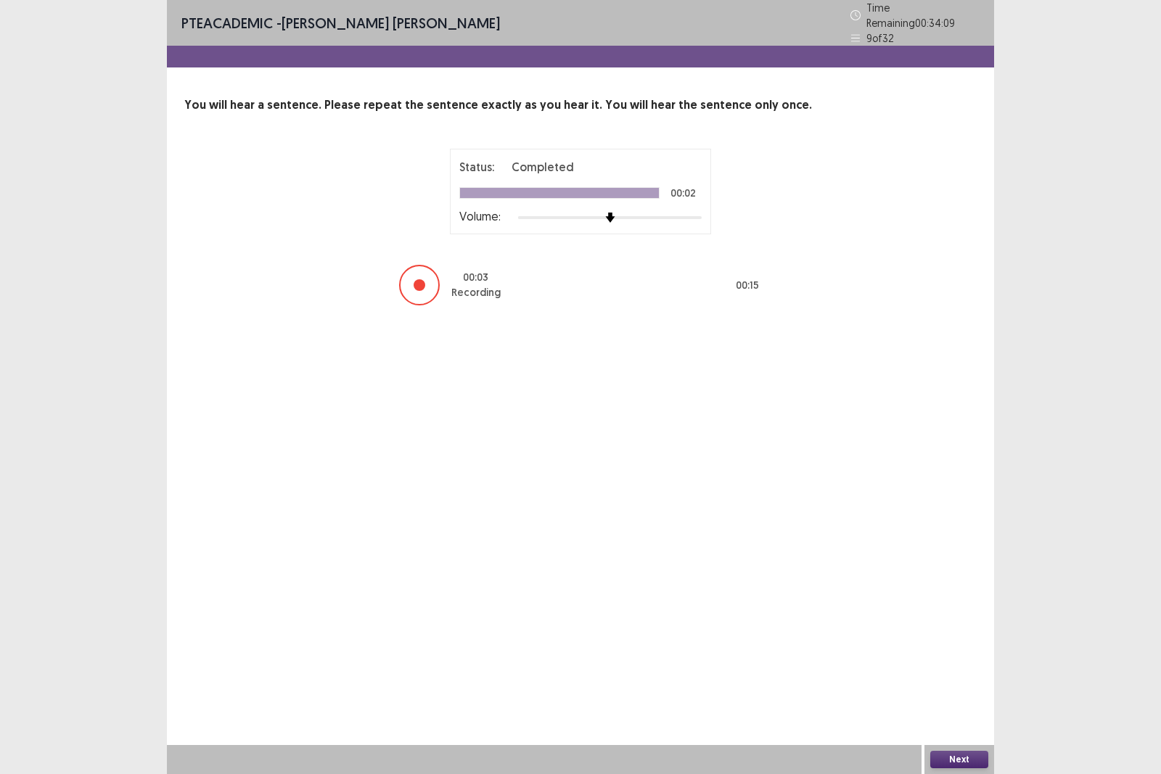
click at [935, 671] on button "Next" at bounding box center [960, 759] width 58 height 17
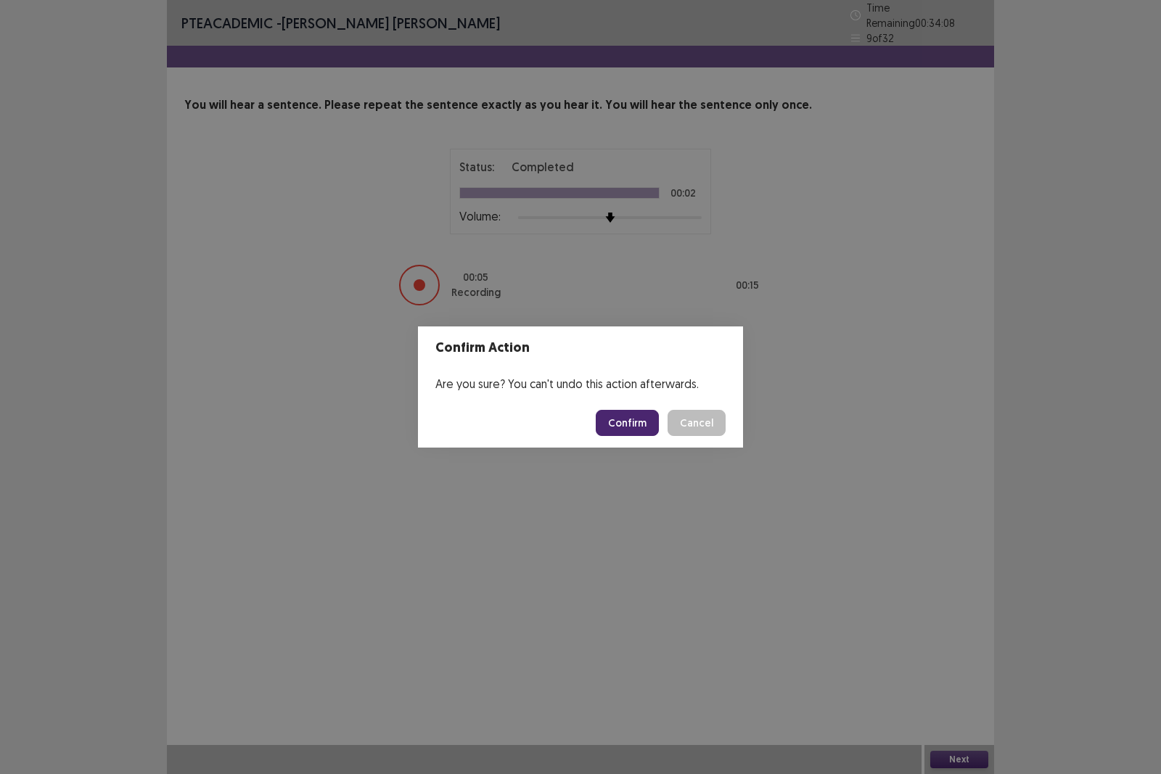
click at [653, 417] on button "Confirm" at bounding box center [627, 423] width 63 height 26
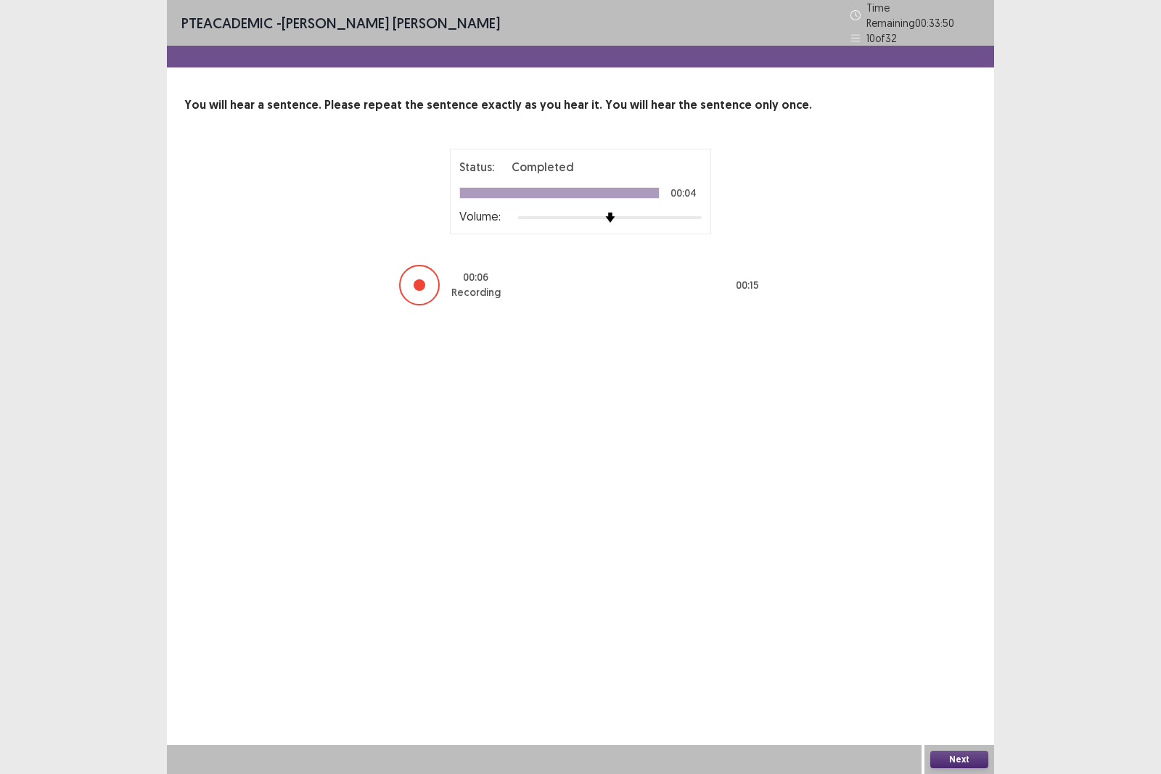
click at [970, 671] on button "Next" at bounding box center [960, 759] width 58 height 17
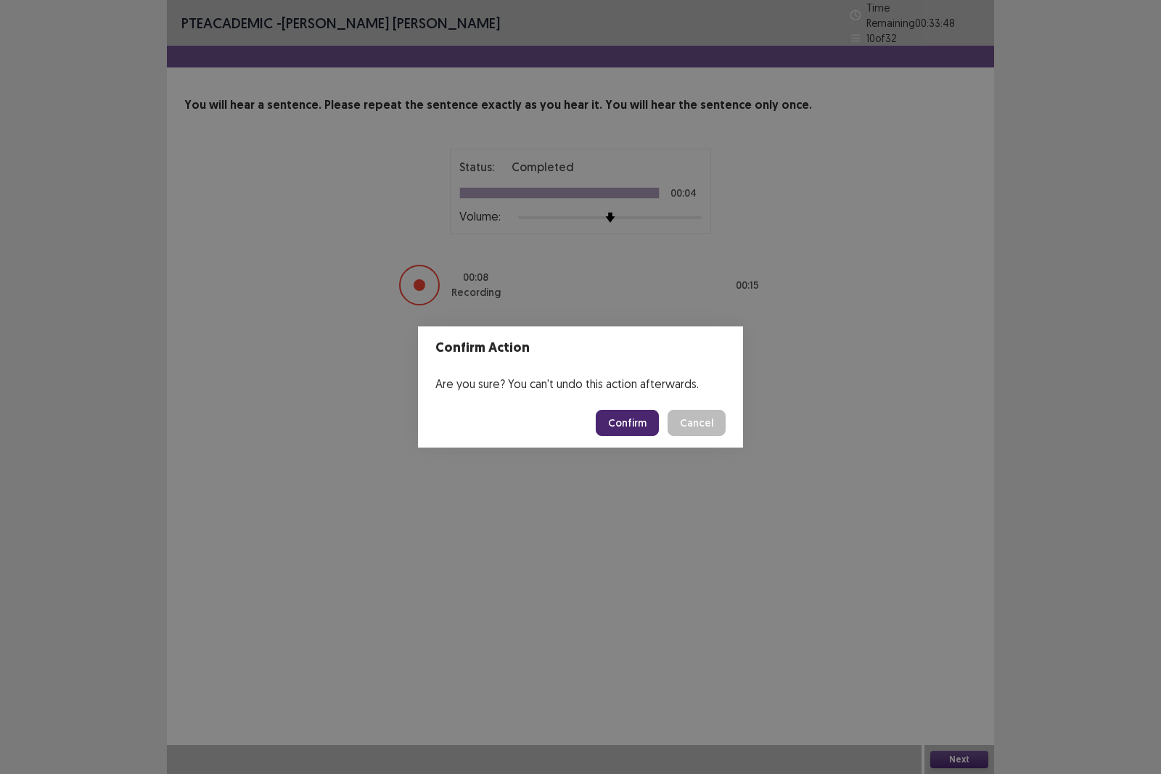
click at [631, 421] on button "Confirm" at bounding box center [627, 423] width 63 height 26
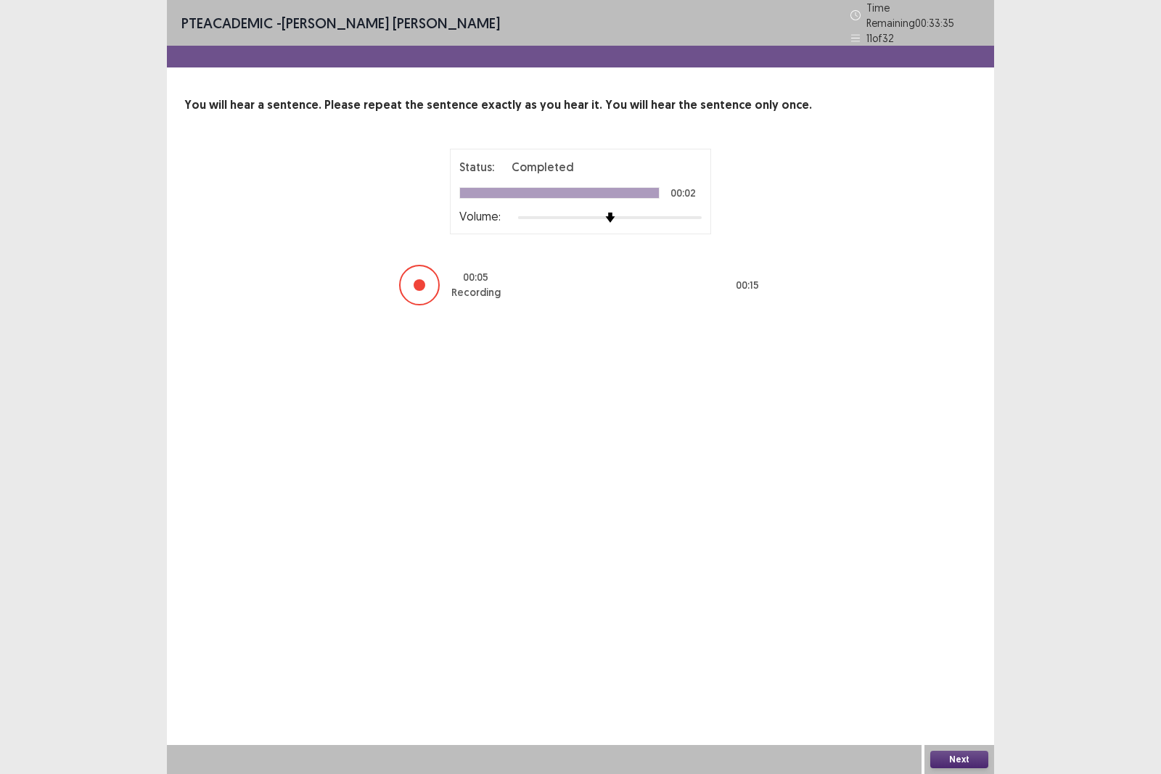
click at [957, 671] on button "Next" at bounding box center [960, 759] width 58 height 17
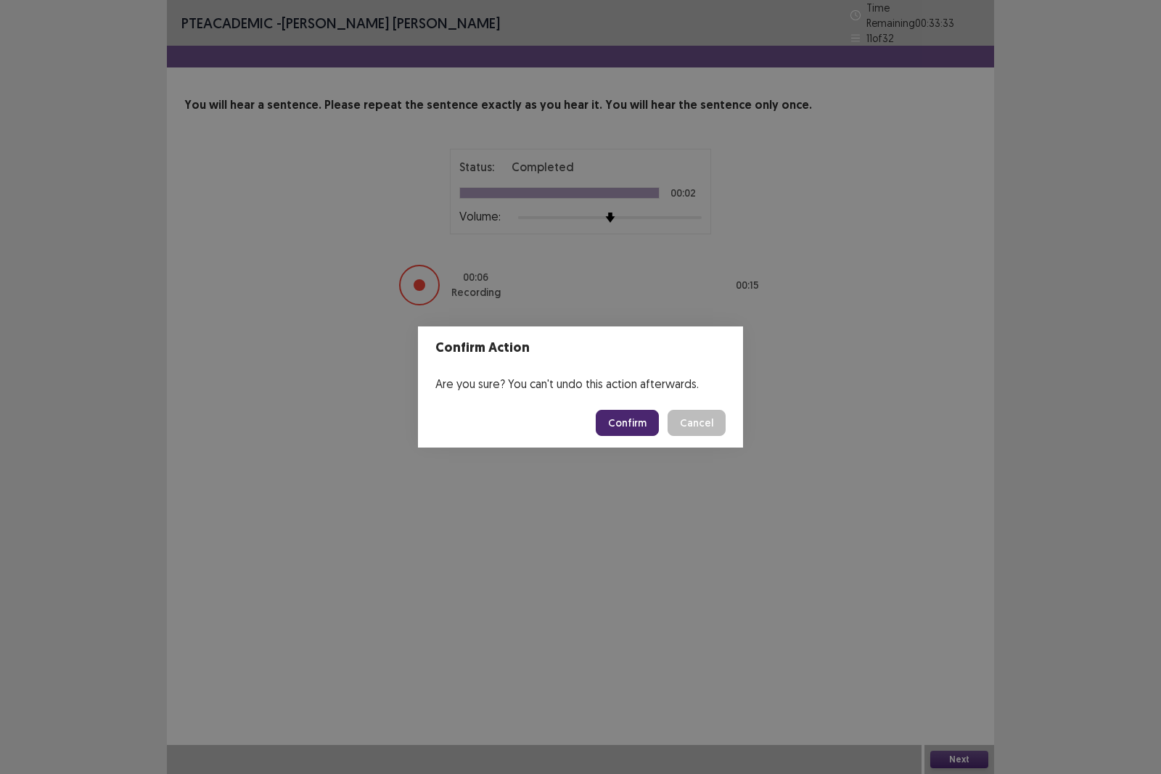
click at [653, 419] on button "Confirm" at bounding box center [627, 423] width 63 height 26
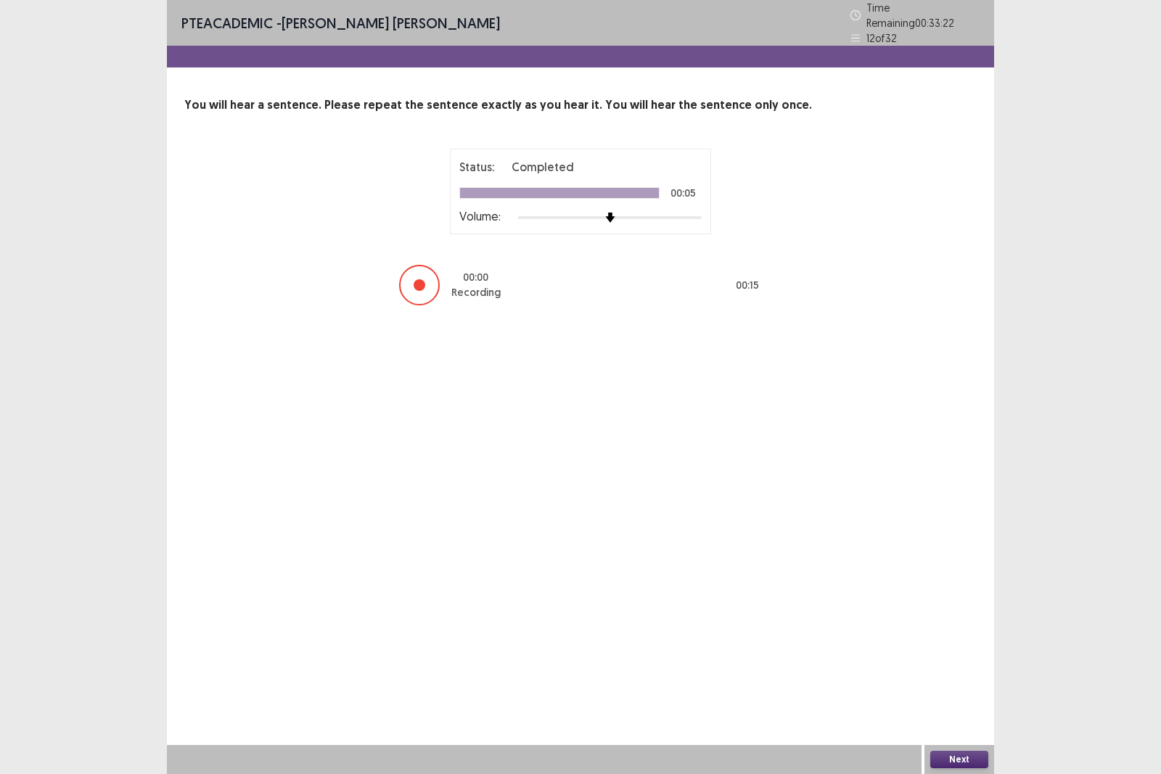
click at [960, 671] on button "Next" at bounding box center [960, 759] width 58 height 17
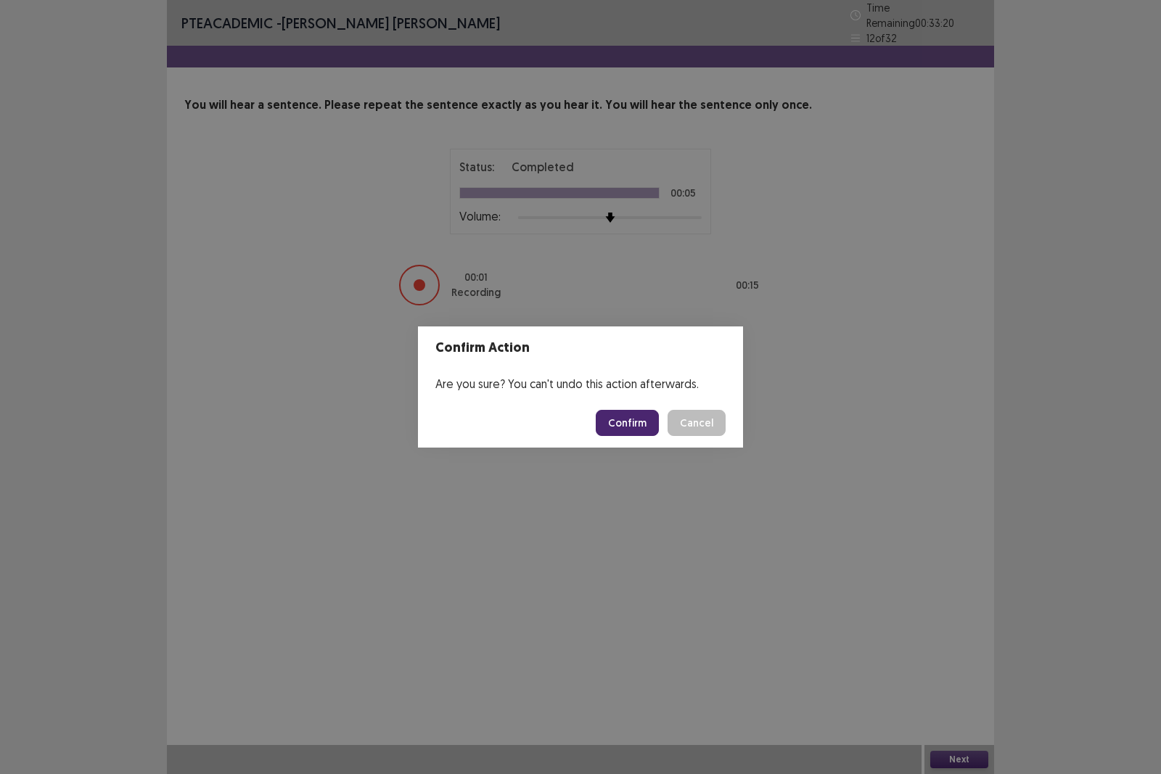
click at [611, 423] on button "Confirm" at bounding box center [627, 423] width 63 height 26
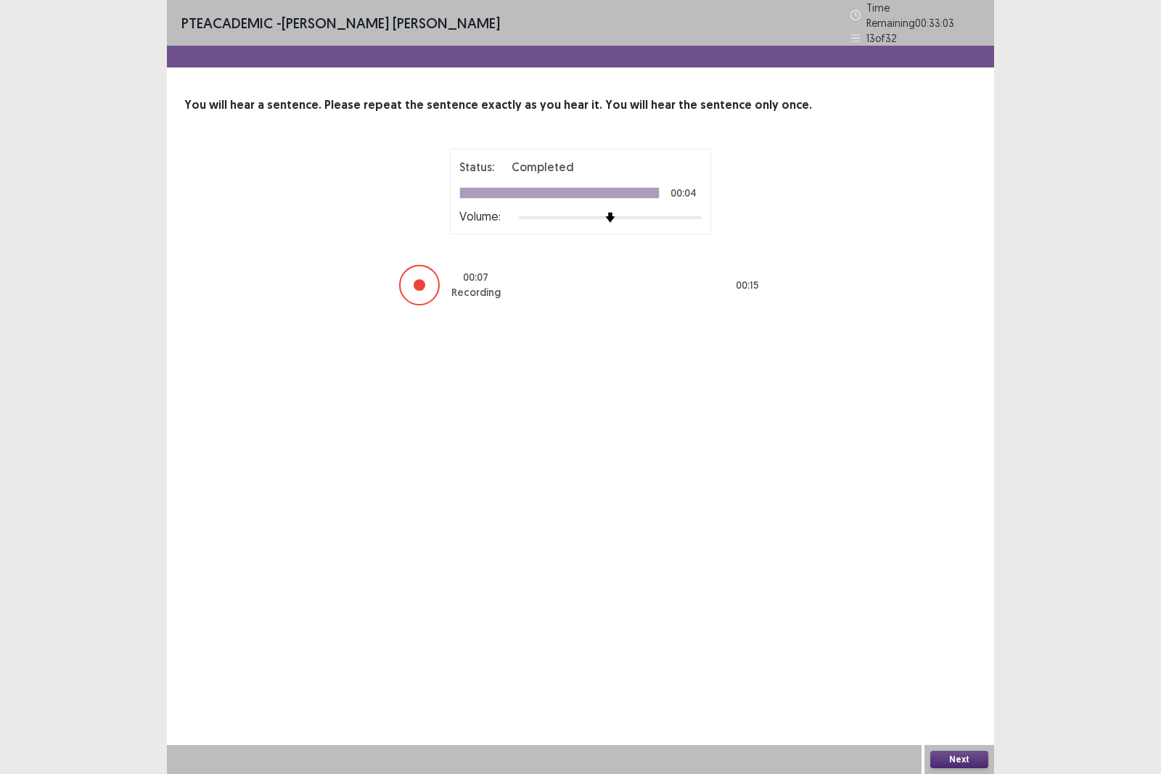
click at [964, 671] on button "Next" at bounding box center [960, 759] width 58 height 17
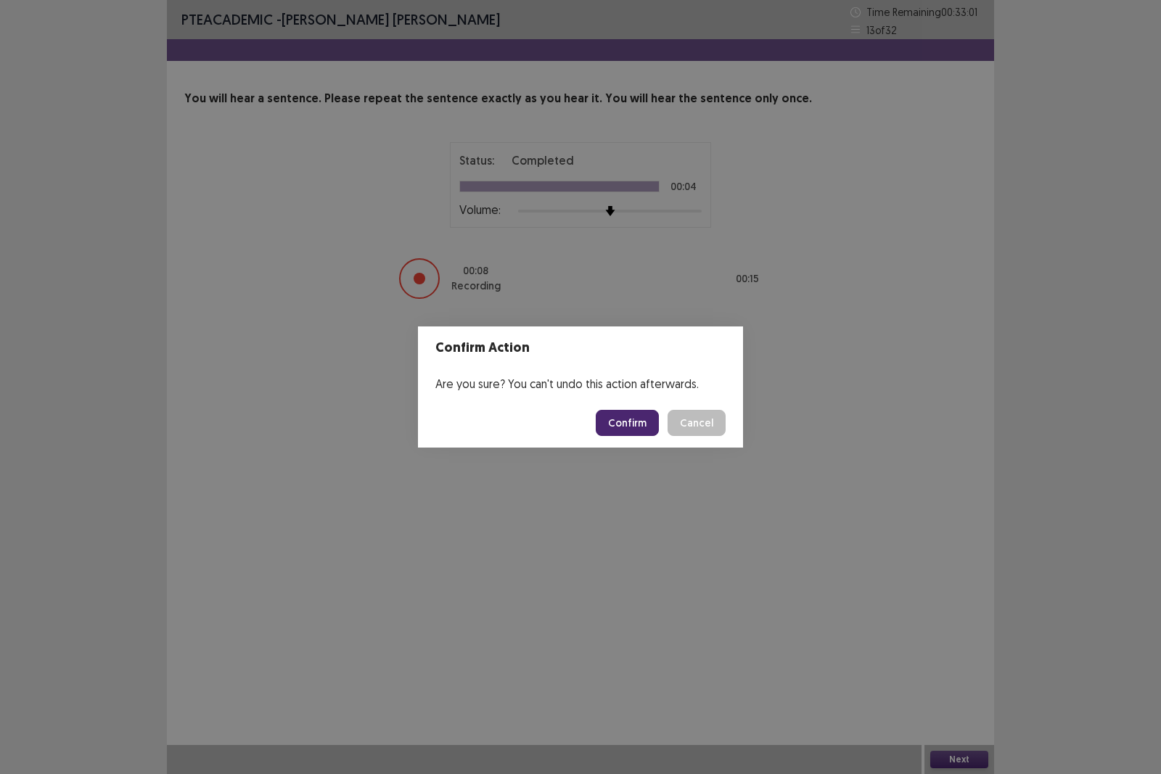
click at [659, 424] on button "Confirm" at bounding box center [627, 423] width 63 height 26
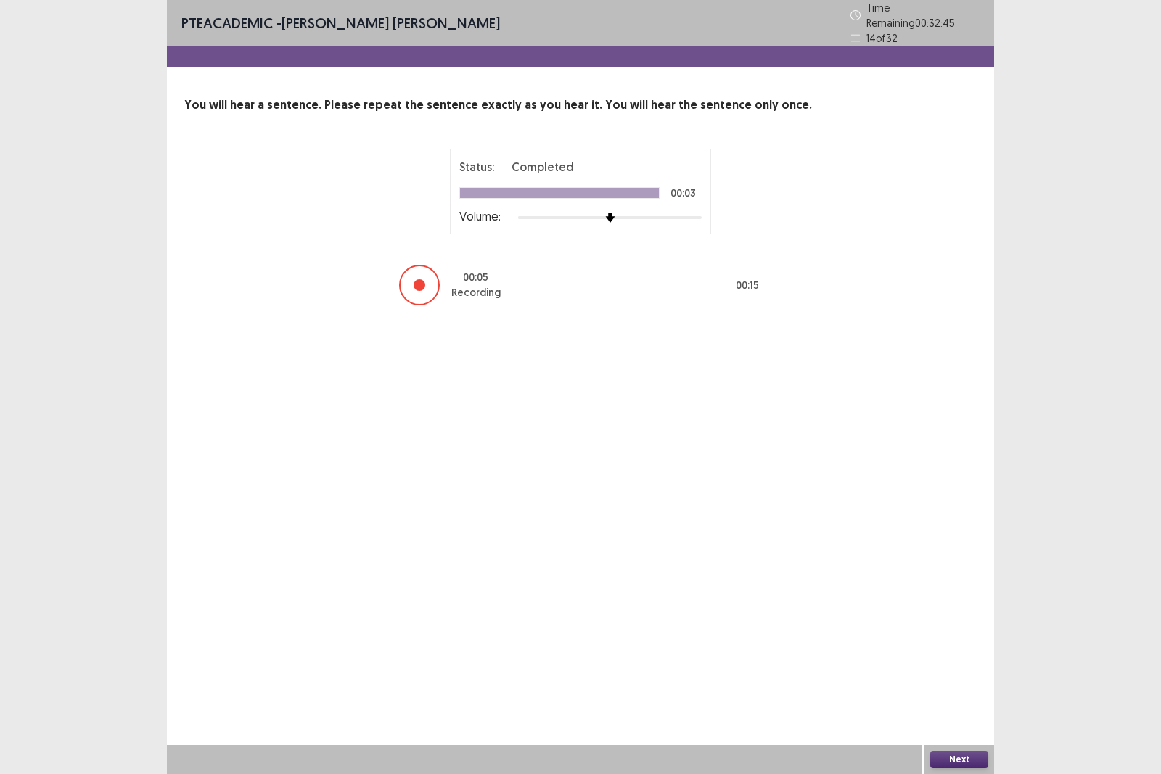
click at [976, 671] on button "Next" at bounding box center [960, 759] width 58 height 17
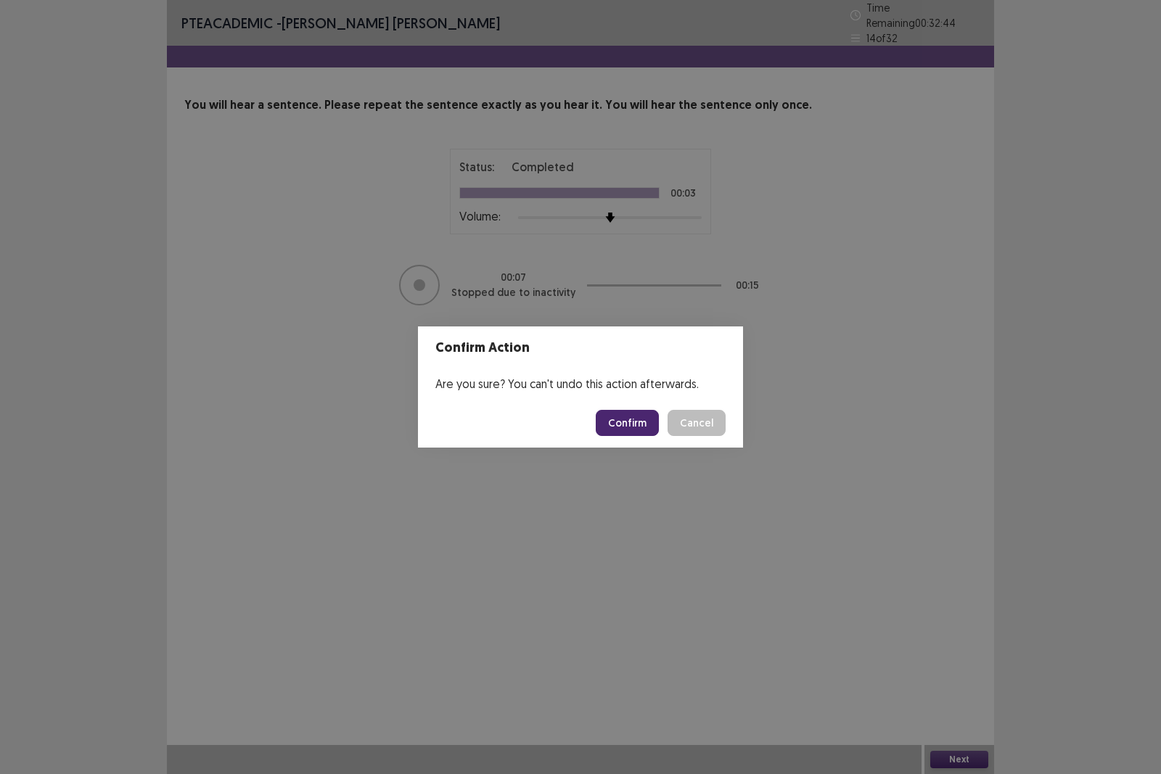
click at [634, 422] on button "Confirm" at bounding box center [627, 423] width 63 height 26
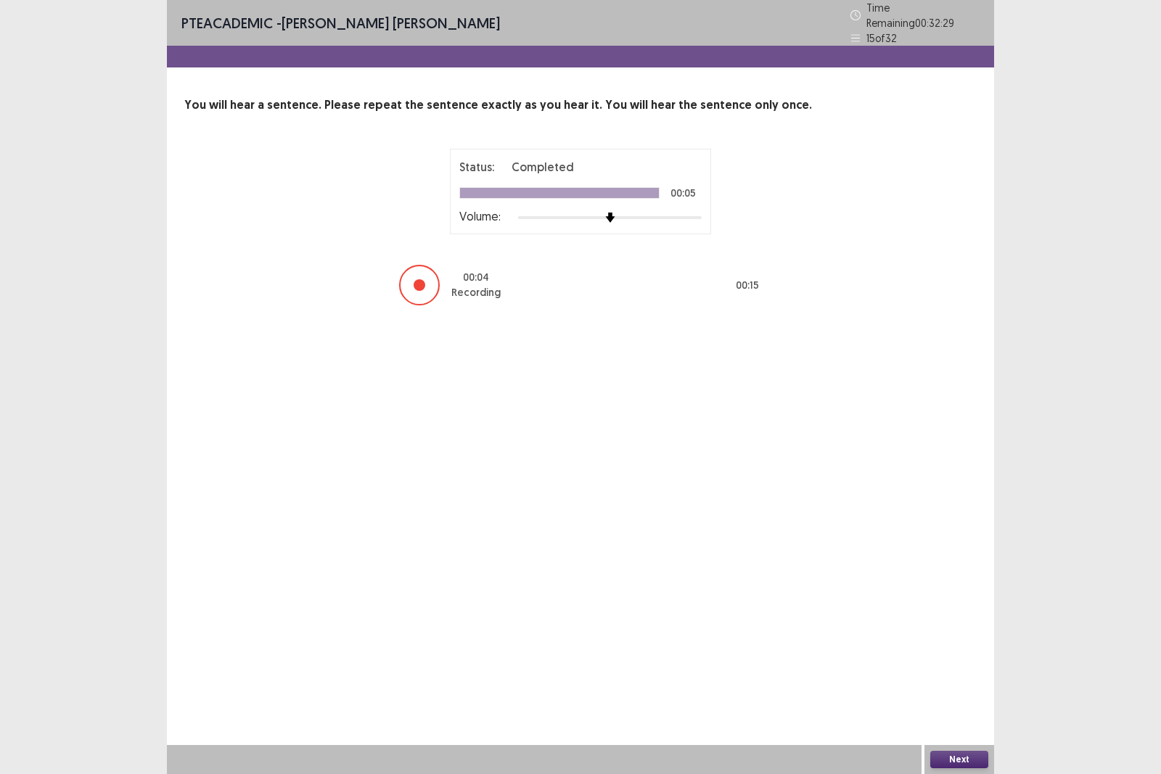
click at [973, 671] on button "Next" at bounding box center [960, 759] width 58 height 17
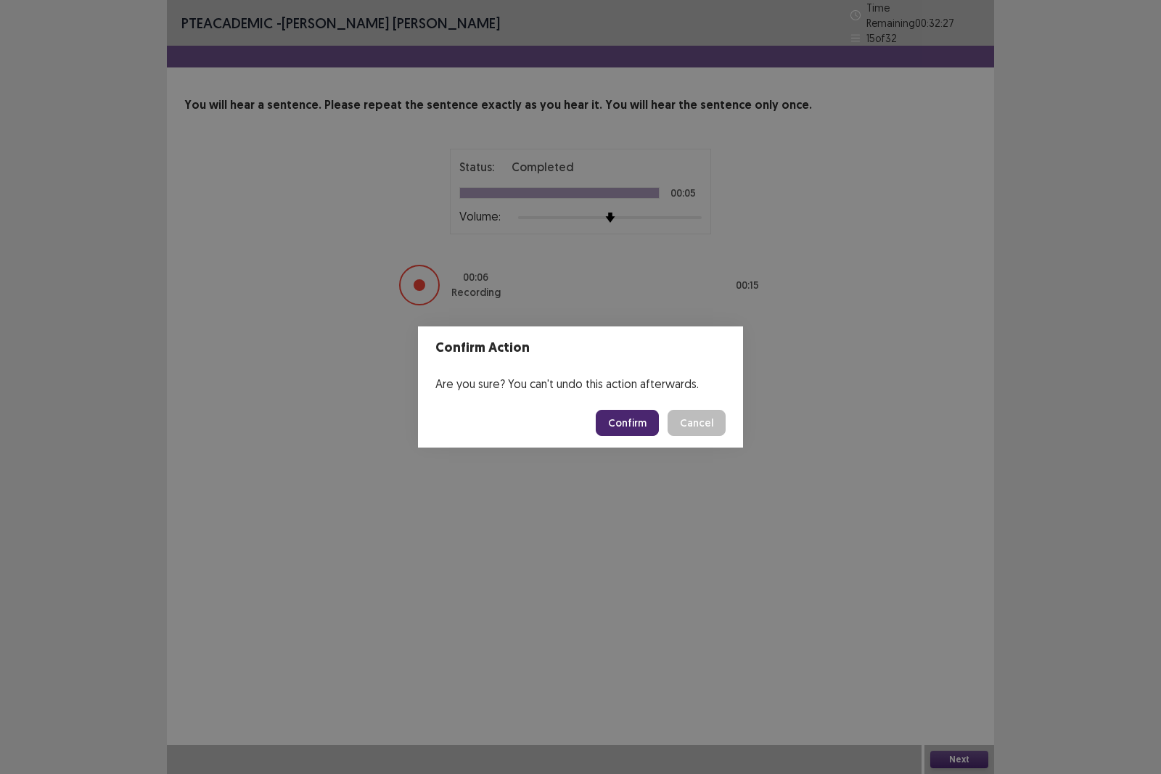
click at [653, 425] on button "Confirm" at bounding box center [627, 423] width 63 height 26
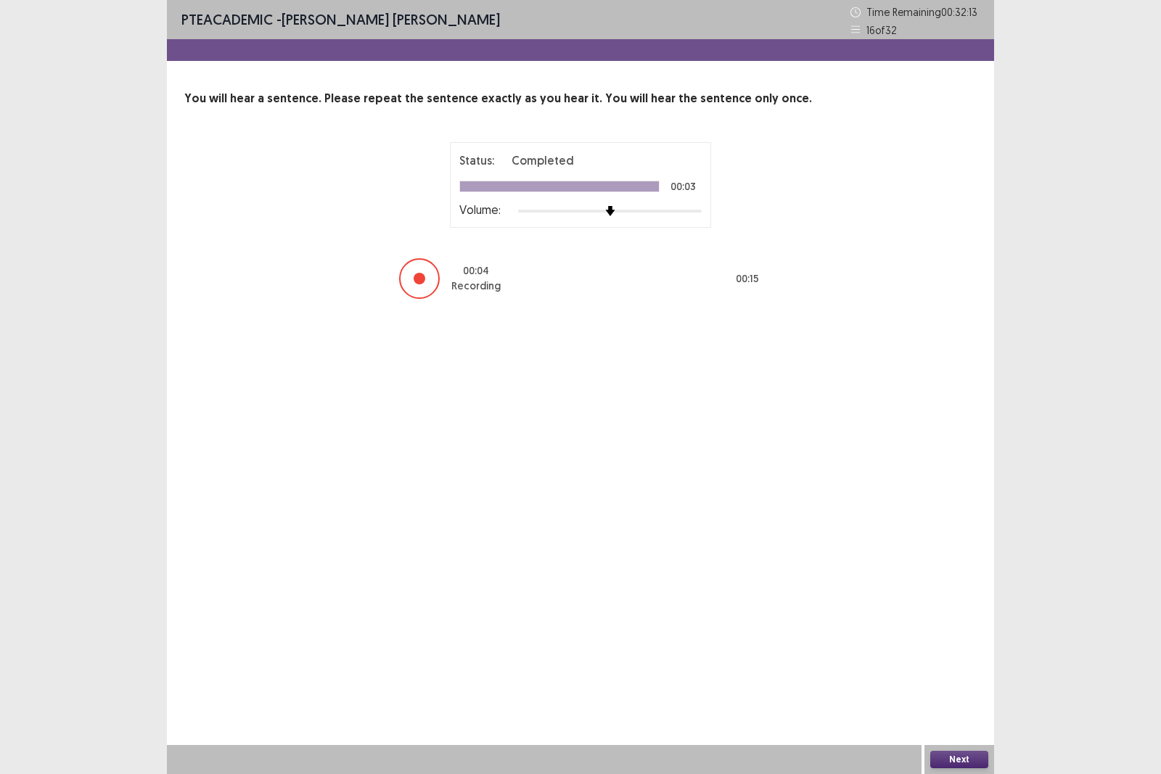
click at [970, 671] on button "Next" at bounding box center [960, 759] width 58 height 17
click at [952, 671] on button "Next" at bounding box center [960, 759] width 58 height 17
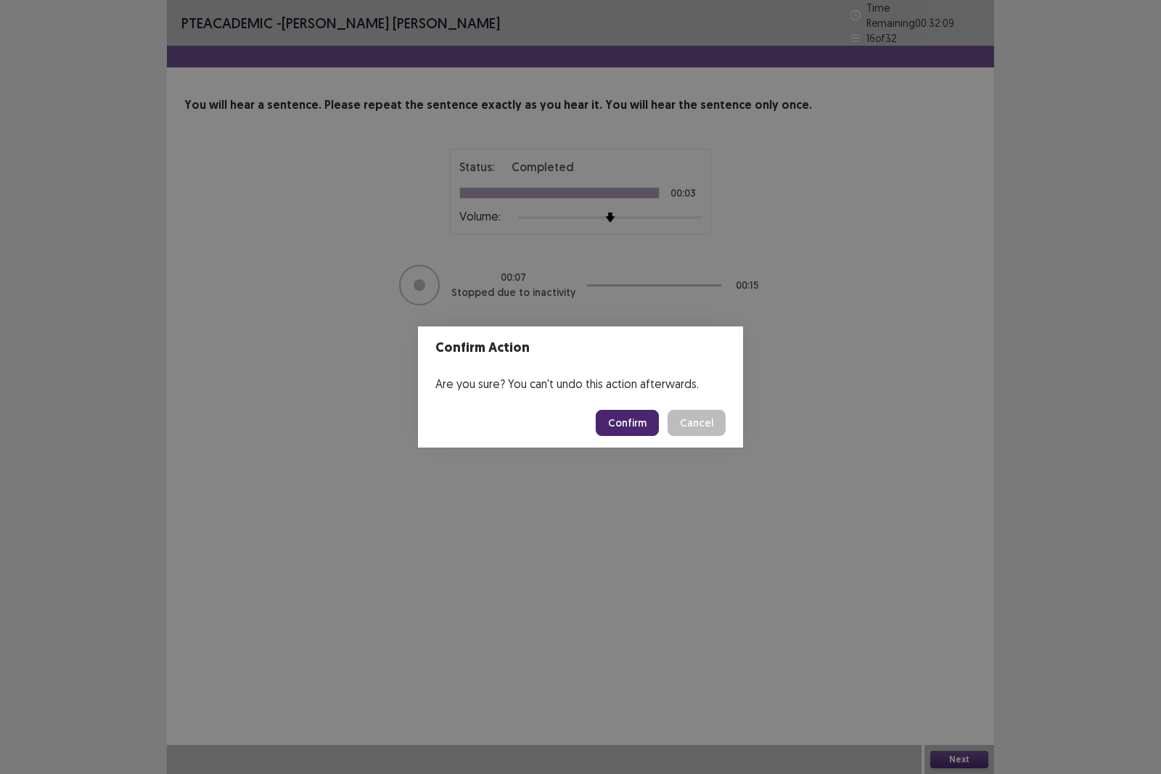
click at [613, 428] on button "Confirm" at bounding box center [627, 423] width 63 height 26
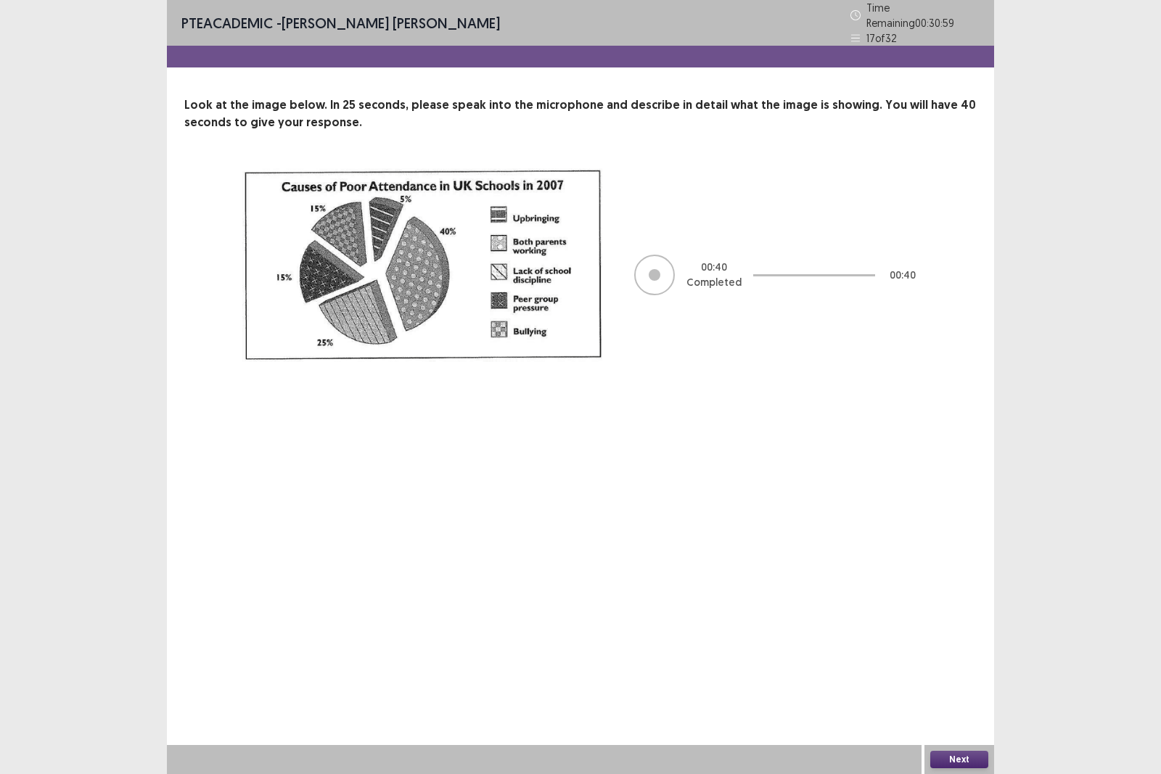
click at [961, 671] on button "Next" at bounding box center [960, 759] width 58 height 17
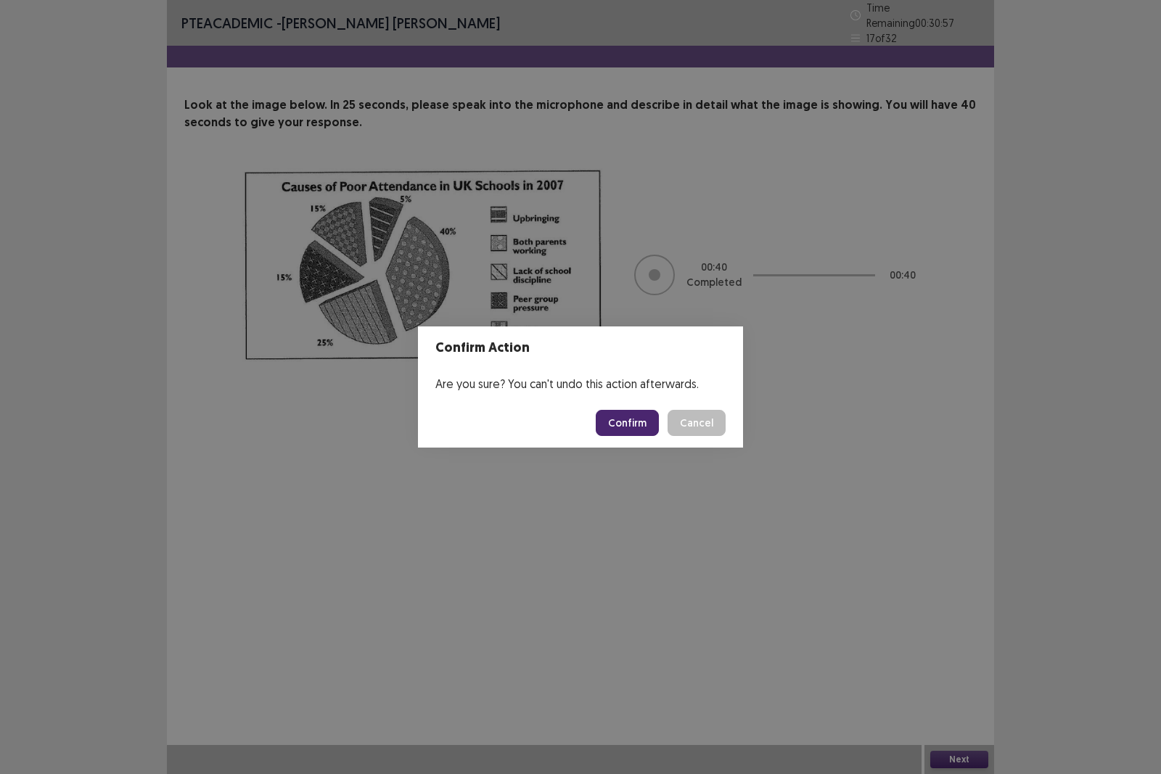
click at [631, 414] on button "Confirm" at bounding box center [627, 423] width 63 height 26
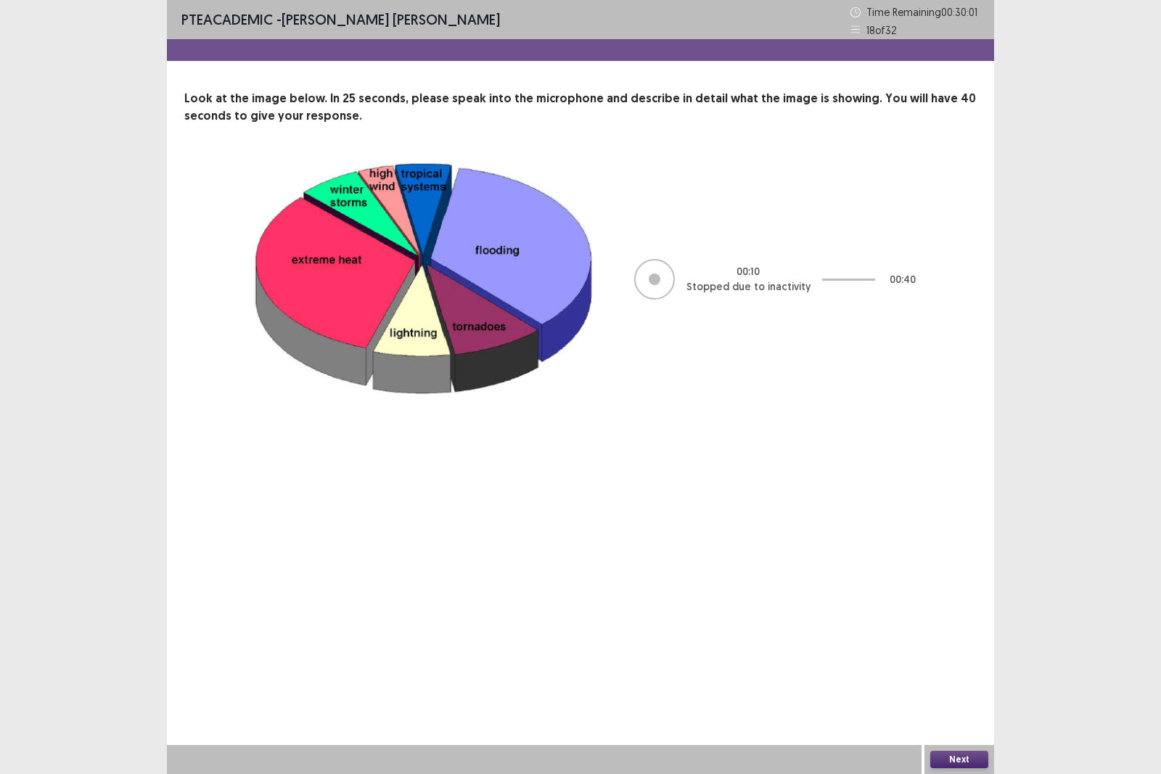
click at [955, 671] on button "Next" at bounding box center [960, 759] width 58 height 17
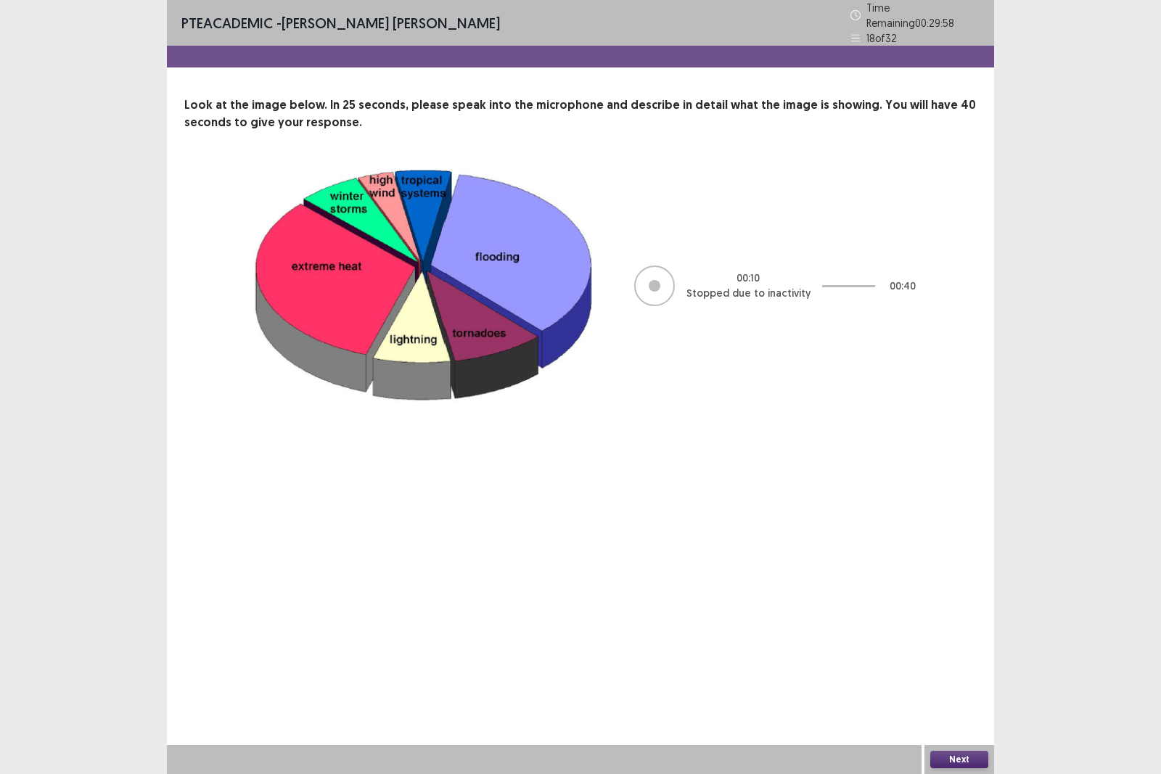
click at [969, 671] on button "Next" at bounding box center [960, 759] width 58 height 17
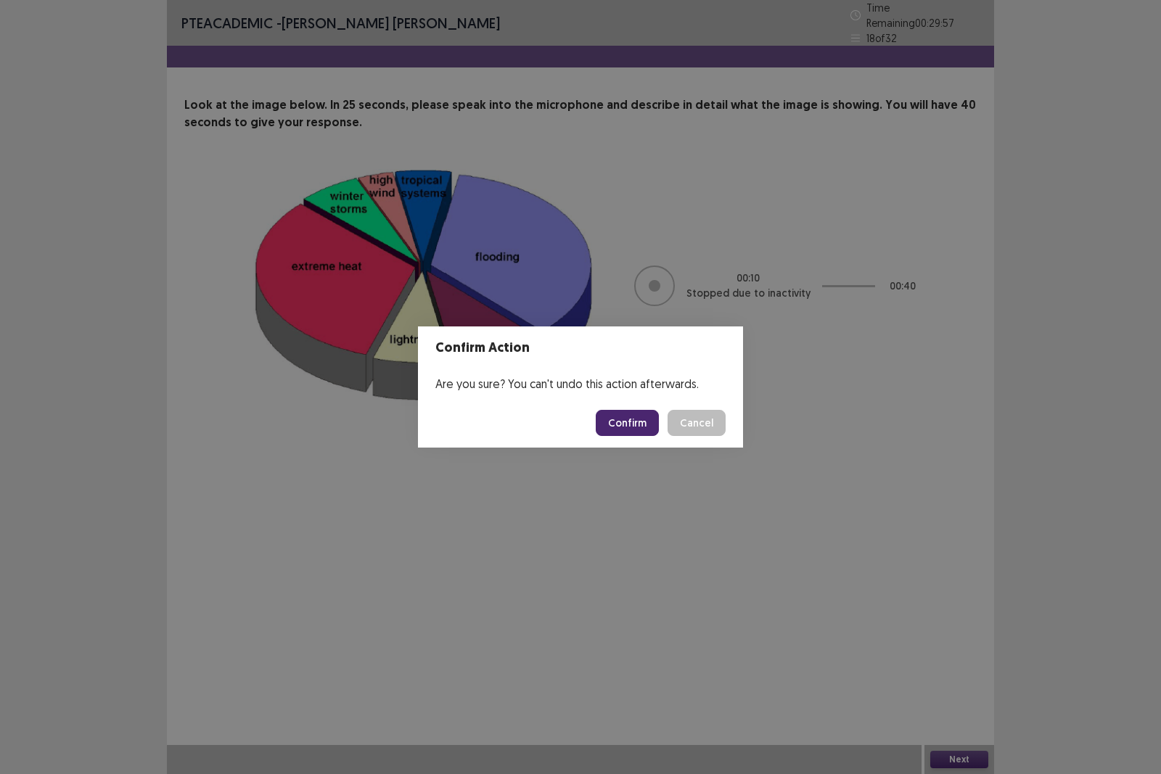
click at [647, 411] on button "Confirm" at bounding box center [627, 423] width 63 height 26
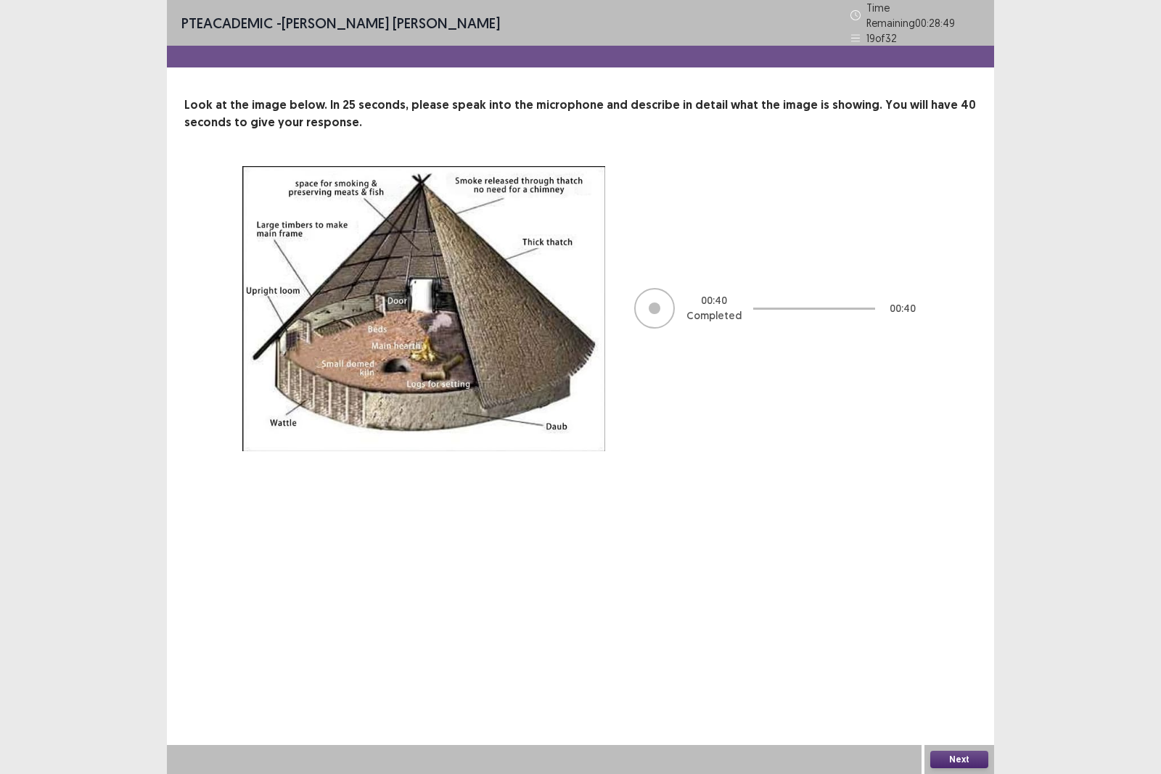
click at [942, 671] on button "Next" at bounding box center [960, 759] width 58 height 17
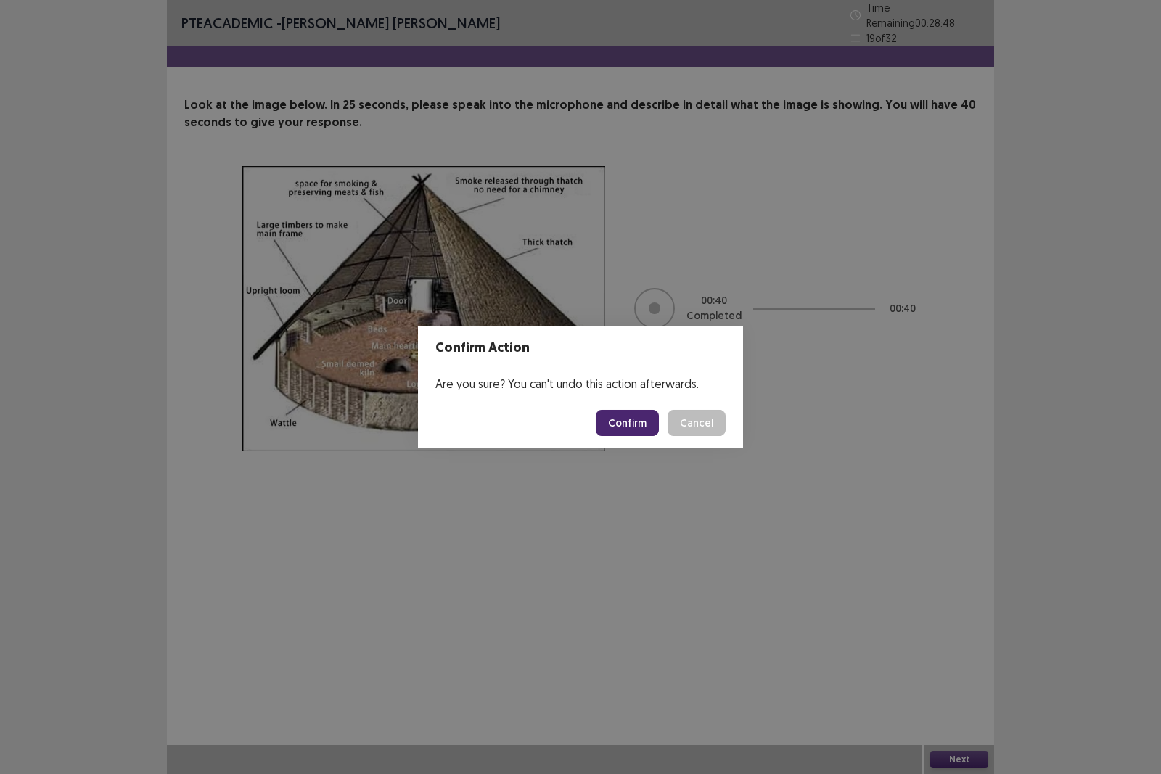
click at [653, 417] on button "Confirm" at bounding box center [627, 423] width 63 height 26
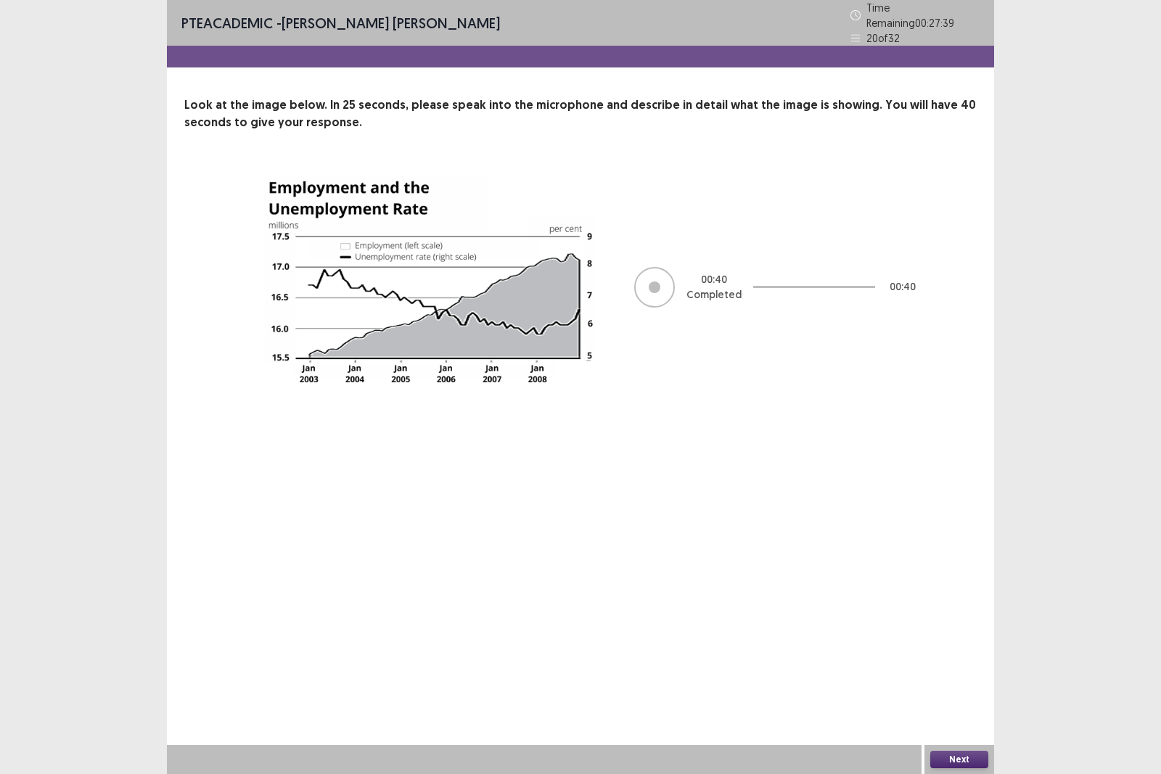
click at [975, 671] on button "Next" at bounding box center [960, 759] width 58 height 17
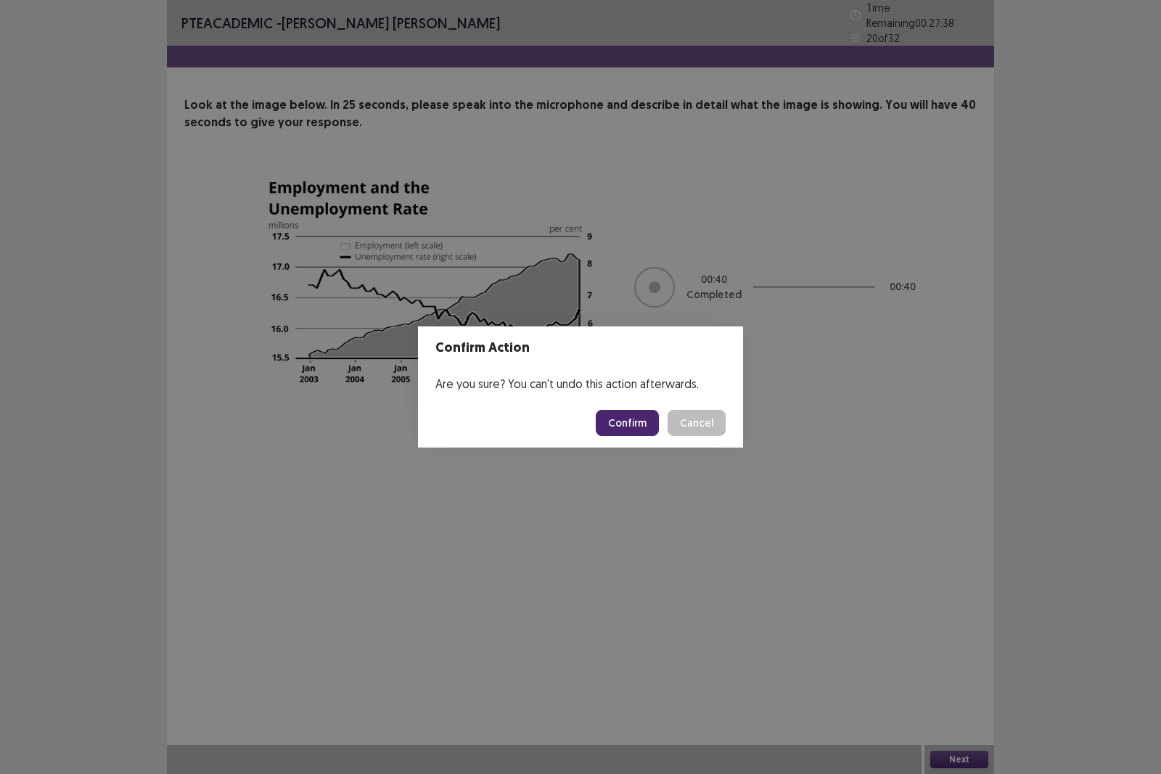
click at [617, 421] on button "Confirm" at bounding box center [627, 423] width 63 height 26
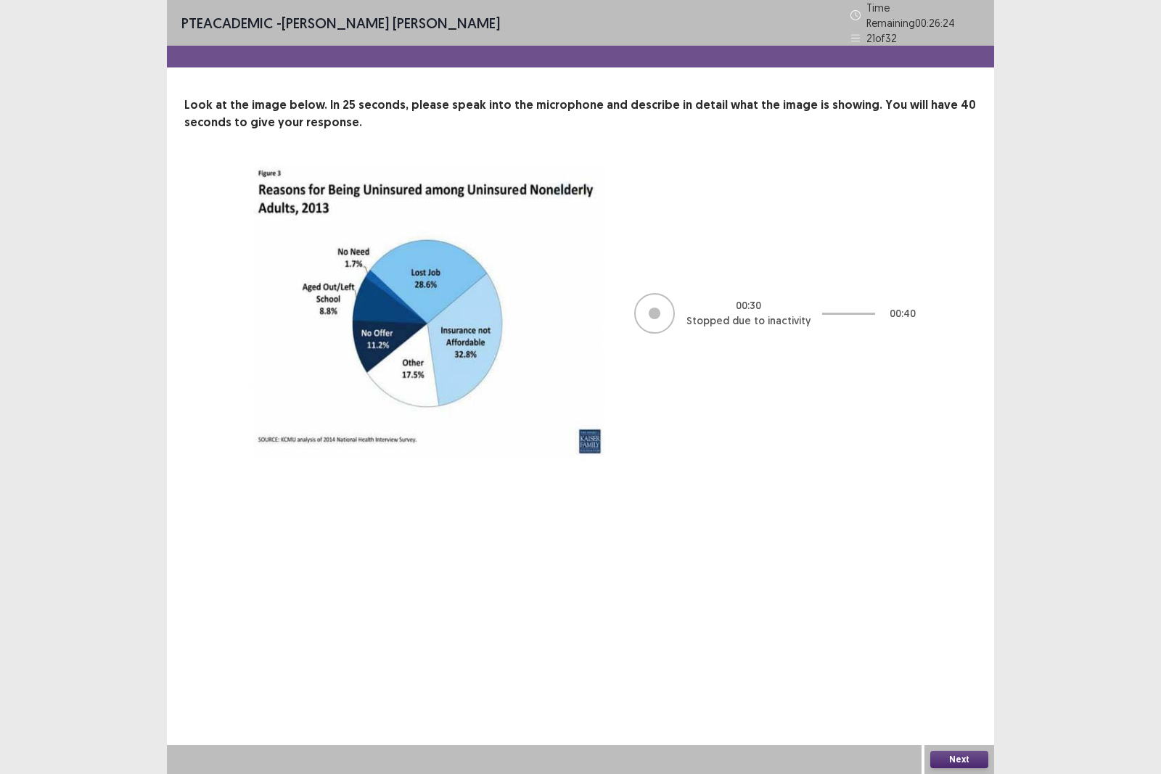
click at [968, 671] on button "Next" at bounding box center [960, 759] width 58 height 17
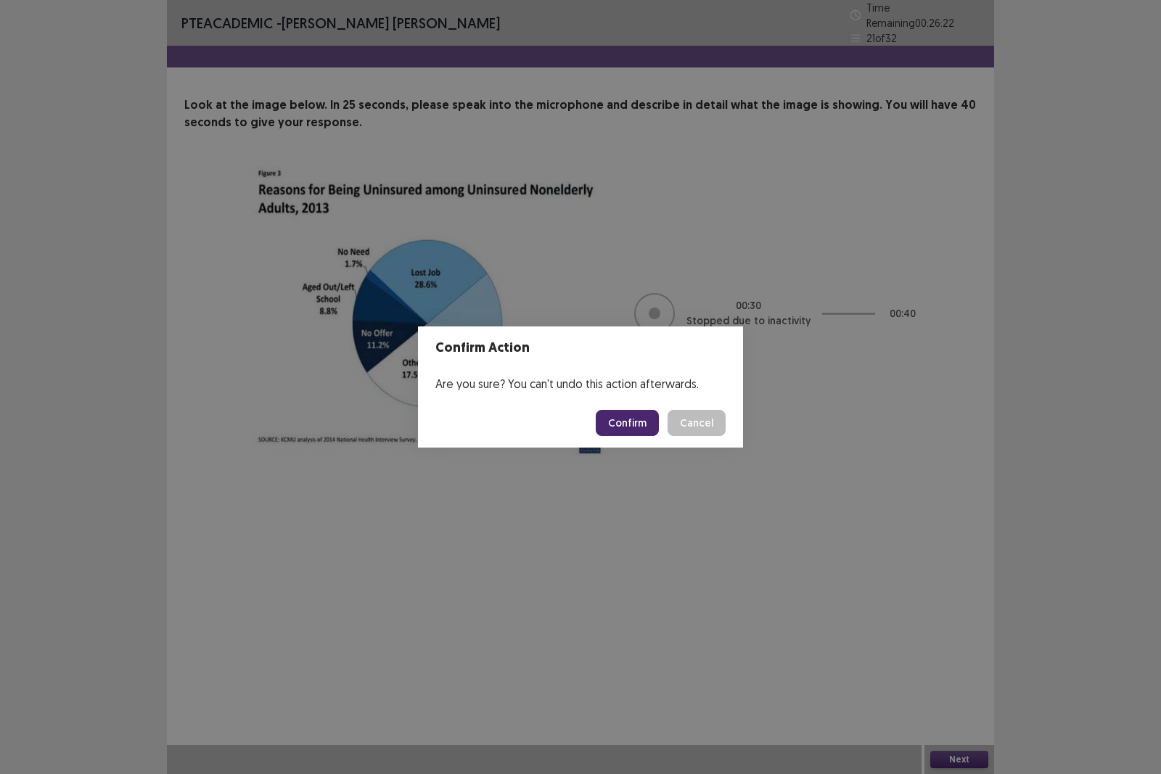
click at [631, 417] on button "Confirm" at bounding box center [627, 423] width 63 height 26
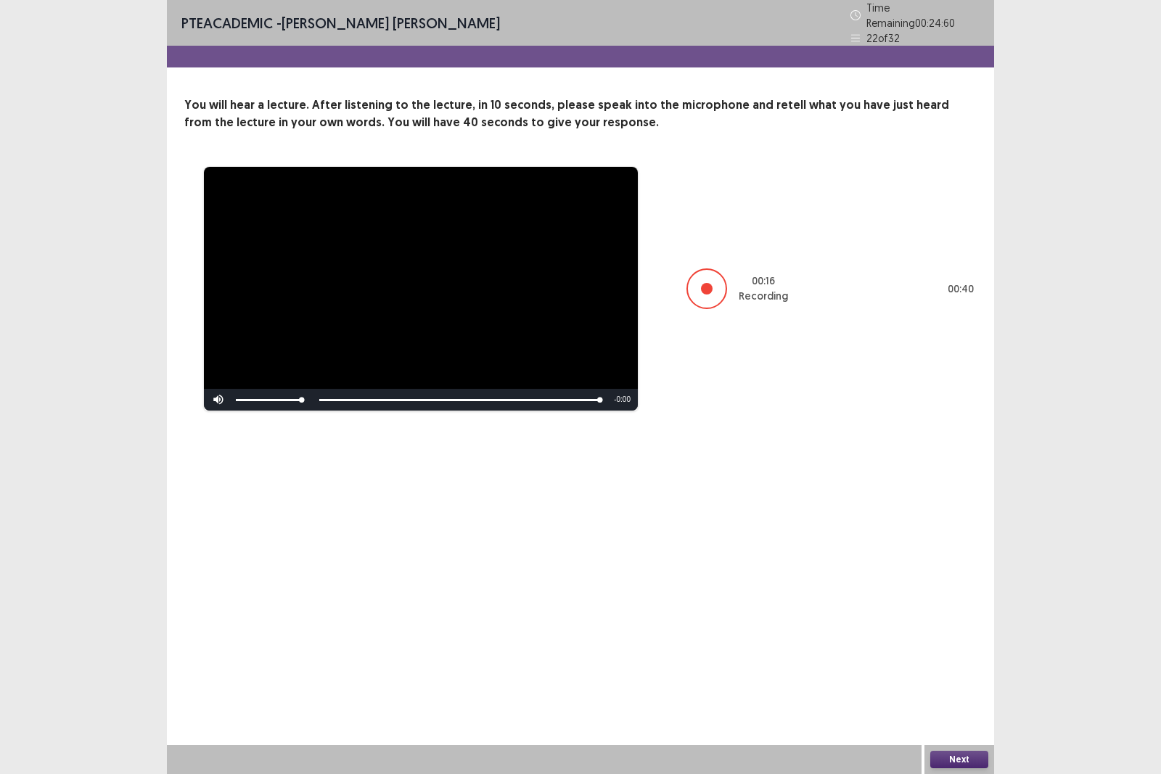
click at [949, 671] on button "Next" at bounding box center [960, 759] width 58 height 17
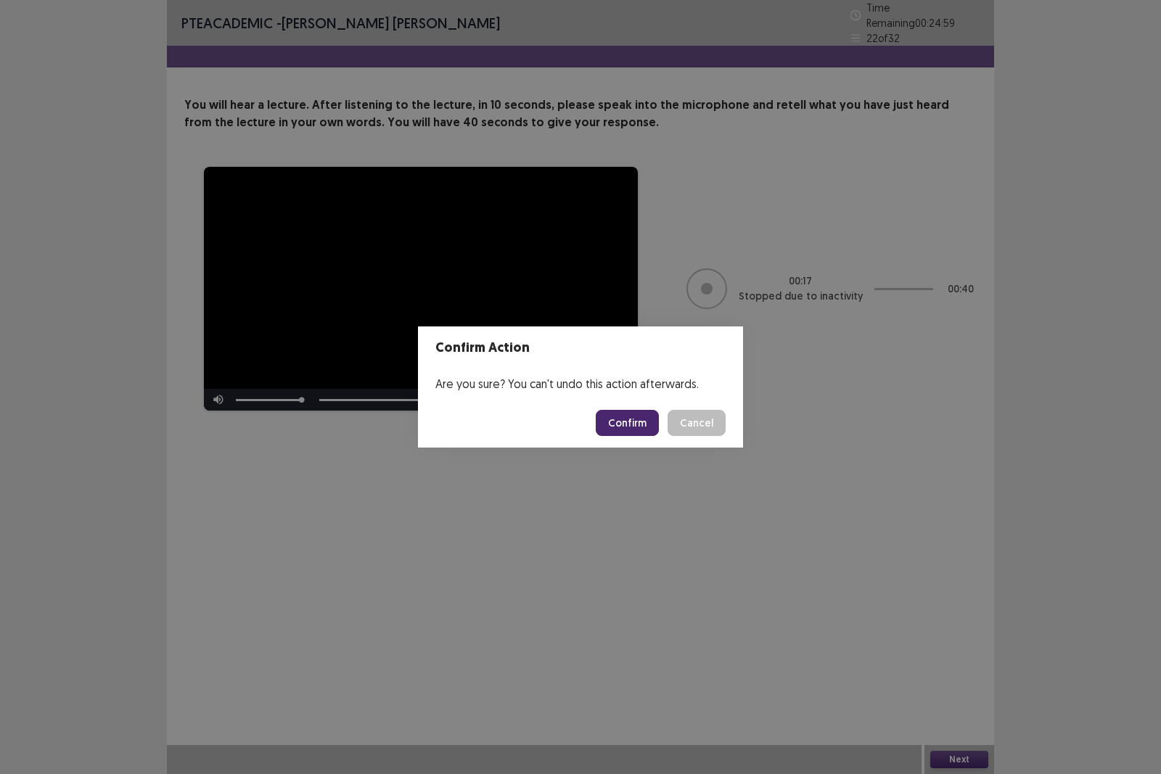
click at [653, 422] on button "Confirm" at bounding box center [627, 423] width 63 height 26
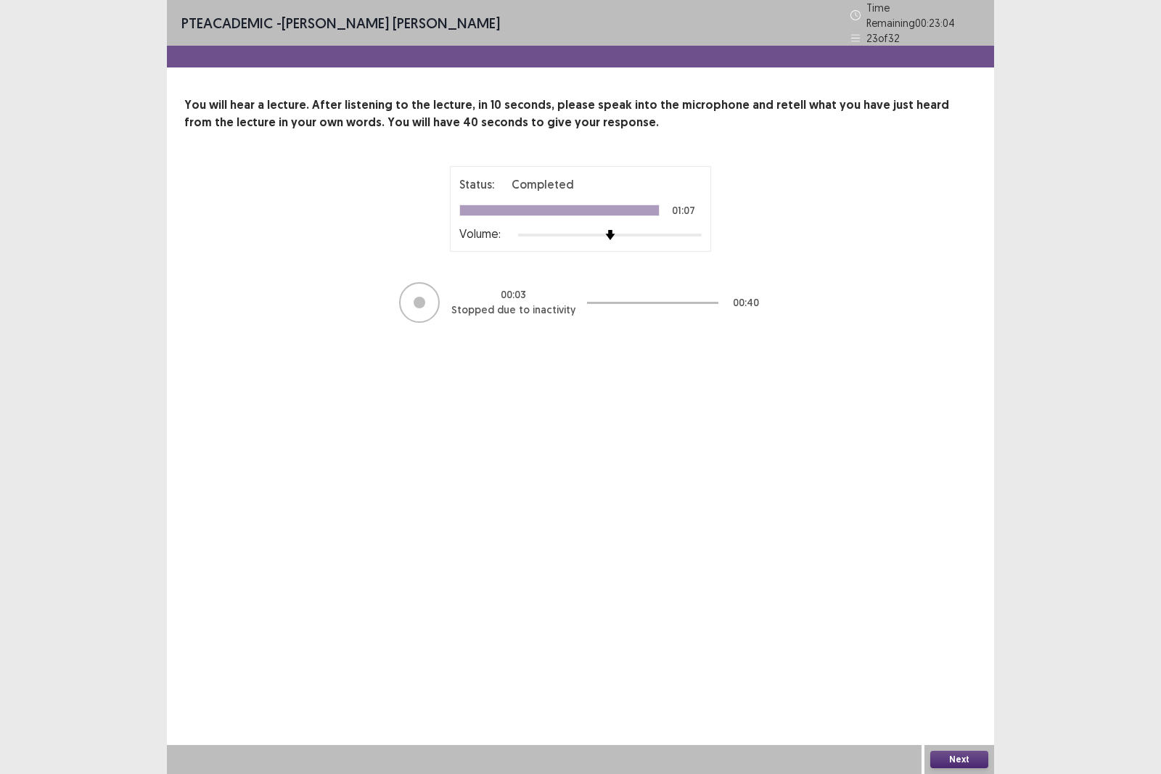
click at [956, 671] on button "Next" at bounding box center [960, 759] width 58 height 17
click at [969, 671] on button "Next" at bounding box center [960, 759] width 58 height 17
click at [969, 671] on div "Confirm Action Are you sure? You can't undo this action afterwards. Confirm Can…" at bounding box center [580, 387] width 1161 height 774
click at [943, 671] on button "Next" at bounding box center [960, 759] width 58 height 17
click at [947, 671] on button "Next" at bounding box center [960, 759] width 58 height 17
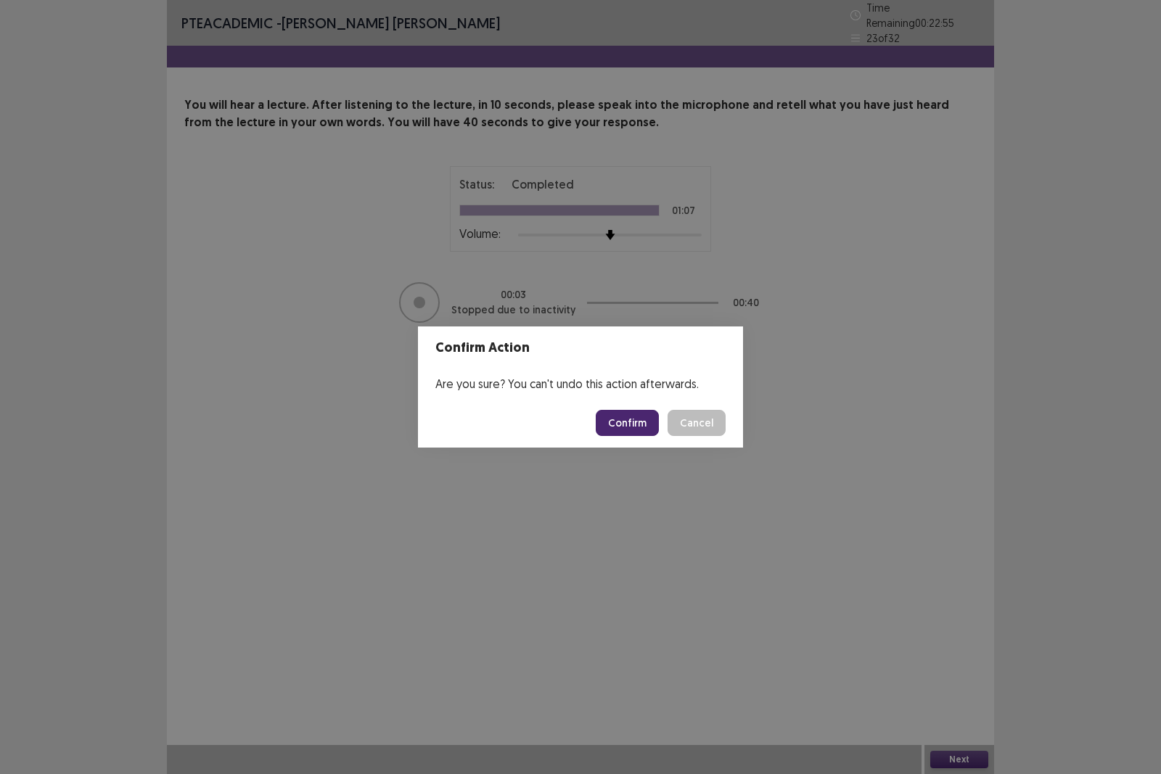
click at [630, 429] on button "Confirm" at bounding box center [627, 423] width 63 height 26
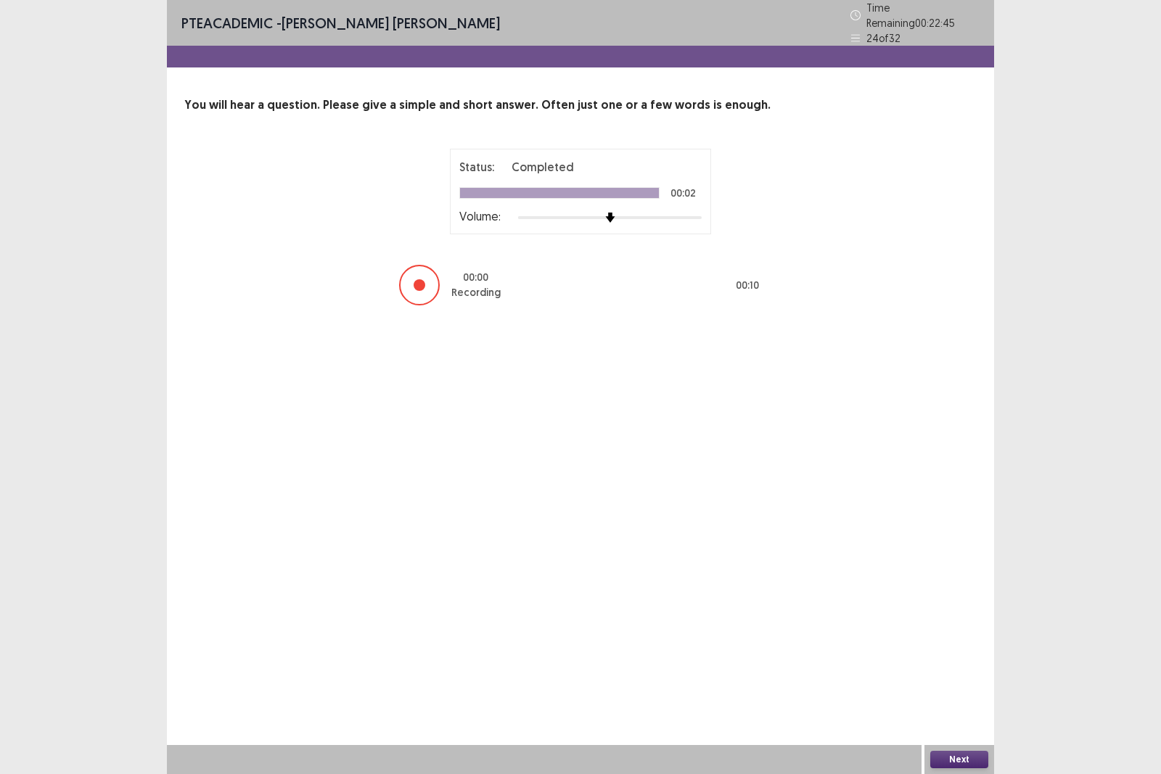
click at [957, 671] on button "Next" at bounding box center [960, 759] width 58 height 17
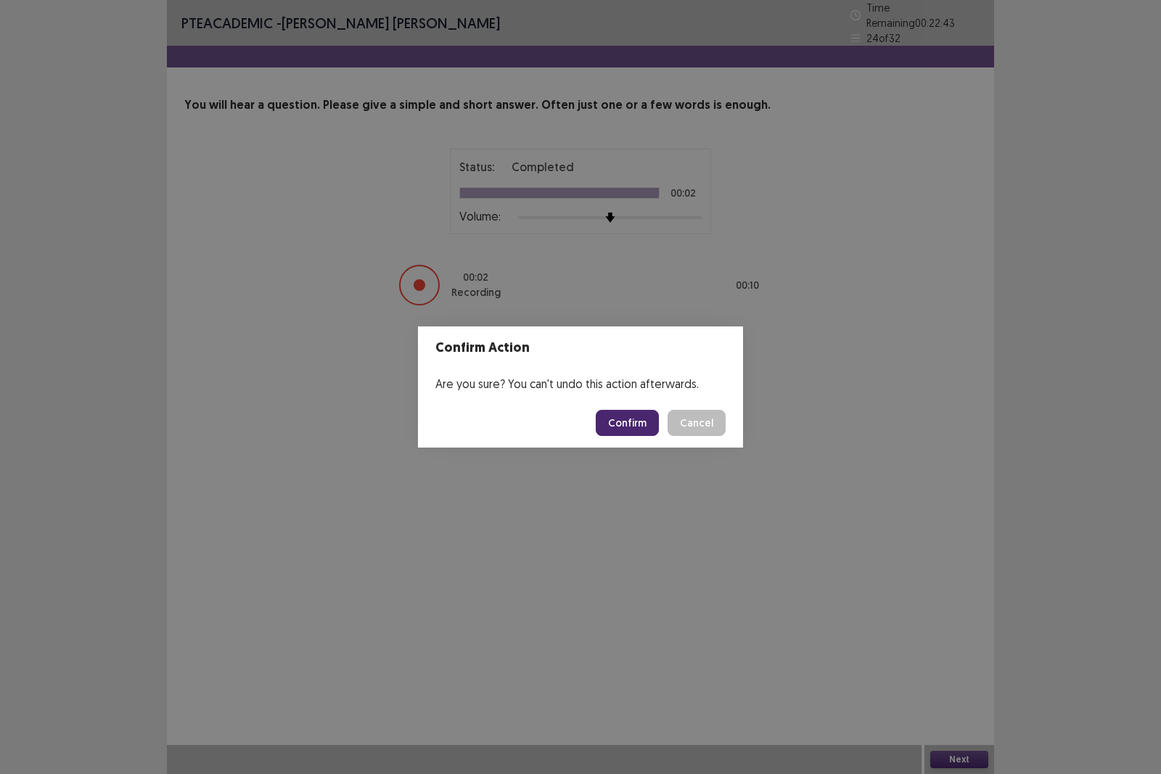
click at [643, 427] on button "Confirm" at bounding box center [627, 423] width 63 height 26
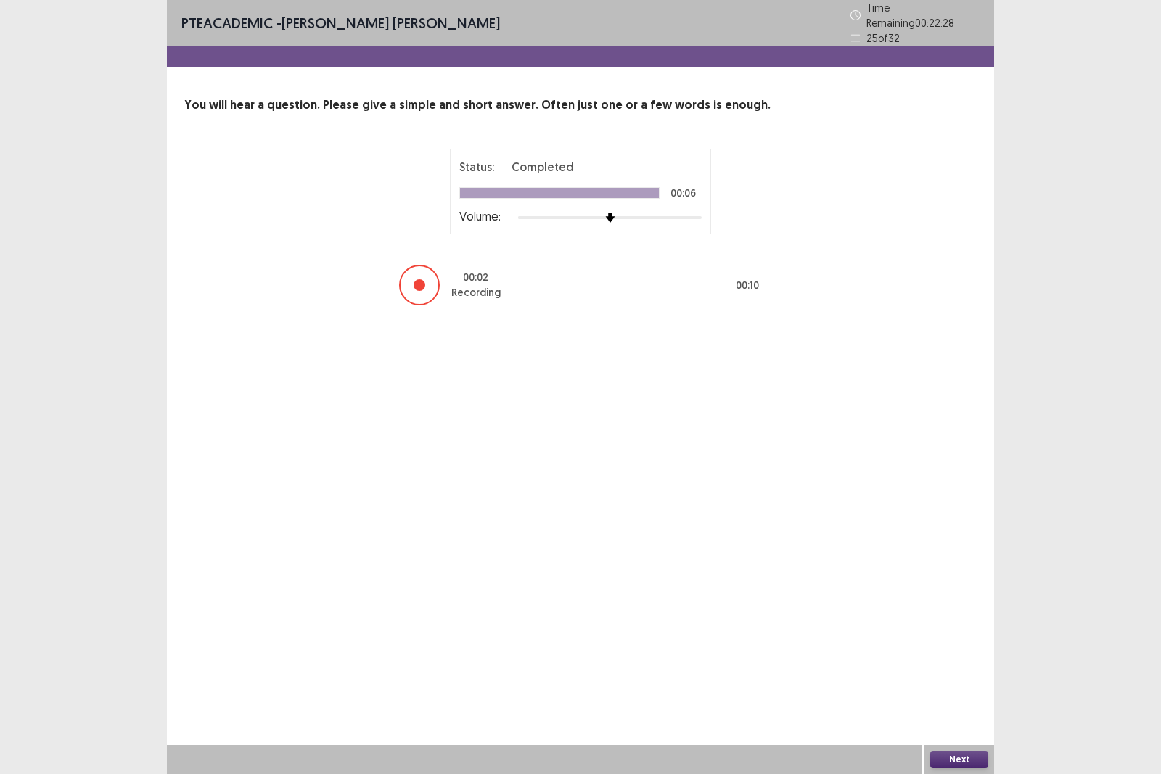
click at [952, 671] on button "Next" at bounding box center [960, 759] width 58 height 17
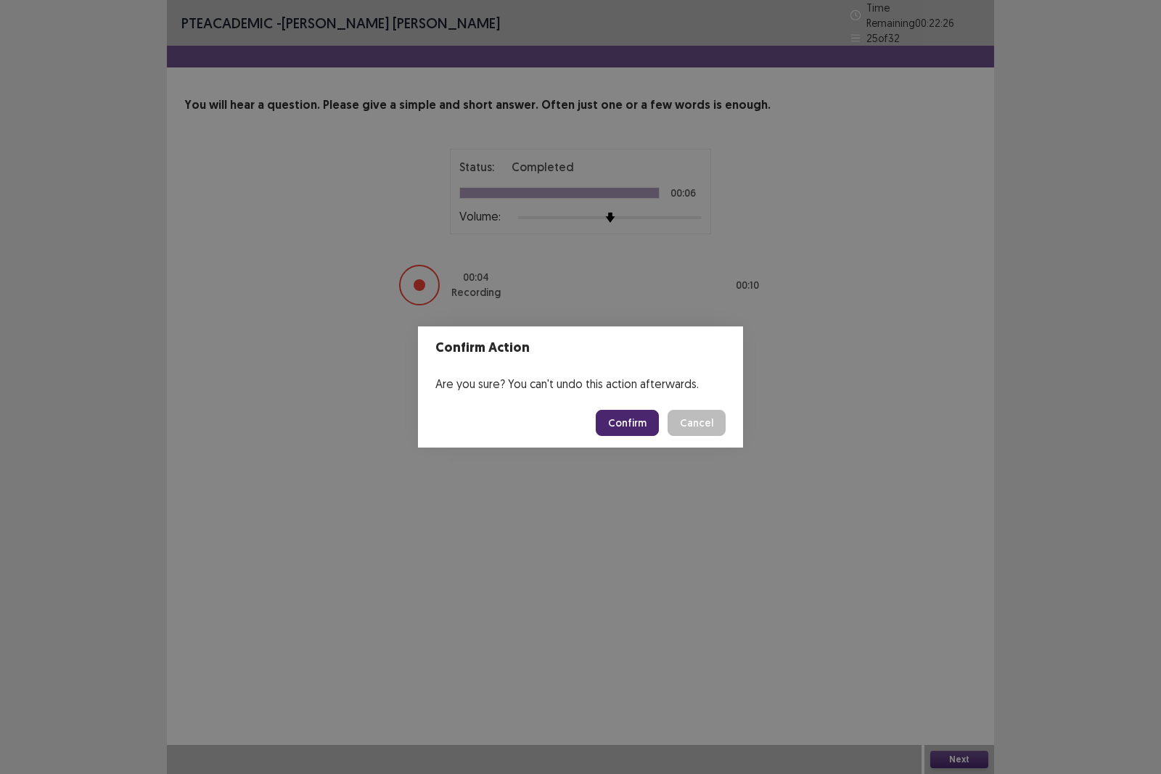
click at [648, 414] on button "Confirm" at bounding box center [627, 423] width 63 height 26
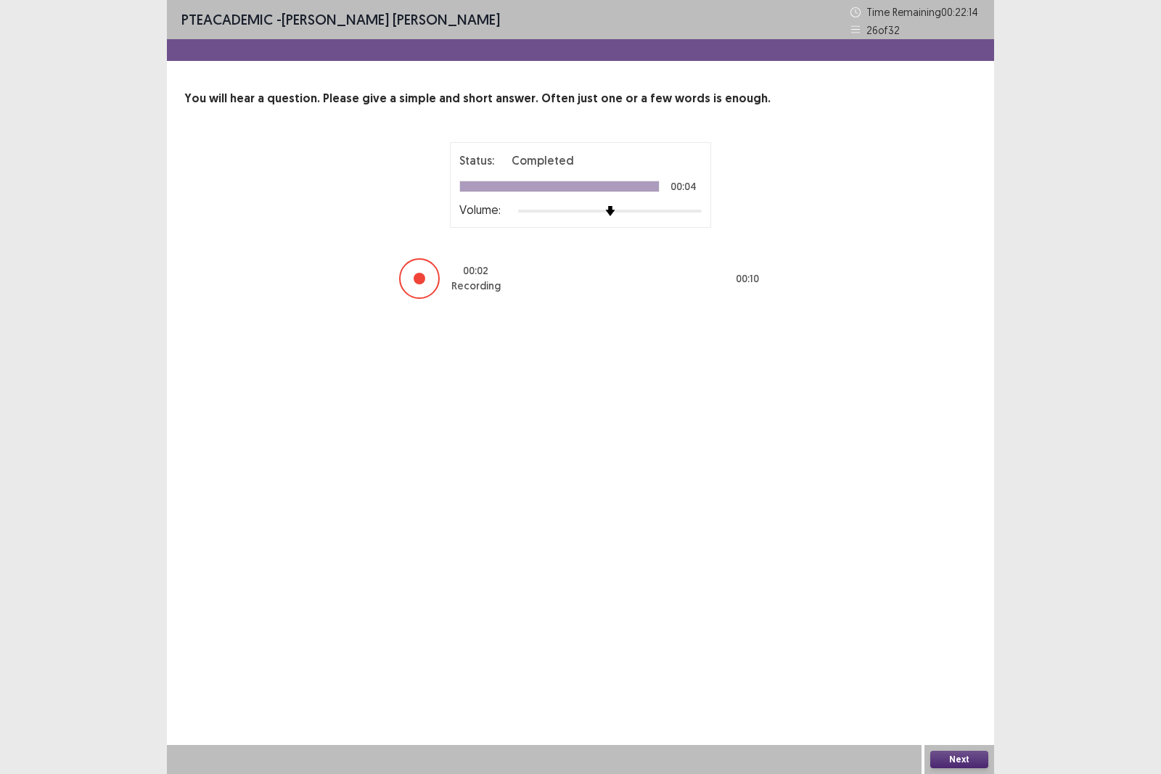
click at [977, 671] on button "Next" at bounding box center [960, 759] width 58 height 17
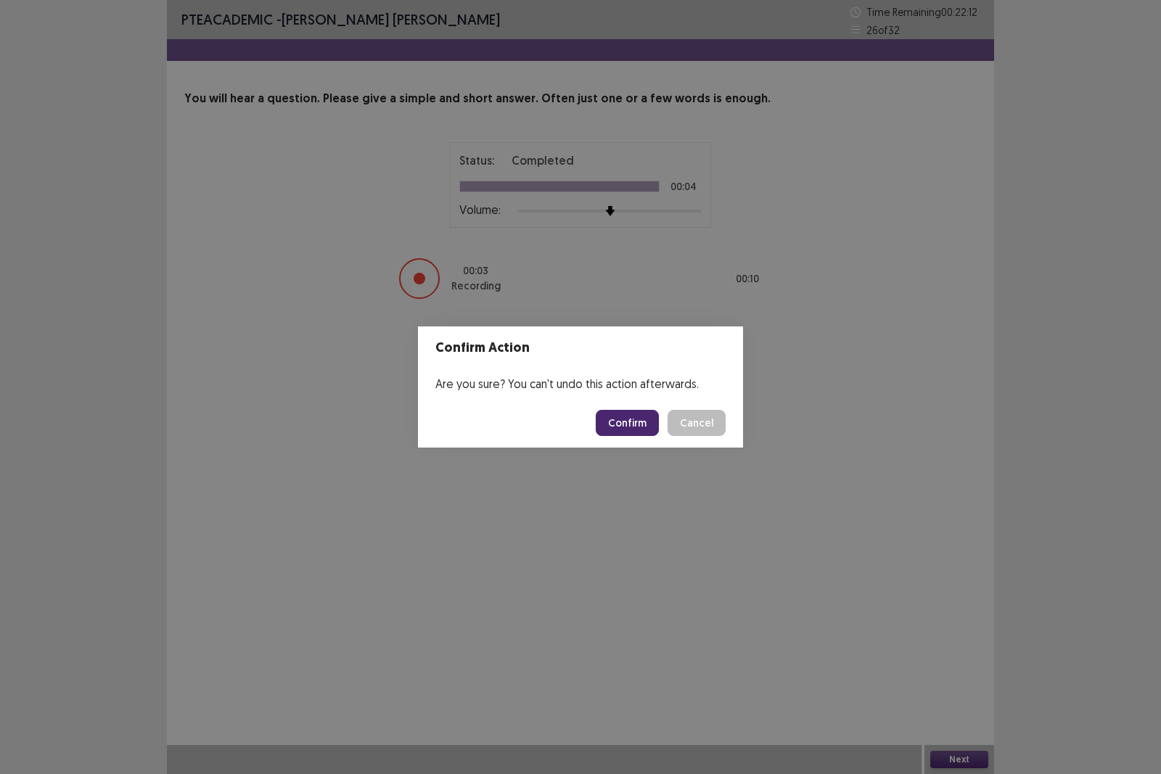
click at [610, 421] on button "Confirm" at bounding box center [627, 423] width 63 height 26
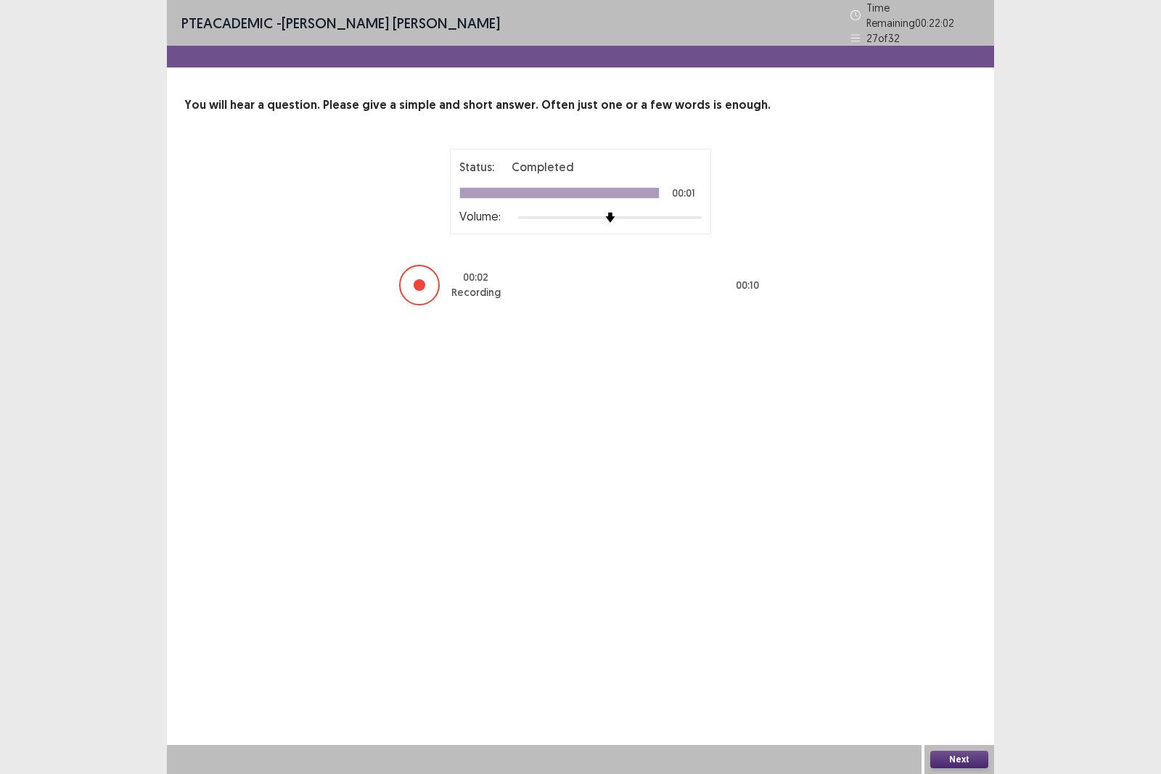
click at [955, 671] on button "Next" at bounding box center [960, 759] width 58 height 17
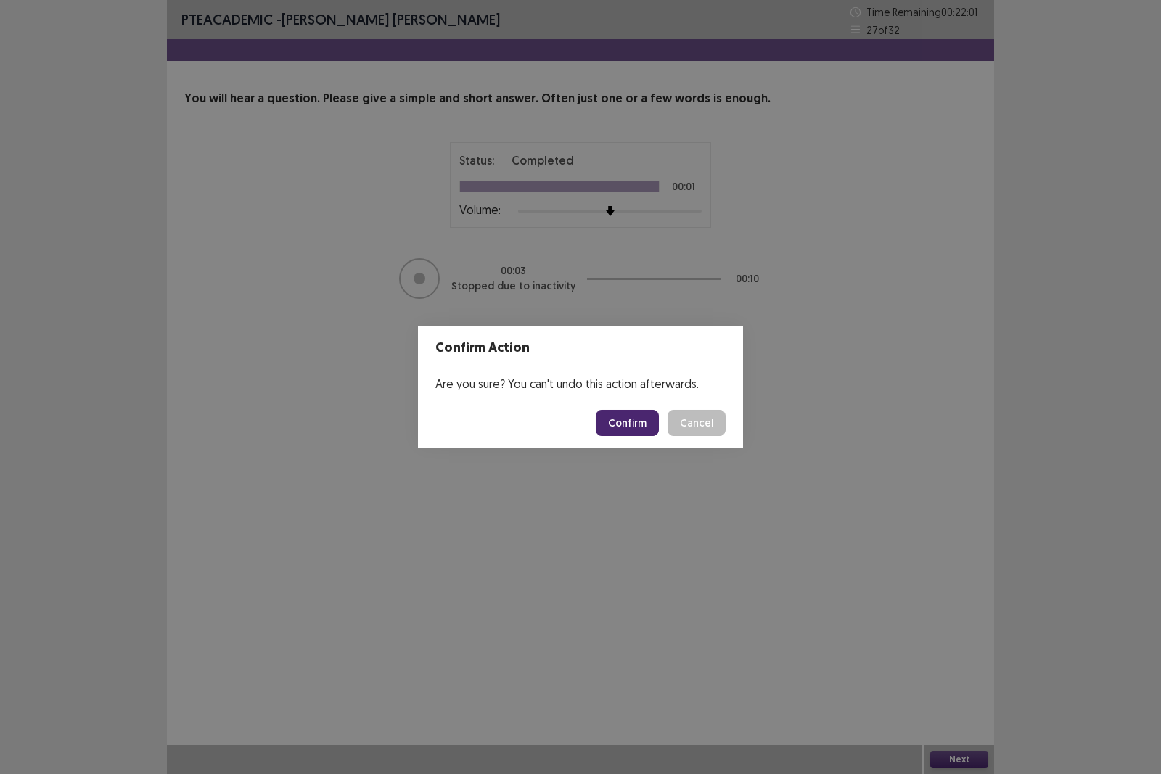
click at [653, 421] on button "Confirm" at bounding box center [627, 423] width 63 height 26
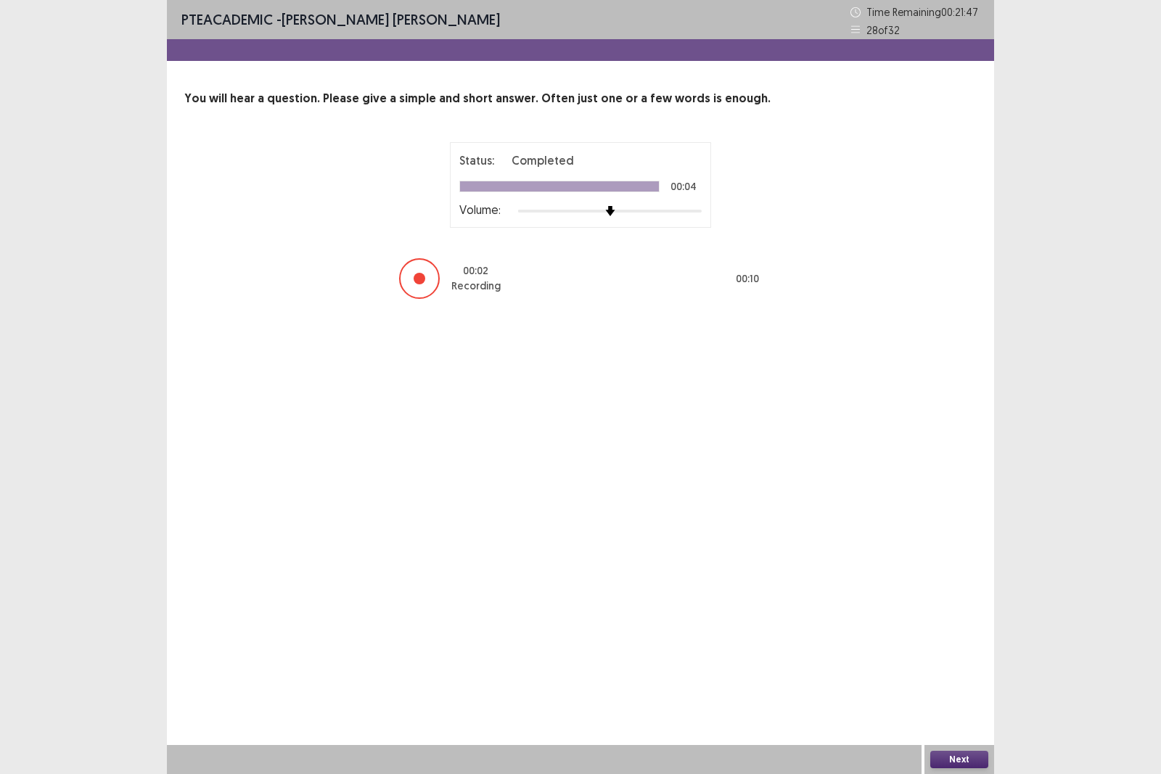
click at [934, 671] on button "Next" at bounding box center [960, 759] width 58 height 17
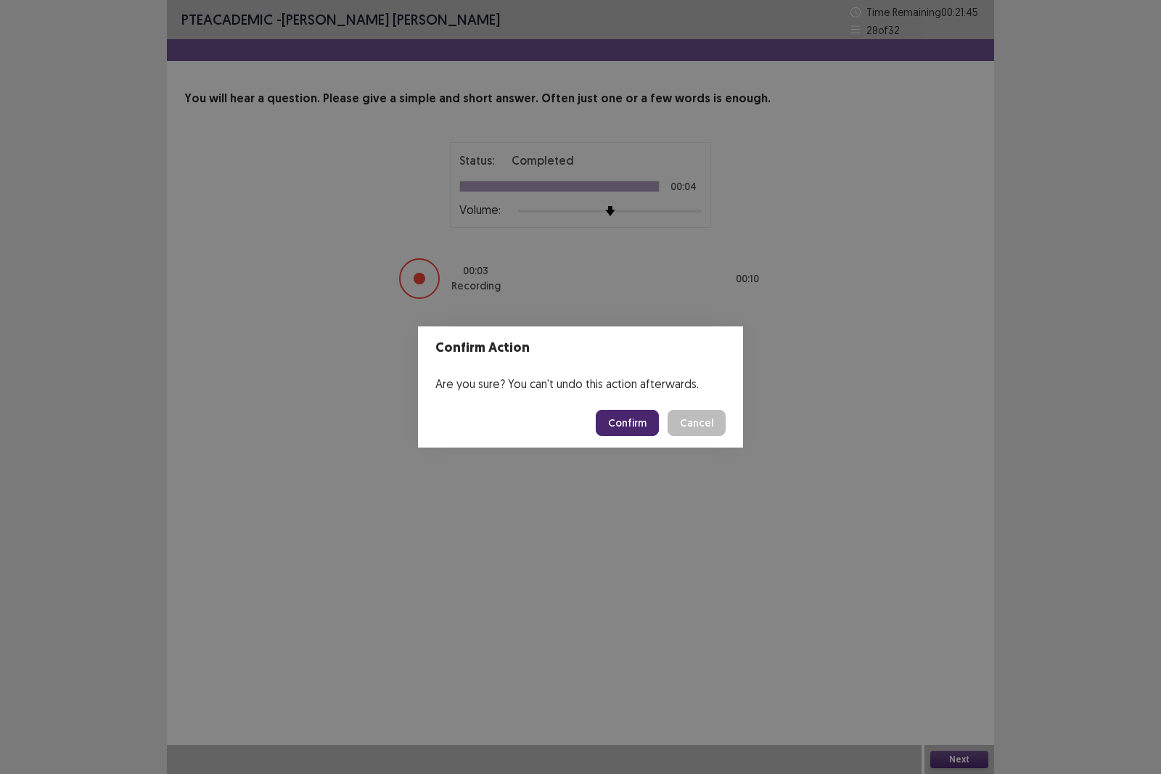
click at [605, 414] on button "Confirm" at bounding box center [627, 423] width 63 height 26
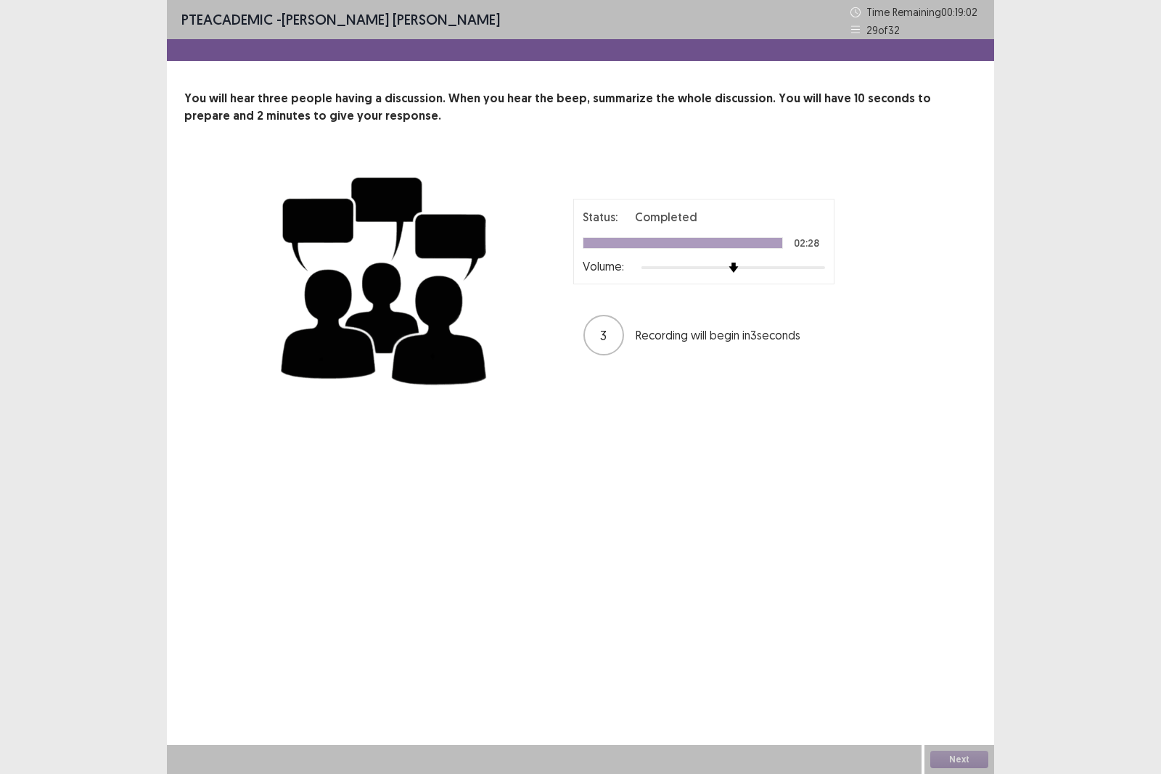
click at [846, 671] on div "PTE academic - [PERSON_NAME] [PERSON_NAME] Time Remaining 00 : 19 : 02 29 of 32…" at bounding box center [580, 387] width 827 height 774
drag, startPoint x: 804, startPoint y: 672, endPoint x: 804, endPoint y: 640, distance: 31.9
click at [804, 640] on div "PTE academic - [PERSON_NAME] [PERSON_NAME] Time Remaining 00 : 19 : 01 29 of 32…" at bounding box center [580, 387] width 827 height 774
click at [390, 549] on div "PTE academic - [PERSON_NAME] [PERSON_NAME] Time Remaining 00 : 19 : 01 29 of 32…" at bounding box center [580, 387] width 827 height 774
